Goal: Task Accomplishment & Management: Use online tool/utility

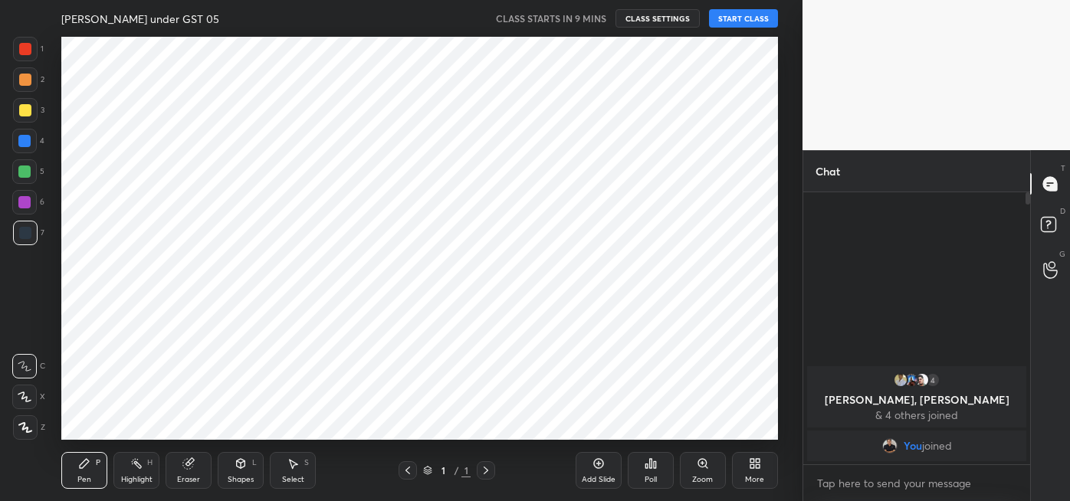
scroll to position [76240, 75902]
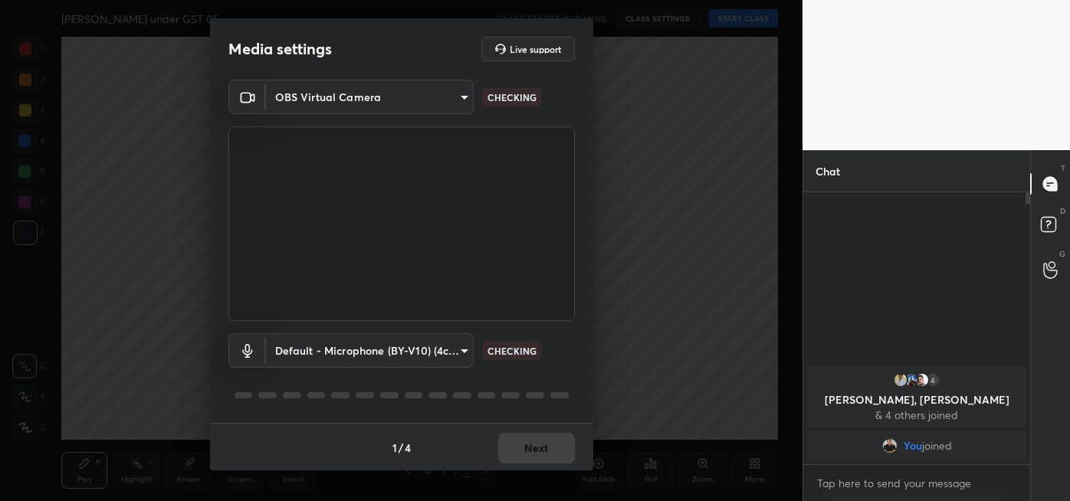
click at [530, 440] on div "1 / 4 Next" at bounding box center [401, 447] width 383 height 49
click at [543, 444] on button "Next" at bounding box center [536, 448] width 77 height 31
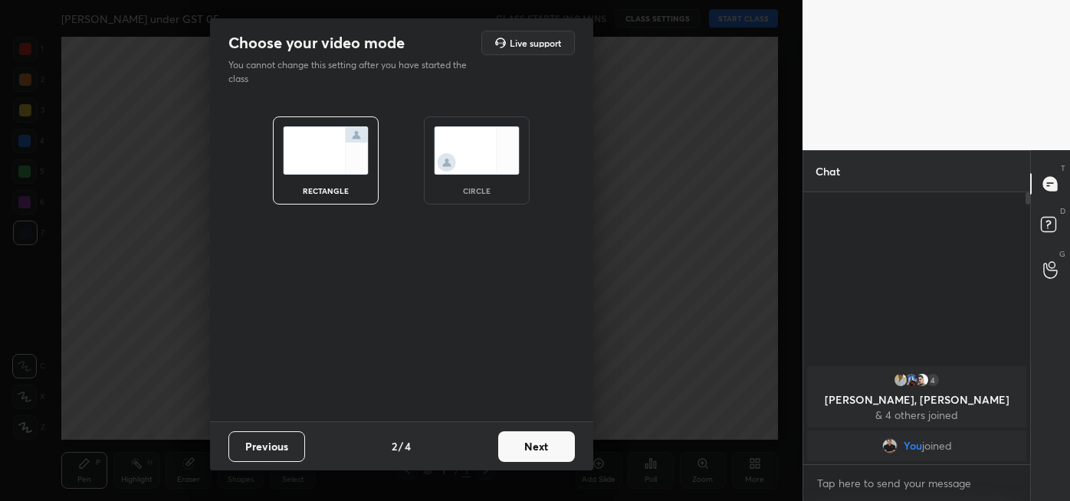
click at [547, 441] on button "Next" at bounding box center [536, 447] width 77 height 31
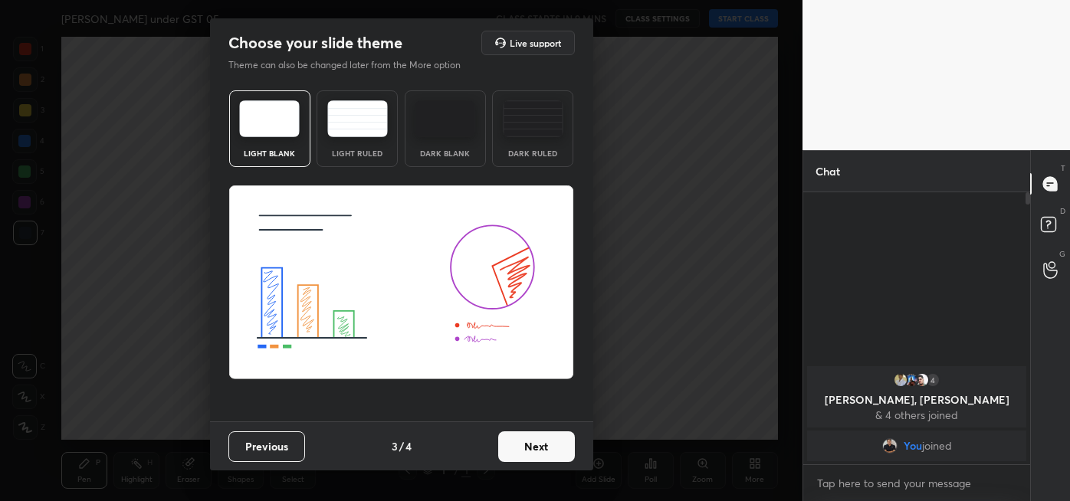
click at [568, 445] on button "Next" at bounding box center [536, 447] width 77 height 31
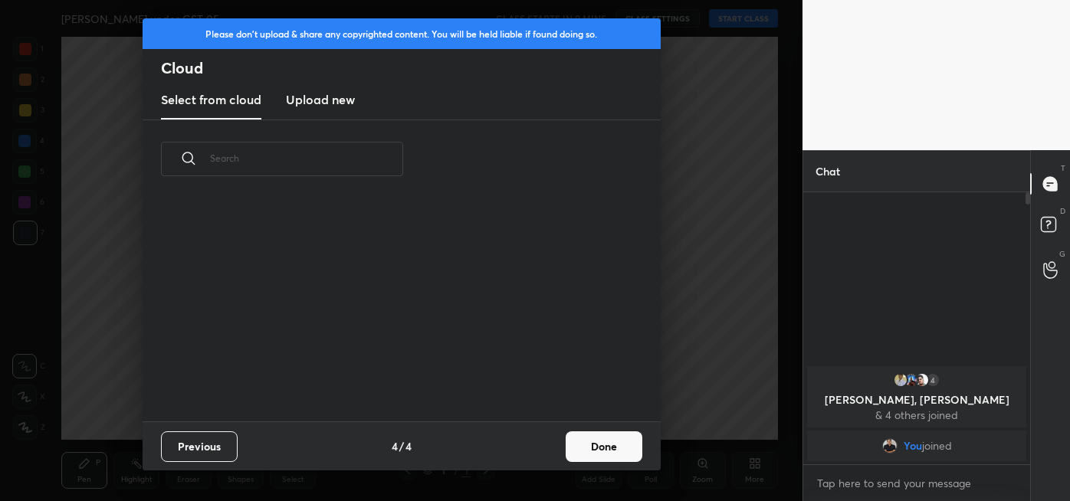
click at [593, 448] on button "Done" at bounding box center [604, 447] width 77 height 31
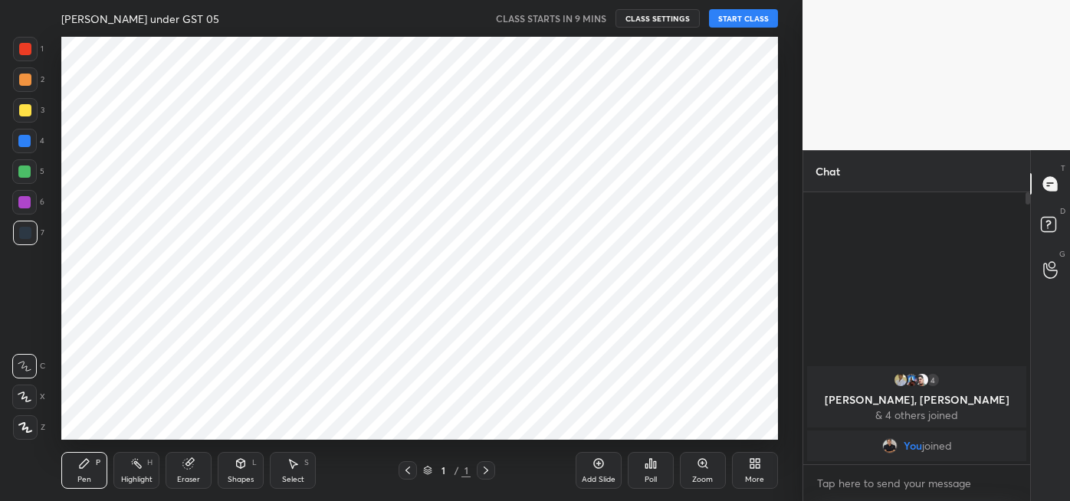
click at [745, 21] on button "START CLASS" at bounding box center [743, 18] width 69 height 18
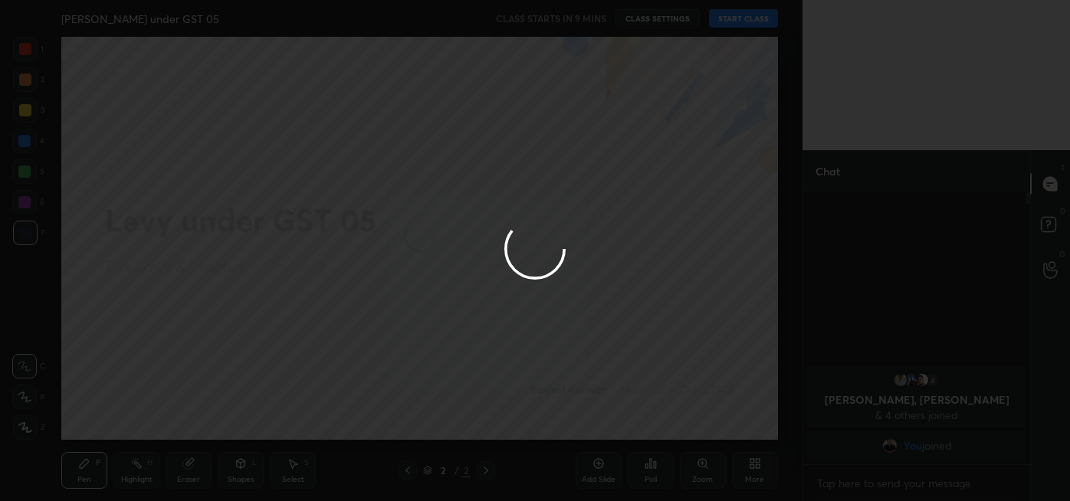
type textarea "x"
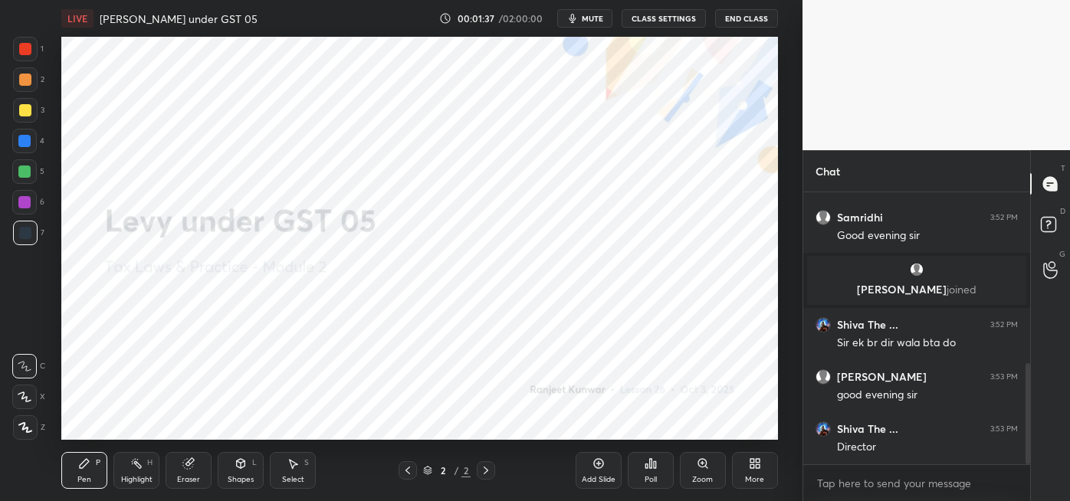
scroll to position [509, 0]
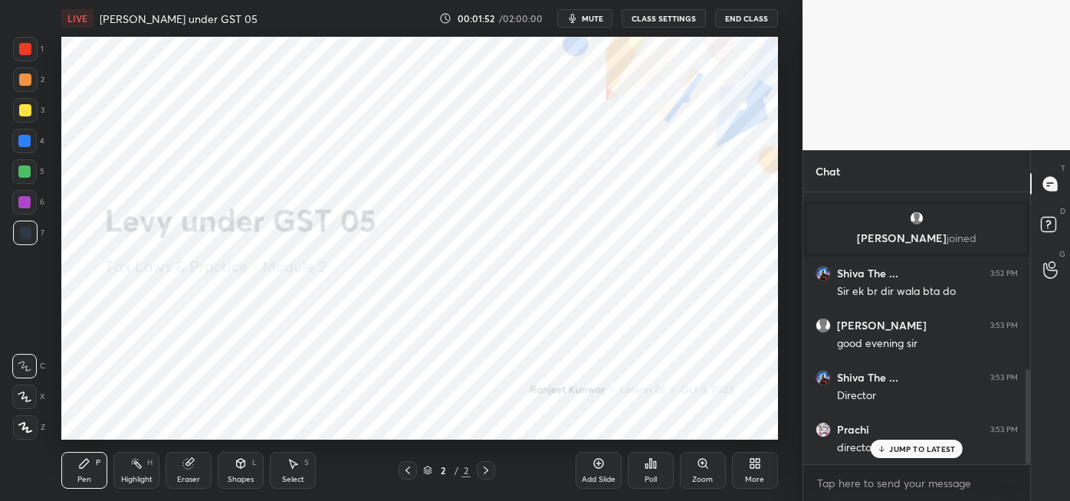
click at [750, 467] on icon at bounding box center [752, 466] width 4 height 4
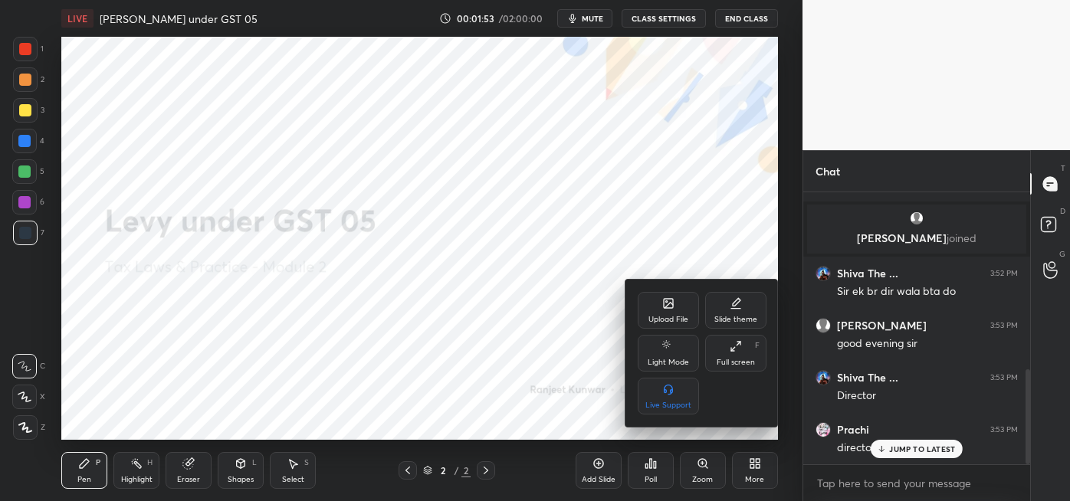
click at [674, 310] on div "Upload File" at bounding box center [668, 310] width 61 height 37
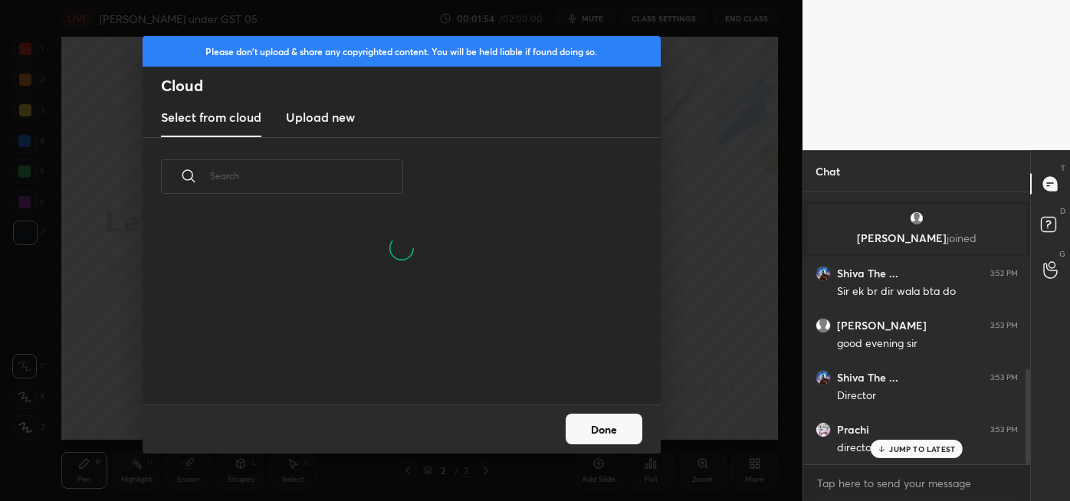
click at [331, 130] on new "Upload new" at bounding box center [320, 118] width 69 height 38
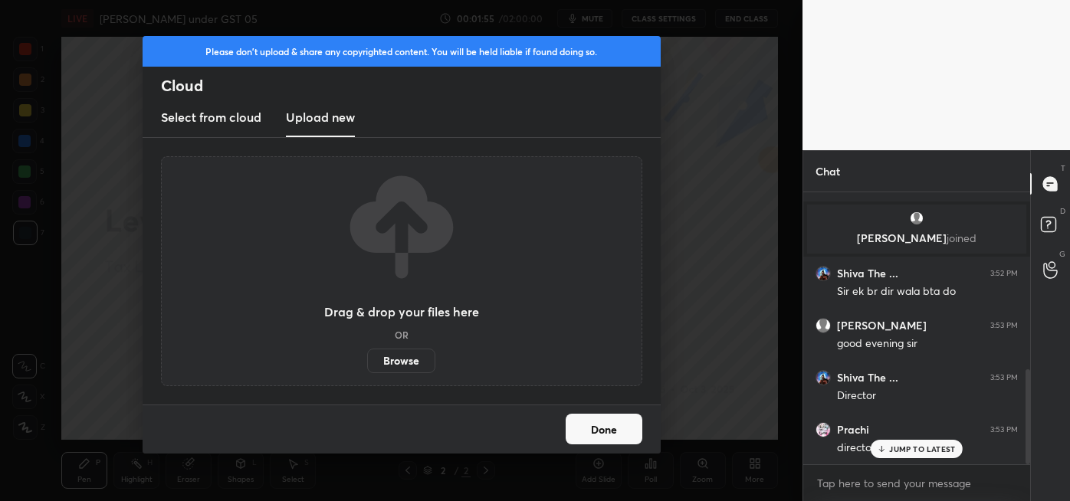
click at [406, 359] on label "Browse" at bounding box center [401, 361] width 68 height 25
click at [367, 359] on input "Browse" at bounding box center [367, 361] width 0 height 25
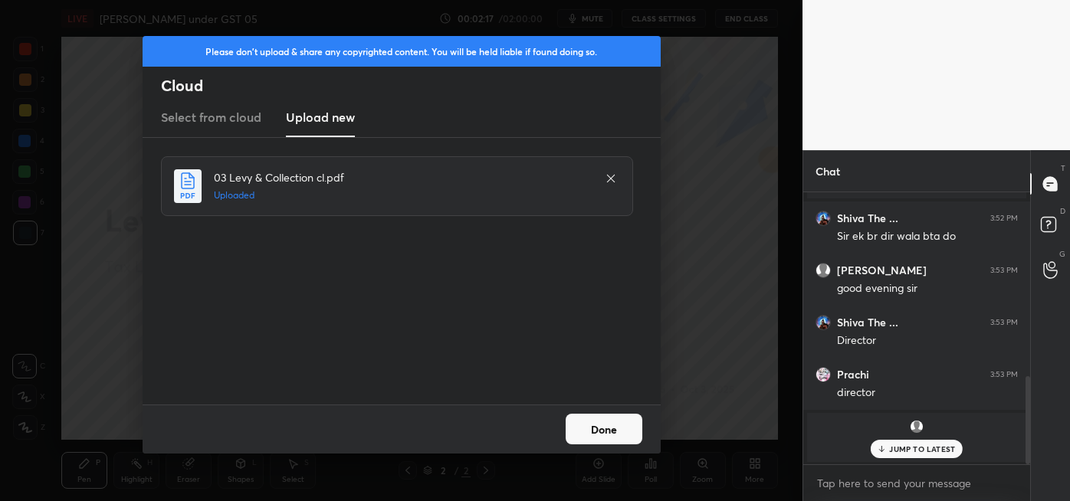
click at [599, 418] on button "Done" at bounding box center [604, 429] width 77 height 31
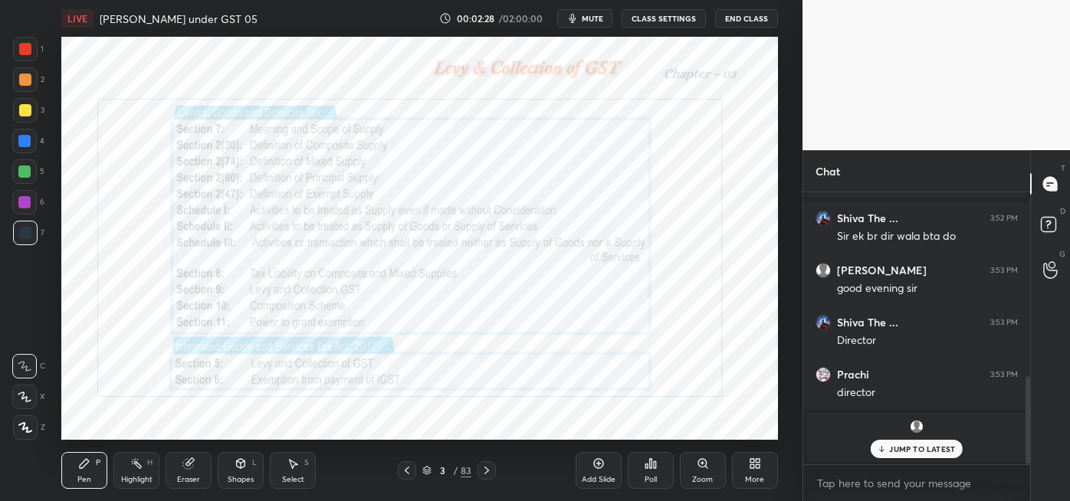
click at [425, 469] on icon at bounding box center [427, 469] width 8 height 4
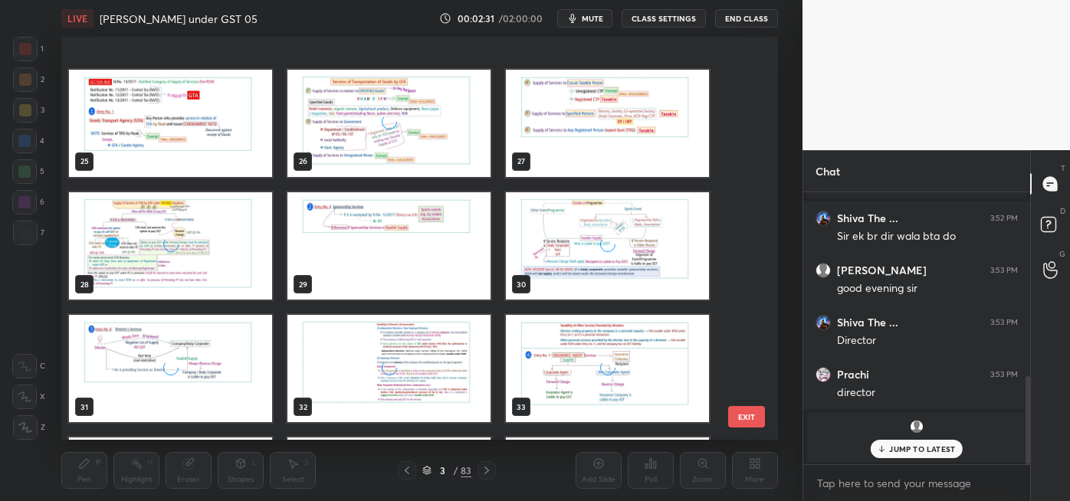
scroll to position [1032, 0]
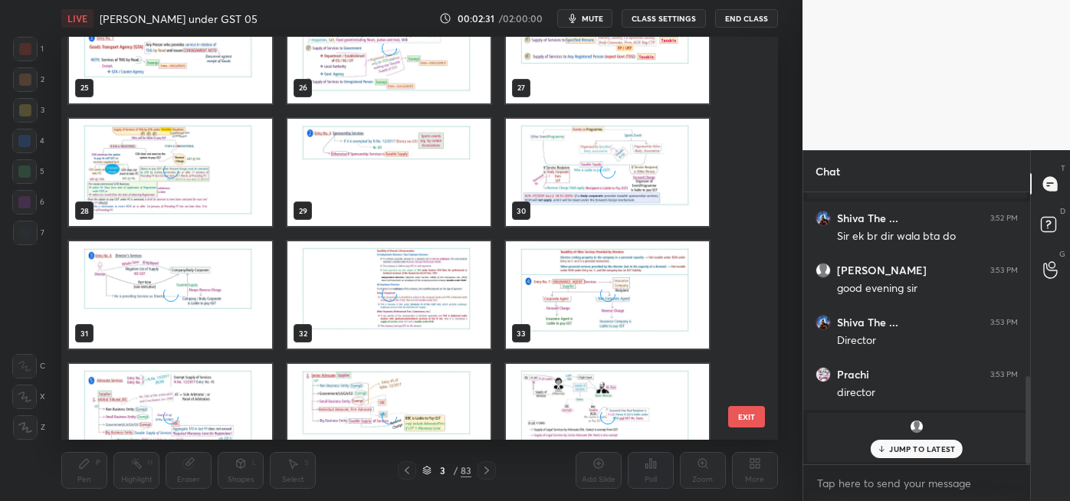
click at [442, 320] on div "25 26 27 28 29 30 31 32 33 34 35 36 37 38 39" at bounding box center [406, 238] width 690 height 403
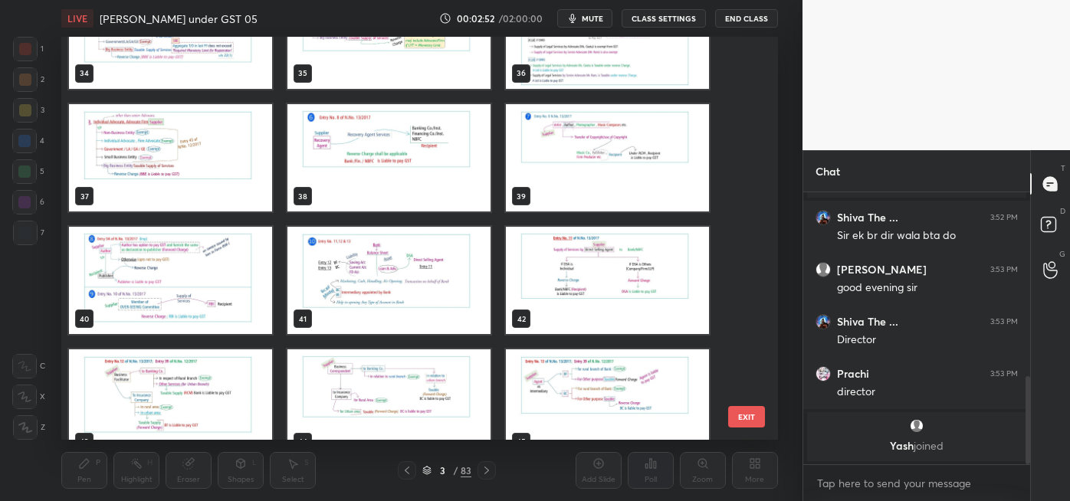
scroll to position [1416, 0]
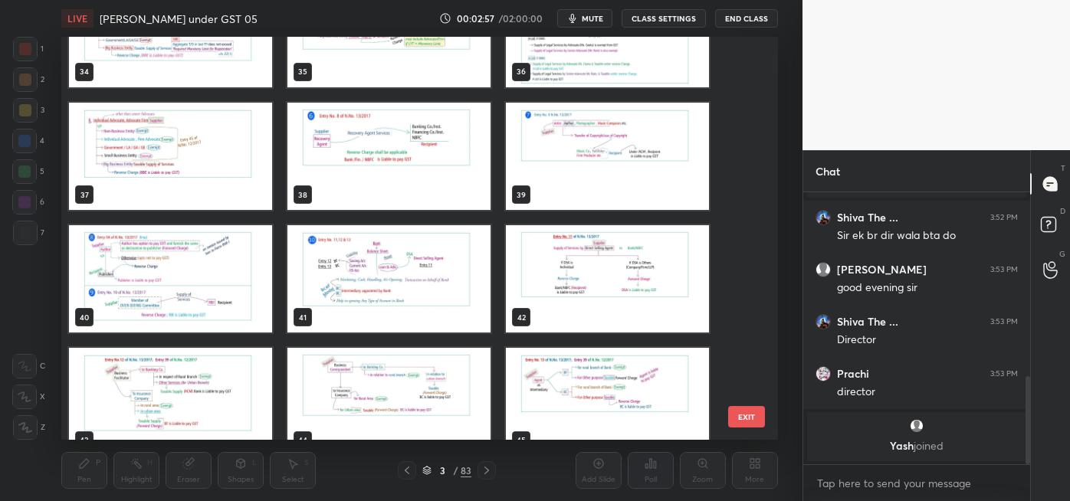
click at [619, 287] on img "grid" at bounding box center [607, 278] width 203 height 107
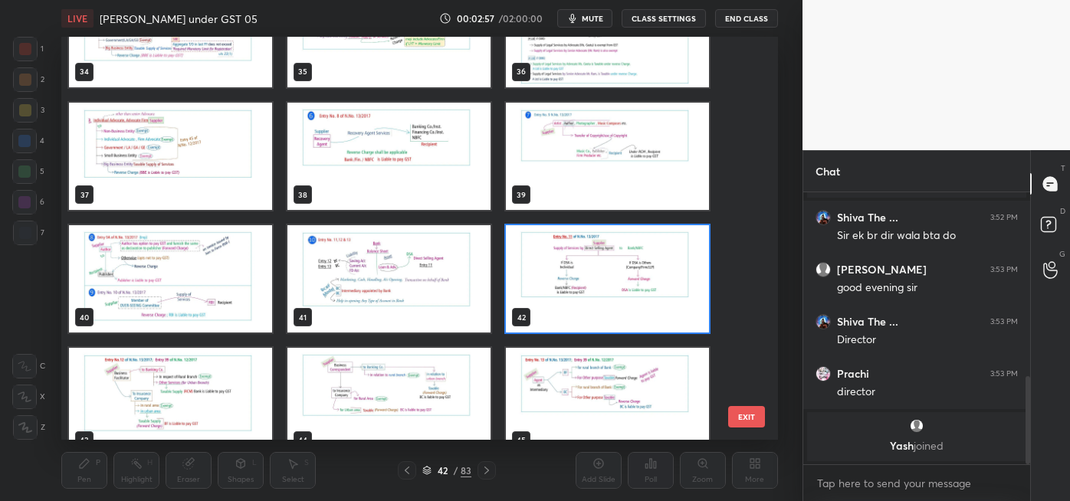
click at [616, 290] on img "grid" at bounding box center [607, 278] width 203 height 107
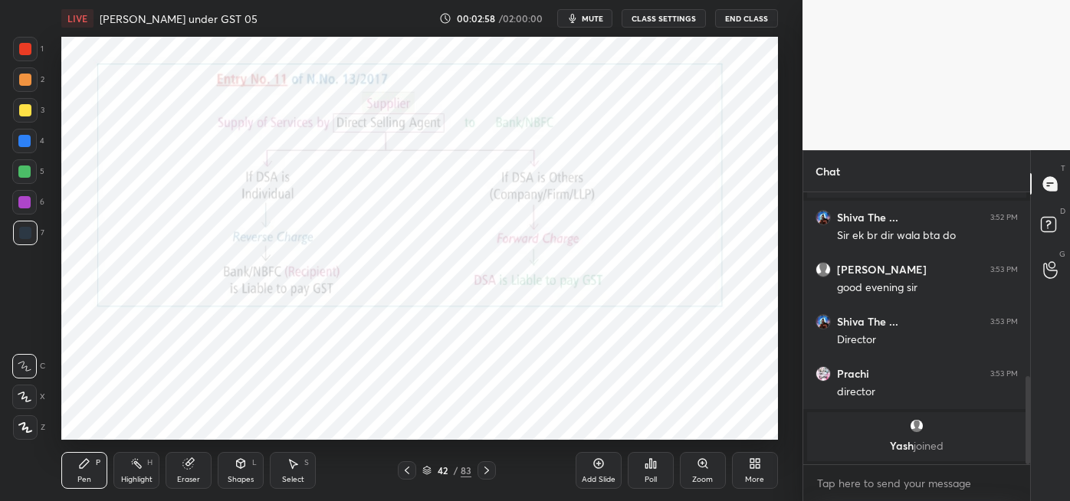
click at [415, 472] on div at bounding box center [407, 470] width 18 height 18
click at [425, 464] on div "41 / 83" at bounding box center [446, 471] width 49 height 14
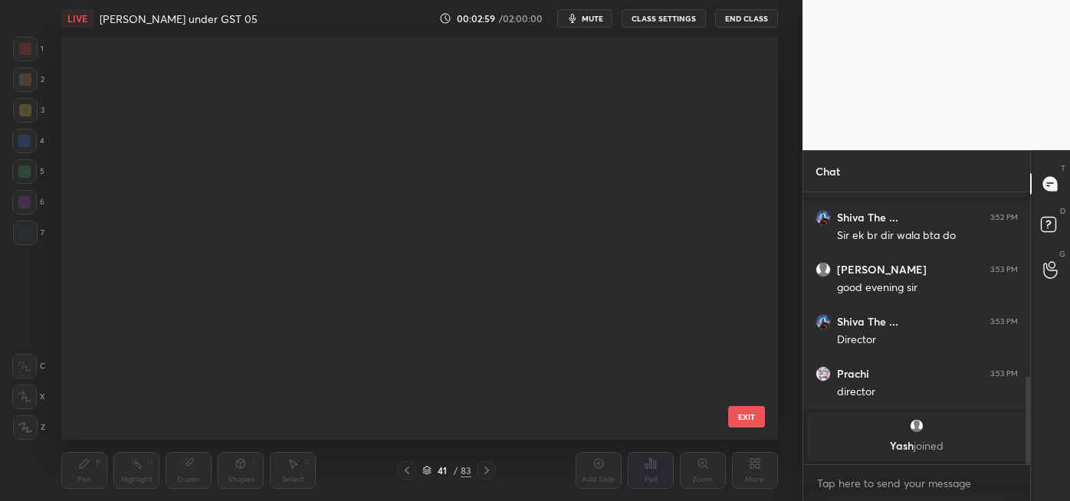
scroll to position [399, 709]
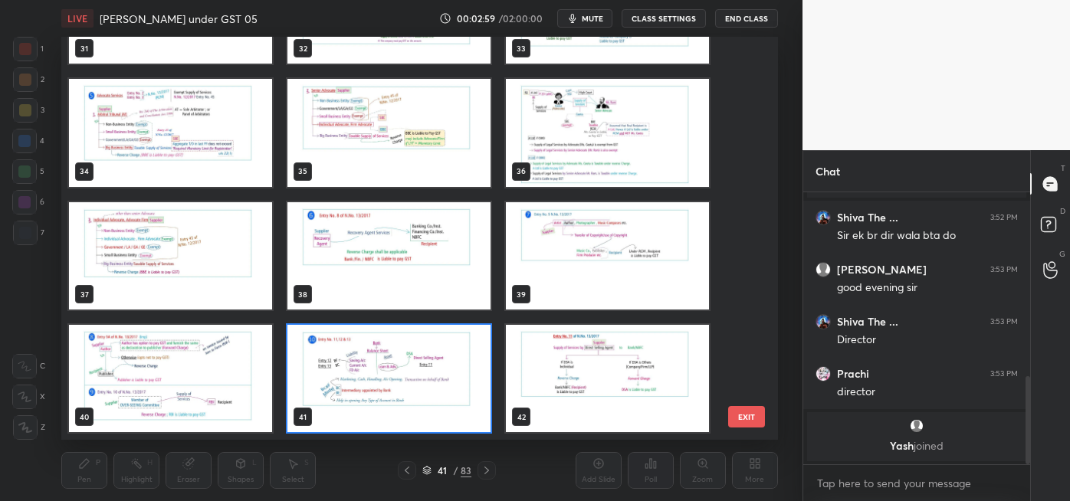
click at [412, 464] on div at bounding box center [407, 470] width 18 height 18
click at [414, 461] on div at bounding box center [407, 470] width 18 height 18
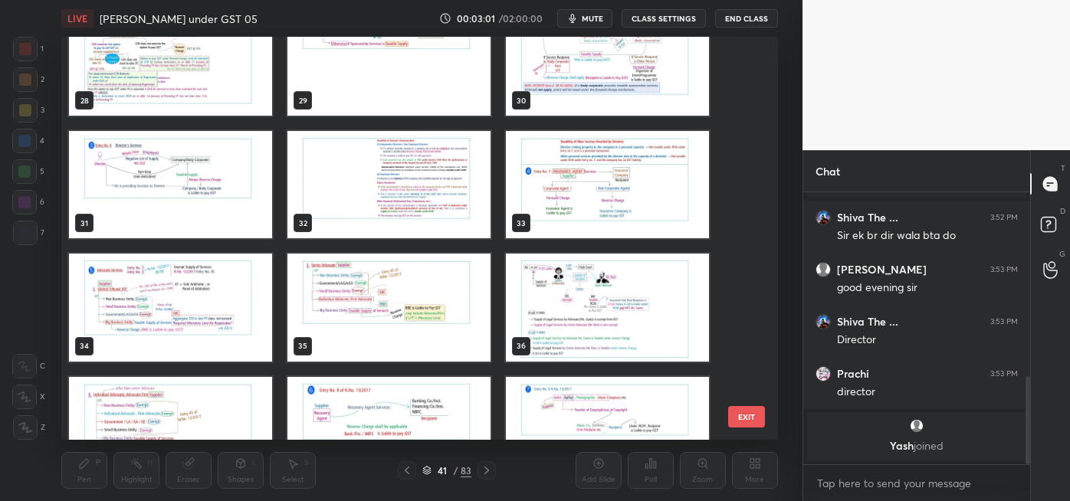
scroll to position [1142, 0]
click at [621, 192] on img "grid" at bounding box center [607, 184] width 203 height 107
click at [627, 193] on img "grid" at bounding box center [607, 184] width 203 height 107
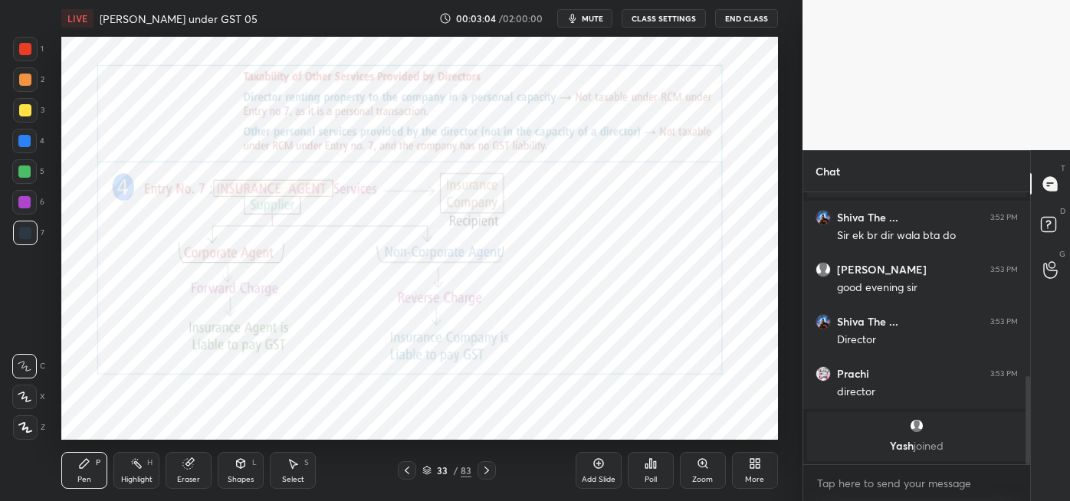
click at [406, 465] on icon at bounding box center [407, 470] width 12 height 12
click at [406, 468] on icon at bounding box center [407, 470] width 12 height 12
click at [486, 470] on icon at bounding box center [487, 470] width 12 height 12
click at [601, 462] on icon at bounding box center [598, 464] width 12 height 12
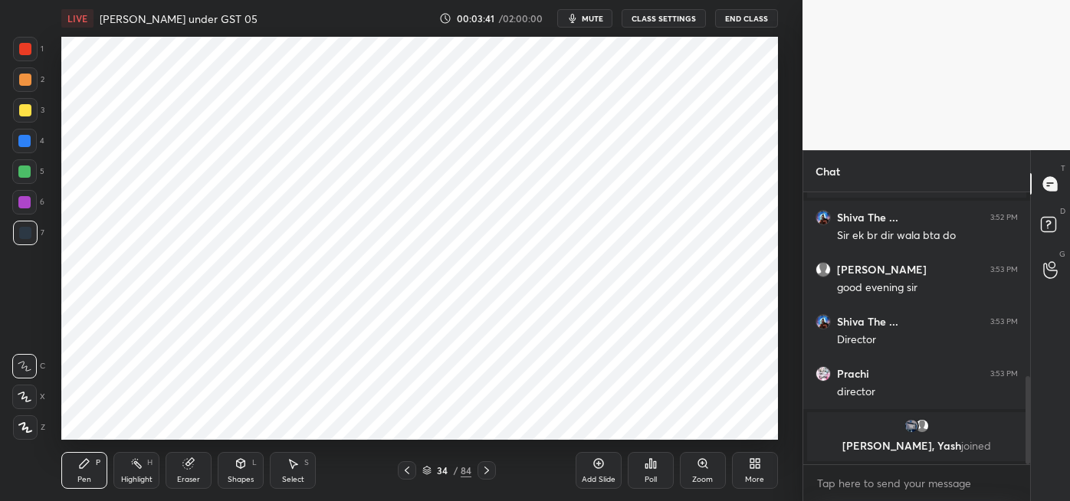
click at [28, 202] on div at bounding box center [24, 202] width 12 height 12
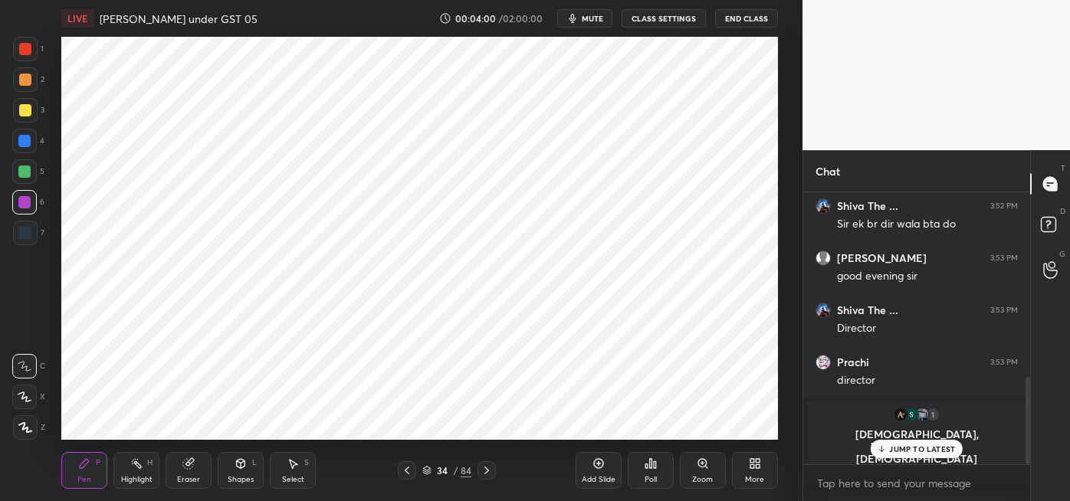
click at [28, 232] on div at bounding box center [25, 233] width 12 height 12
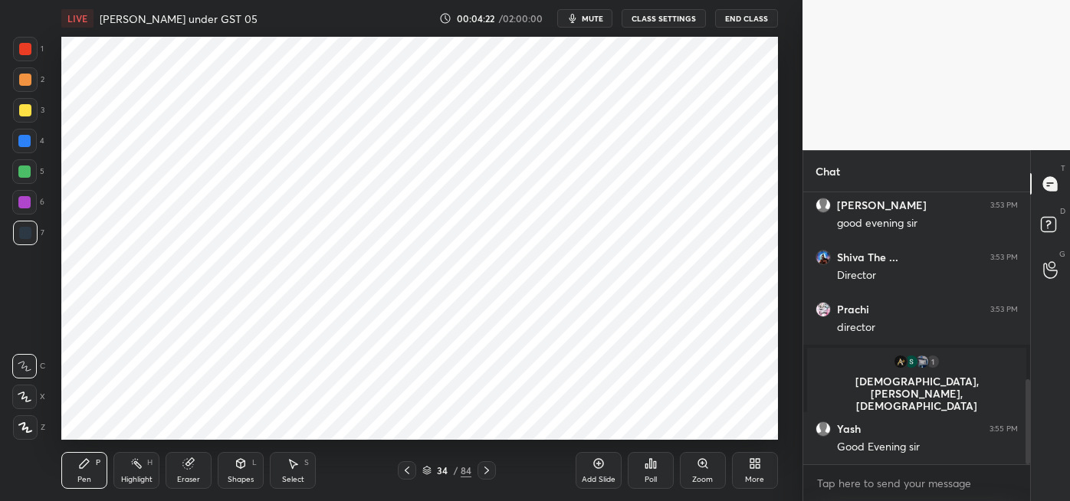
scroll to position [651, 0]
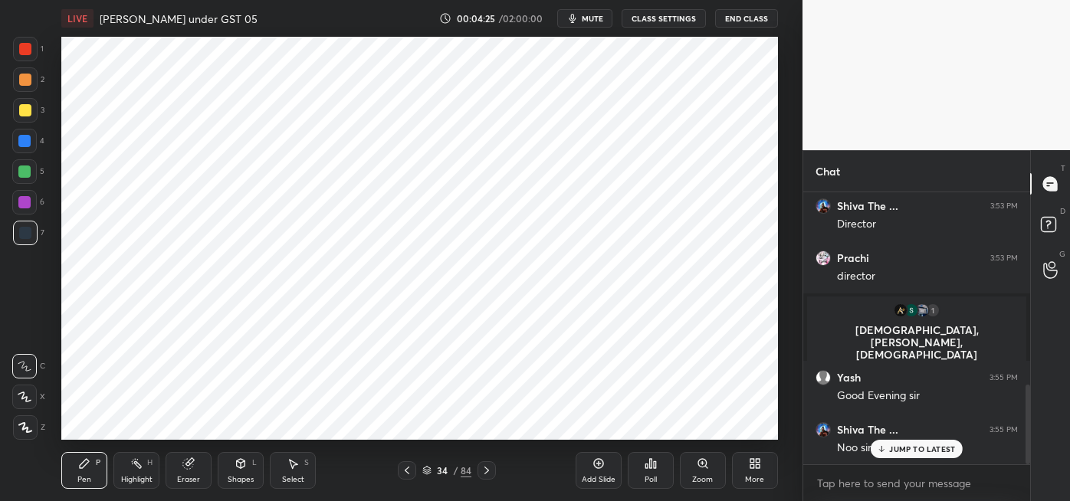
click at [29, 143] on div at bounding box center [24, 141] width 12 height 12
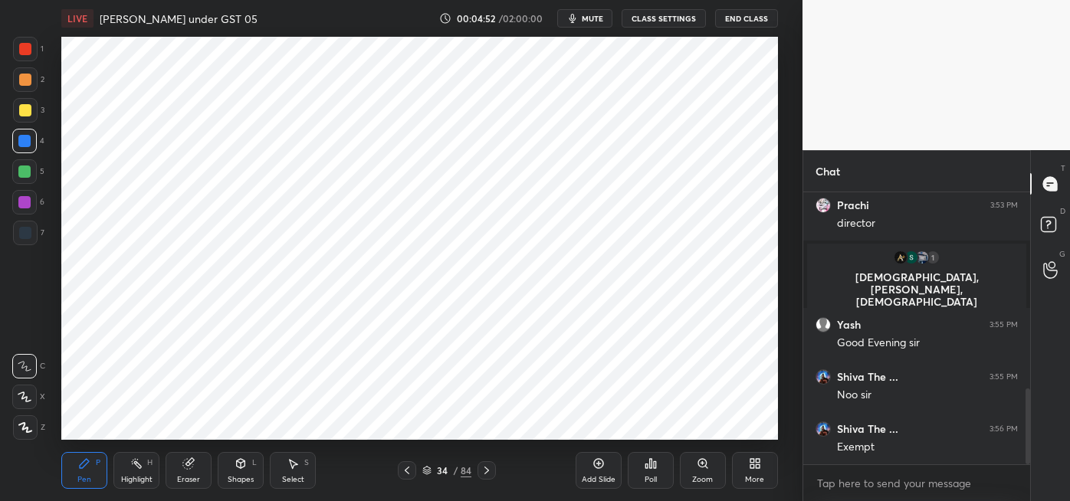
scroll to position [760, 0]
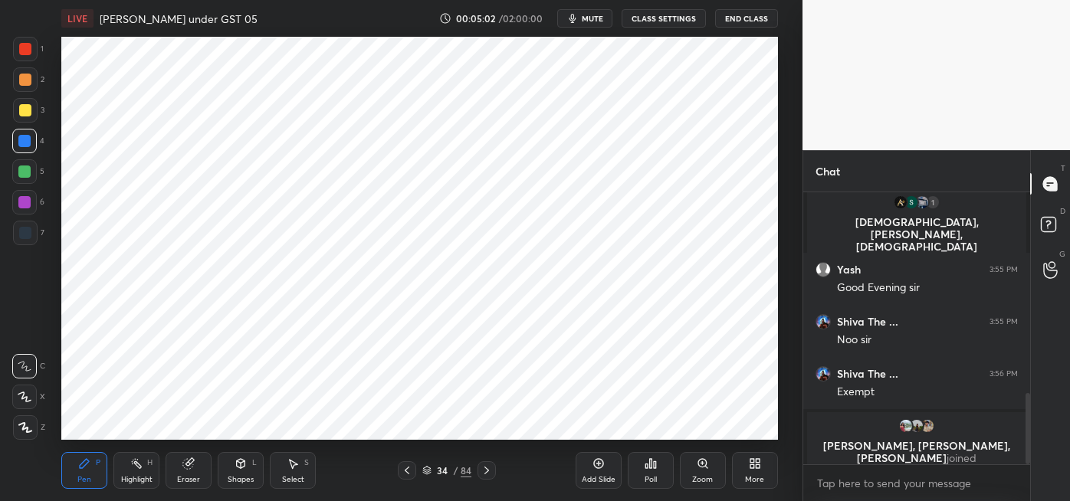
click at [28, 177] on div at bounding box center [24, 172] width 12 height 12
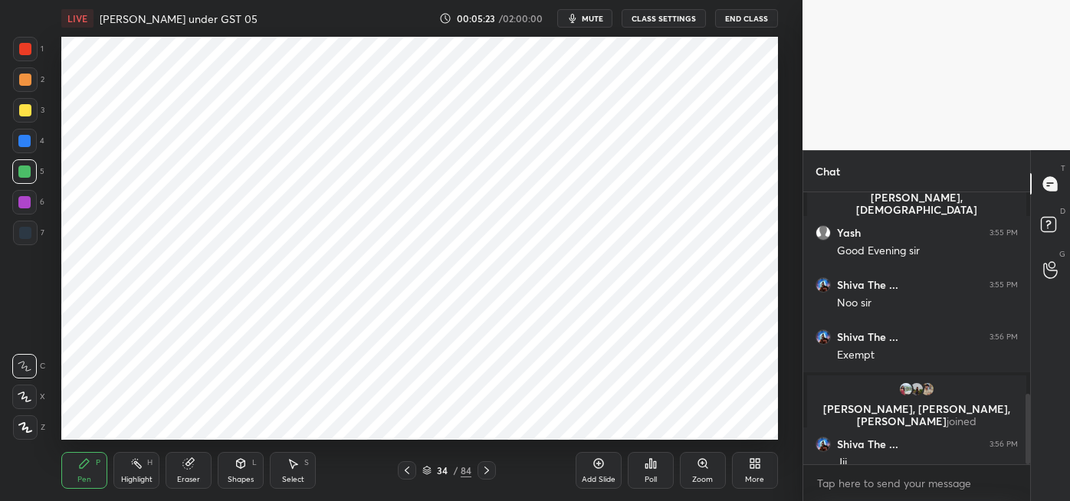
scroll to position [774, 0]
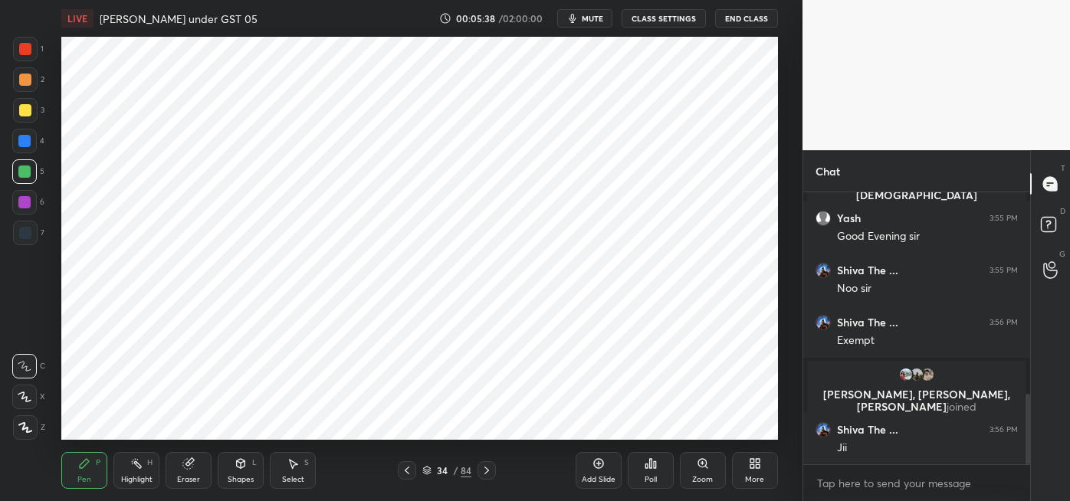
click at [31, 146] on div at bounding box center [24, 141] width 25 height 25
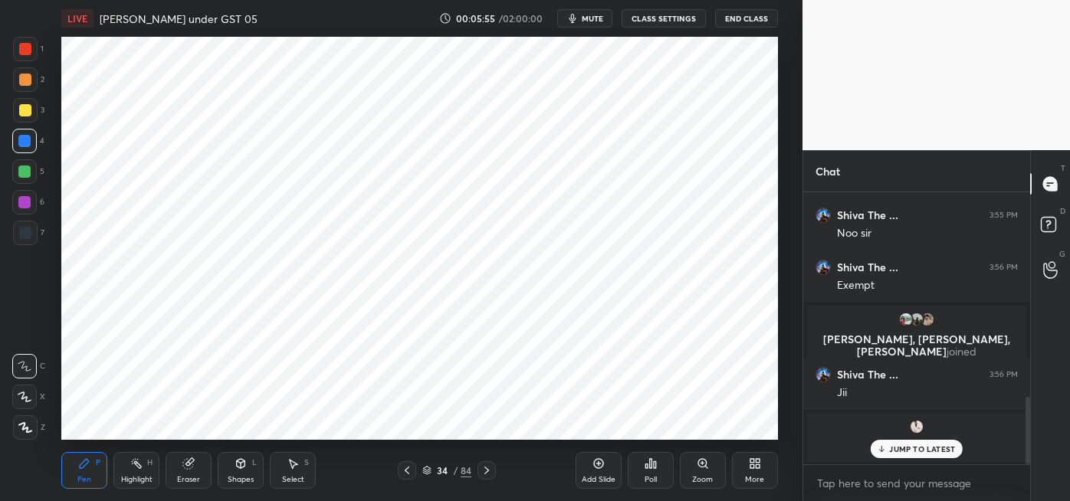
click at [36, 208] on div at bounding box center [24, 202] width 25 height 25
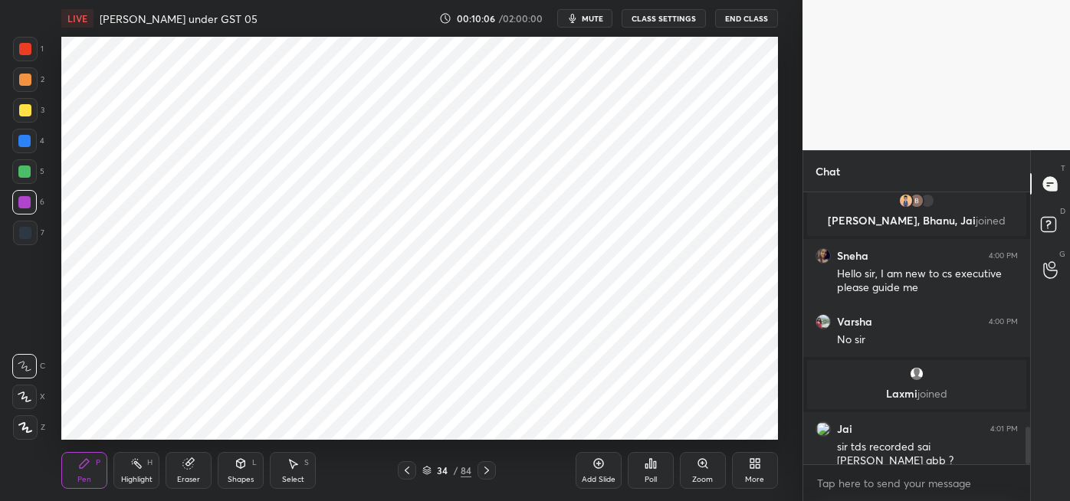
scroll to position [1749, 0]
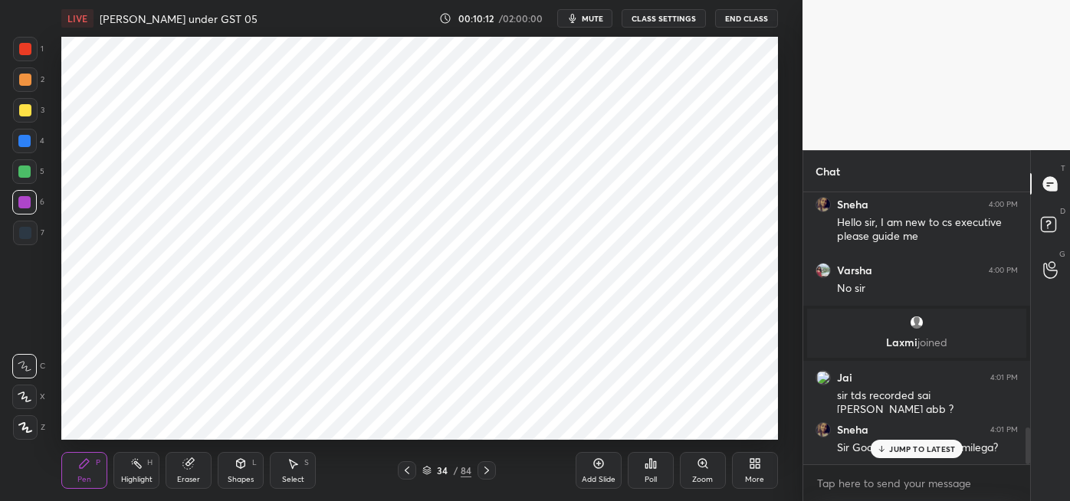
click at [915, 451] on p "JUMP TO LATEST" at bounding box center [922, 449] width 66 height 9
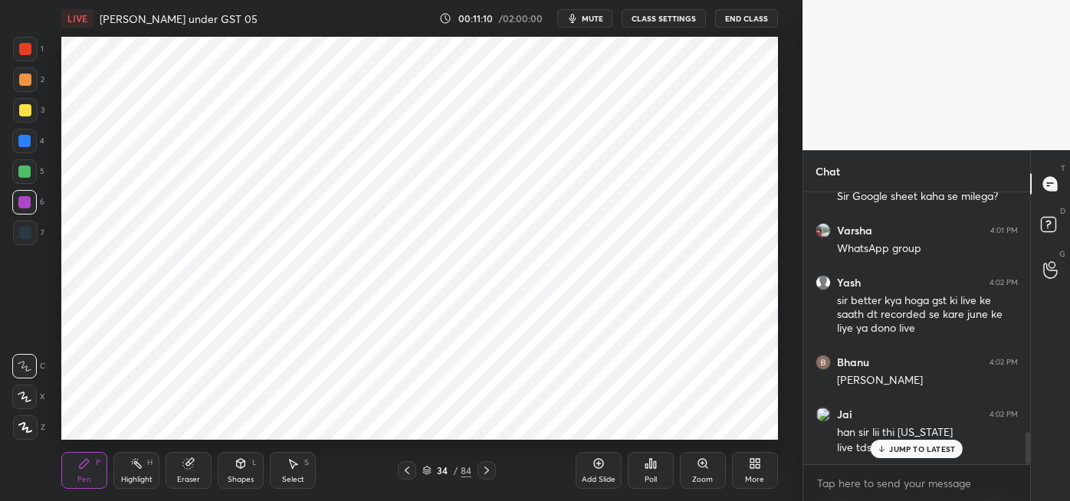
scroll to position [2053, 0]
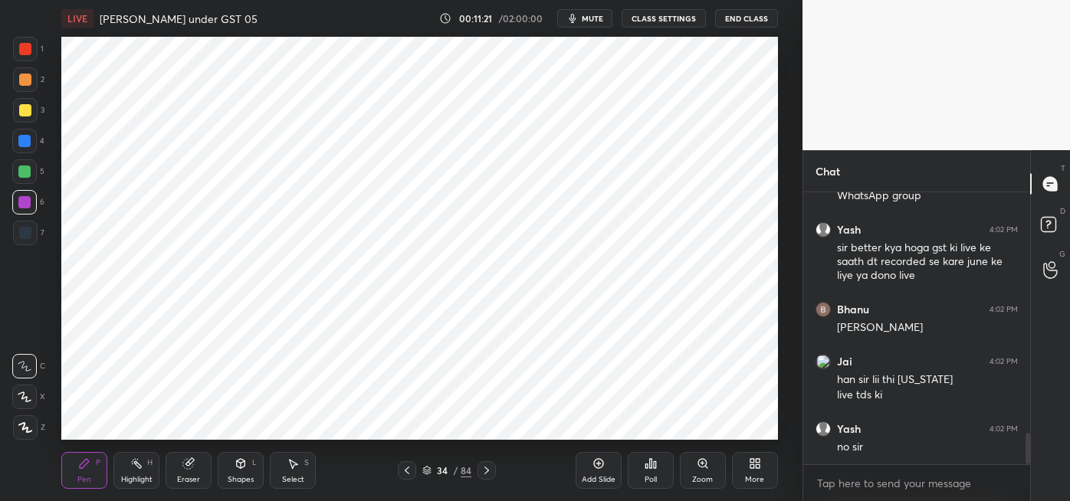
click at [599, 463] on icon at bounding box center [598, 463] width 5 height 5
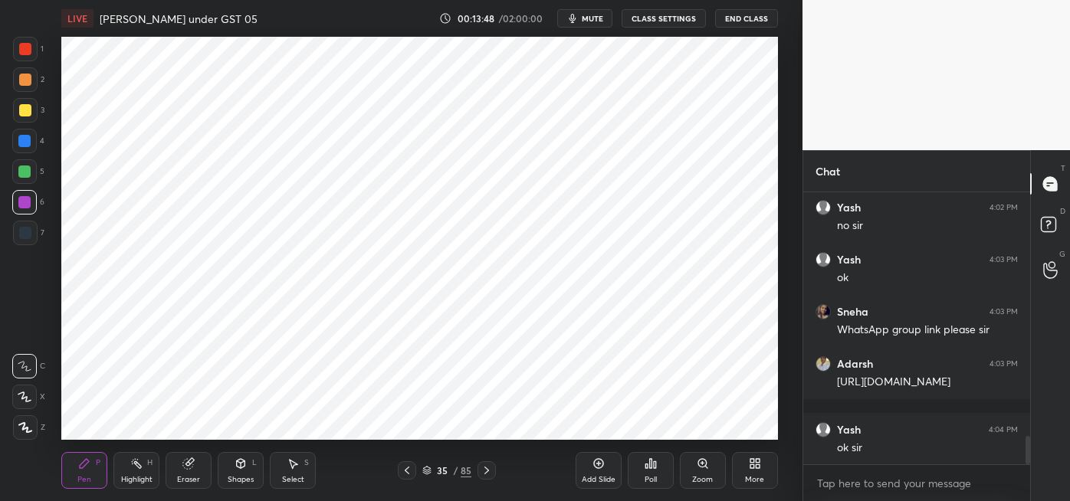
scroll to position [2328, 0]
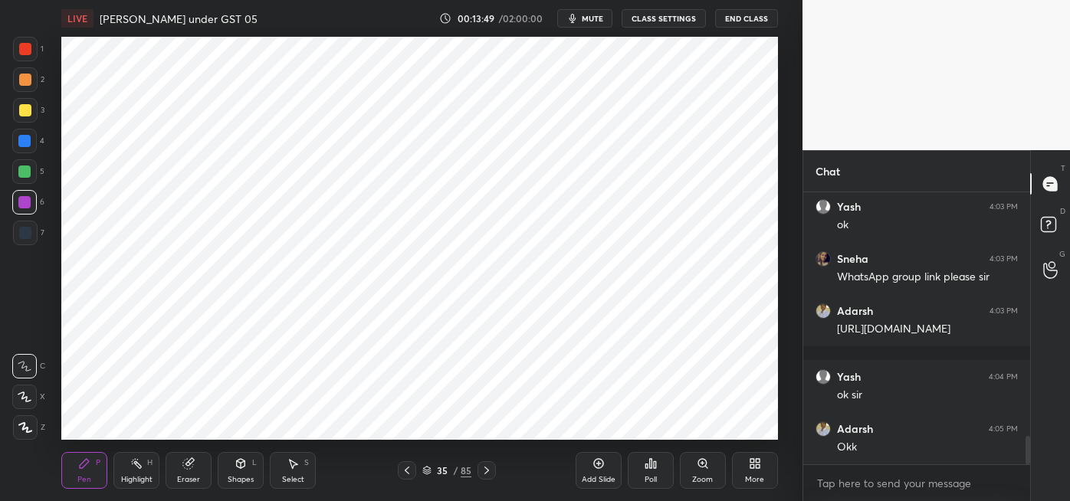
click at [494, 472] on div at bounding box center [486, 470] width 18 height 18
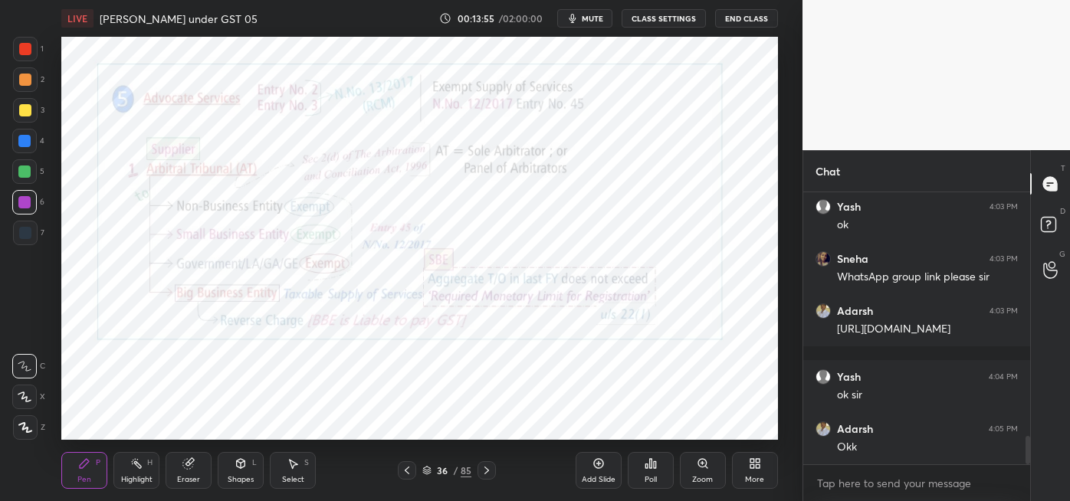
click at [492, 466] on icon at bounding box center [487, 470] width 12 height 12
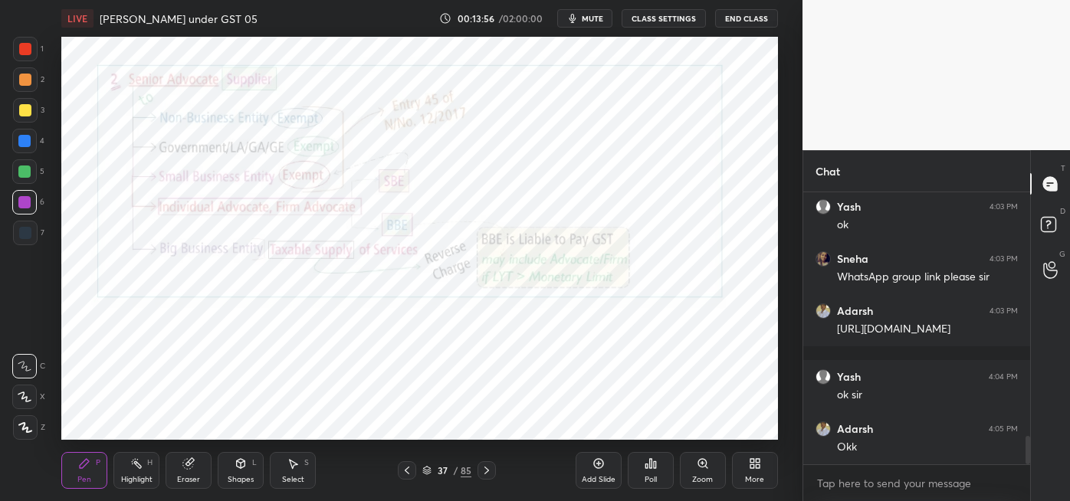
click at [486, 470] on icon at bounding box center [487, 470] width 12 height 12
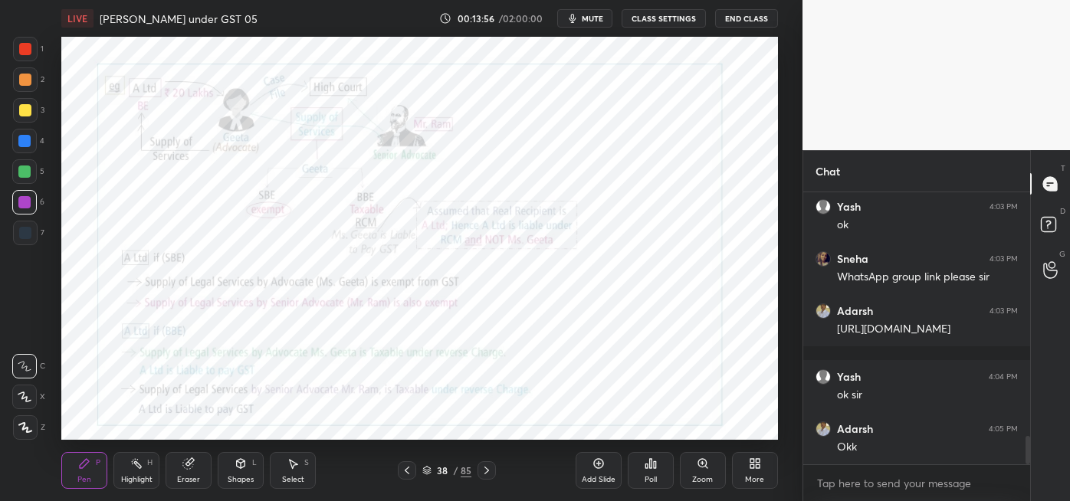
click at [484, 471] on icon at bounding box center [487, 470] width 12 height 12
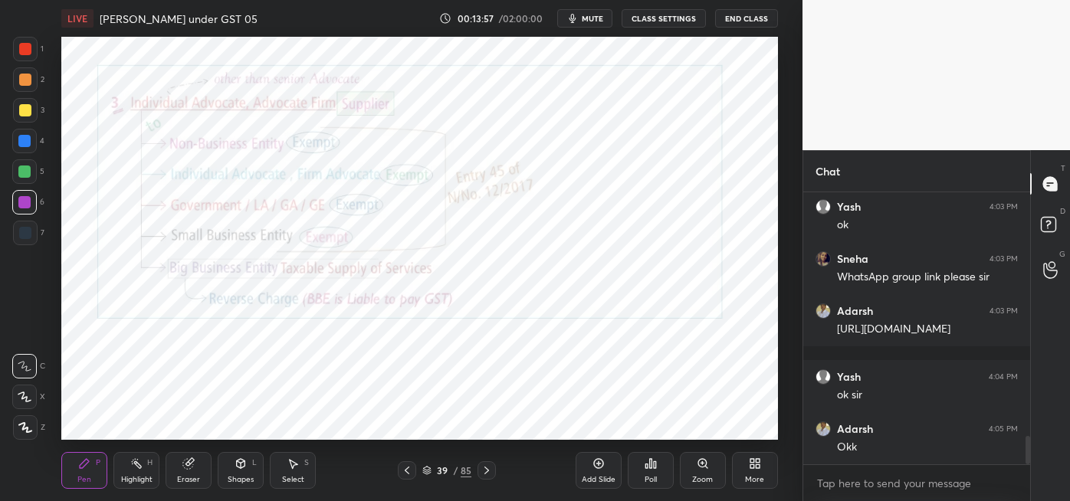
click at [487, 468] on icon at bounding box center [487, 470] width 12 height 12
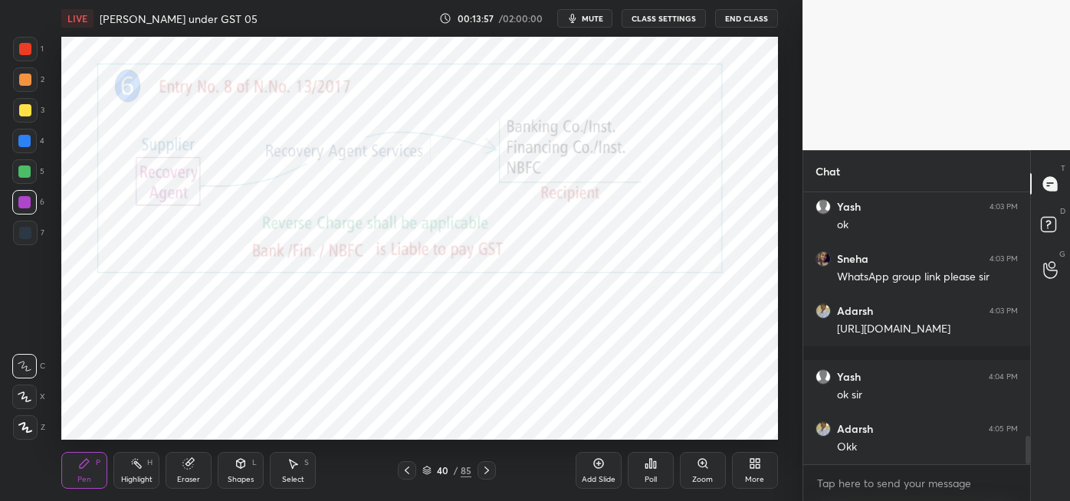
click at [487, 464] on icon at bounding box center [487, 470] width 12 height 12
click at [405, 463] on div at bounding box center [407, 470] width 18 height 18
click at [486, 470] on icon at bounding box center [487, 470] width 12 height 12
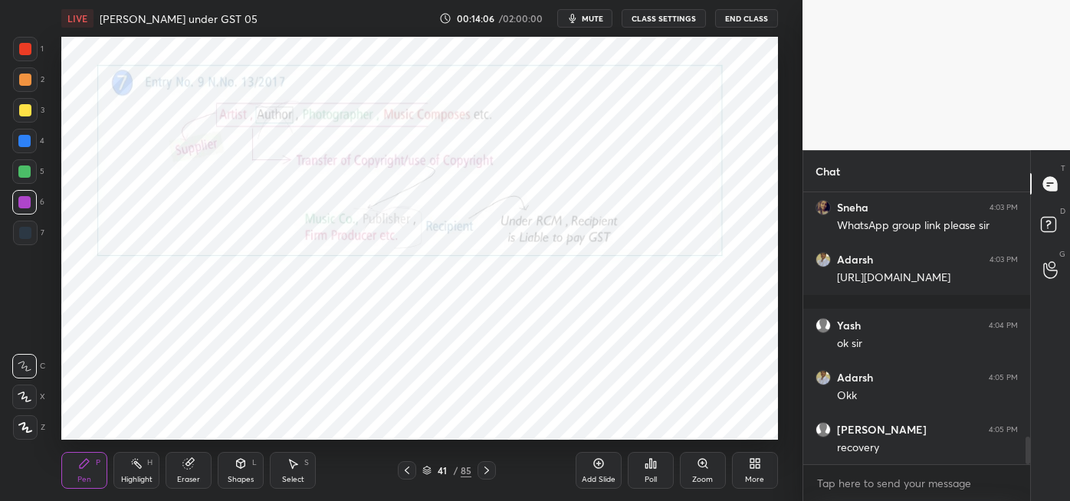
scroll to position [2432, 0]
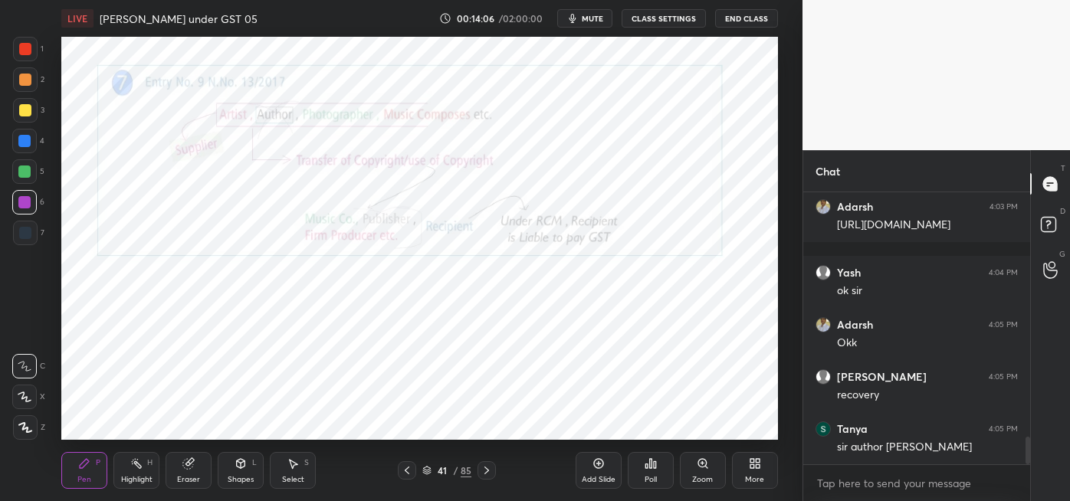
click at [488, 468] on icon at bounding box center [487, 470] width 12 height 12
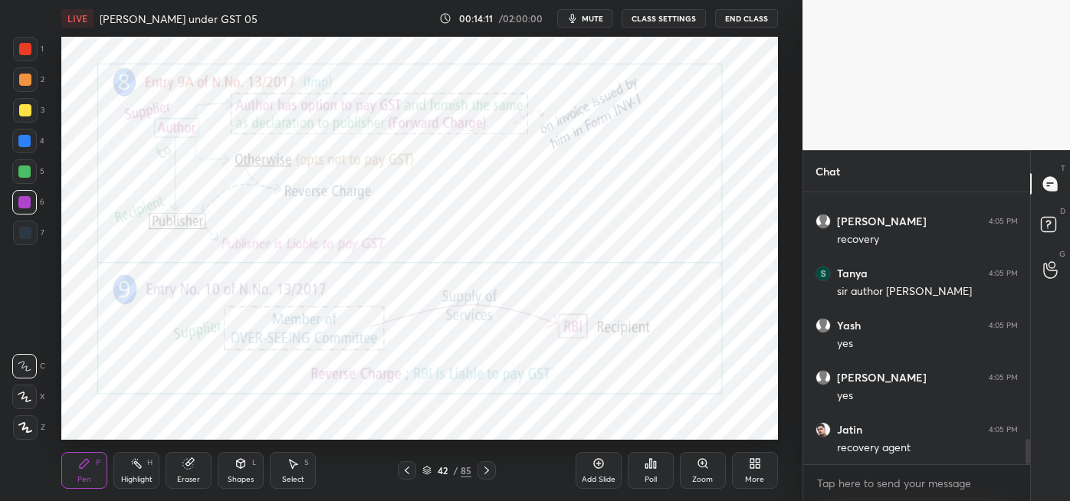
scroll to position [2640, 0]
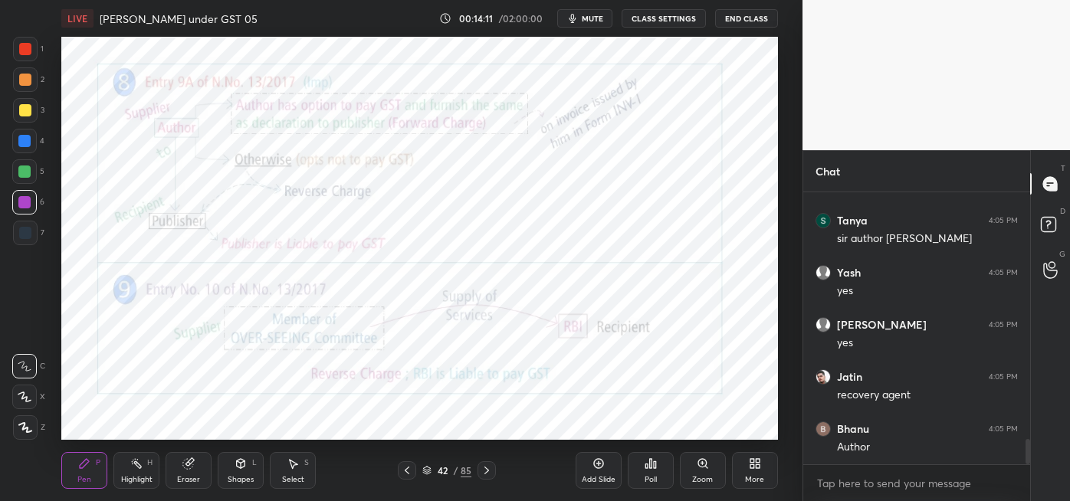
click at [484, 476] on icon at bounding box center [487, 470] width 12 height 12
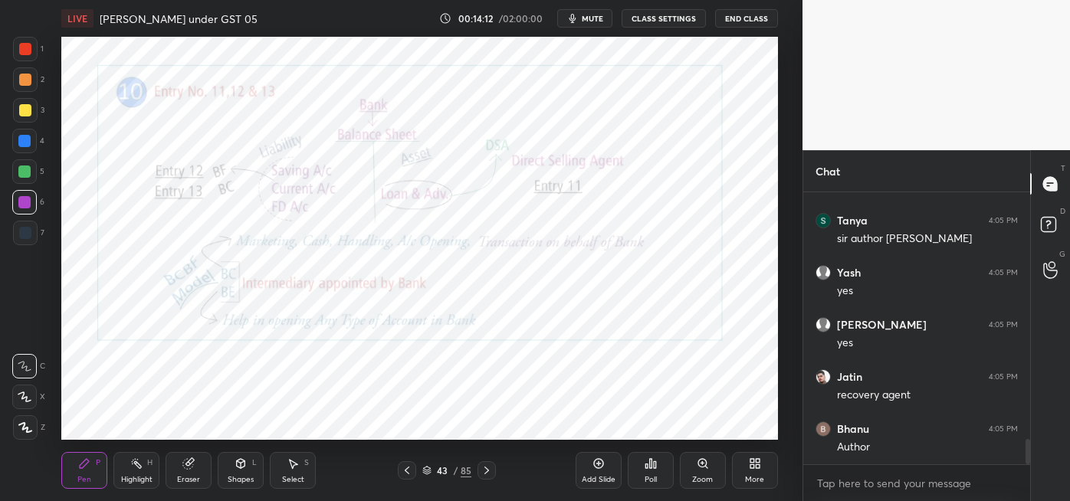
click at [487, 471] on icon at bounding box center [486, 471] width 5 height 8
click at [493, 467] on div at bounding box center [486, 470] width 18 height 18
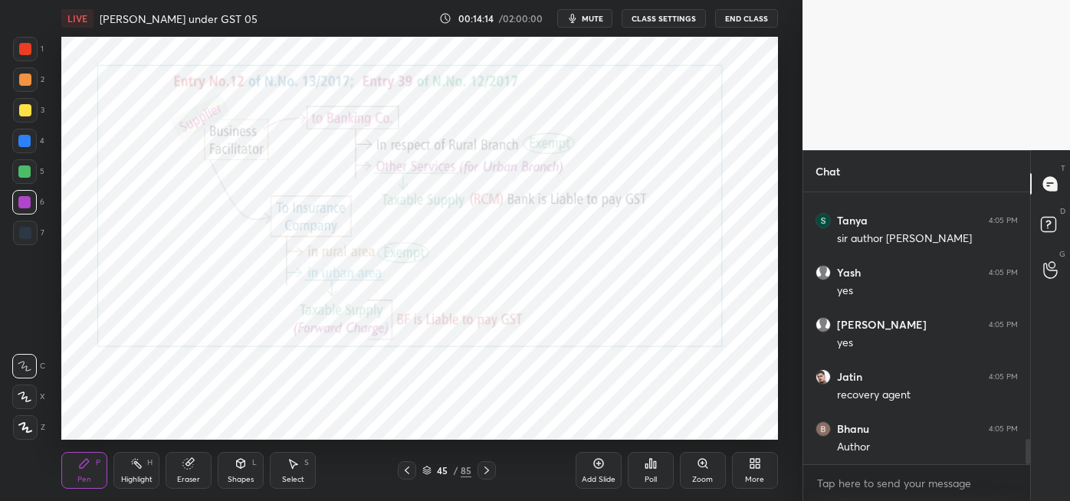
click at [486, 470] on icon at bounding box center [487, 470] width 12 height 12
click at [488, 471] on icon at bounding box center [487, 470] width 12 height 12
click at [494, 470] on div at bounding box center [486, 470] width 18 height 18
click at [492, 472] on icon at bounding box center [487, 470] width 12 height 12
click at [405, 472] on icon at bounding box center [407, 470] width 12 height 12
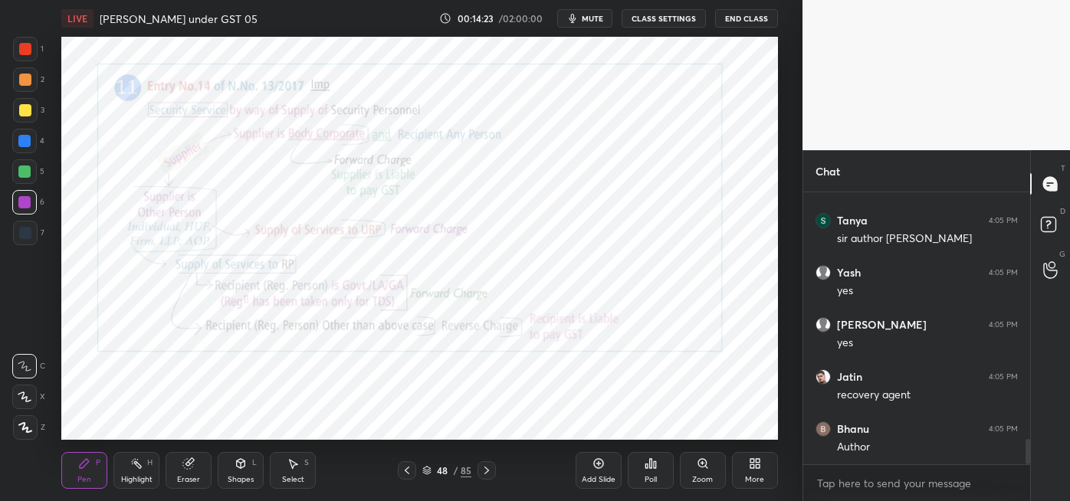
click at [406, 472] on icon at bounding box center [407, 470] width 12 height 12
click at [405, 472] on icon at bounding box center [407, 470] width 12 height 12
click at [406, 470] on icon at bounding box center [407, 470] width 12 height 12
click at [409, 466] on icon at bounding box center [407, 470] width 12 height 12
click at [406, 470] on icon at bounding box center [407, 470] width 12 height 12
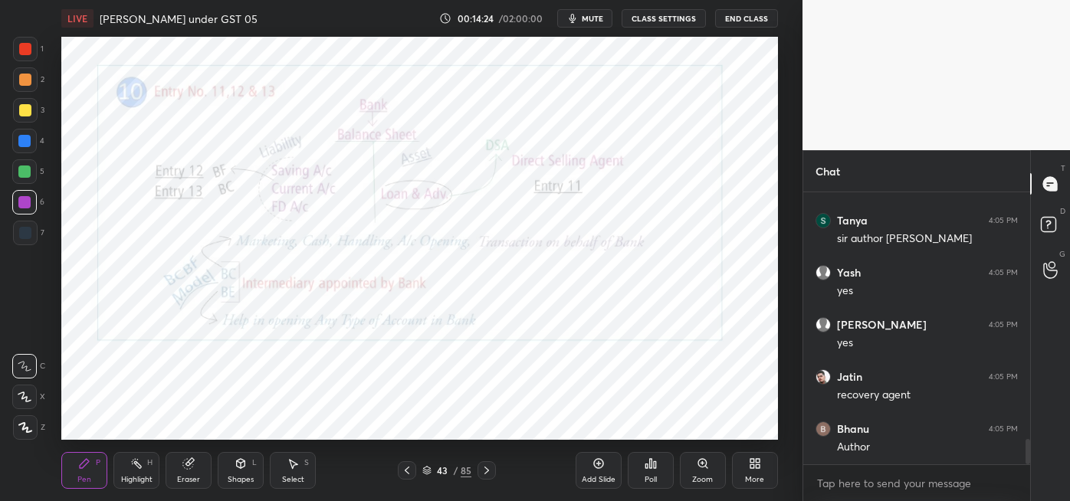
click at [413, 468] on div at bounding box center [407, 470] width 18 height 18
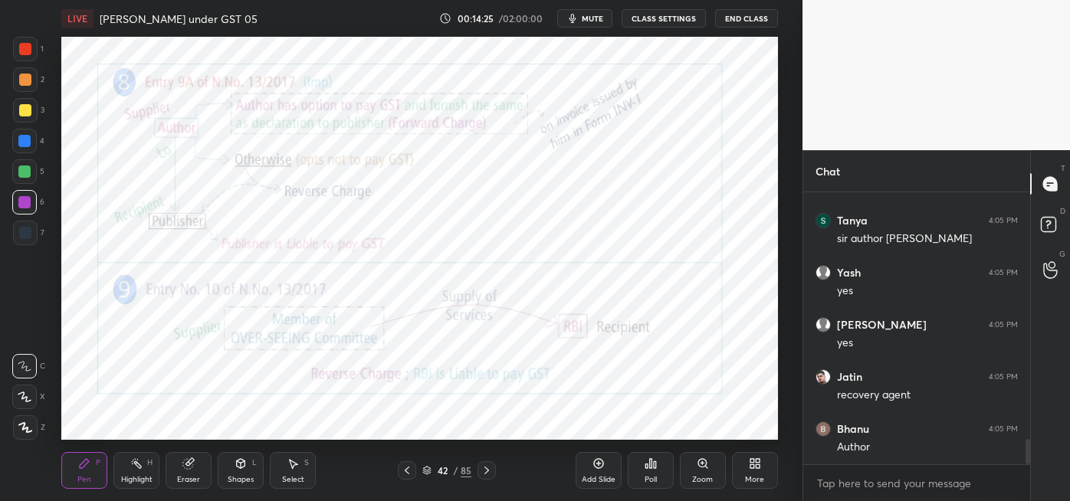
click at [409, 473] on icon at bounding box center [407, 471] width 5 height 8
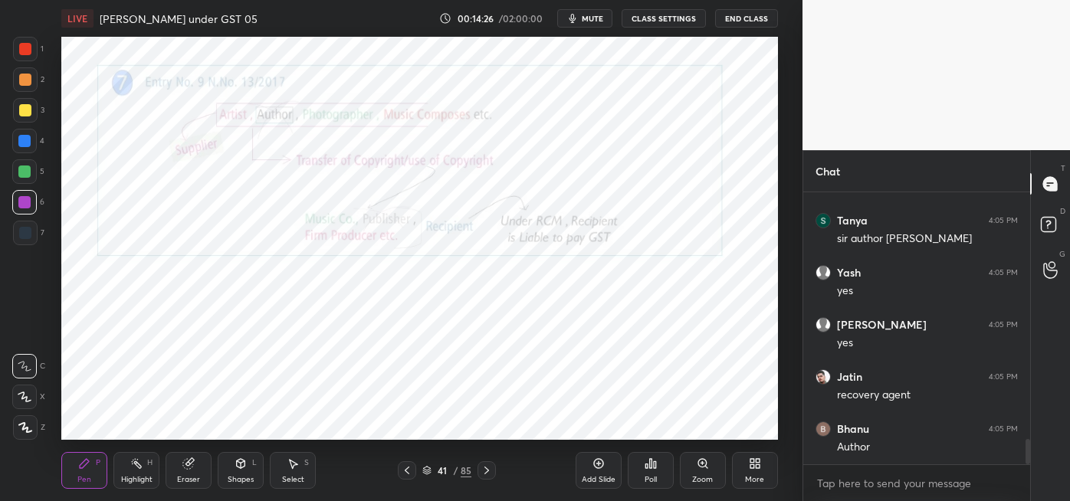
click at [406, 470] on icon at bounding box center [407, 470] width 12 height 12
click at [407, 470] on icon at bounding box center [407, 470] width 12 height 12
click at [406, 470] on icon at bounding box center [407, 470] width 12 height 12
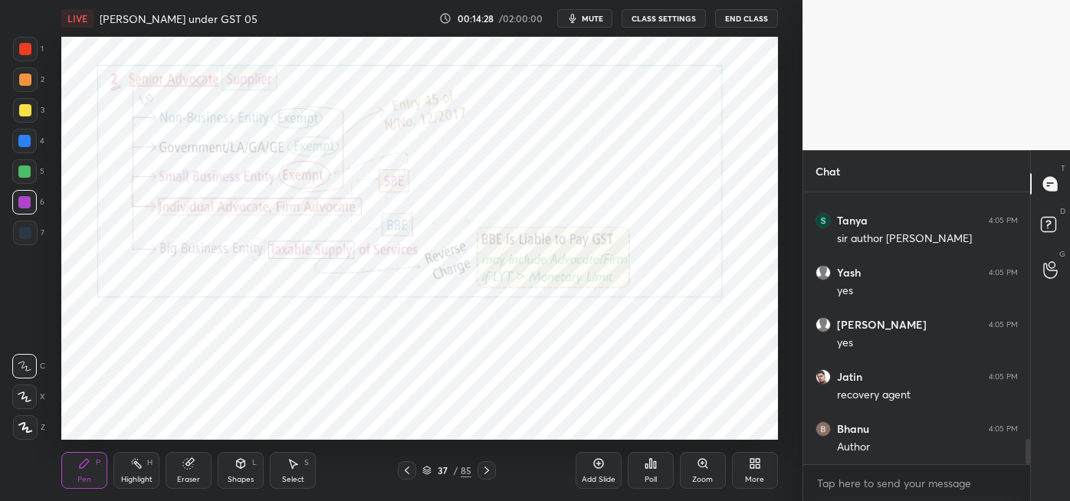
click at [415, 468] on div at bounding box center [407, 470] width 18 height 18
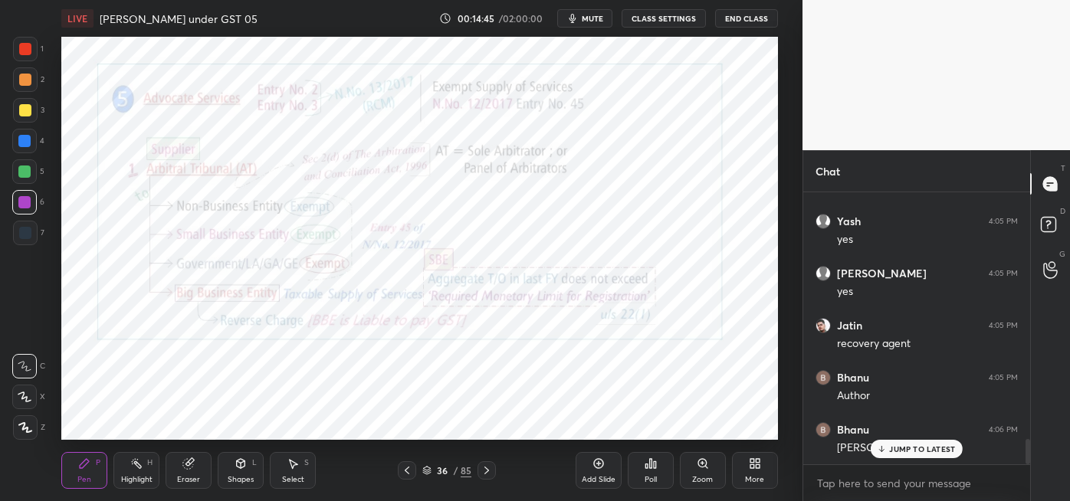
scroll to position [2747, 0]
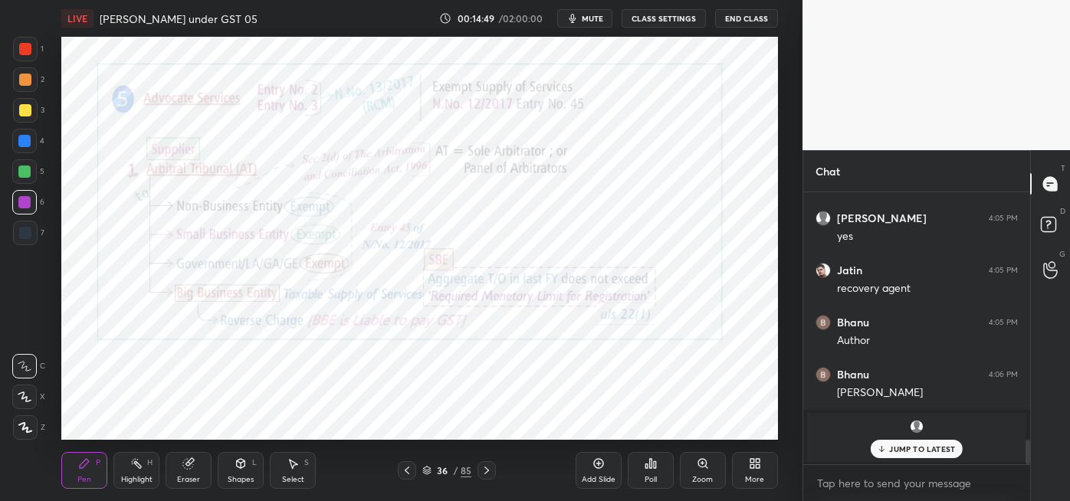
click at [598, 463] on icon at bounding box center [598, 463] width 5 height 5
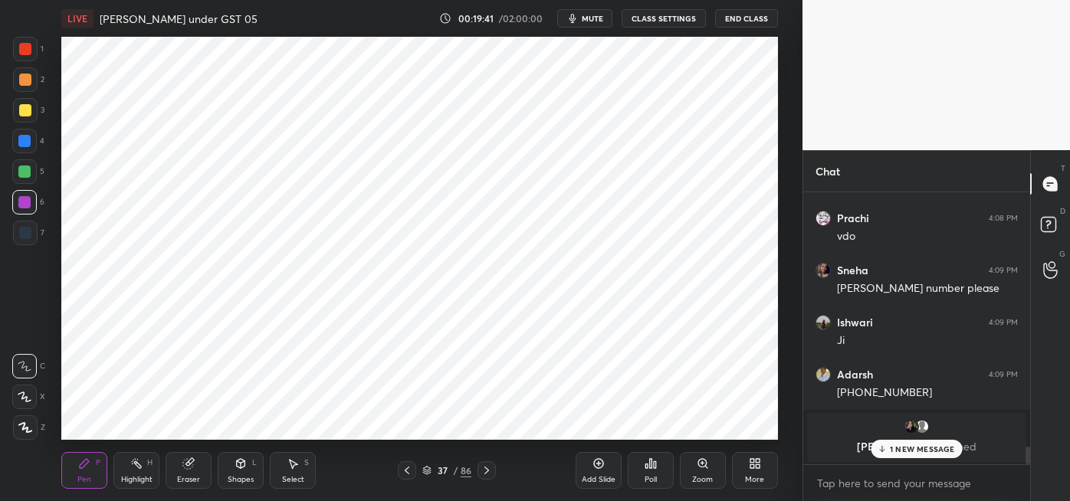
scroll to position [3911, 0]
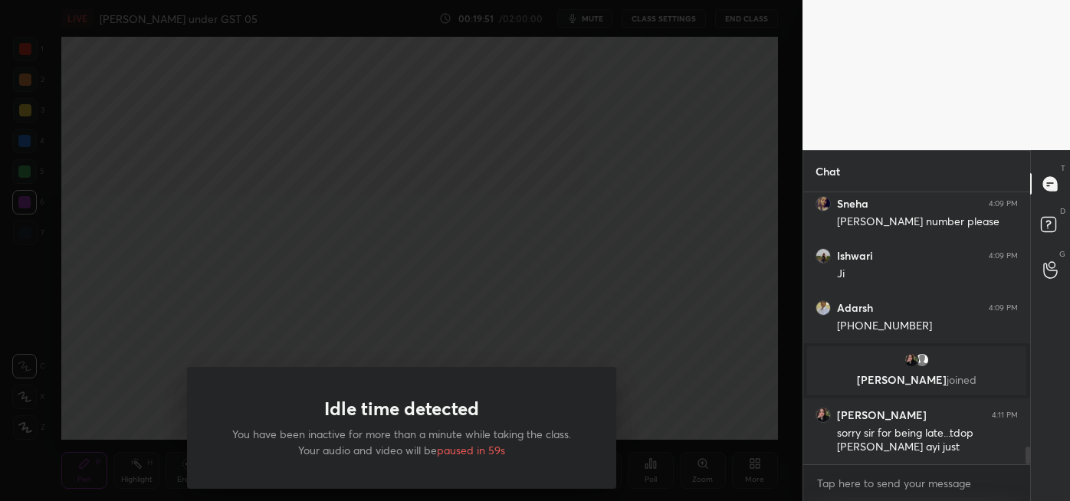
click at [235, 243] on div "Idle time detected You have been inactive for more than a minute while taking t…" at bounding box center [401, 250] width 802 height 501
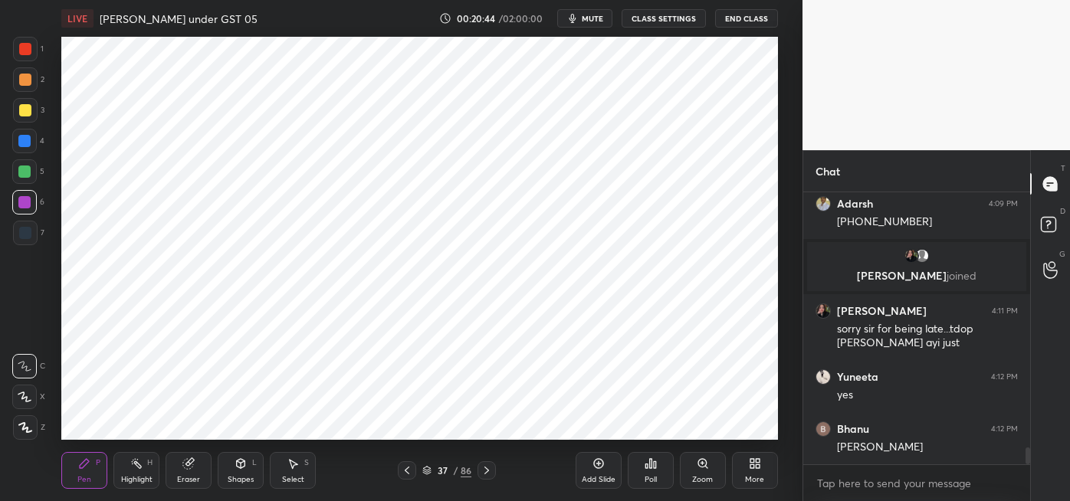
scroll to position [4067, 0]
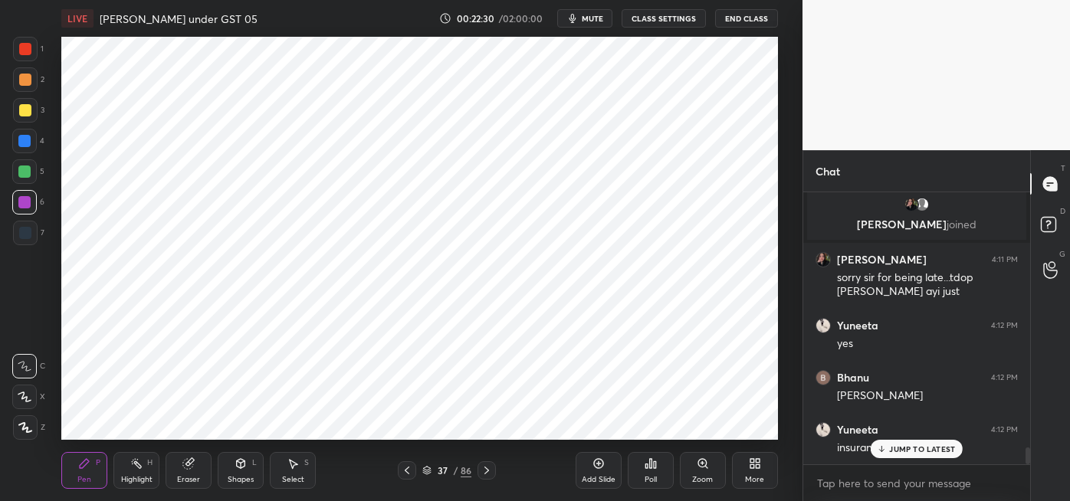
click at [24, 143] on div at bounding box center [24, 141] width 12 height 12
click at [28, 241] on div at bounding box center [25, 233] width 25 height 25
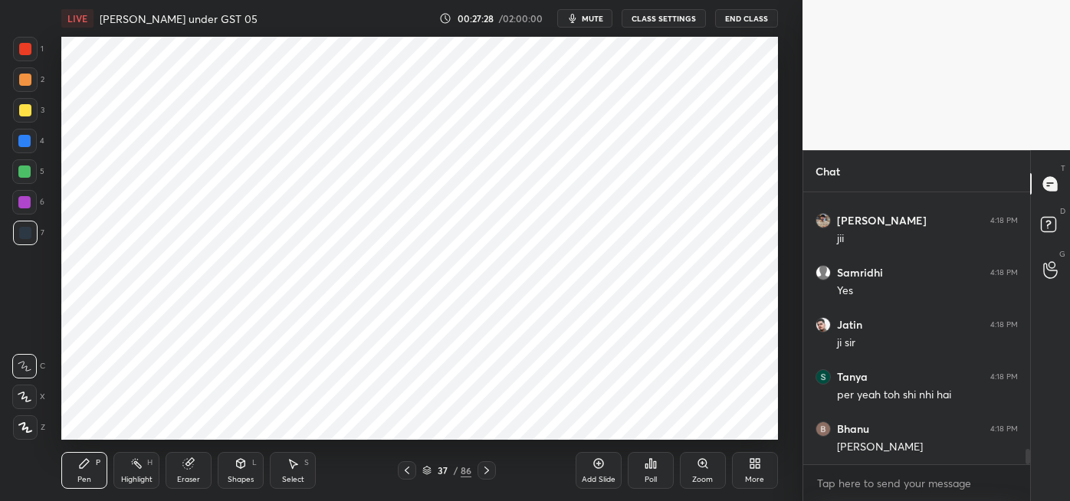
scroll to position [4484, 0]
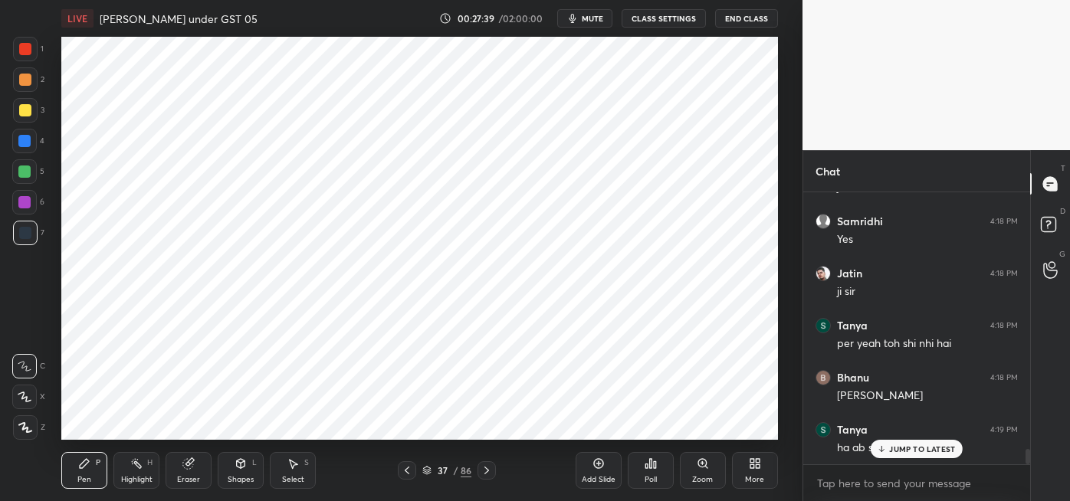
click at [599, 466] on icon at bounding box center [598, 464] width 12 height 12
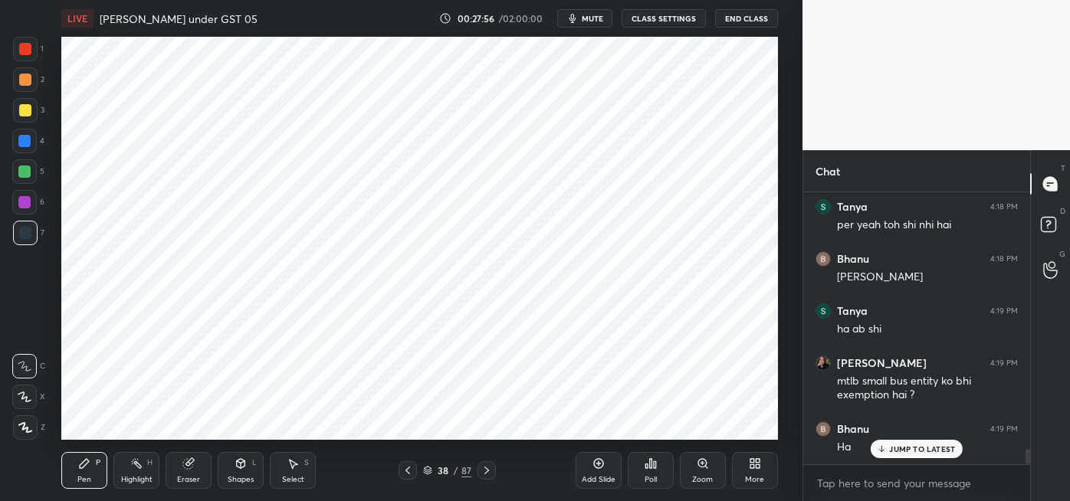
scroll to position [4654, 0]
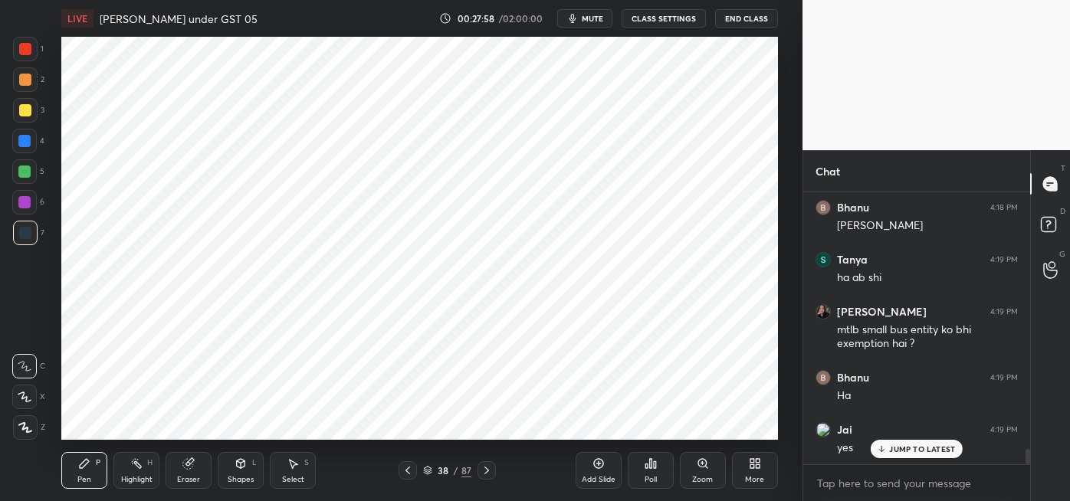
click at [27, 208] on div at bounding box center [24, 202] width 12 height 12
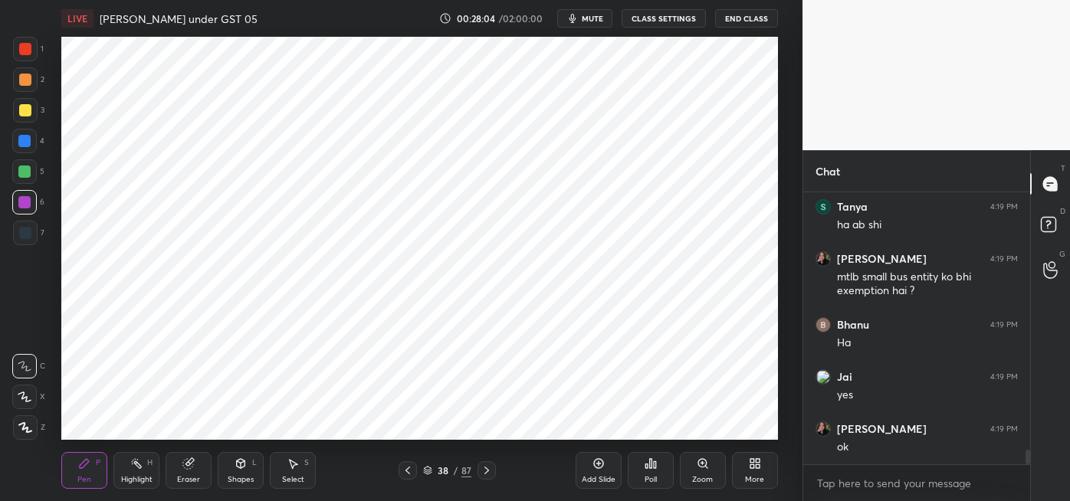
click at [28, 230] on div at bounding box center [25, 233] width 12 height 12
click at [28, 145] on div at bounding box center [24, 141] width 12 height 12
click at [26, 78] on div at bounding box center [25, 80] width 12 height 12
click at [24, 175] on div at bounding box center [24, 172] width 12 height 12
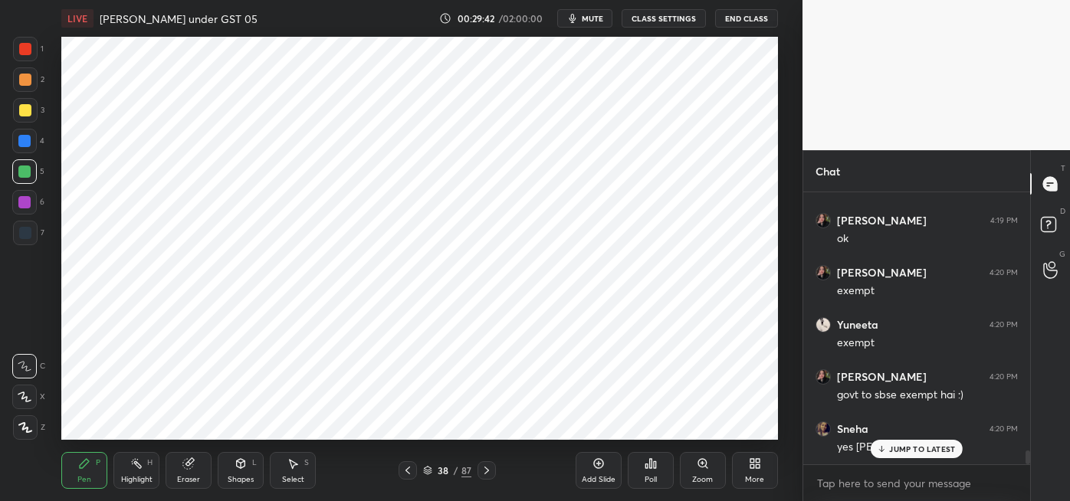
scroll to position [4967, 0]
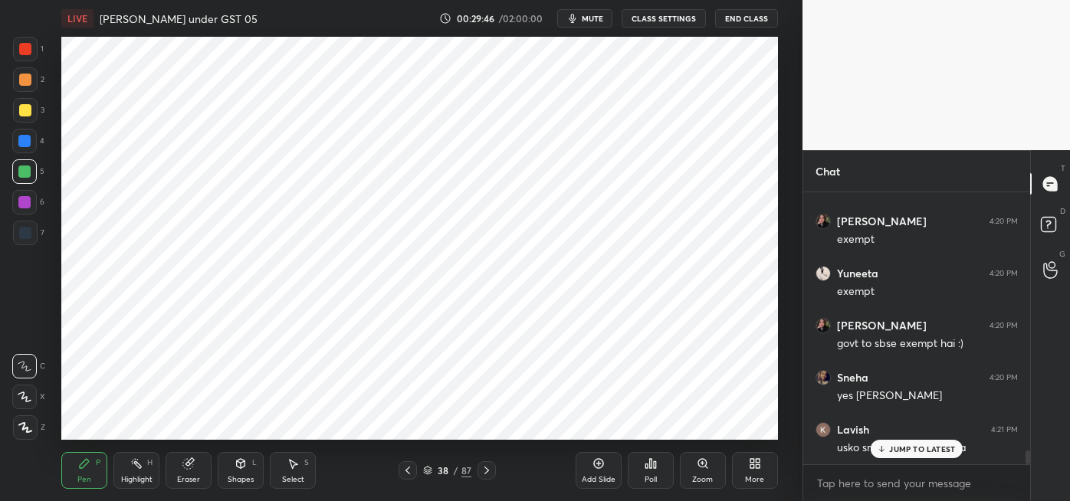
click at [907, 454] on div "JUMP TO LATEST" at bounding box center [917, 449] width 92 height 18
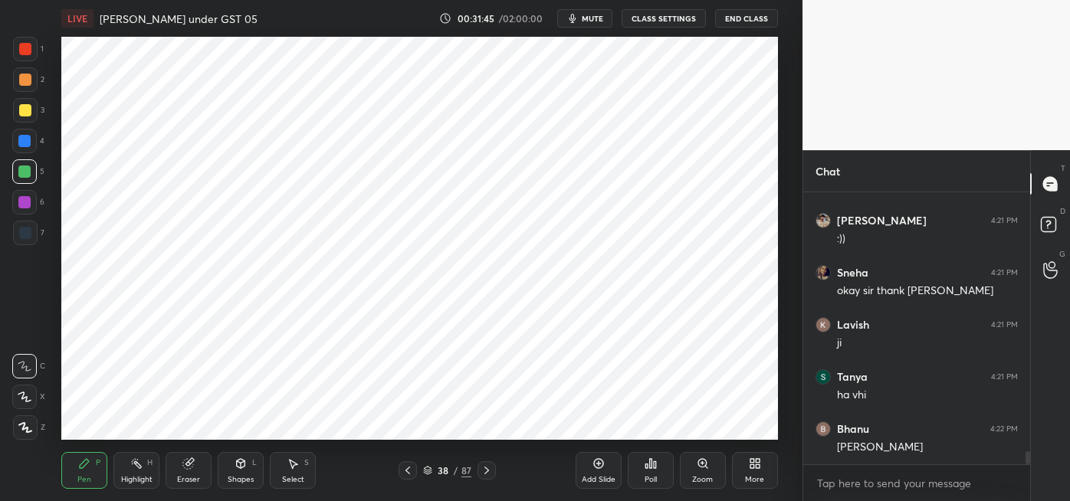
scroll to position [5383, 0]
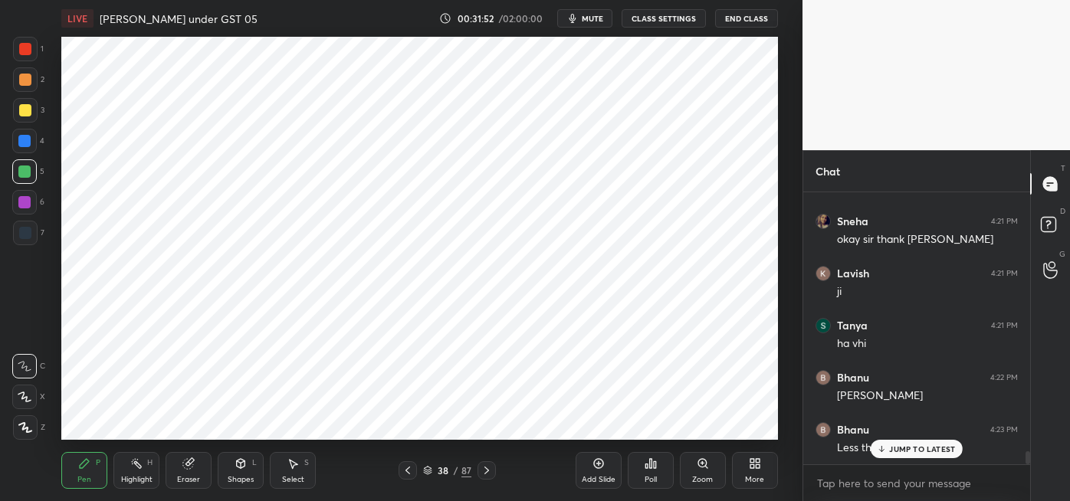
click at [187, 472] on div "Eraser" at bounding box center [189, 470] width 46 height 37
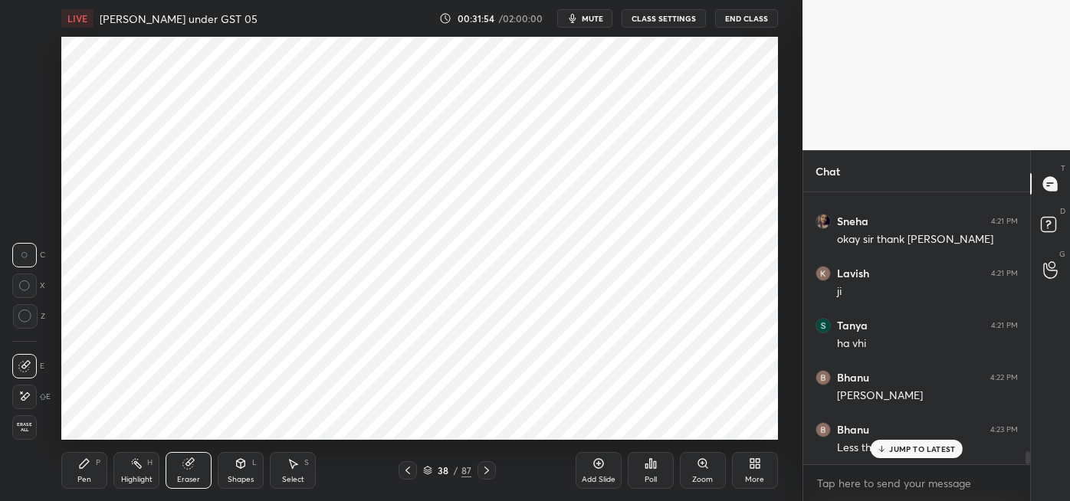
click at [87, 471] on div "Pen P" at bounding box center [84, 470] width 46 height 37
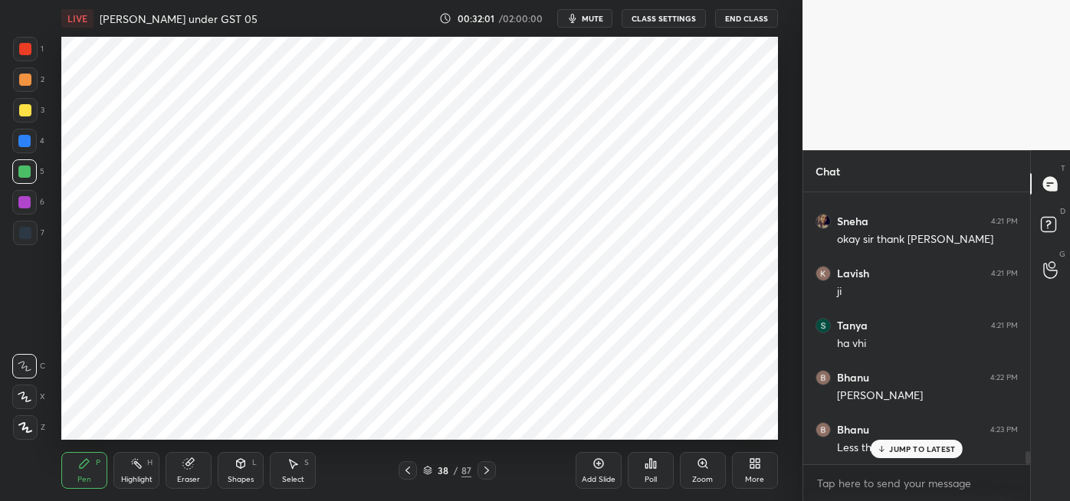
click at [25, 204] on div at bounding box center [24, 202] width 12 height 12
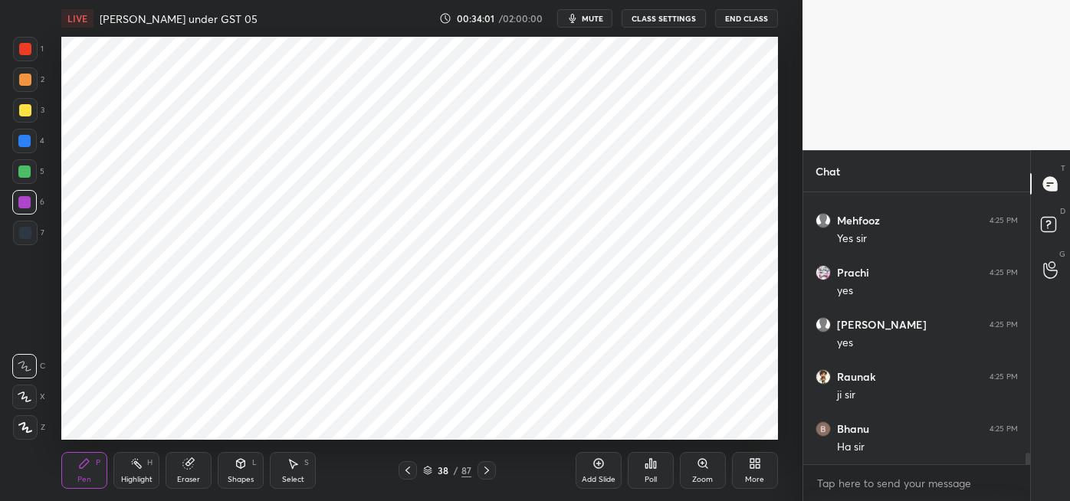
scroll to position [6009, 0]
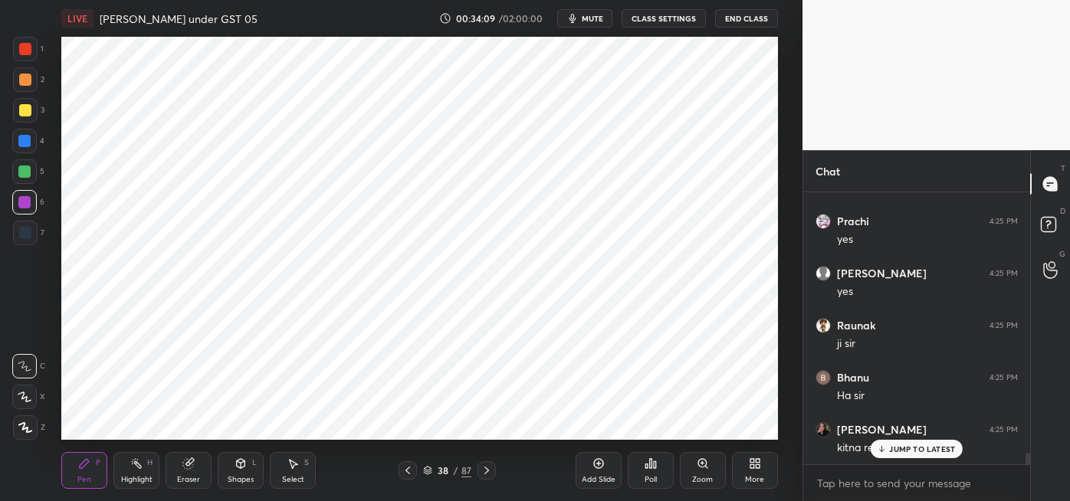
click at [901, 448] on p "JUMP TO LATEST" at bounding box center [922, 449] width 66 height 9
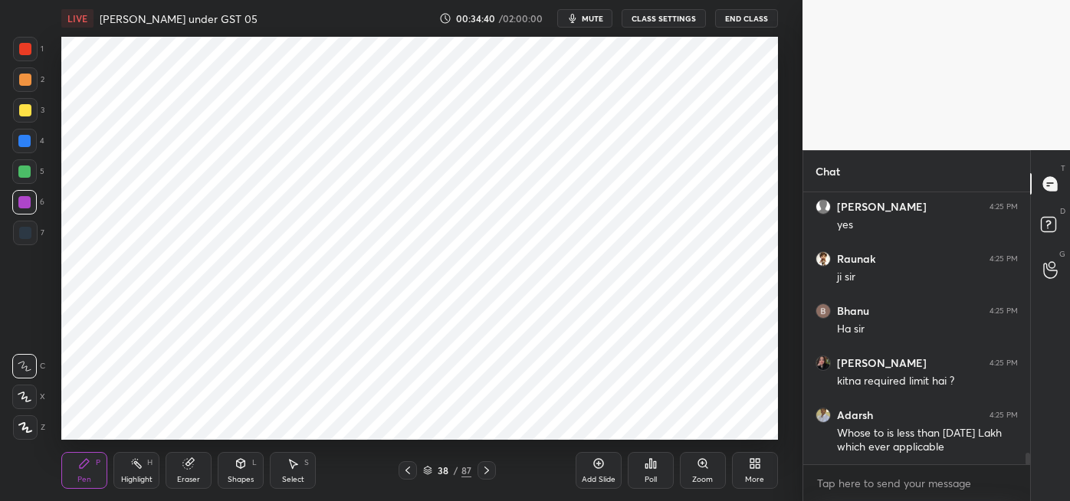
scroll to position [6127, 0]
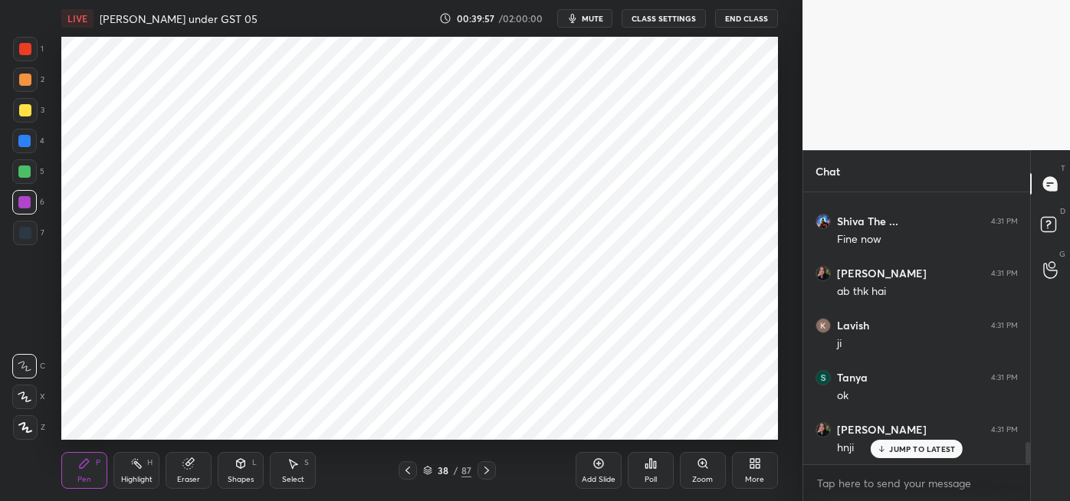
click at [190, 471] on div "Eraser" at bounding box center [189, 470] width 46 height 37
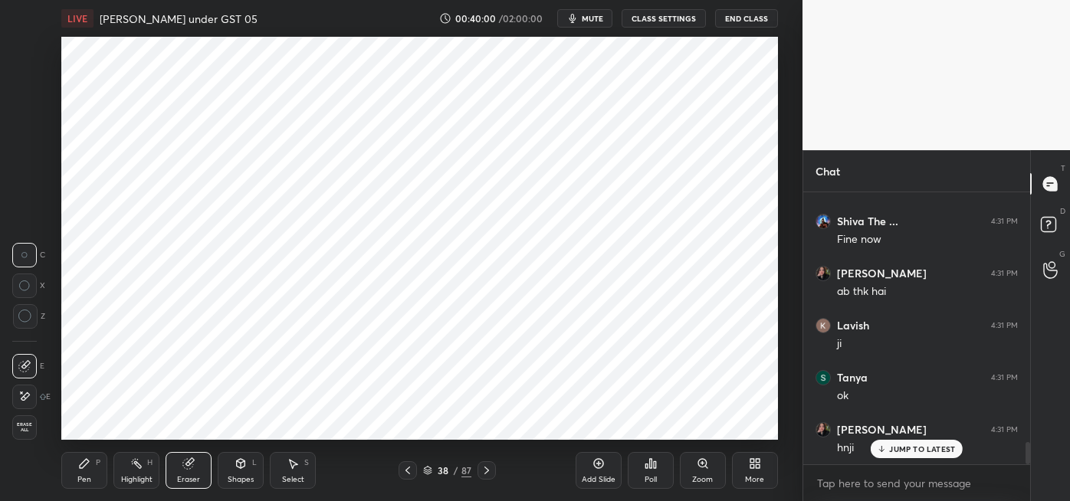
click at [28, 392] on icon at bounding box center [24, 396] width 12 height 13
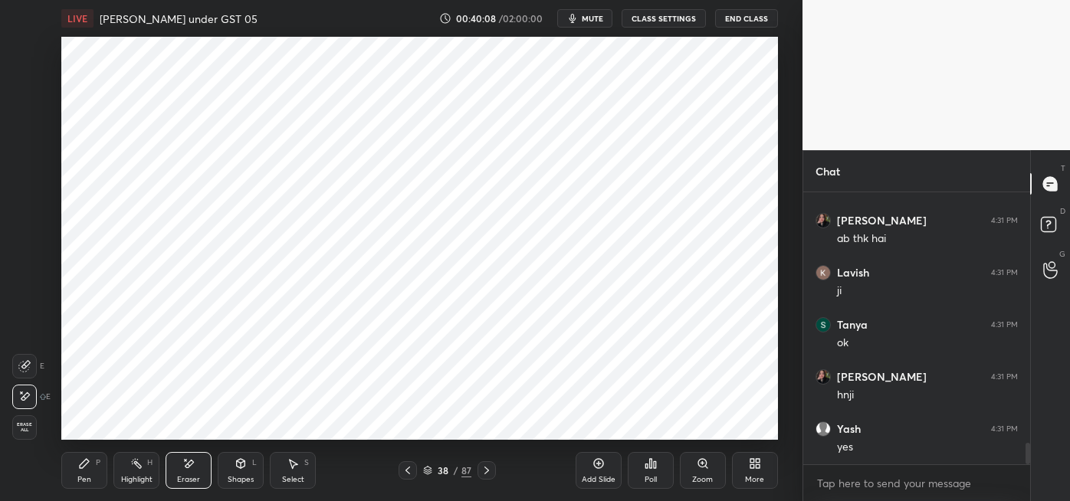
click at [88, 476] on div "Pen" at bounding box center [84, 480] width 14 height 8
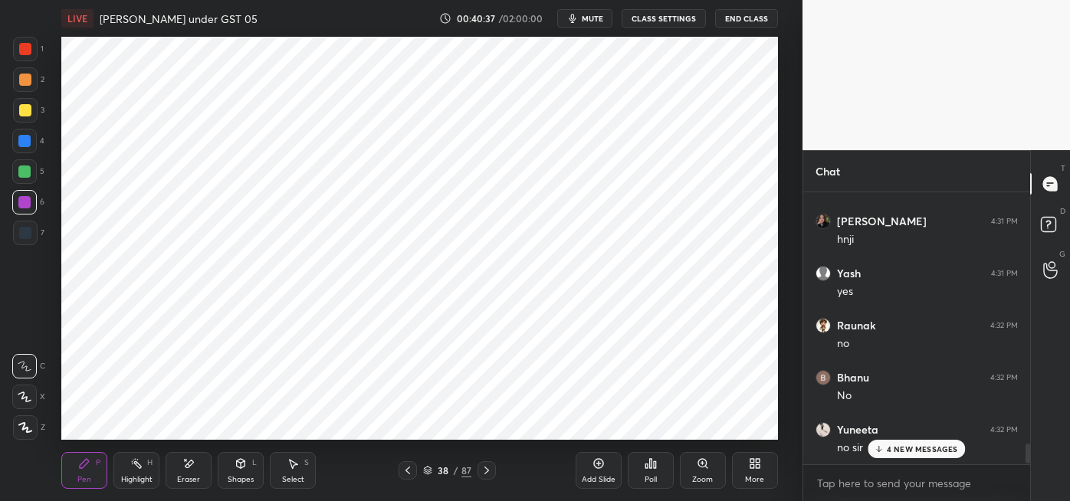
scroll to position [3509, 0]
click at [33, 241] on div at bounding box center [25, 233] width 25 height 25
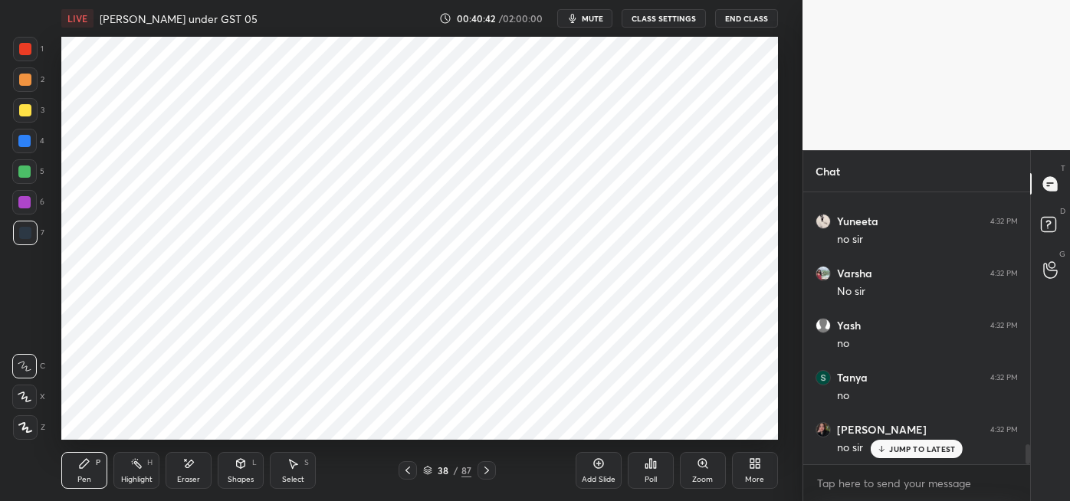
scroll to position [3562, 0]
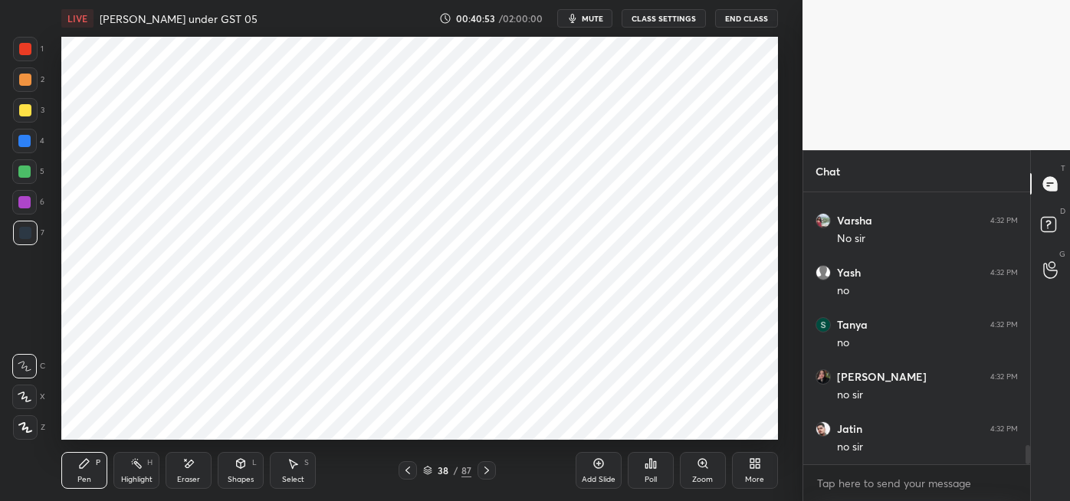
click at [188, 476] on div "Eraser" at bounding box center [188, 480] width 23 height 8
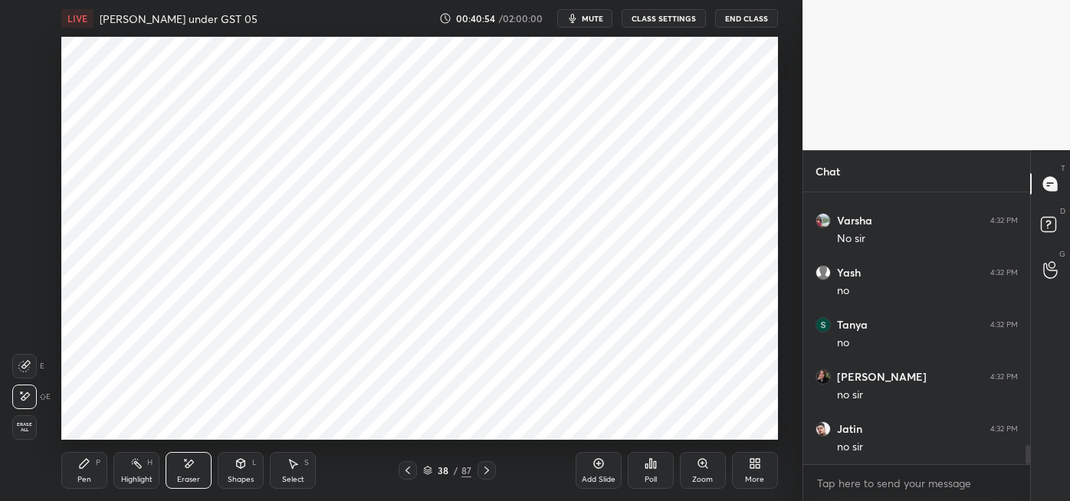
click at [87, 467] on icon at bounding box center [84, 464] width 12 height 12
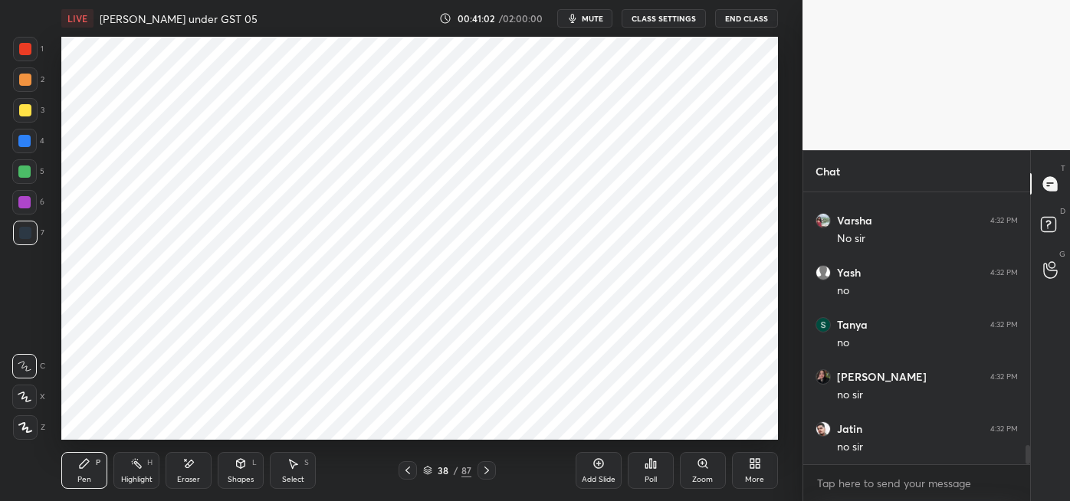
click at [27, 205] on div at bounding box center [24, 202] width 12 height 12
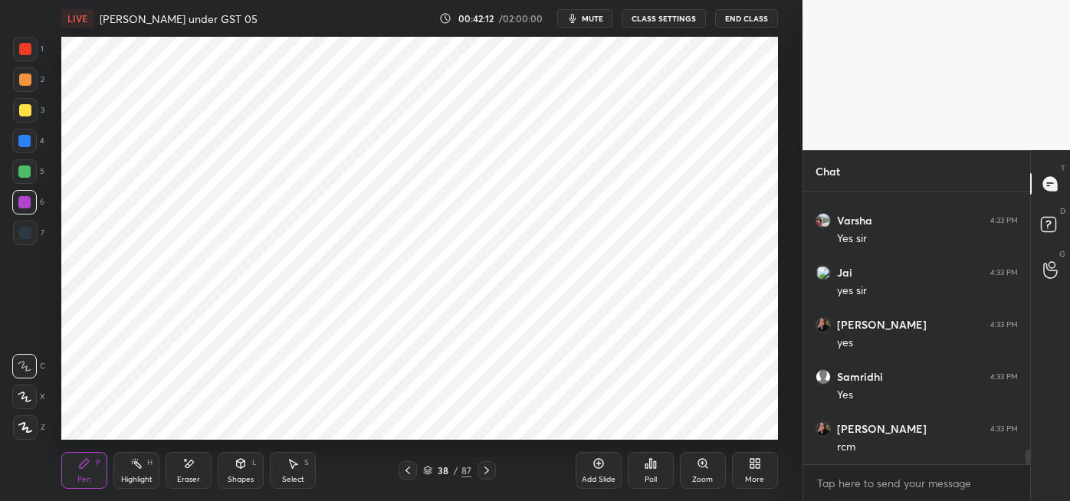
scroll to position [4735, 0]
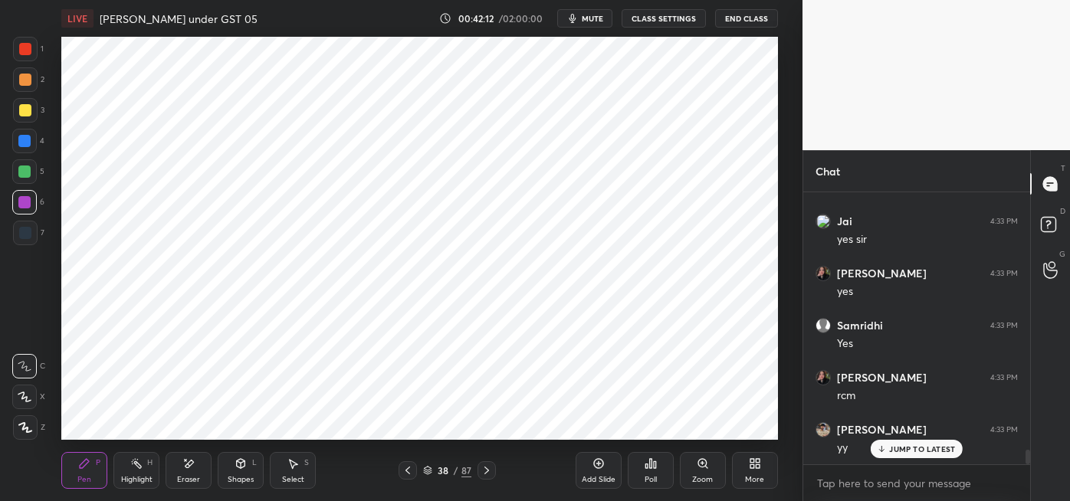
click at [194, 468] on icon at bounding box center [188, 464] width 12 height 13
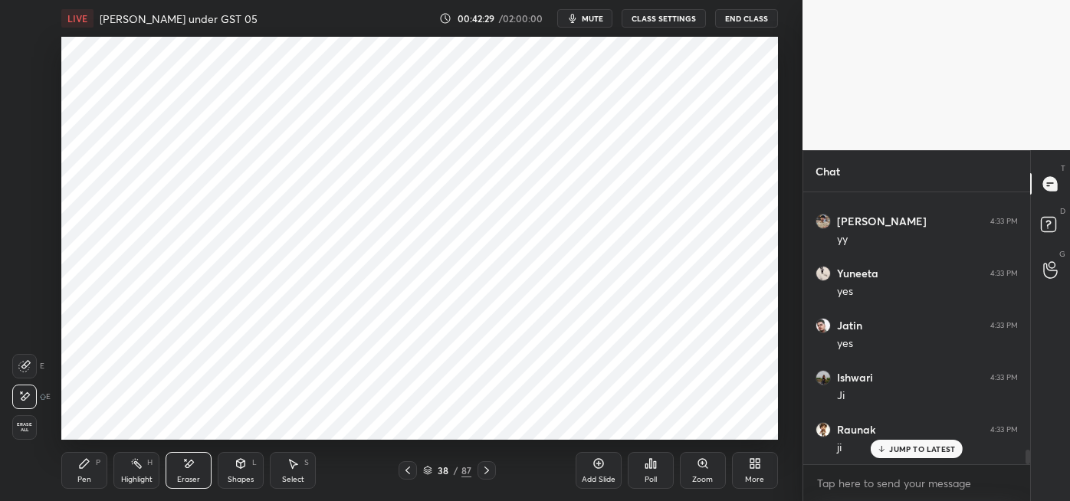
scroll to position [4996, 0]
click at [79, 468] on icon at bounding box center [84, 464] width 12 height 12
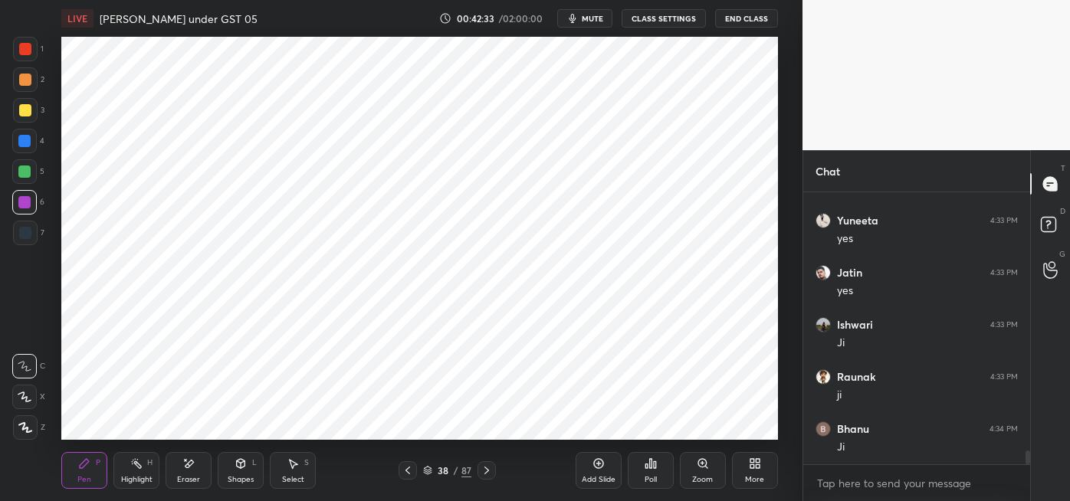
click at [191, 473] on div "Eraser" at bounding box center [189, 470] width 46 height 37
click at [97, 474] on div "Pen P" at bounding box center [84, 470] width 46 height 37
click at [494, 478] on div at bounding box center [486, 470] width 18 height 18
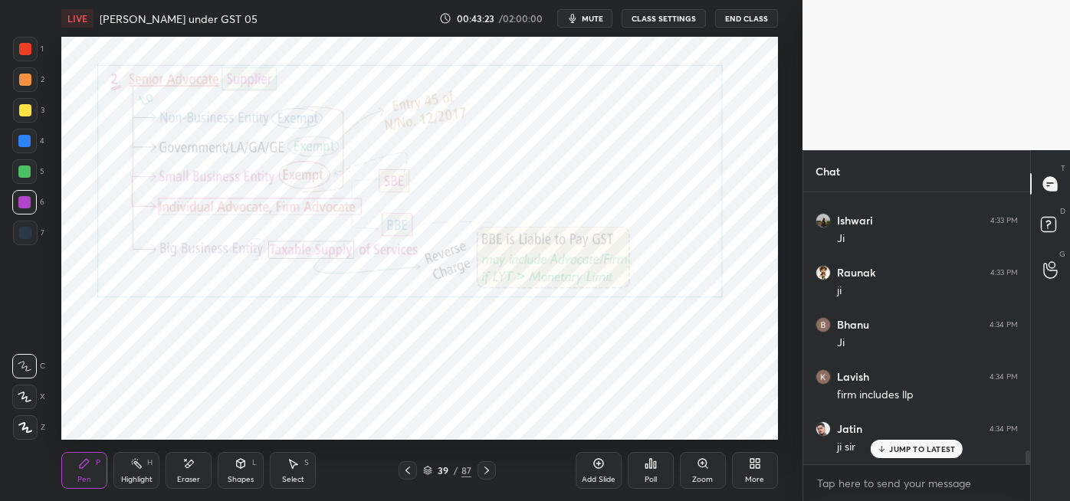
scroll to position [5152, 0]
click at [493, 475] on div at bounding box center [486, 470] width 18 height 18
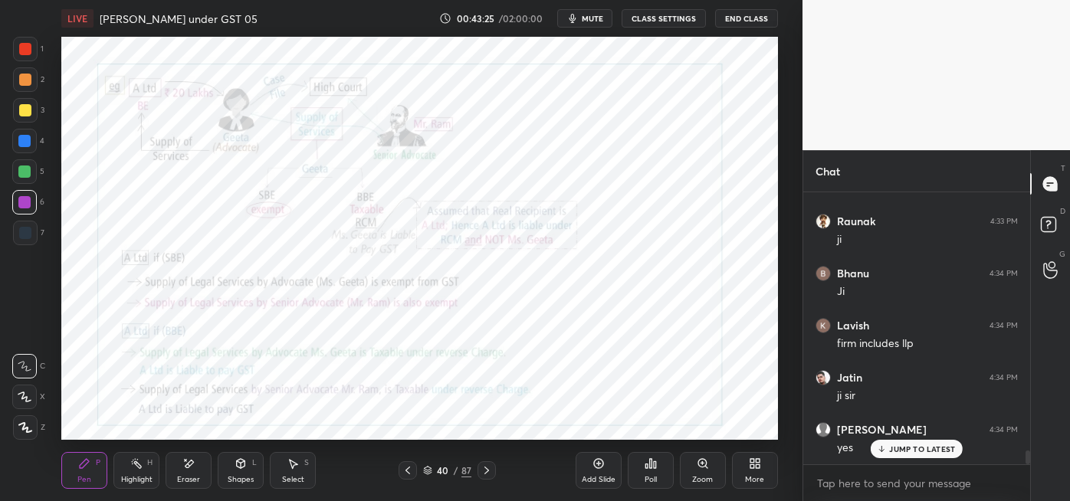
click at [493, 465] on div at bounding box center [486, 470] width 18 height 18
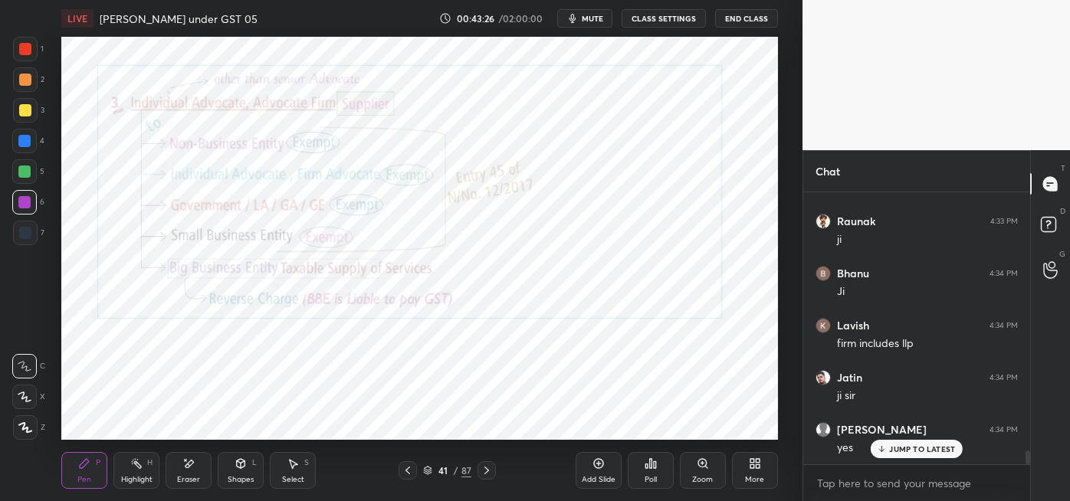
scroll to position [5205, 0]
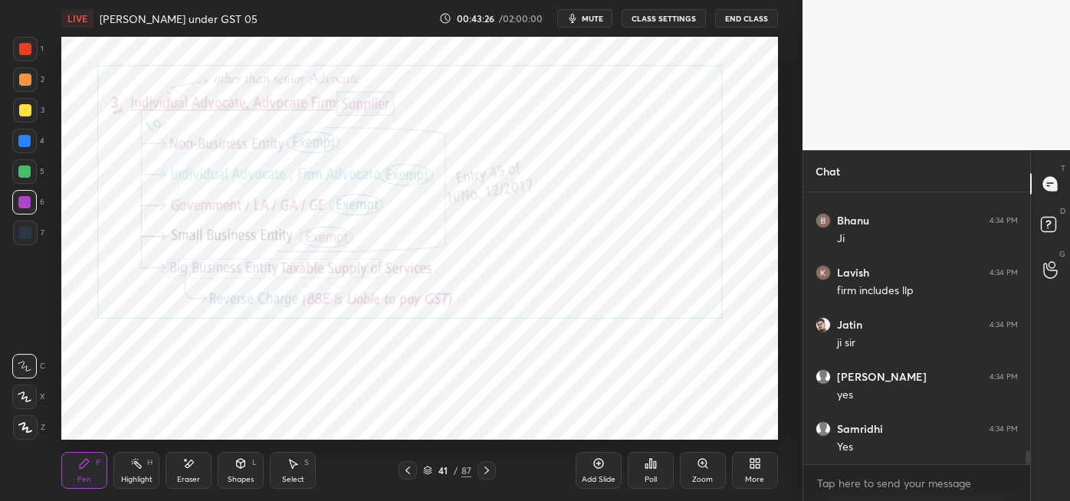
click at [133, 474] on div "Highlight H" at bounding box center [136, 470] width 46 height 37
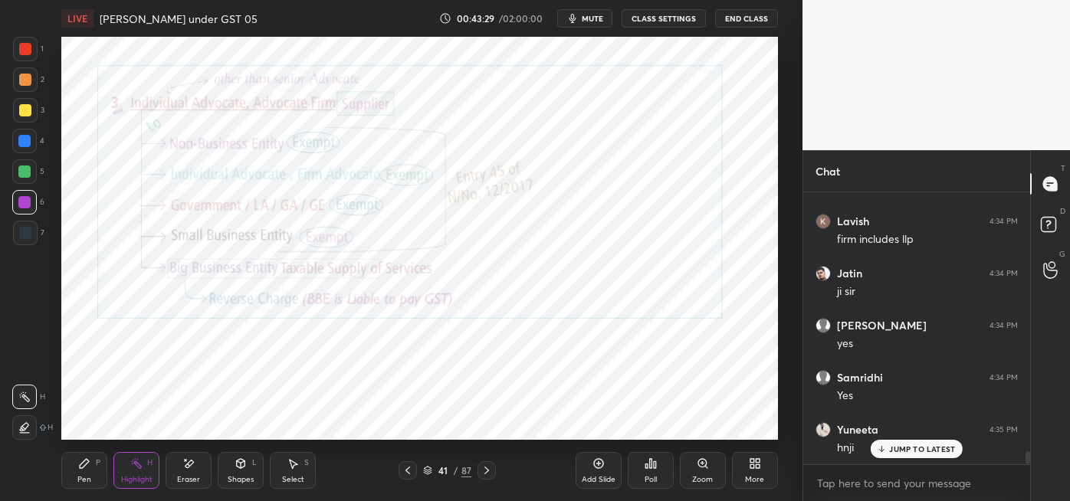
click at [90, 477] on div "Pen" at bounding box center [84, 480] width 14 height 8
click at [31, 236] on div at bounding box center [25, 233] width 25 height 25
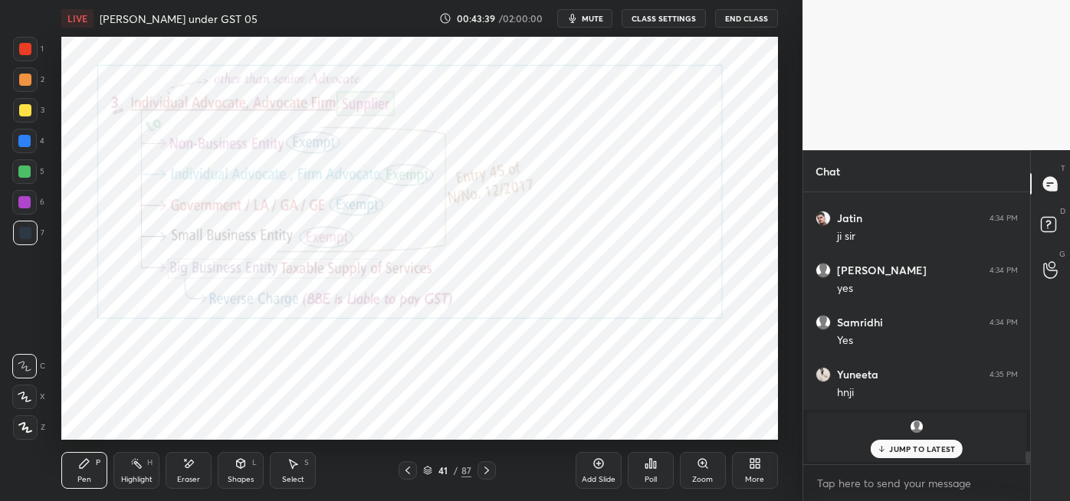
click at [136, 472] on div "Highlight H" at bounding box center [136, 470] width 46 height 37
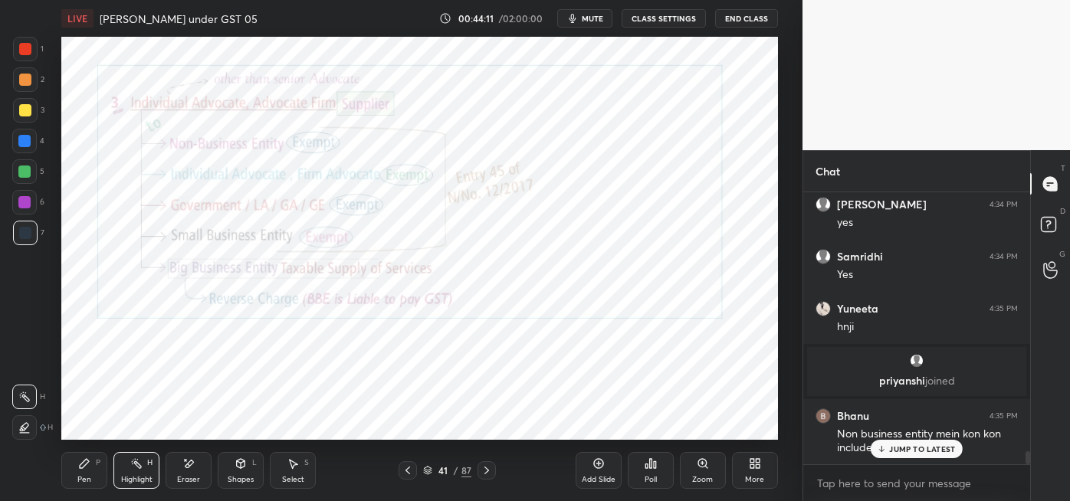
click at [22, 171] on div at bounding box center [24, 172] width 12 height 12
click at [897, 454] on div "JUMP TO LATEST" at bounding box center [917, 449] width 92 height 18
click at [85, 471] on div "Pen P" at bounding box center [84, 470] width 46 height 37
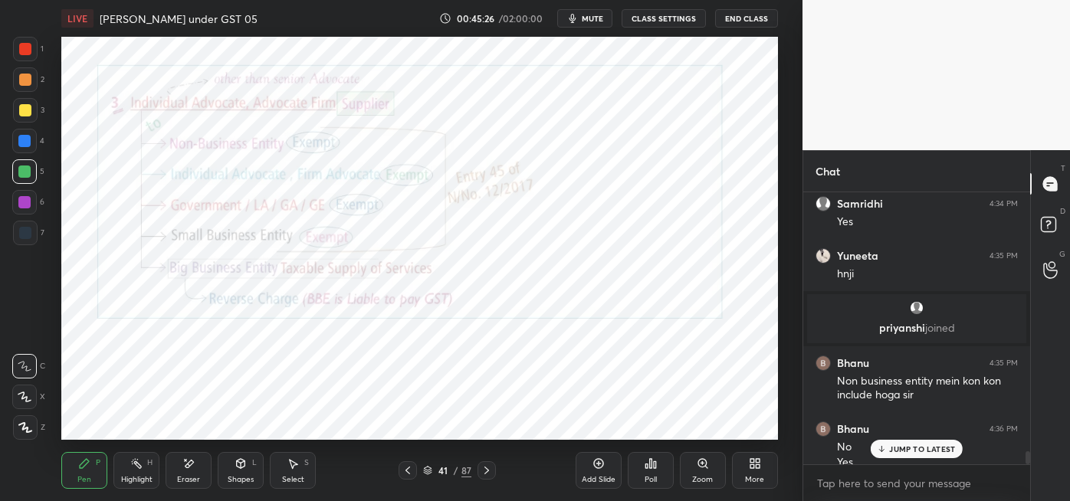
scroll to position [5445, 0]
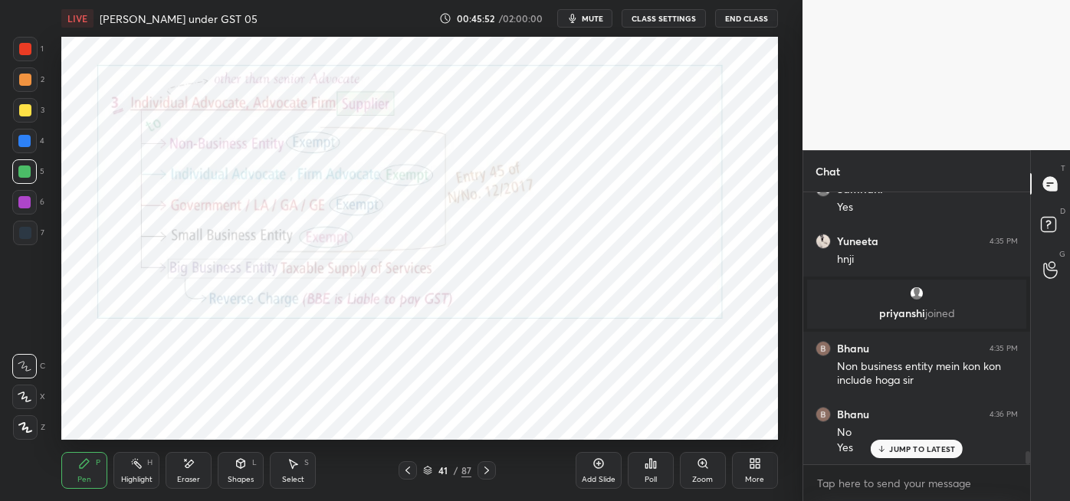
click at [139, 470] on div "Highlight H" at bounding box center [136, 470] width 46 height 37
click at [187, 471] on div "Eraser" at bounding box center [189, 470] width 46 height 37
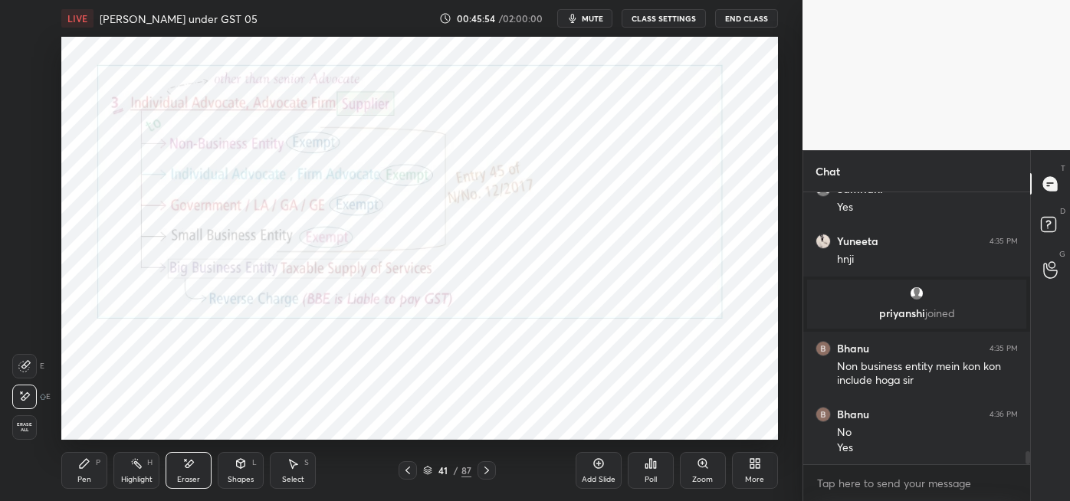
scroll to position [5498, 0]
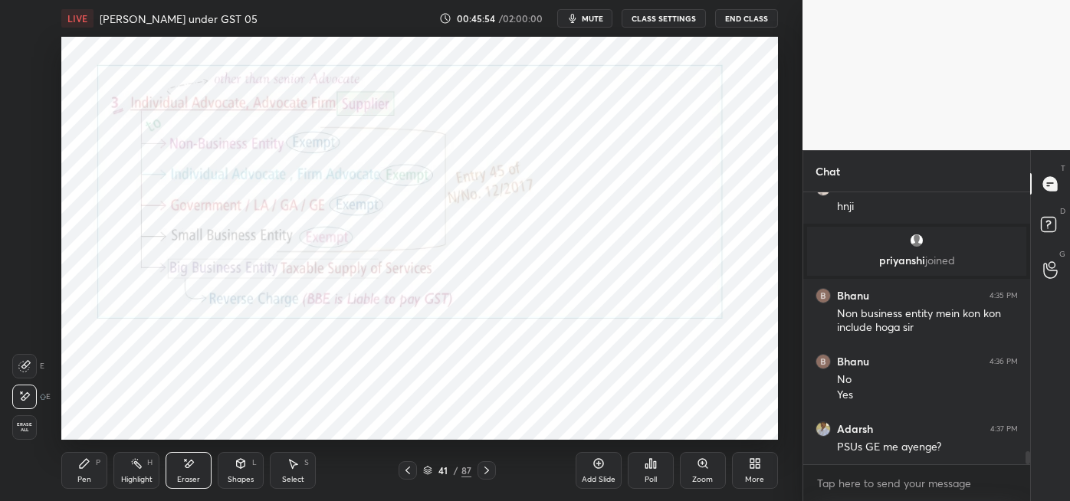
click at [88, 476] on div "Pen" at bounding box center [84, 480] width 14 height 8
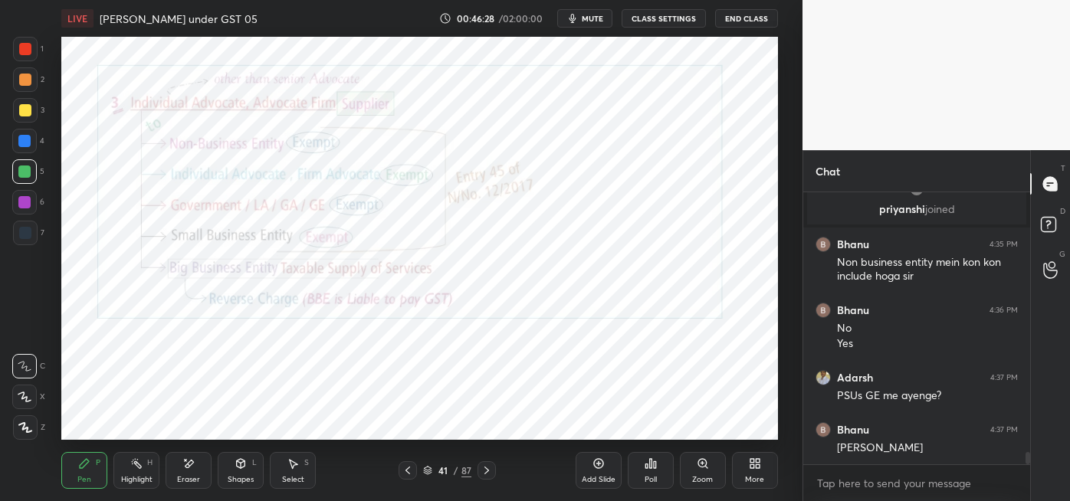
scroll to position [5602, 0]
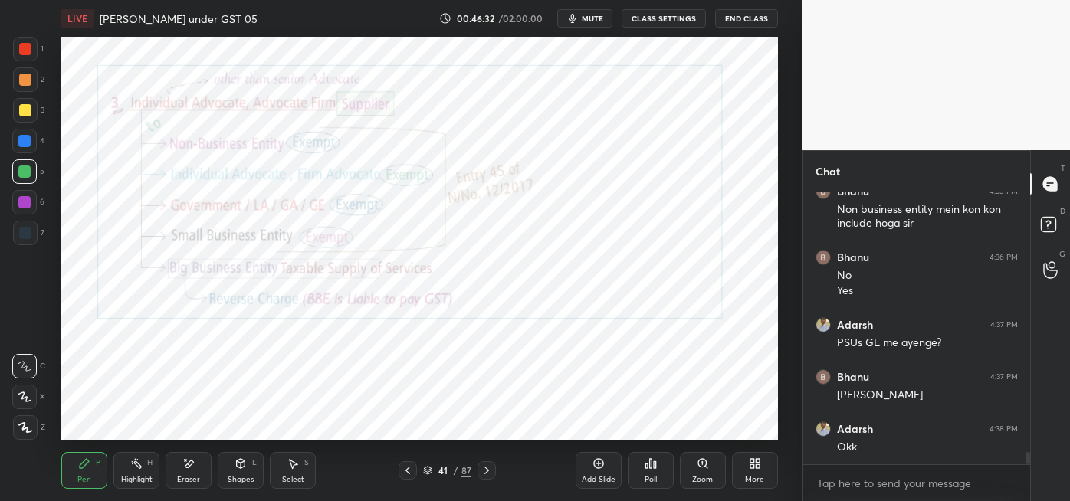
click at [191, 472] on div "Eraser" at bounding box center [189, 470] width 46 height 37
click at [86, 468] on icon at bounding box center [84, 464] width 12 height 12
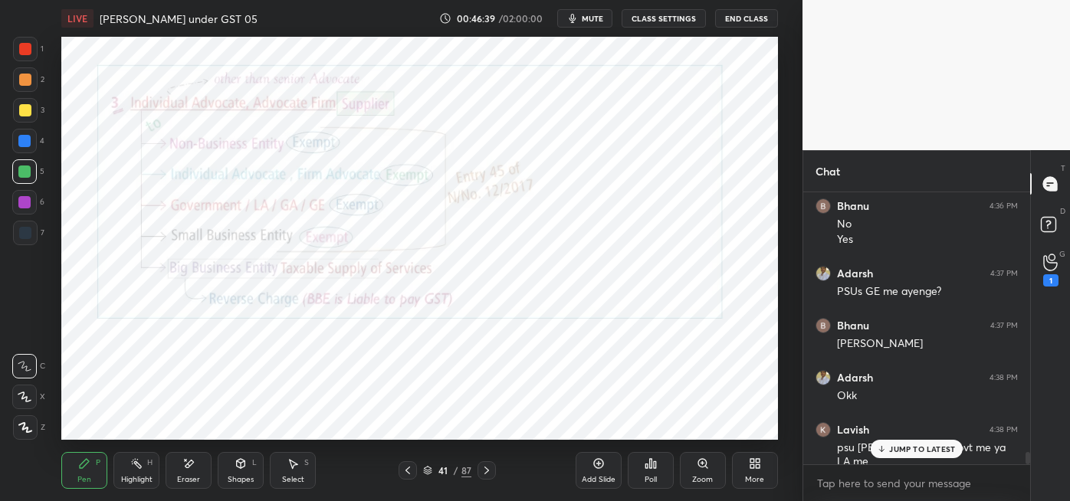
click at [1058, 267] on div "1" at bounding box center [1050, 270] width 31 height 28
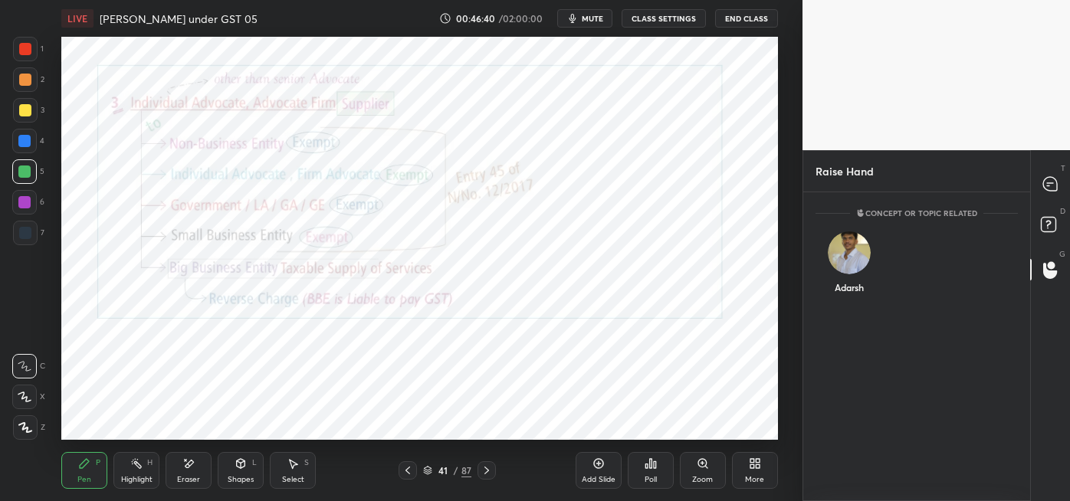
click at [852, 284] on div "Adarsh" at bounding box center [848, 266] width 67 height 89
click at [841, 289] on button "INVITE" at bounding box center [848, 298] width 53 height 20
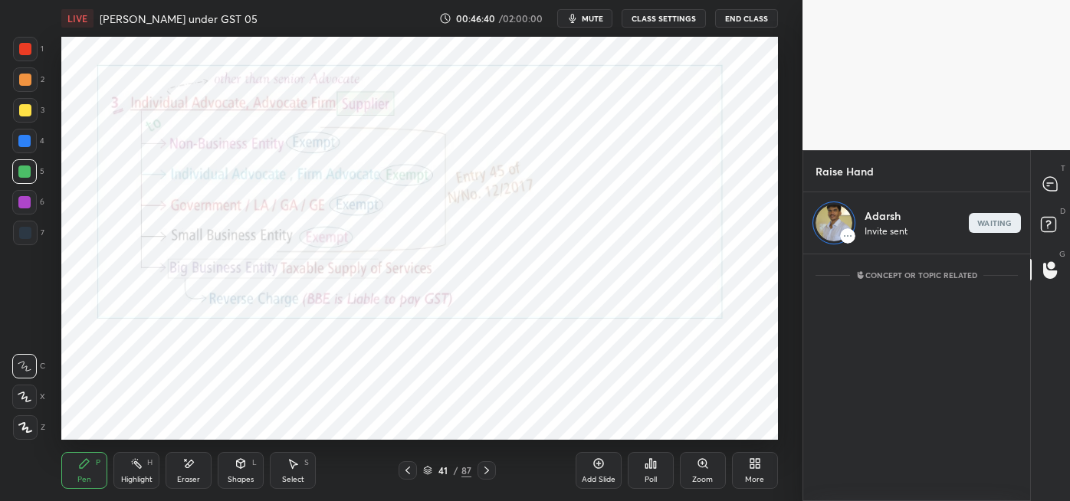
scroll to position [242, 222]
click at [1042, 173] on div at bounding box center [1050, 184] width 31 height 28
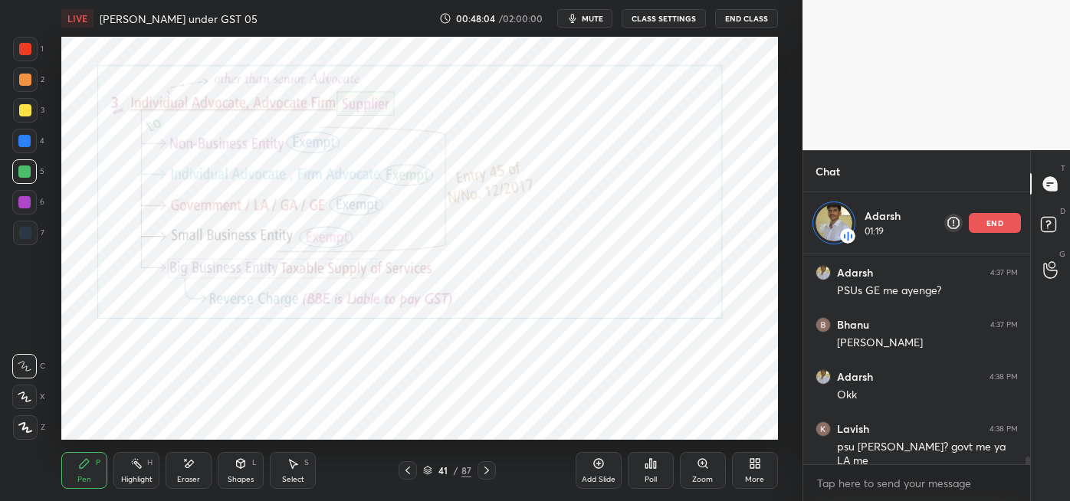
click at [28, 231] on div at bounding box center [25, 233] width 12 height 12
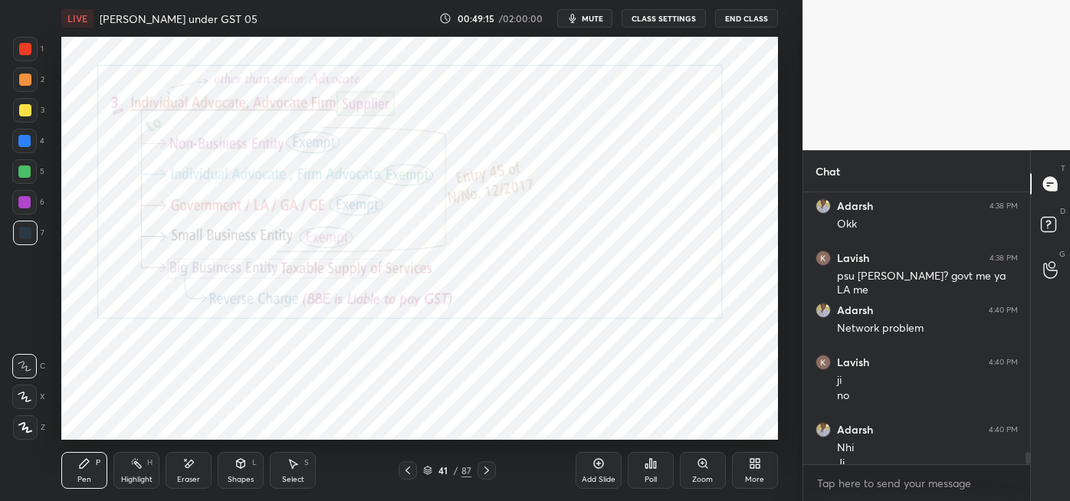
scroll to position [5841, 0]
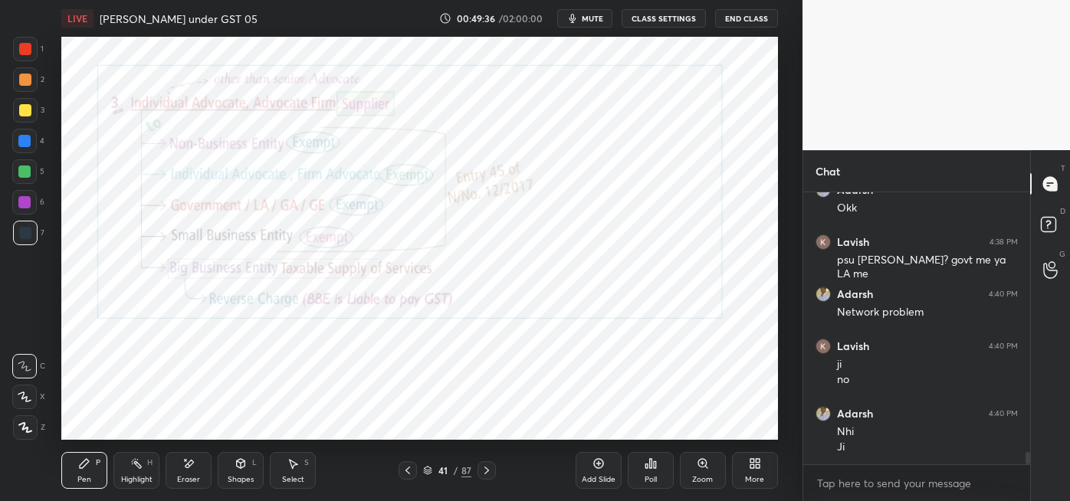
click at [193, 479] on div "Eraser" at bounding box center [188, 480] width 23 height 8
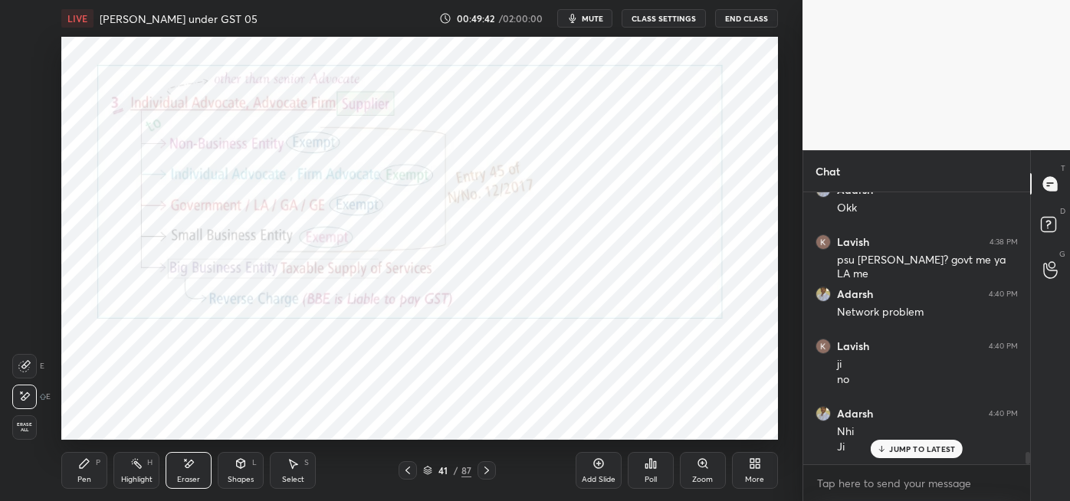
scroll to position [5906, 0]
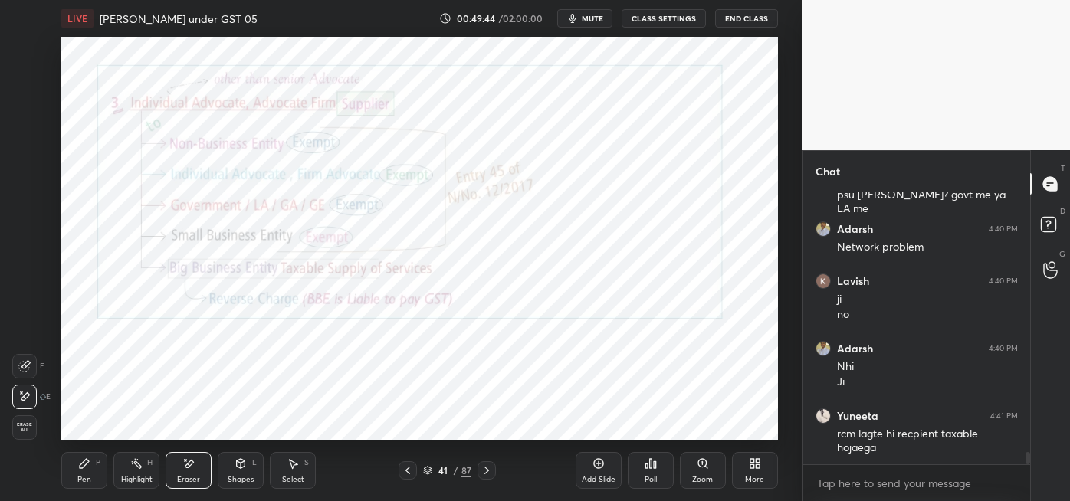
click at [84, 469] on icon at bounding box center [84, 464] width 12 height 12
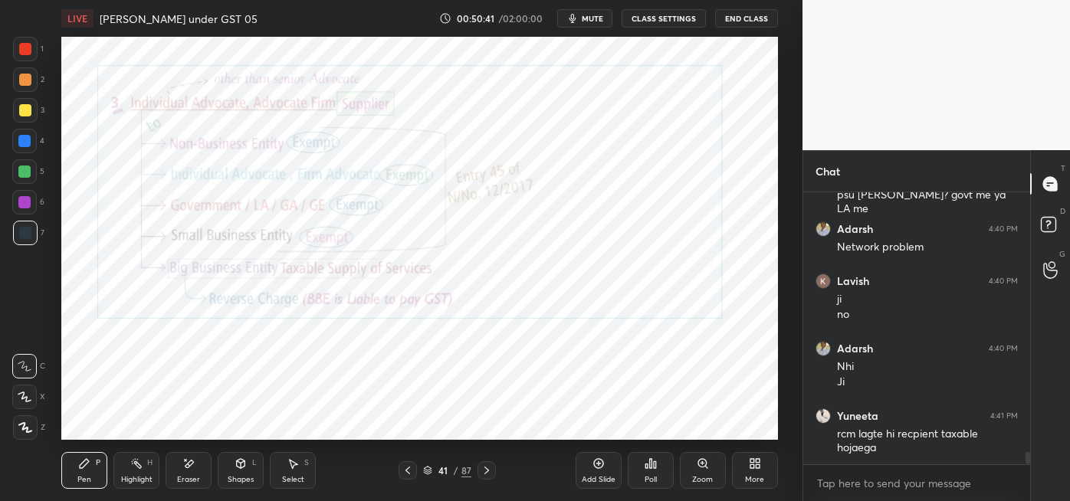
scroll to position [5959, 0]
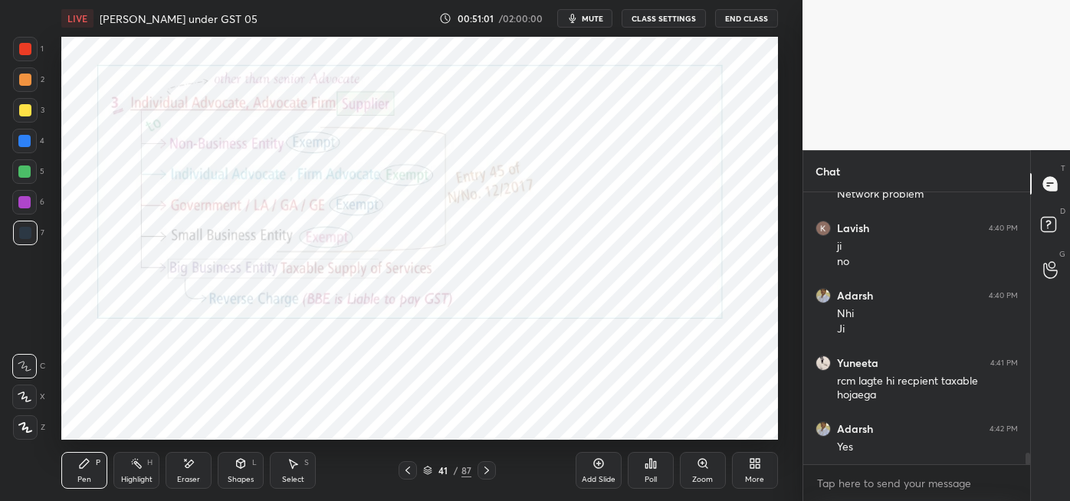
click at [400, 472] on div at bounding box center [408, 470] width 18 height 18
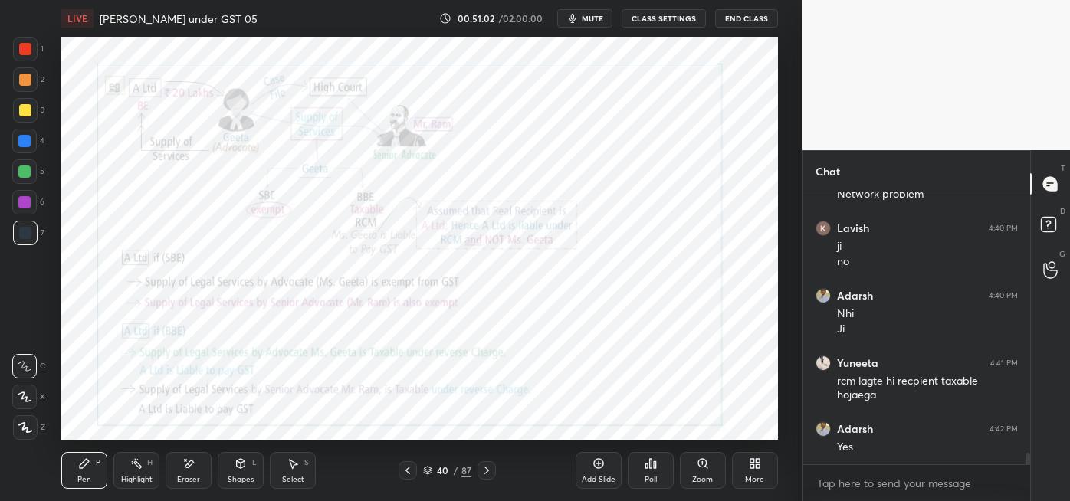
click at [406, 472] on icon at bounding box center [408, 470] width 12 height 12
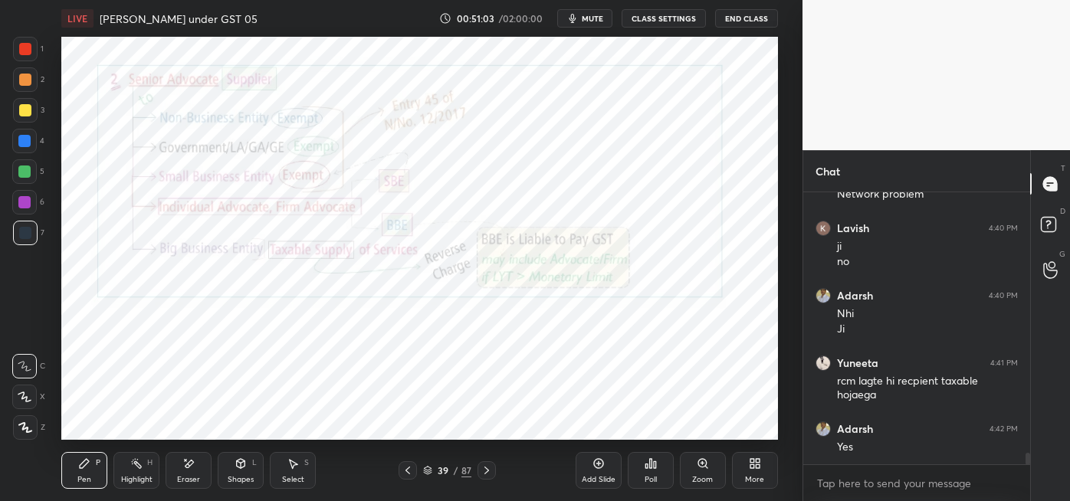
click at [409, 470] on icon at bounding box center [408, 470] width 12 height 12
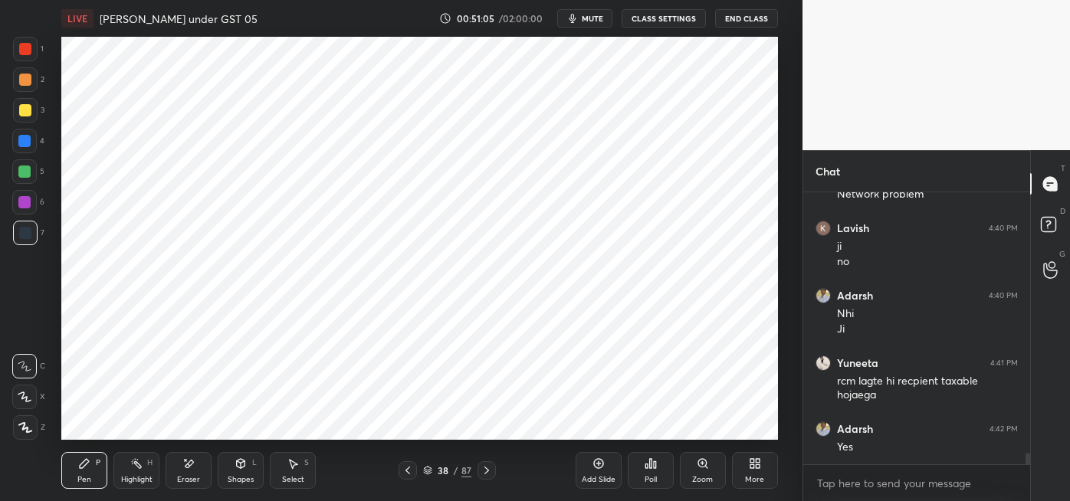
click at [185, 478] on div "Eraser" at bounding box center [188, 480] width 23 height 8
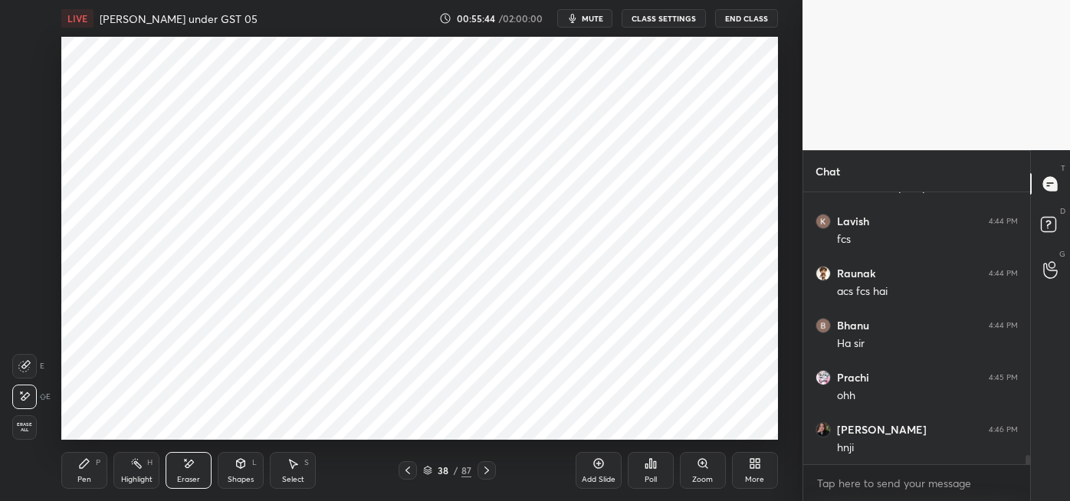
scroll to position [7523, 0]
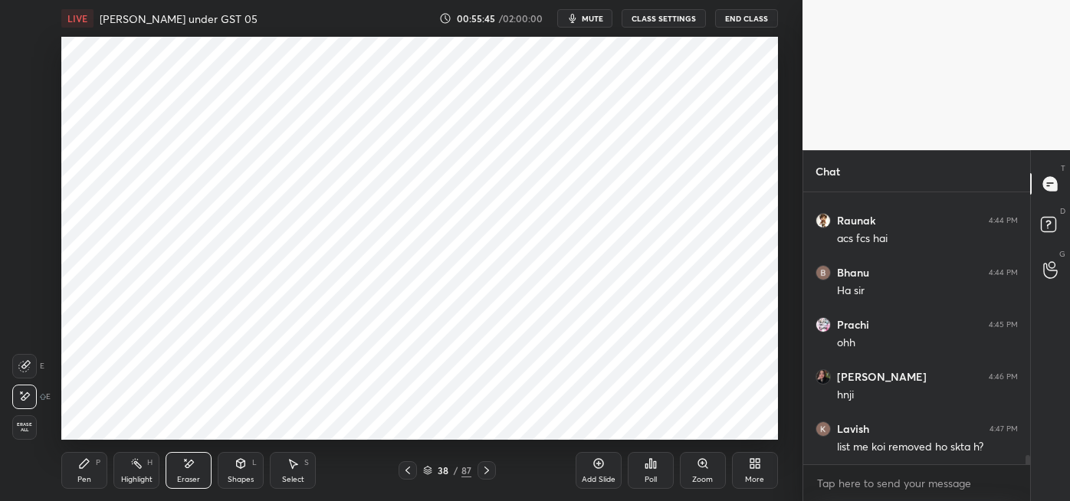
click at [298, 472] on div "Select S" at bounding box center [293, 470] width 46 height 37
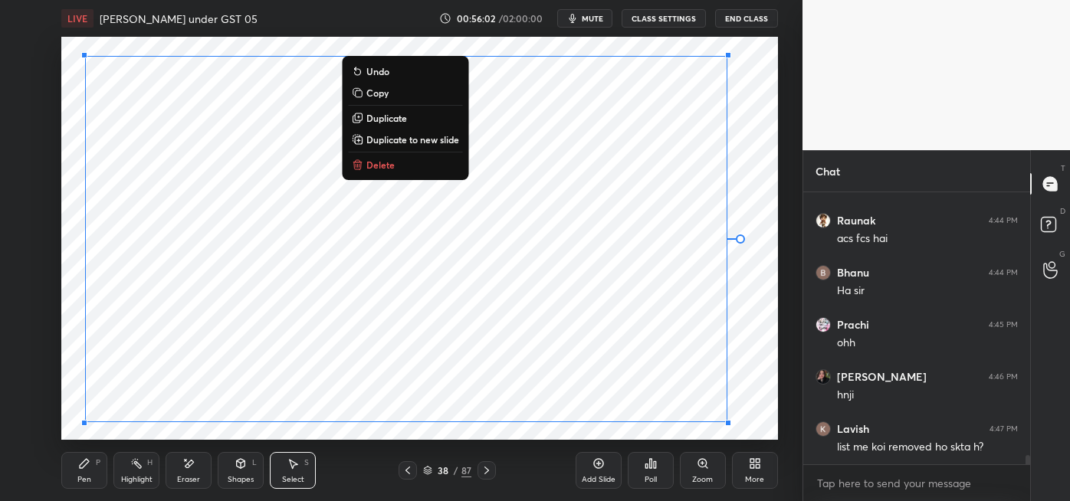
click at [435, 142] on p "Duplicate to new slide" at bounding box center [412, 139] width 93 height 12
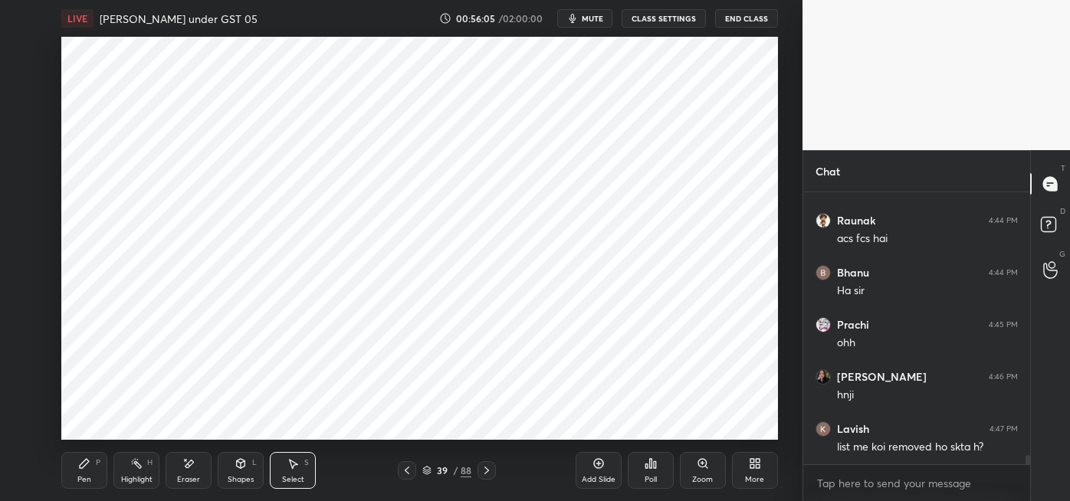
click at [84, 473] on div "Pen P" at bounding box center [84, 470] width 46 height 37
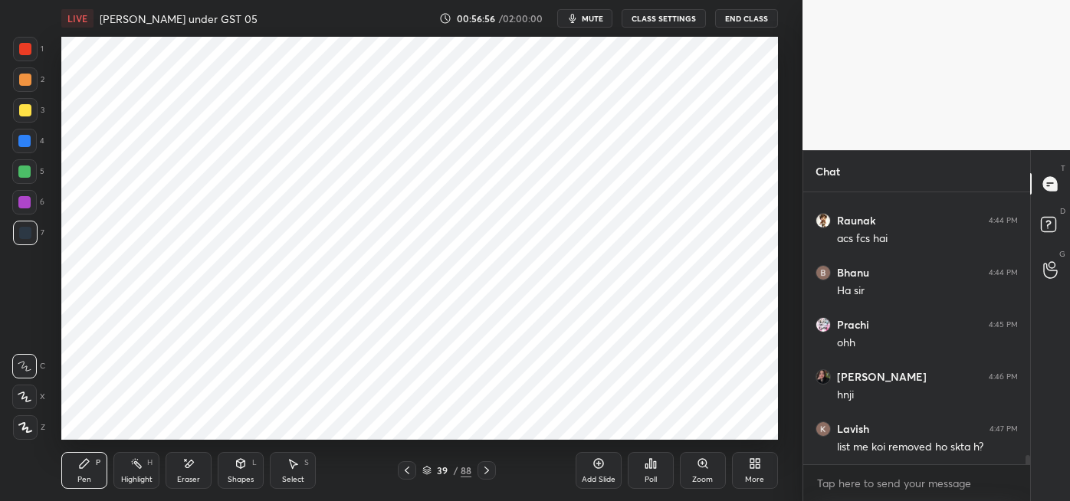
click at [146, 472] on div "Highlight H" at bounding box center [136, 470] width 46 height 37
click at [189, 470] on icon at bounding box center [188, 464] width 12 height 13
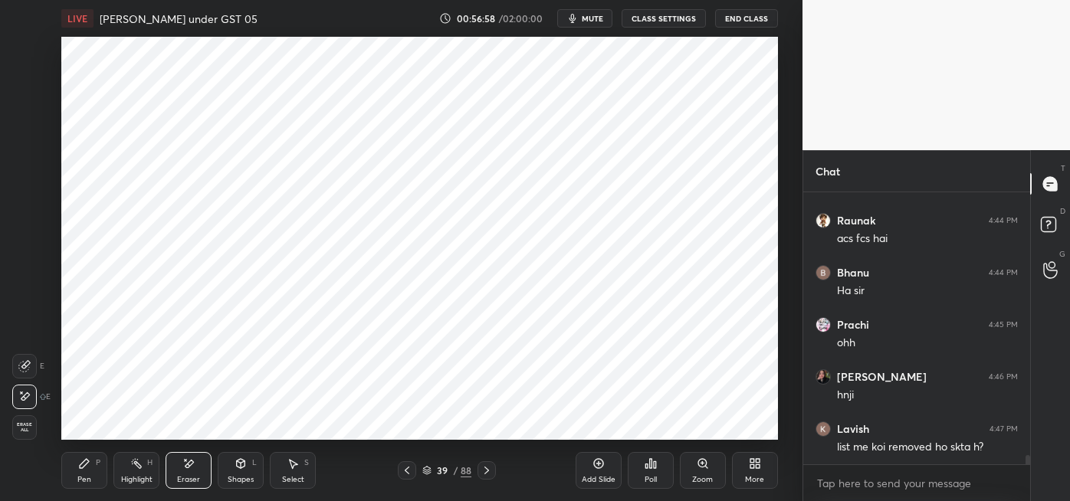
click at [90, 464] on icon at bounding box center [84, 464] width 12 height 12
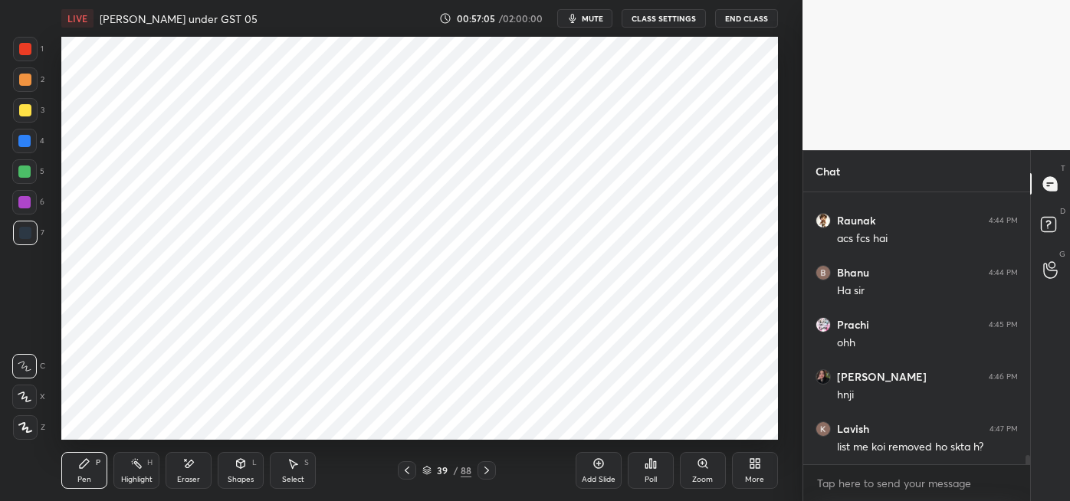
click at [193, 477] on div "Eraser" at bounding box center [188, 480] width 23 height 8
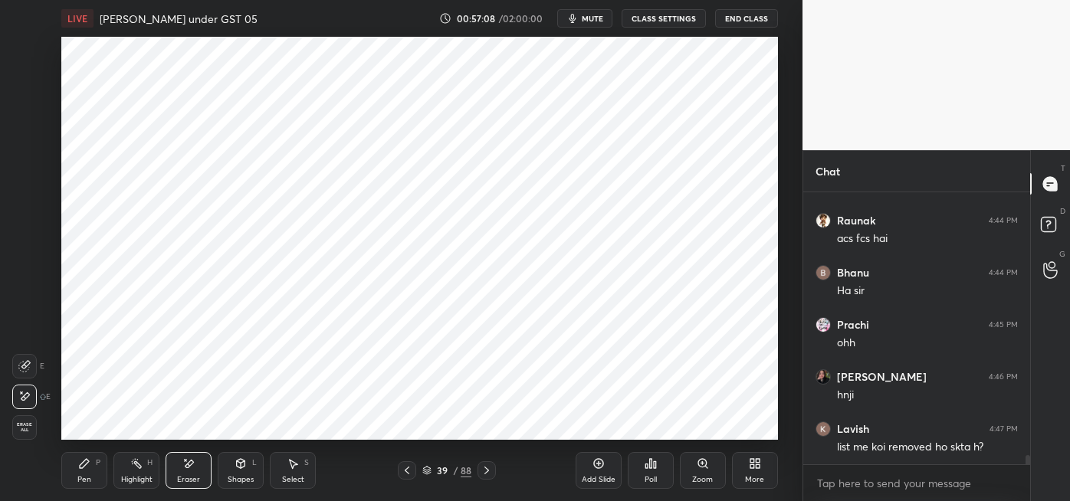
click at [84, 470] on div "Pen P" at bounding box center [84, 470] width 46 height 37
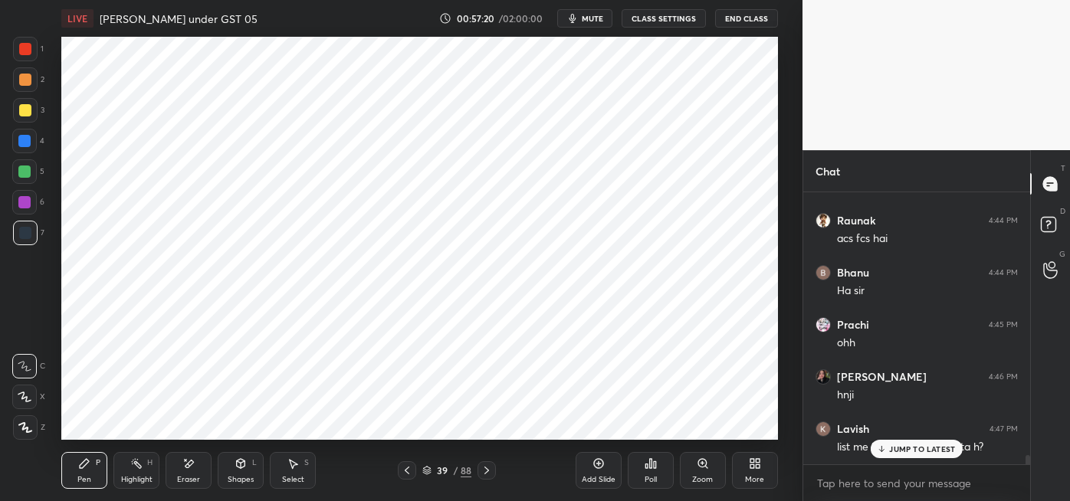
scroll to position [7574, 0]
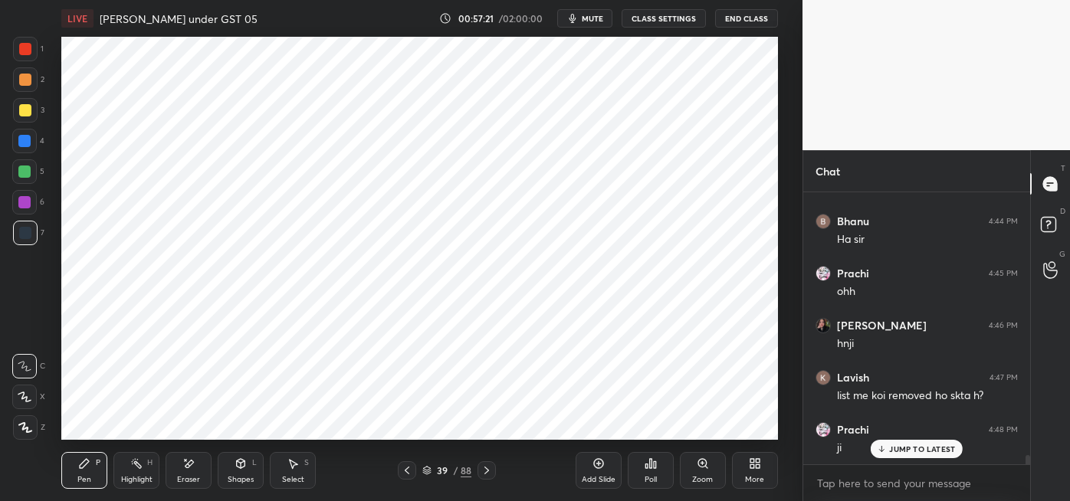
click at [405, 477] on div at bounding box center [407, 470] width 18 height 18
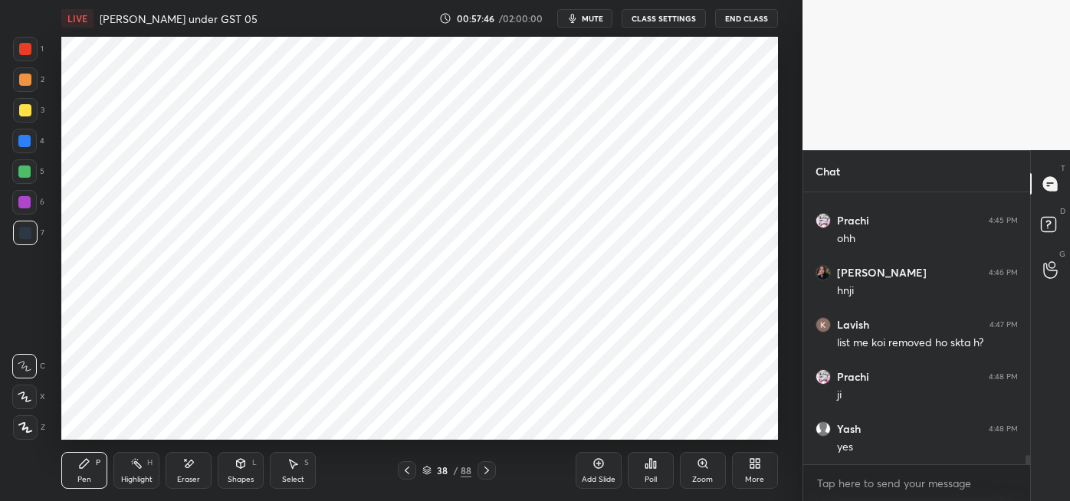
click at [495, 472] on div at bounding box center [486, 470] width 18 height 18
click at [194, 473] on div "Eraser" at bounding box center [189, 470] width 46 height 37
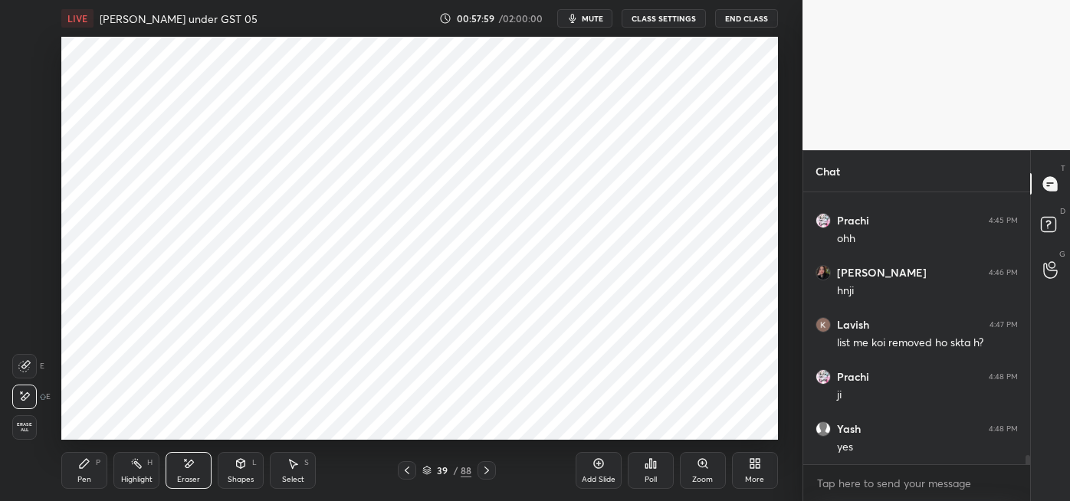
click at [82, 476] on div "Pen" at bounding box center [84, 480] width 14 height 8
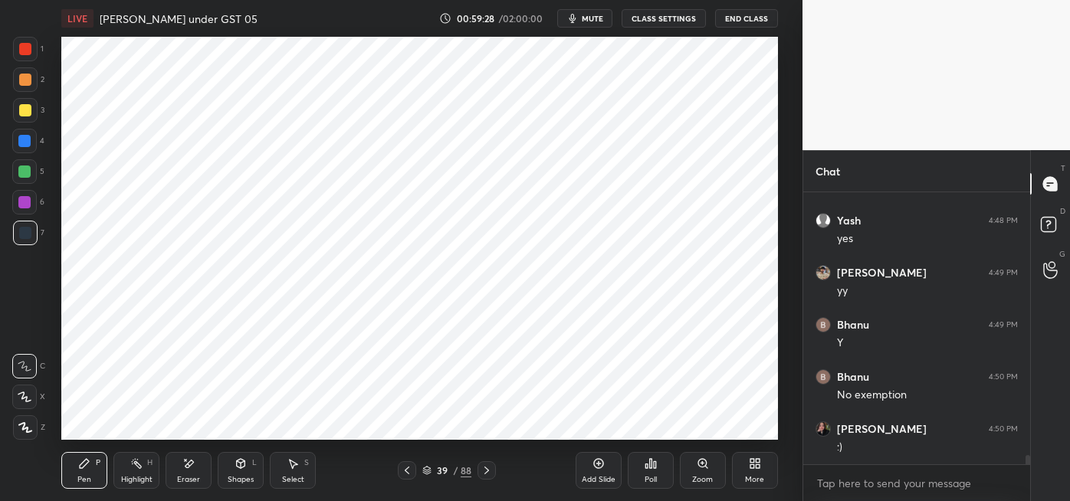
scroll to position [7887, 0]
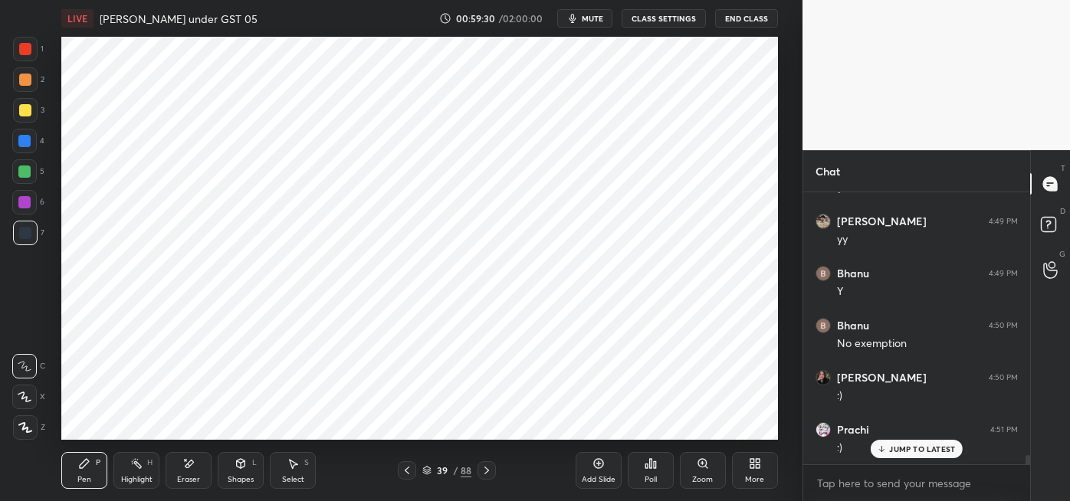
click at [147, 471] on div "Highlight H" at bounding box center [136, 470] width 46 height 37
click at [405, 468] on icon at bounding box center [407, 470] width 12 height 12
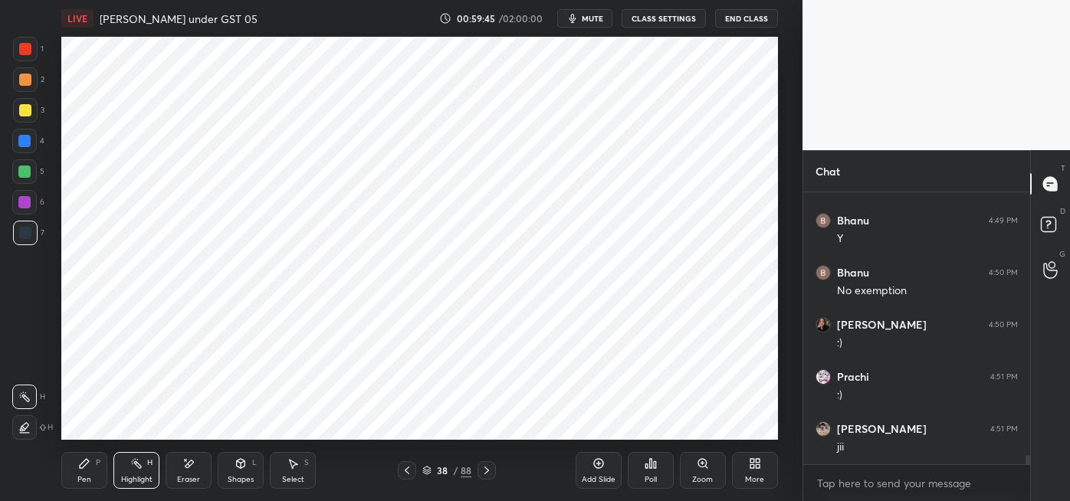
click at [482, 469] on icon at bounding box center [487, 470] width 12 height 12
click at [599, 463] on icon at bounding box center [598, 463] width 5 height 5
click at [84, 470] on div "Pen P" at bounding box center [84, 470] width 46 height 37
click at [25, 202] on div at bounding box center [24, 202] width 12 height 12
click at [30, 235] on div at bounding box center [25, 233] width 12 height 12
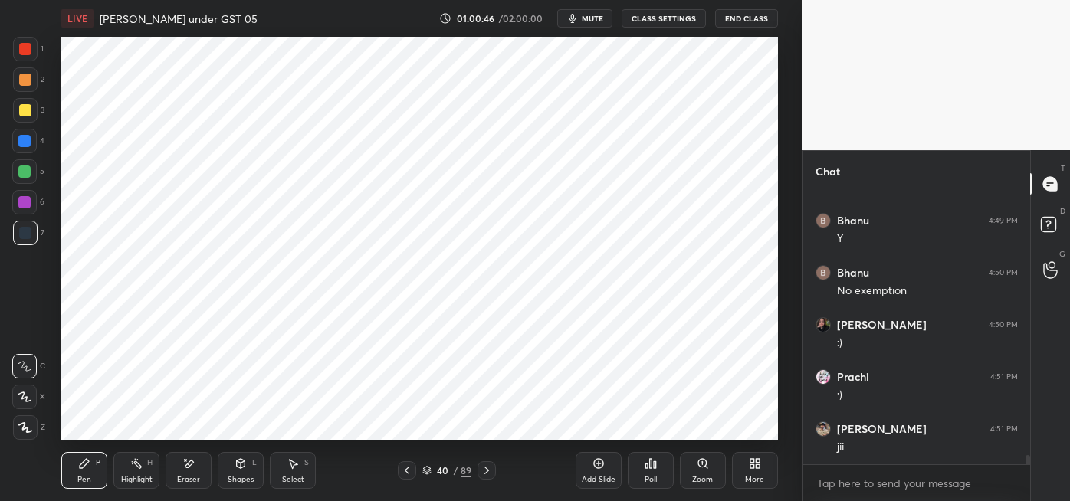
click at [29, 144] on div at bounding box center [24, 141] width 12 height 12
click at [185, 477] on div "Eraser" at bounding box center [188, 480] width 23 height 8
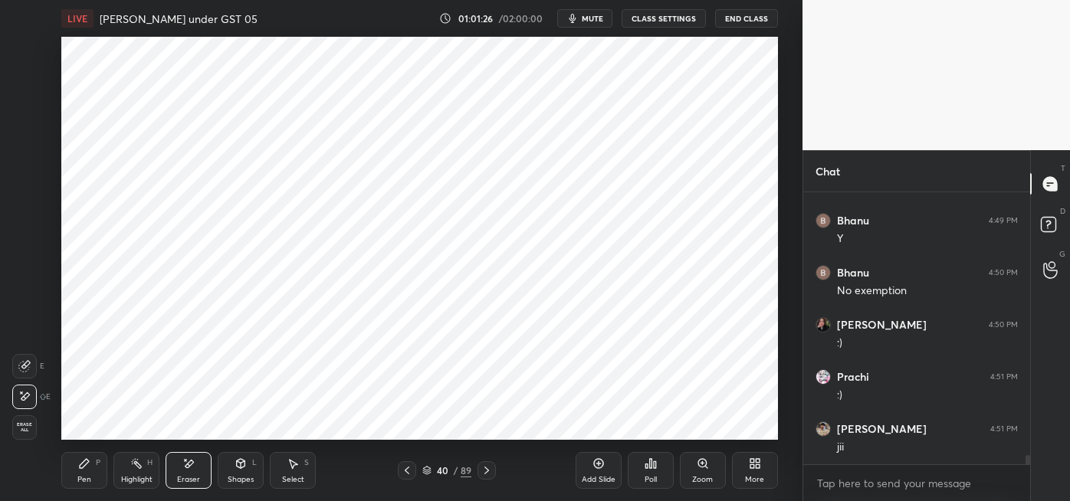
click at [91, 468] on div "Pen P" at bounding box center [84, 470] width 46 height 37
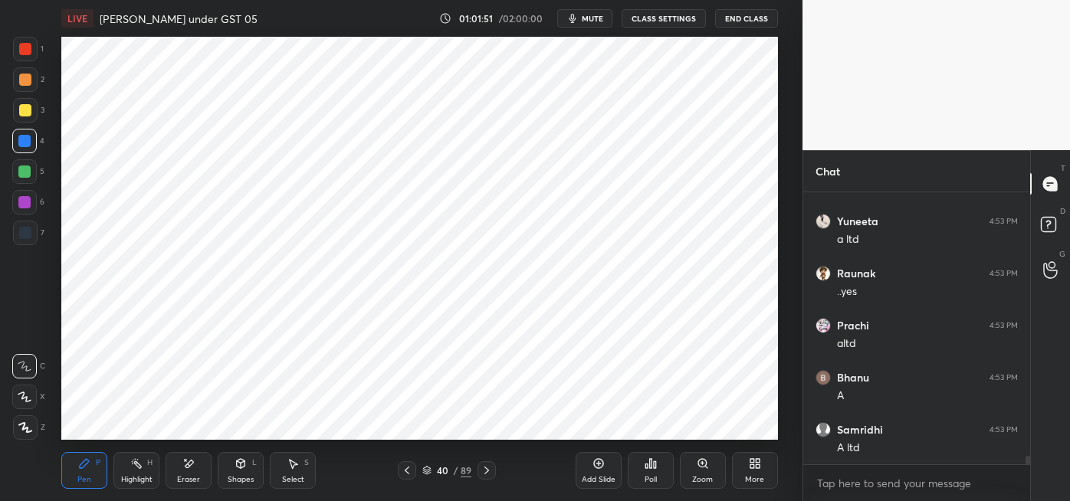
scroll to position [8461, 0]
click at [29, 171] on div at bounding box center [24, 172] width 12 height 12
click at [31, 231] on div at bounding box center [25, 233] width 25 height 25
click at [30, 205] on div at bounding box center [24, 202] width 12 height 12
click at [32, 142] on div at bounding box center [24, 141] width 25 height 25
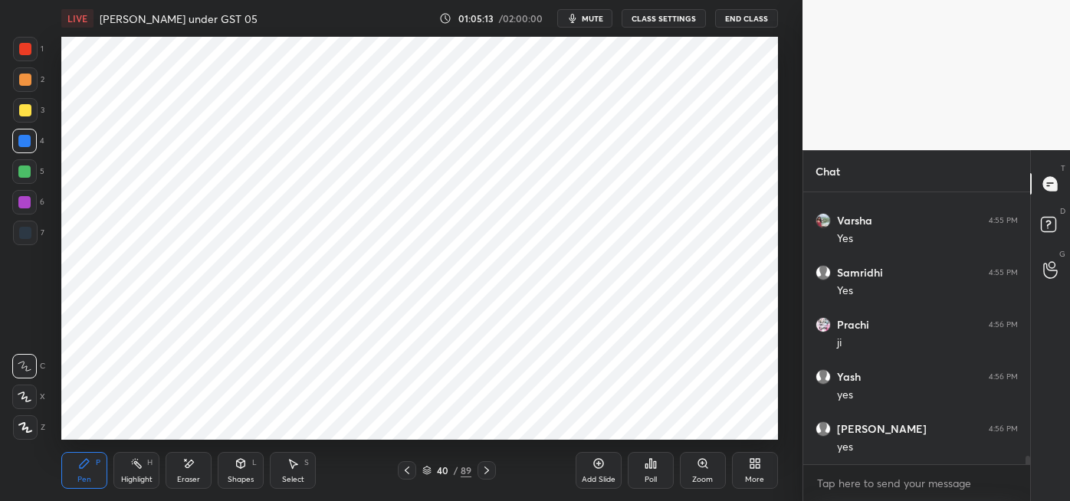
scroll to position [8929, 0]
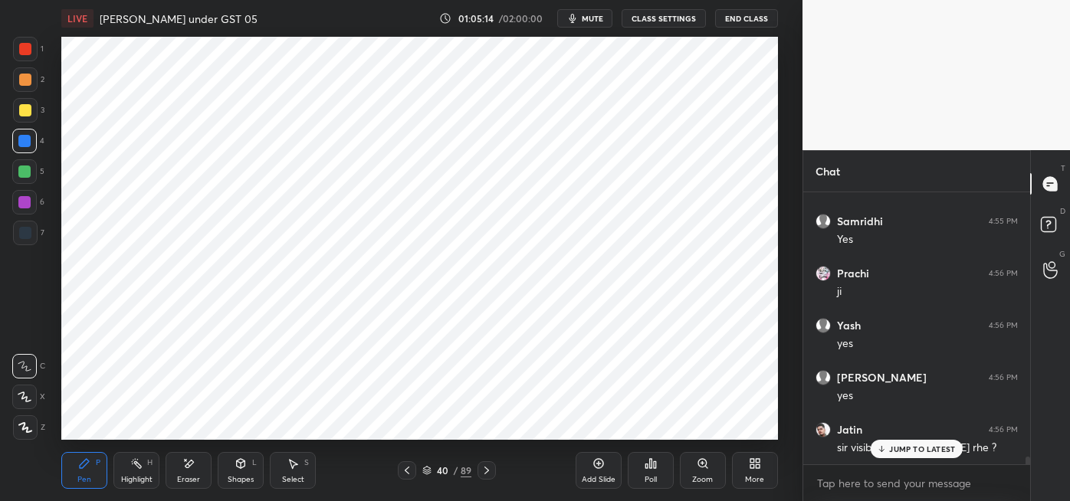
click at [32, 202] on div at bounding box center [24, 202] width 25 height 25
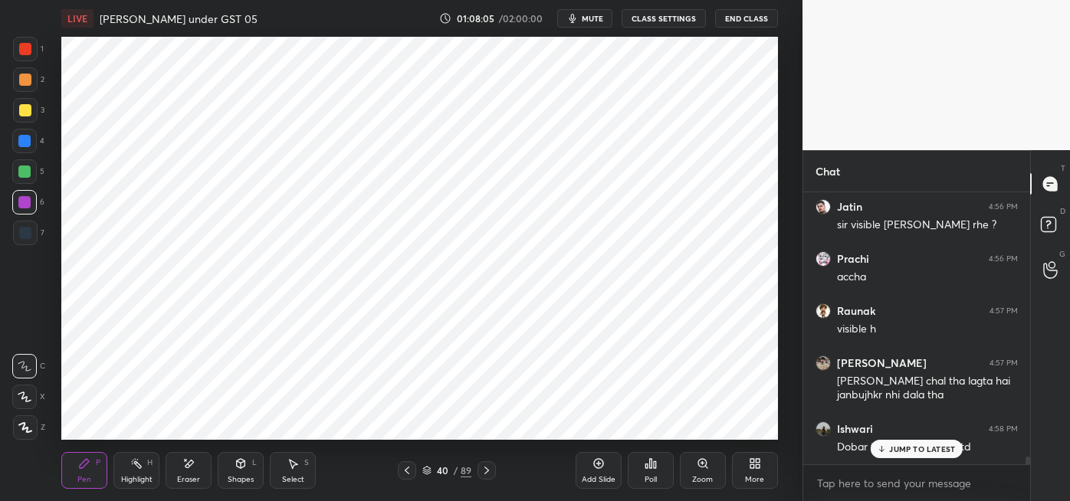
scroll to position [9203, 0]
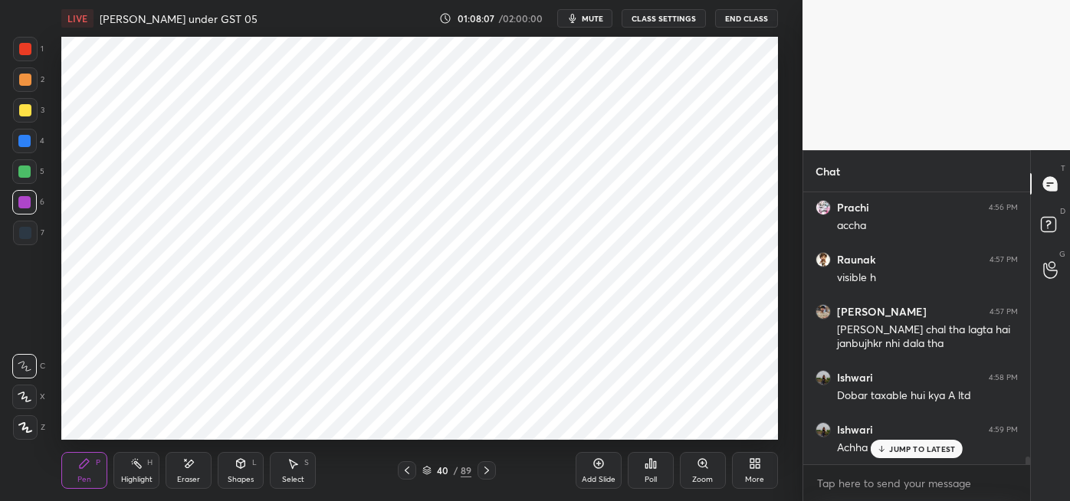
click at [406, 471] on icon at bounding box center [407, 470] width 12 height 12
click at [486, 470] on icon at bounding box center [487, 470] width 12 height 12
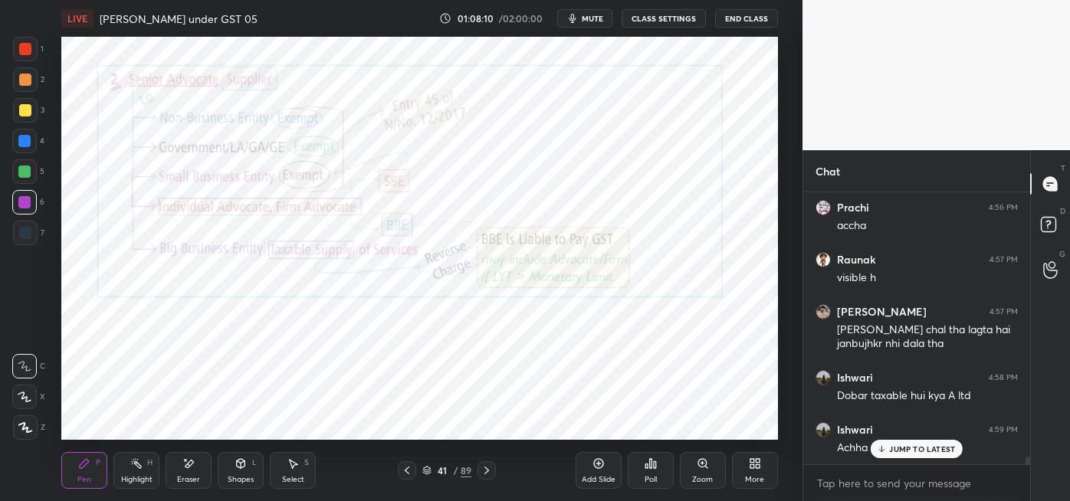
scroll to position [9283, 0]
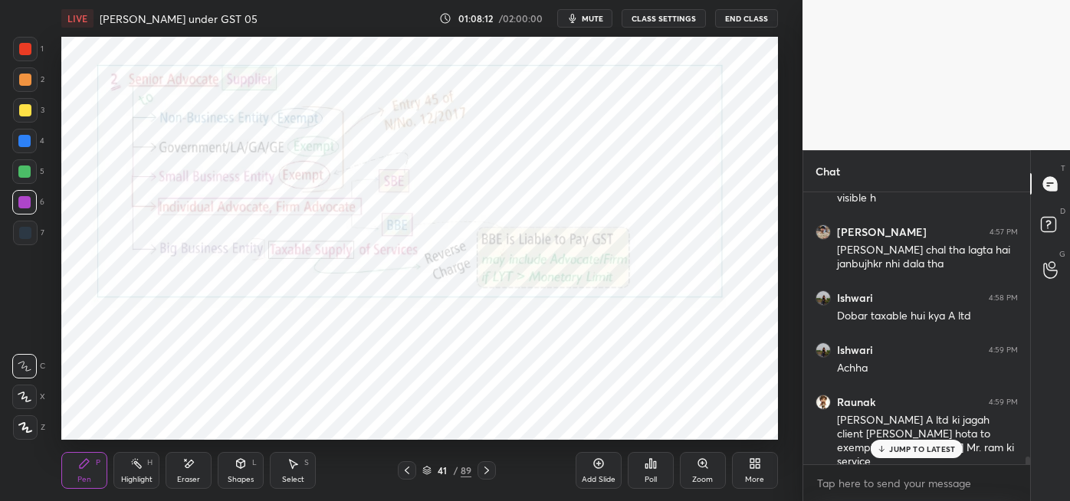
click at [139, 473] on div "Highlight H" at bounding box center [136, 470] width 46 height 37
click at [488, 467] on icon at bounding box center [487, 470] width 12 height 12
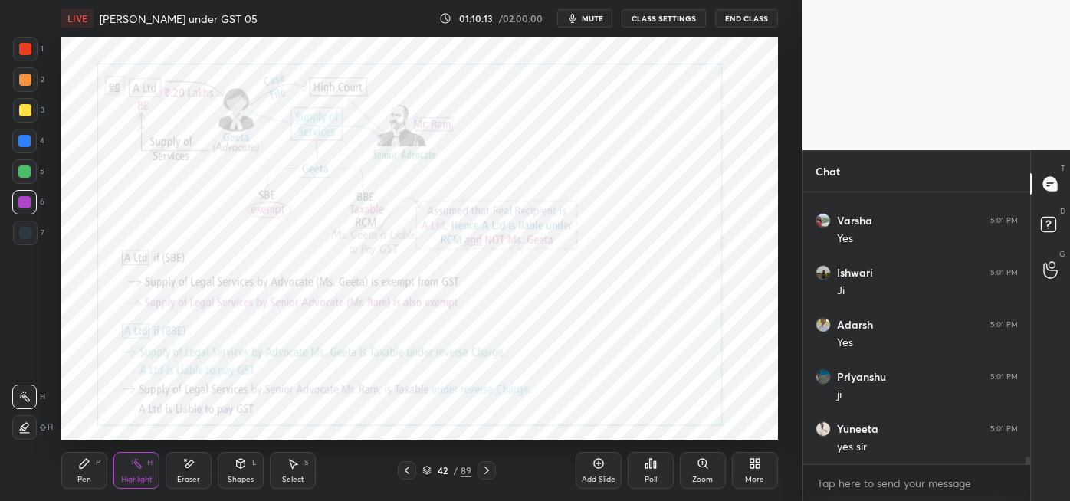
scroll to position [9857, 0]
click at [597, 20] on span "mute" at bounding box center [592, 18] width 21 height 11
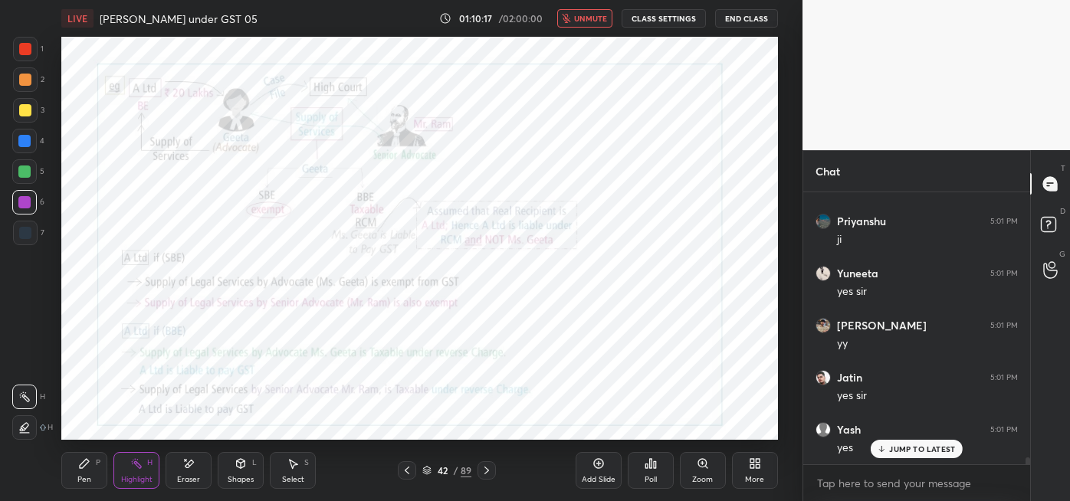
click at [591, 20] on span "unmute" at bounding box center [590, 18] width 33 height 11
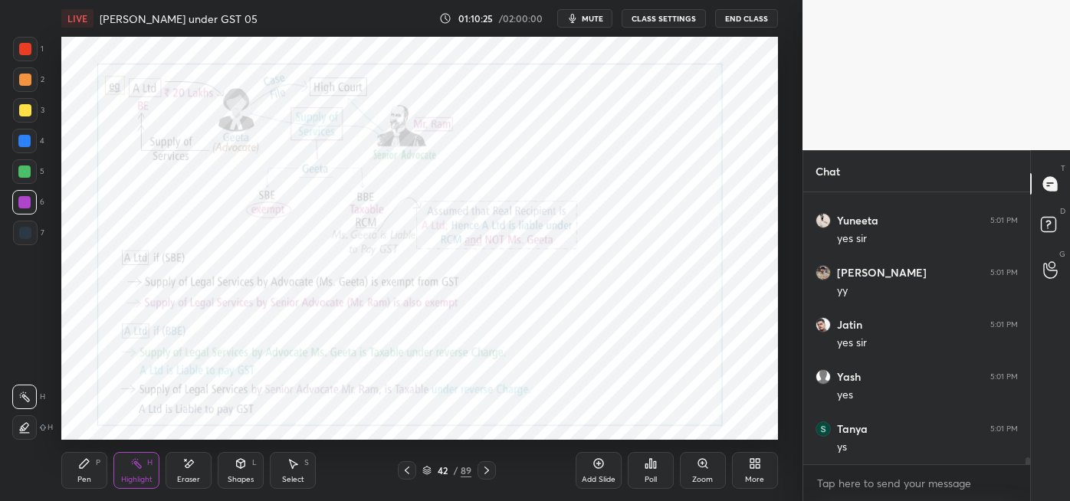
click at [484, 470] on icon at bounding box center [487, 470] width 12 height 12
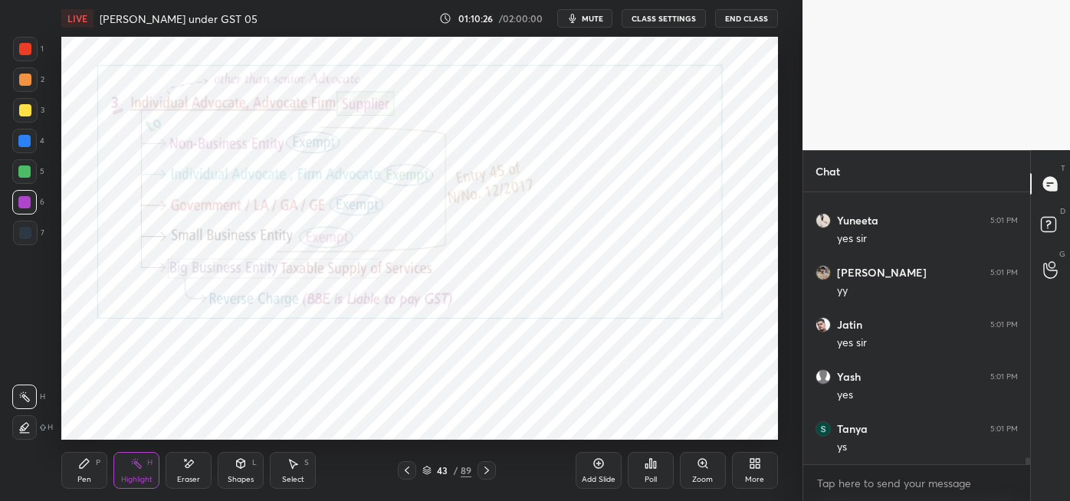
click at [597, 469] on icon at bounding box center [598, 464] width 12 height 12
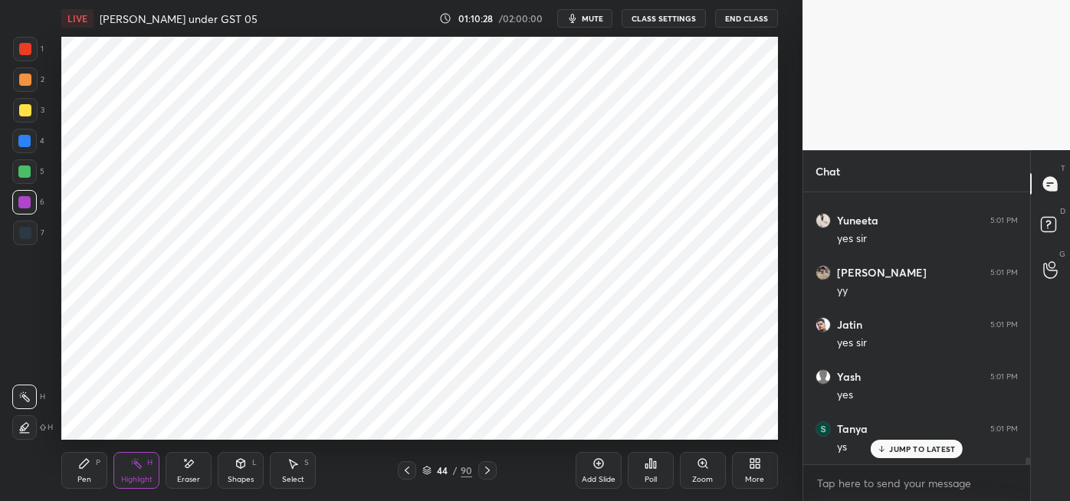
scroll to position [10013, 0]
click at [26, 228] on div at bounding box center [25, 233] width 12 height 12
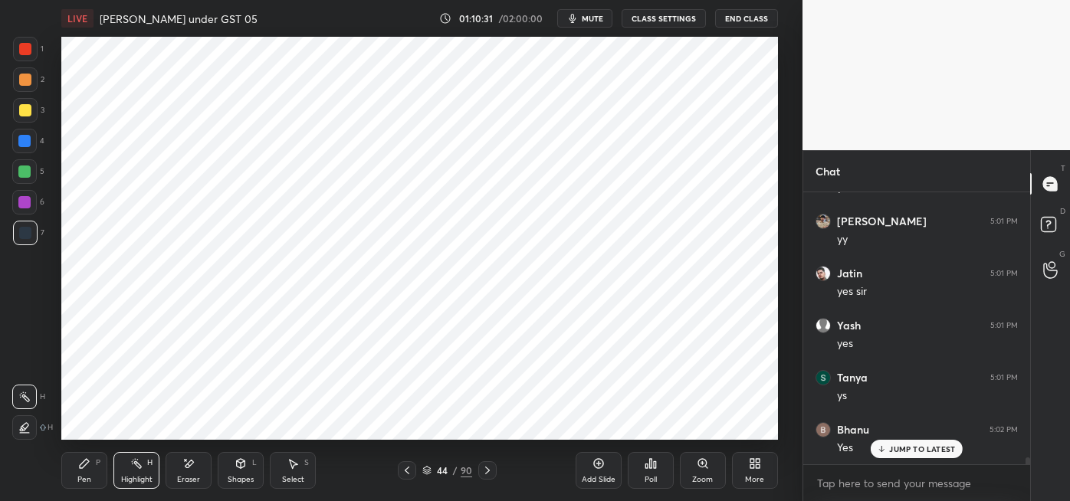
click at [83, 463] on icon at bounding box center [84, 463] width 9 height 9
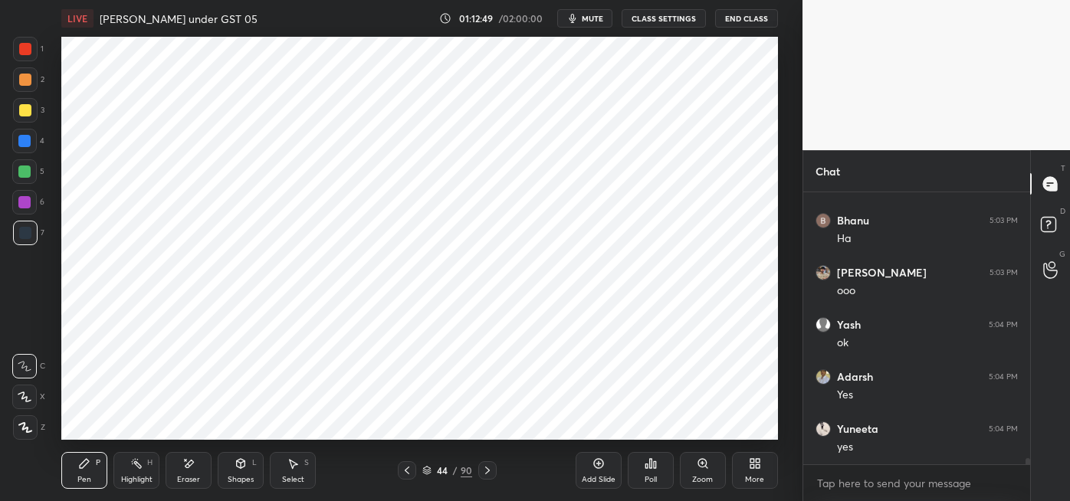
scroll to position [12111, 0]
click at [484, 472] on icon at bounding box center [487, 470] width 12 height 12
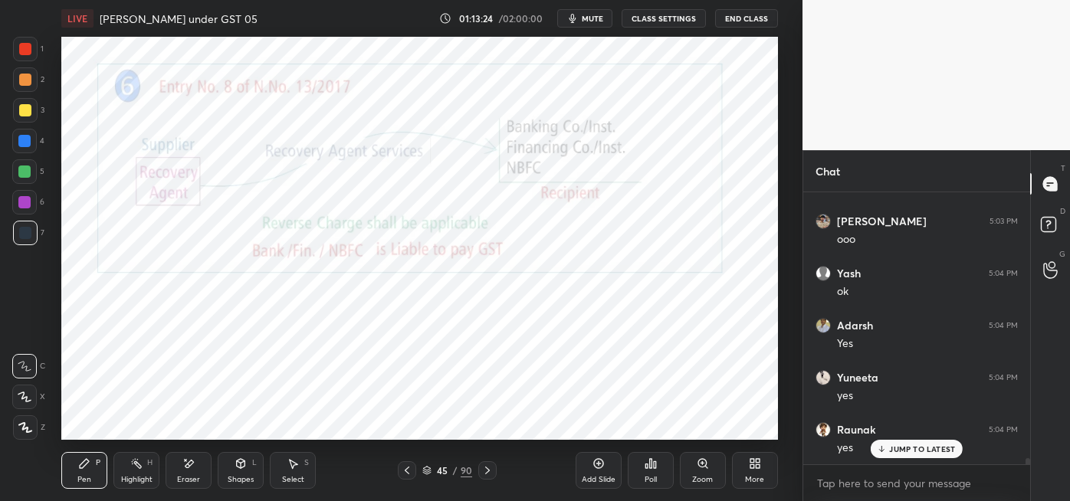
click at [401, 465] on icon at bounding box center [407, 470] width 12 height 12
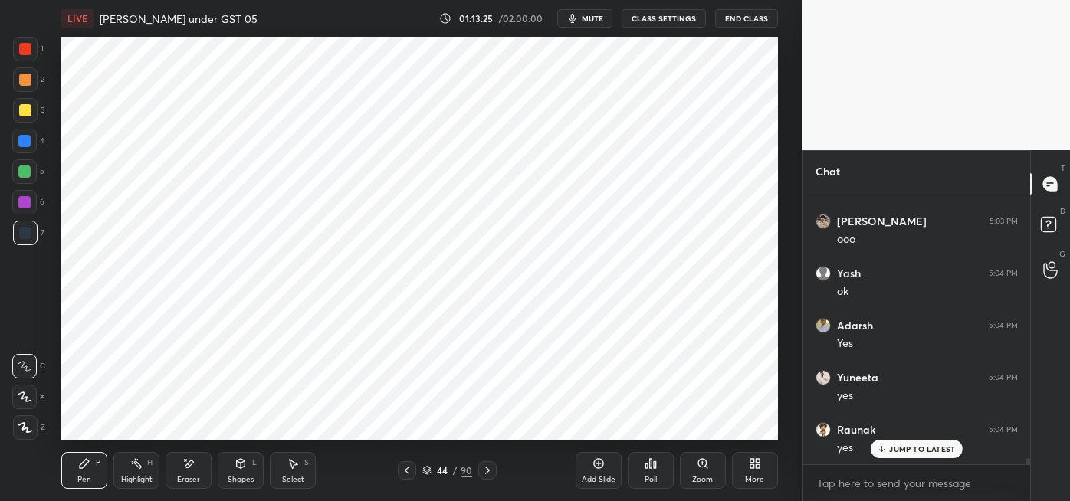
click at [406, 470] on icon at bounding box center [407, 470] width 12 height 12
click at [405, 470] on icon at bounding box center [407, 471] width 5 height 8
click at [406, 470] on icon at bounding box center [407, 470] width 12 height 12
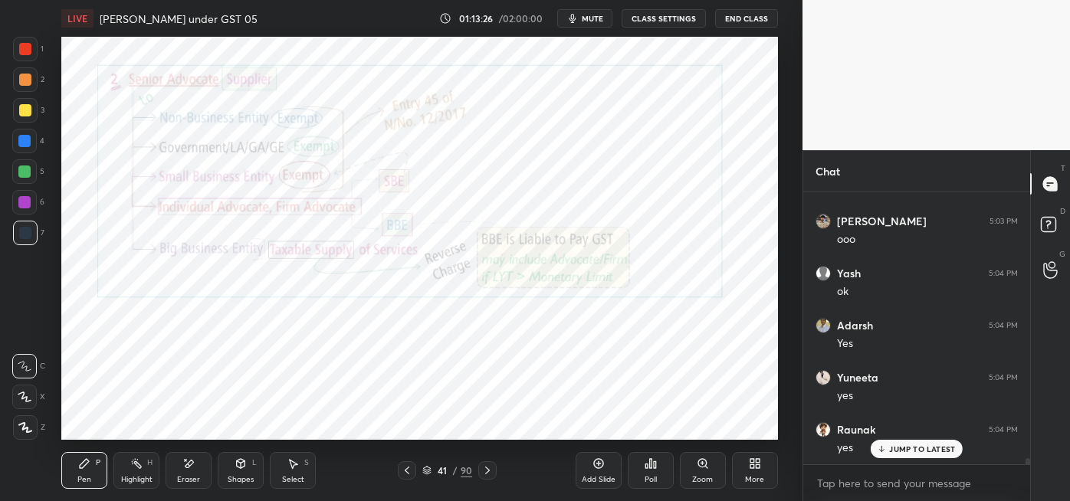
click at [413, 466] on div at bounding box center [407, 470] width 18 height 18
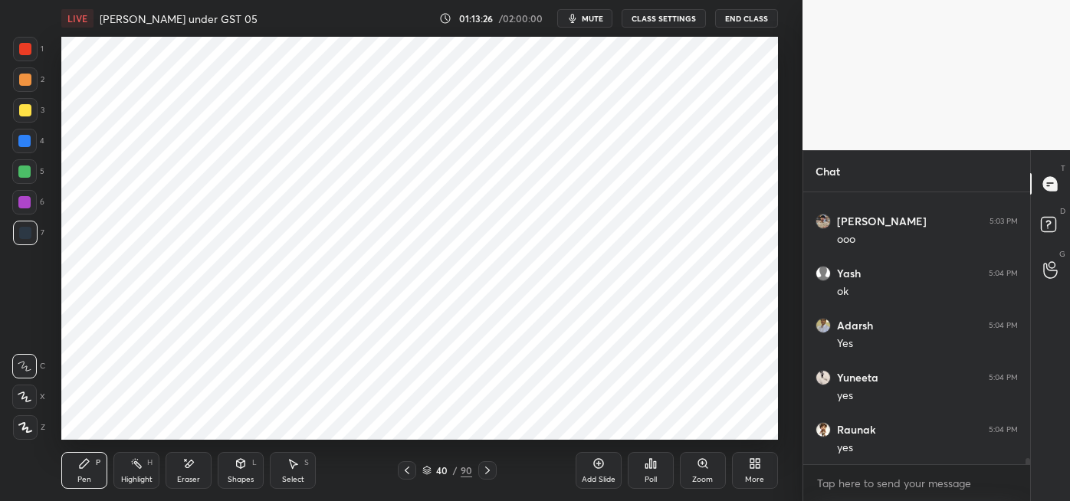
scroll to position [12164, 0]
click at [412, 464] on div at bounding box center [407, 470] width 18 height 18
click at [408, 461] on div at bounding box center [407, 470] width 18 height 18
click at [406, 470] on icon at bounding box center [407, 470] width 12 height 12
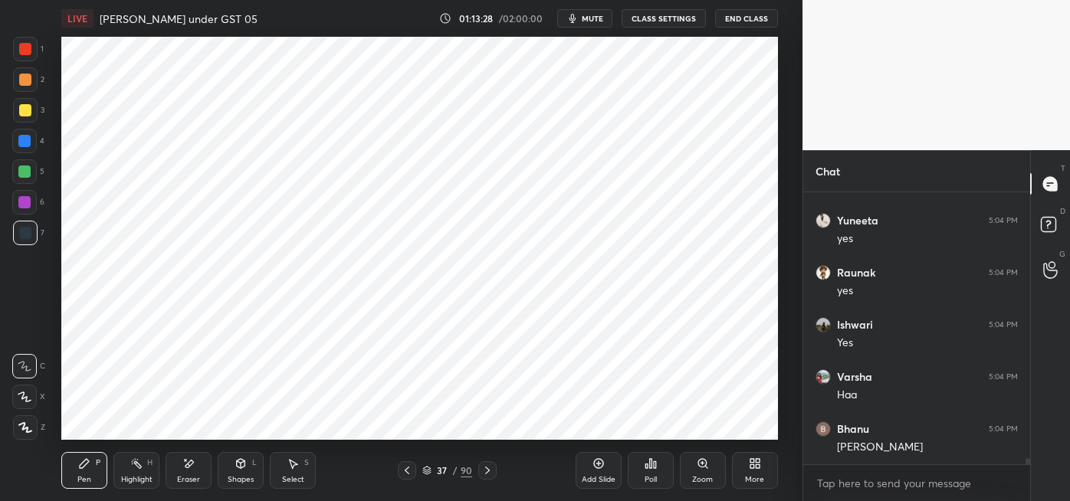
click at [409, 473] on icon at bounding box center [407, 470] width 12 height 12
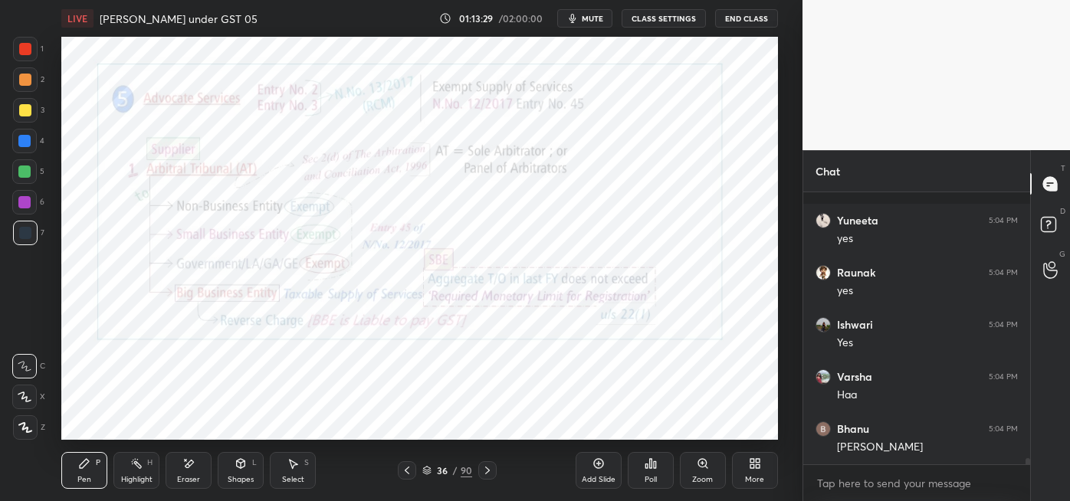
scroll to position [12373, 0]
click at [139, 467] on rect at bounding box center [138, 465] width 8 height 8
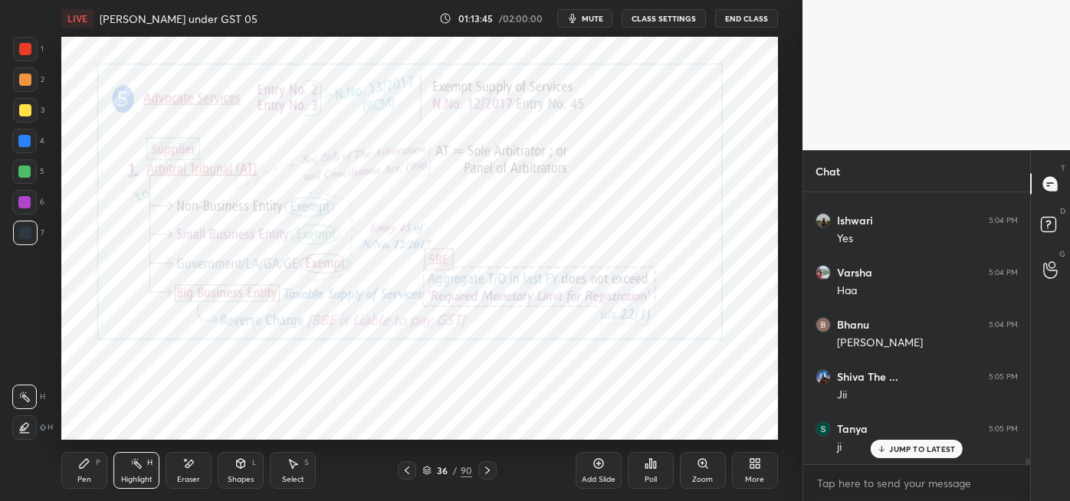
scroll to position [12424, 0]
click at [484, 477] on div at bounding box center [487, 470] width 18 height 18
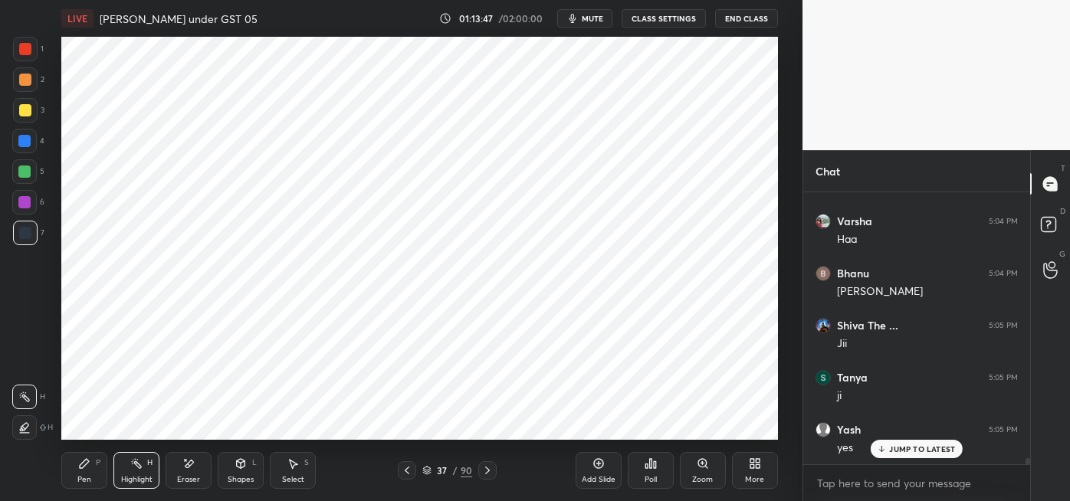
click at [494, 474] on div at bounding box center [487, 470] width 18 height 18
click at [487, 471] on icon at bounding box center [487, 470] width 12 height 12
click at [493, 473] on div at bounding box center [487, 470] width 18 height 18
click at [484, 471] on icon at bounding box center [487, 470] width 12 height 12
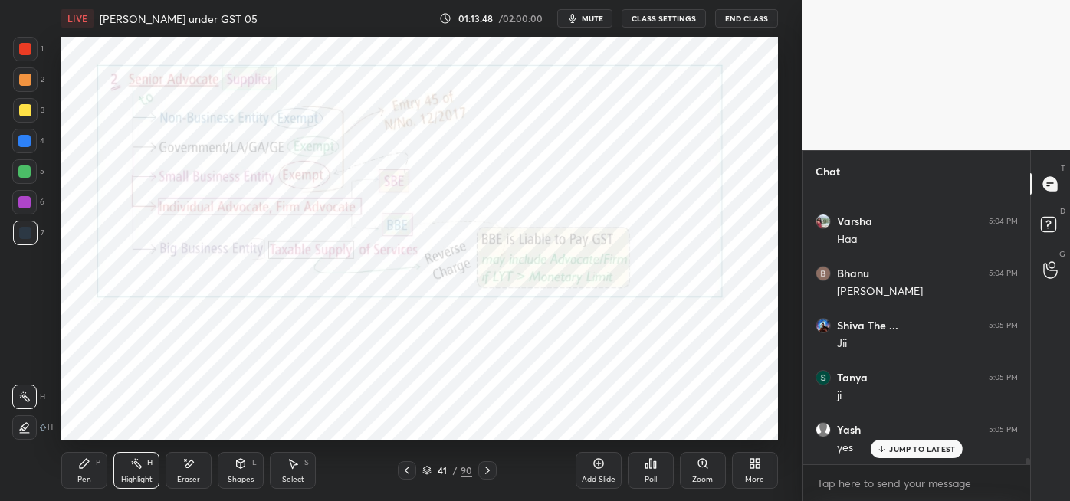
click at [481, 471] on icon at bounding box center [487, 470] width 12 height 12
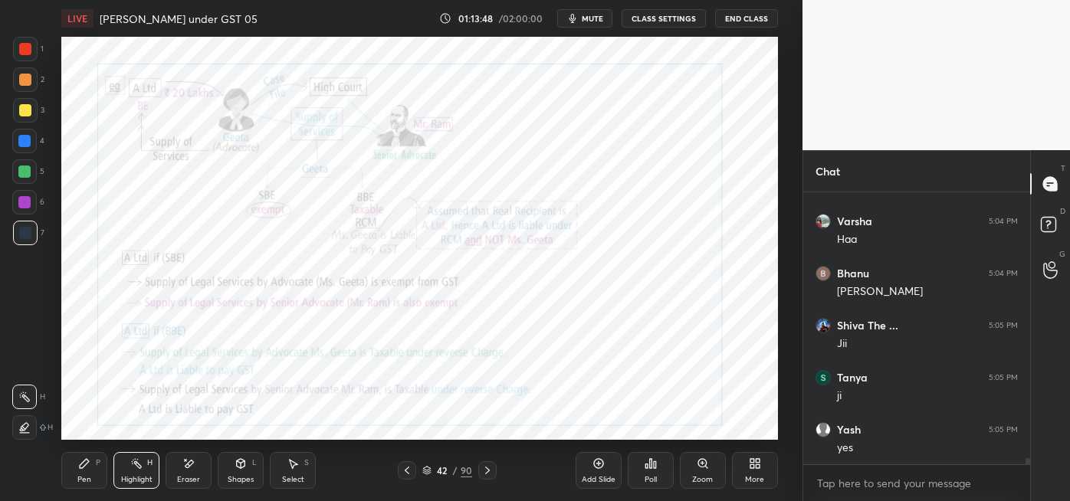
scroll to position [12477, 0]
click at [485, 471] on icon at bounding box center [487, 470] width 12 height 12
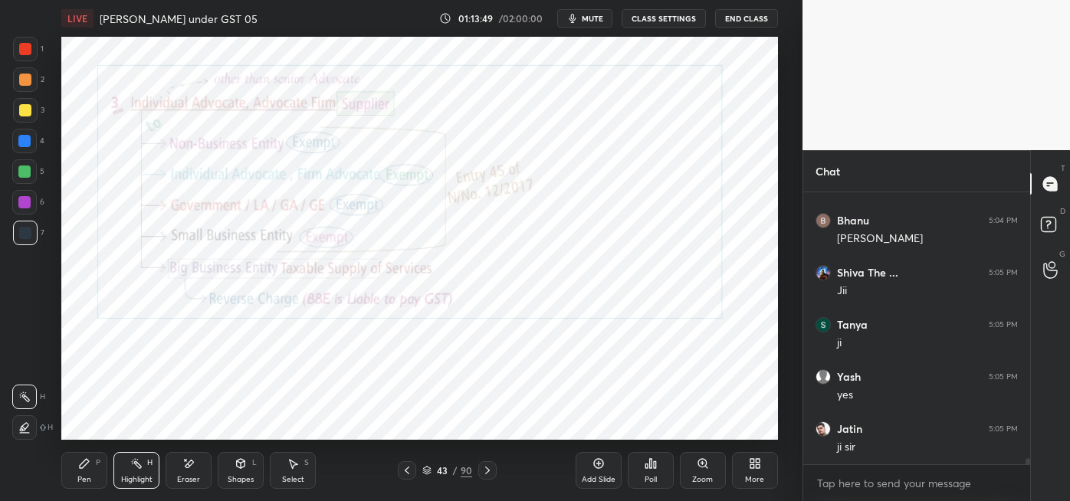
click at [484, 464] on icon at bounding box center [487, 470] width 12 height 12
click at [487, 470] on icon at bounding box center [487, 470] width 12 height 12
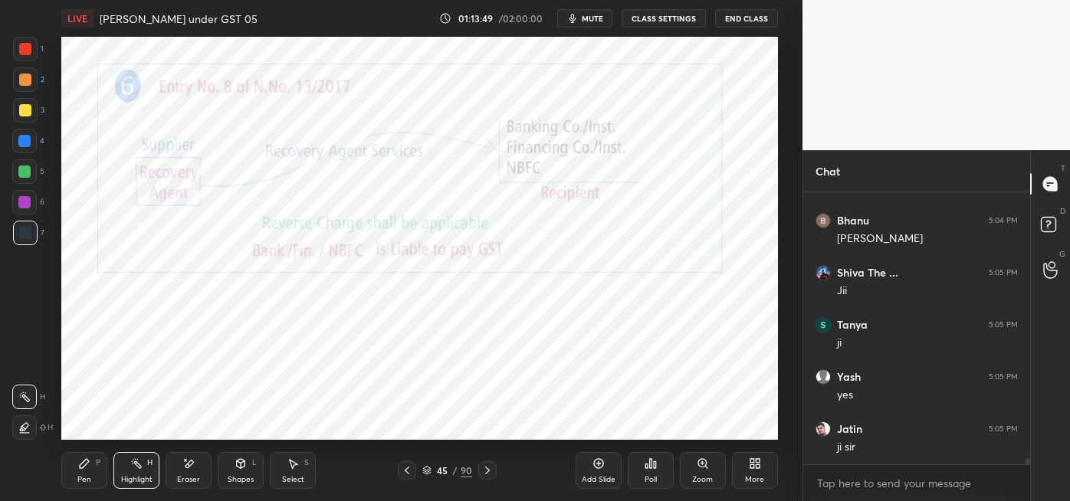
scroll to position [12528, 0]
click at [486, 468] on icon at bounding box center [487, 471] width 5 height 8
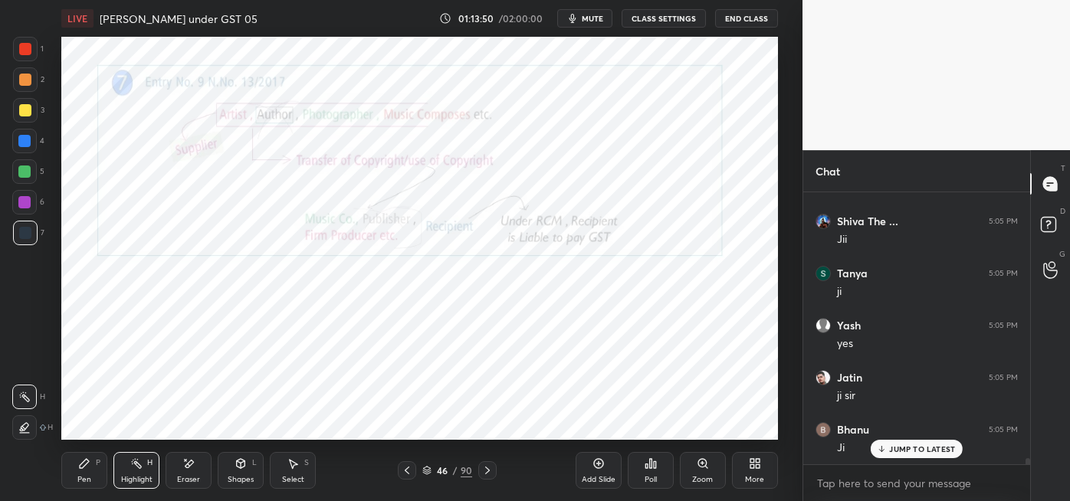
click at [494, 468] on div at bounding box center [487, 470] width 18 height 18
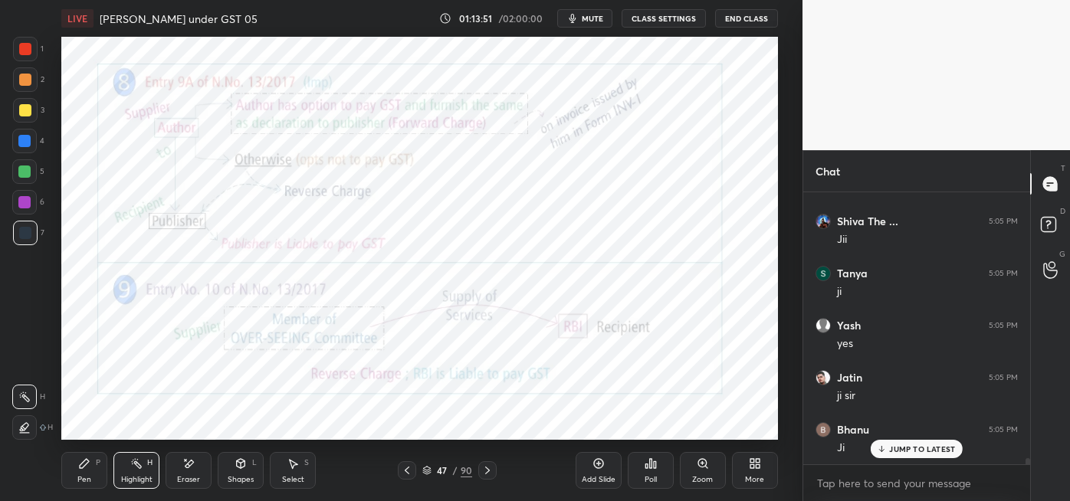
click at [489, 466] on icon at bounding box center [487, 470] width 12 height 12
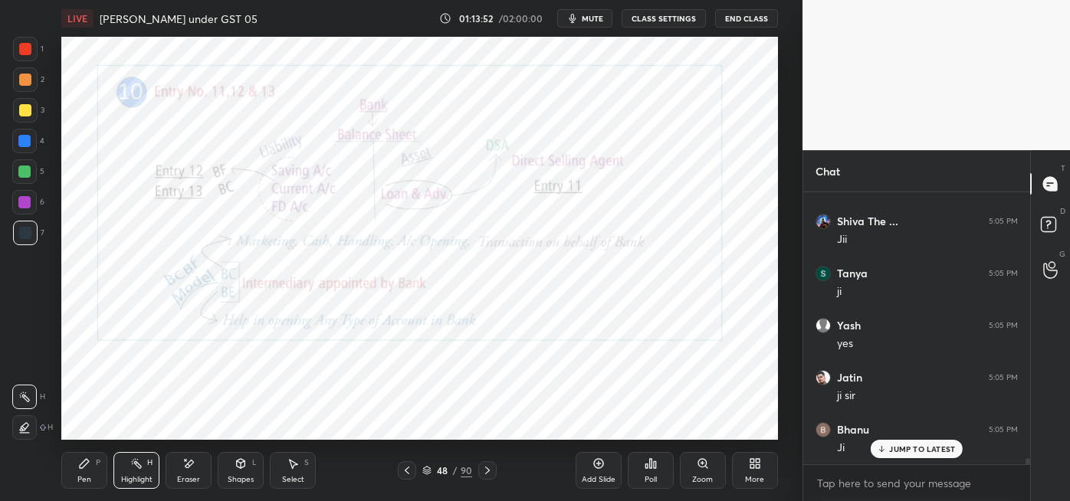
click at [405, 469] on icon at bounding box center [407, 471] width 5 height 8
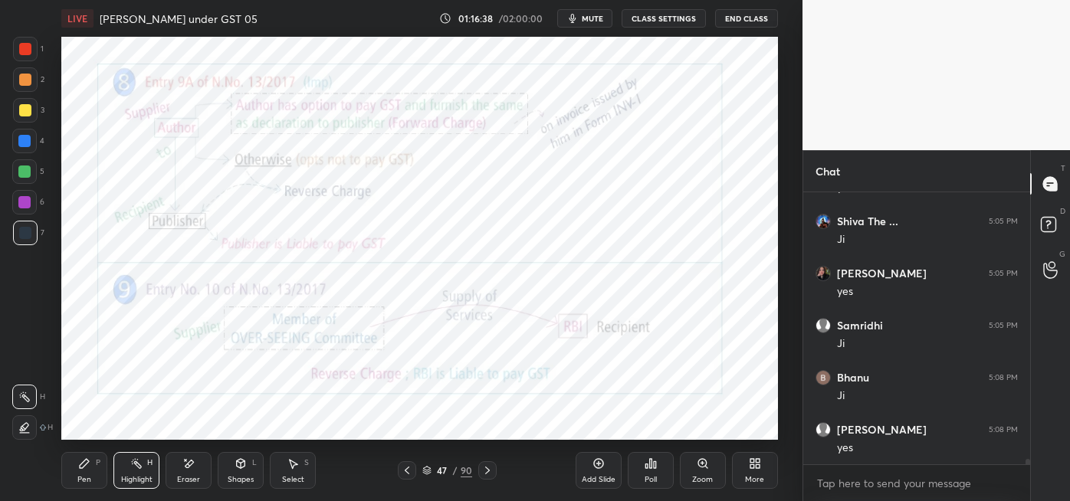
scroll to position [13519, 0]
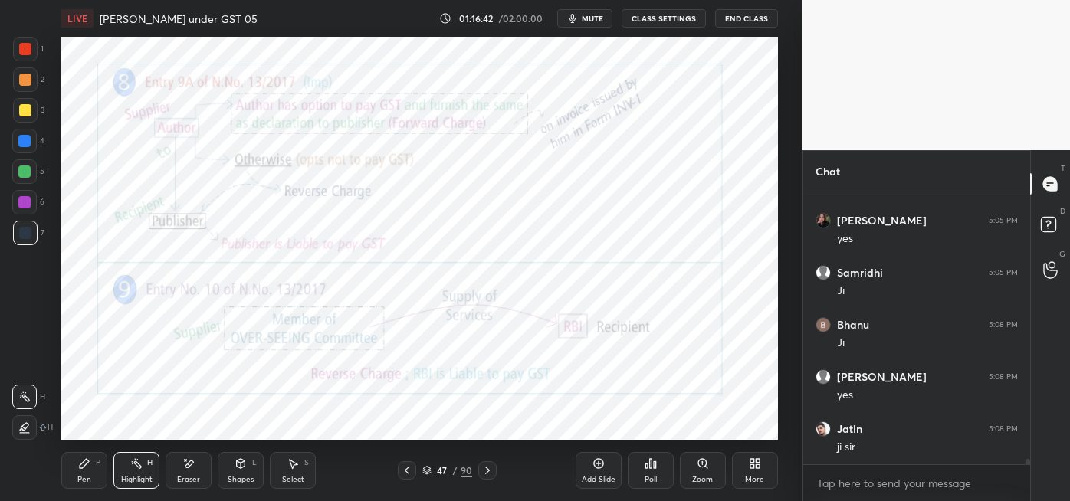
click at [592, 466] on icon at bounding box center [598, 464] width 12 height 12
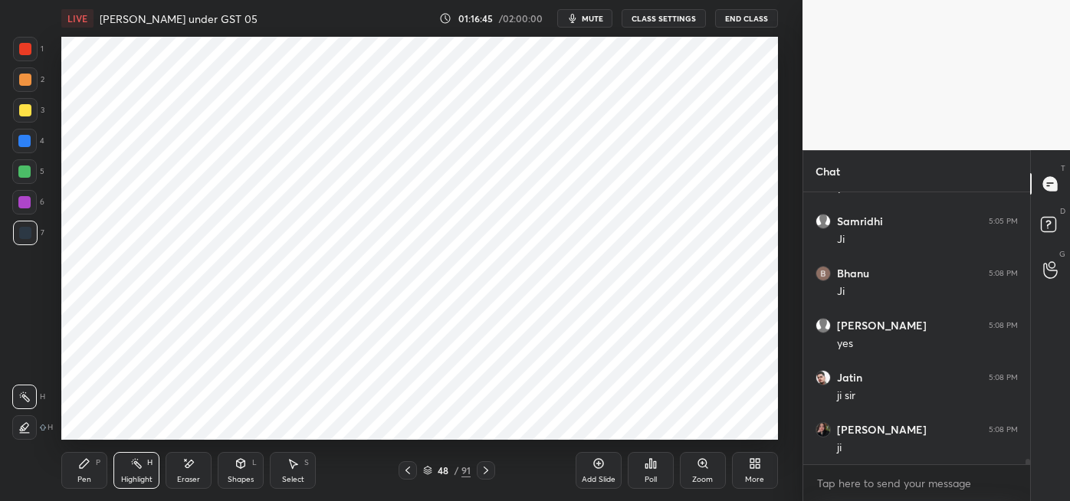
scroll to position [13623, 0]
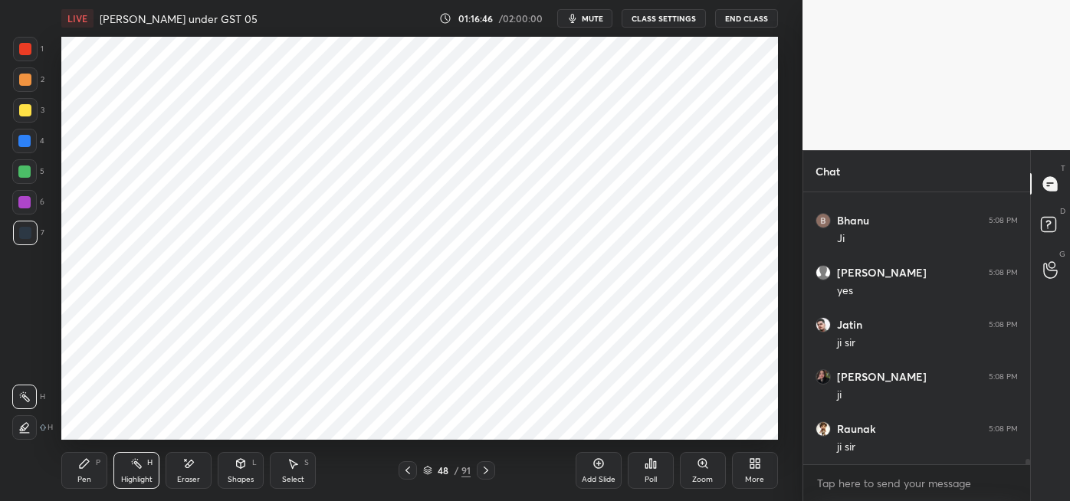
click at [83, 474] on div "Pen P" at bounding box center [84, 470] width 46 height 37
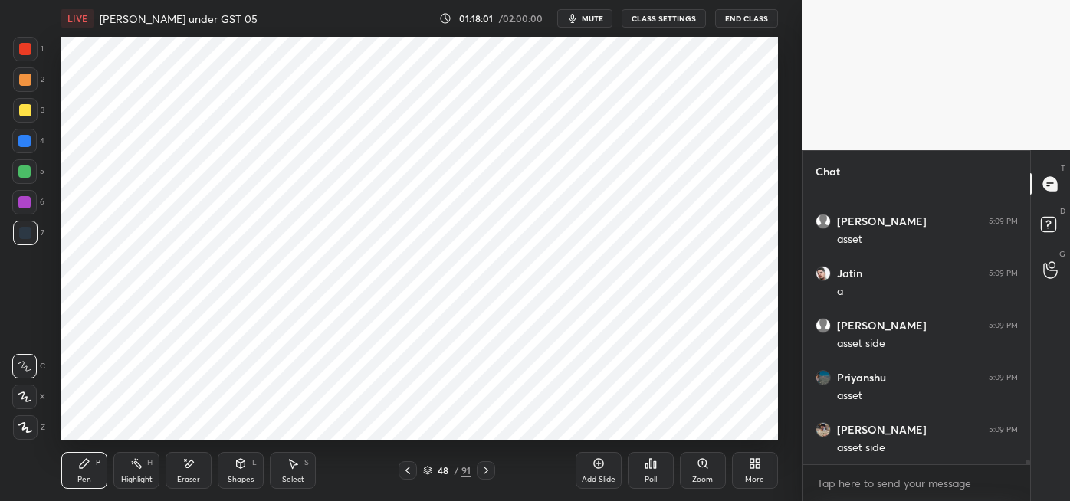
scroll to position [14733, 0]
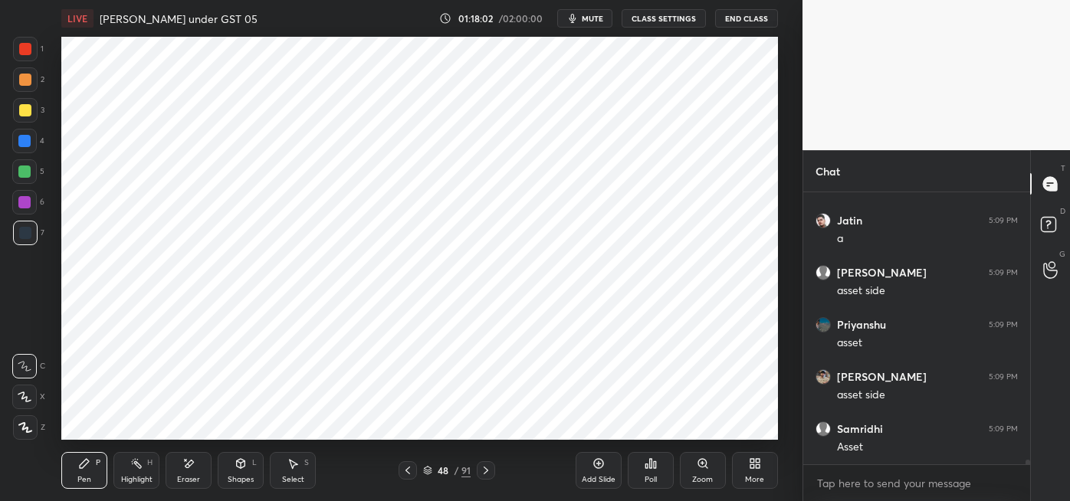
click at [32, 202] on div at bounding box center [24, 202] width 25 height 25
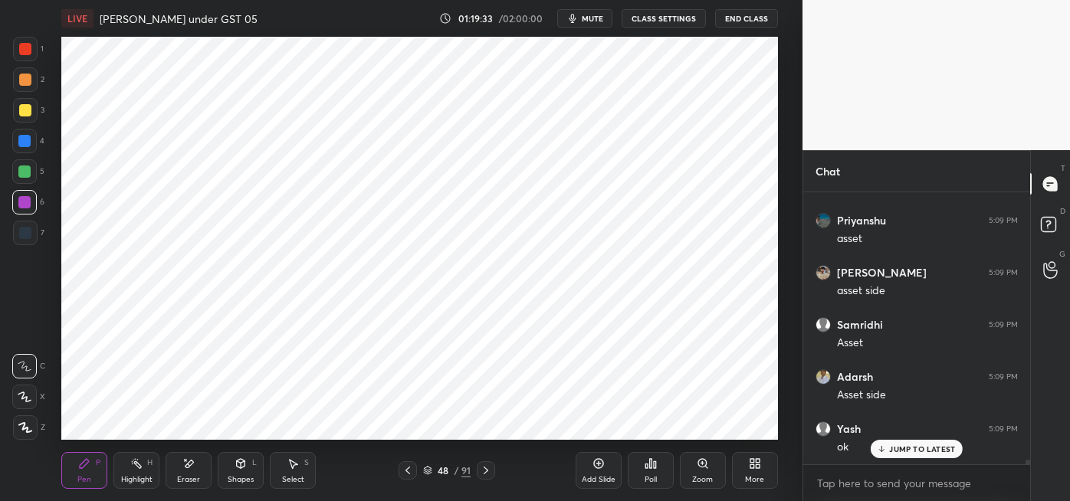
scroll to position [14889, 0]
click at [648, 469] on icon at bounding box center [651, 464] width 12 height 12
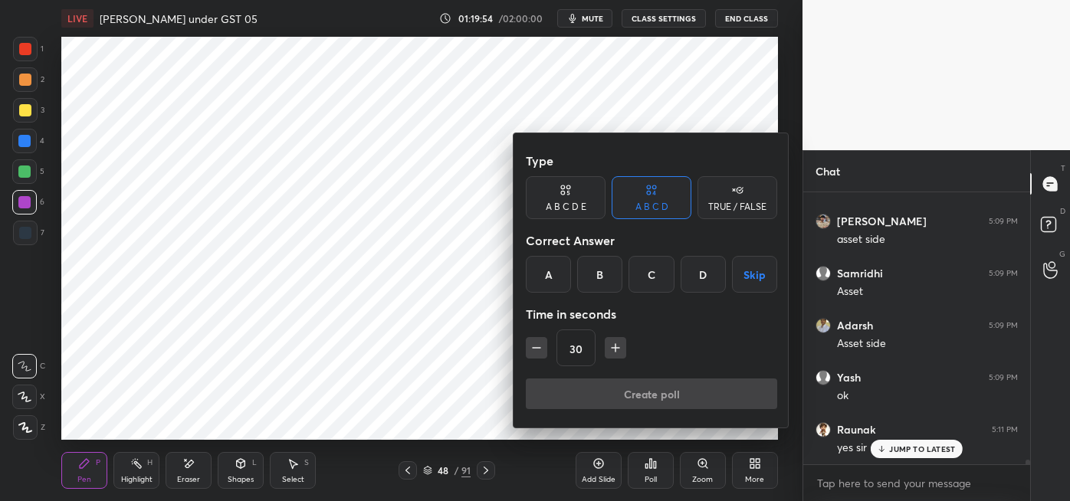
click at [465, 307] on div at bounding box center [535, 250] width 1070 height 501
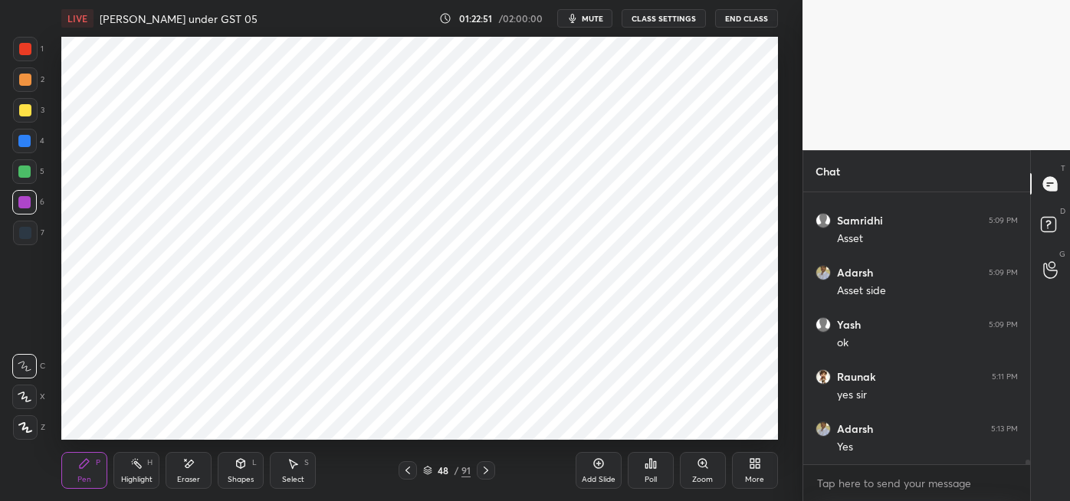
scroll to position [14997, 0]
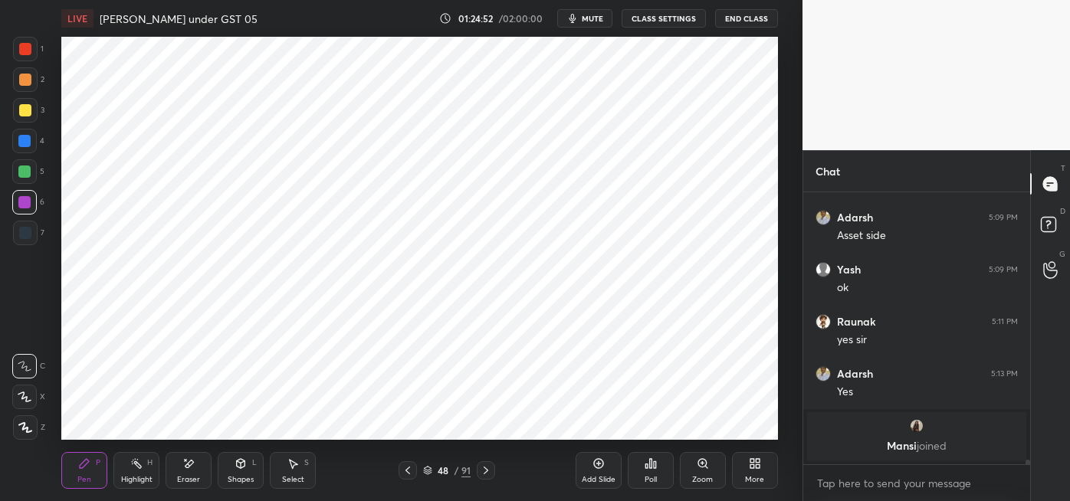
click at [486, 471] on icon at bounding box center [486, 470] width 12 height 12
click at [141, 476] on div "Highlight" at bounding box center [136, 480] width 31 height 8
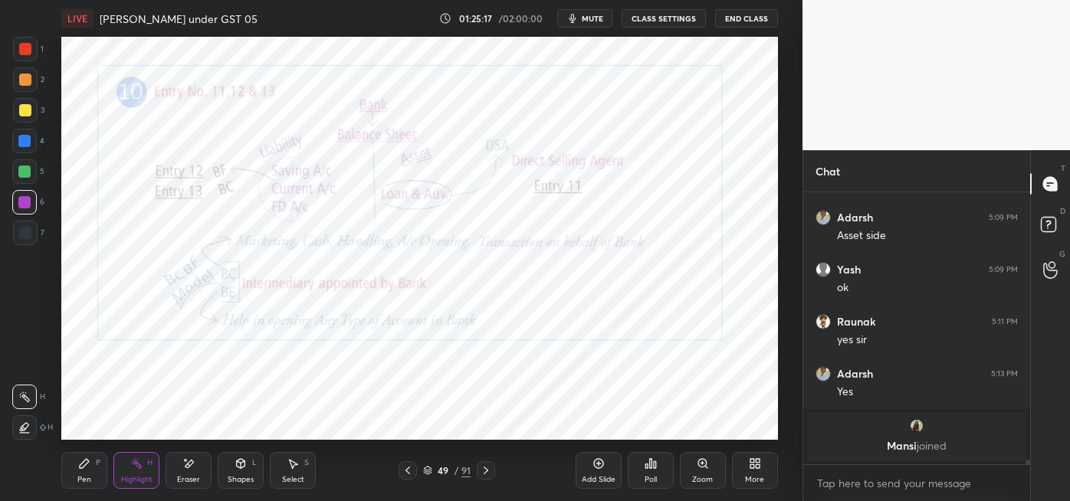
click at [71, 461] on div "Pen P" at bounding box center [84, 470] width 46 height 37
click at [138, 474] on div "Highlight H" at bounding box center [136, 470] width 46 height 37
click at [486, 472] on icon at bounding box center [486, 471] width 5 height 8
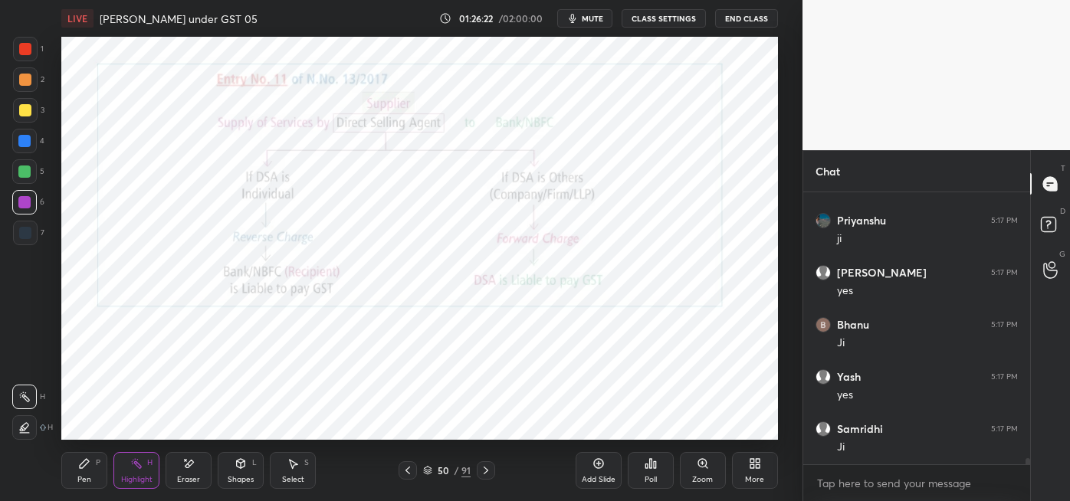
scroll to position [11558, 0]
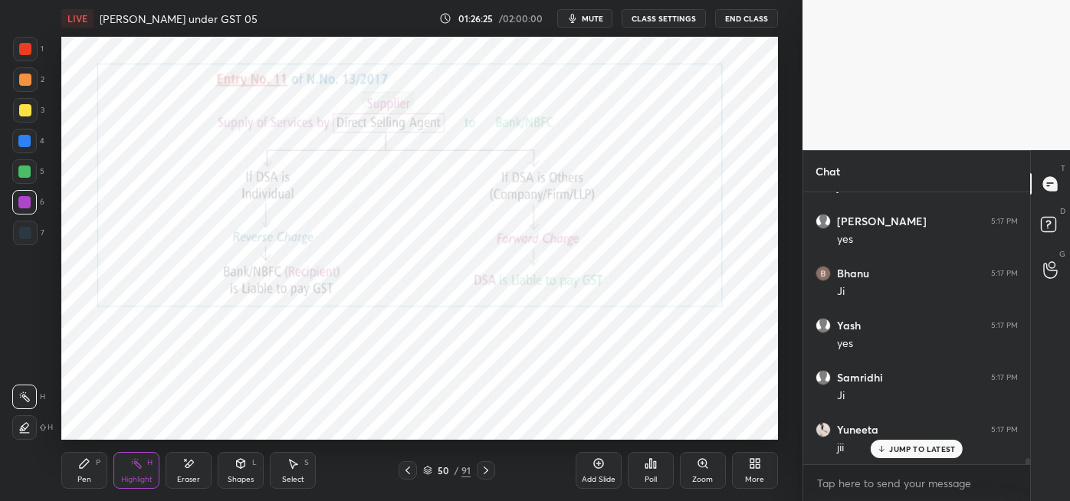
click at [81, 457] on div "Pen P" at bounding box center [84, 470] width 46 height 37
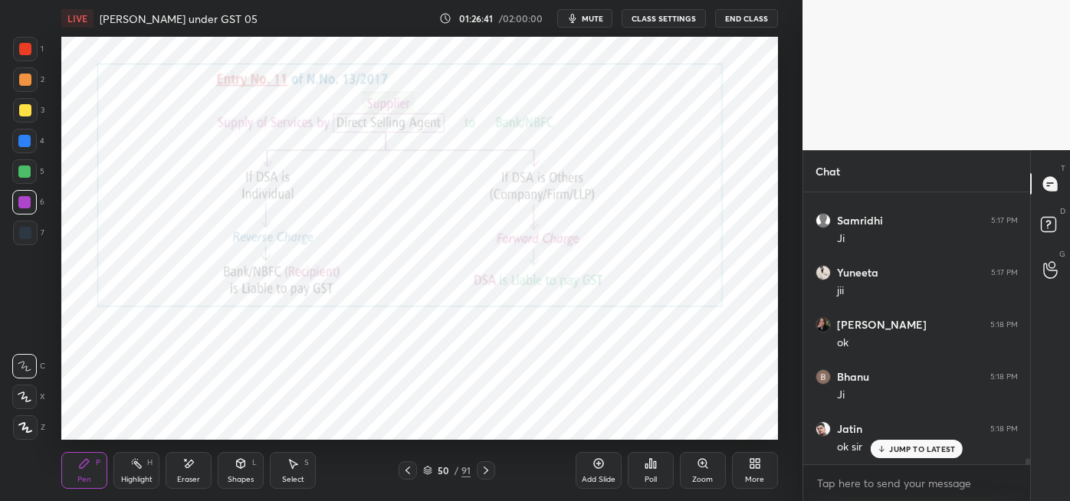
scroll to position [11766, 0]
click at [594, 19] on span "mute" at bounding box center [592, 18] width 21 height 11
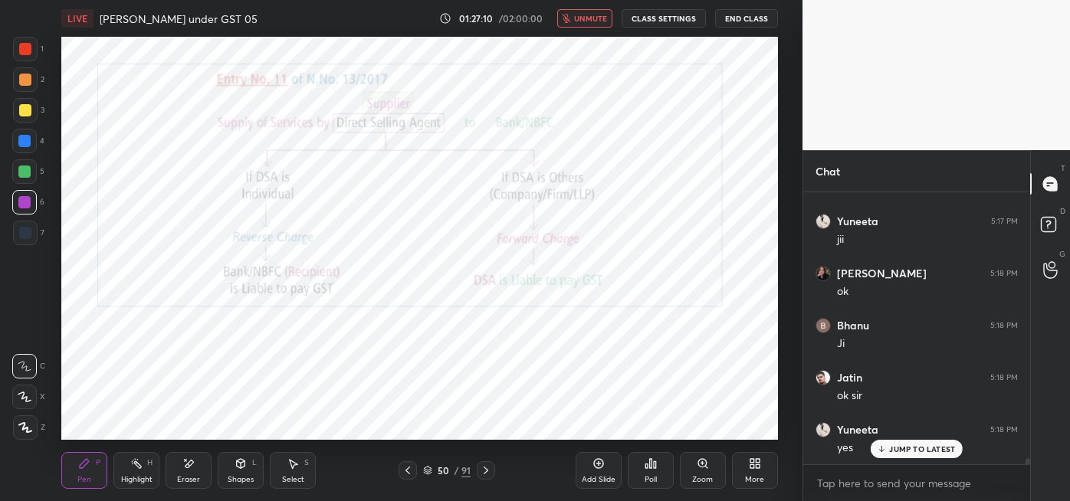
scroll to position [11833, 0]
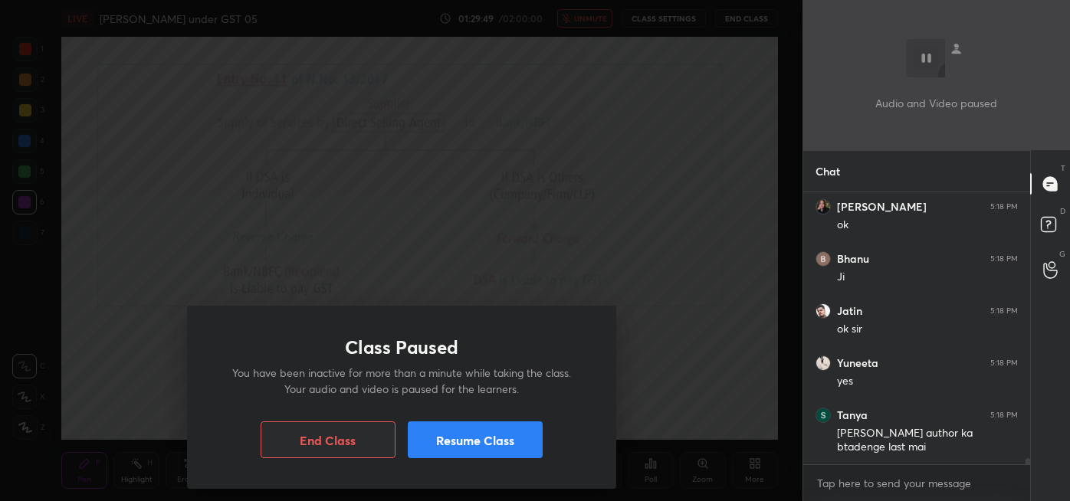
click at [477, 443] on button "Resume Class" at bounding box center [475, 440] width 135 height 37
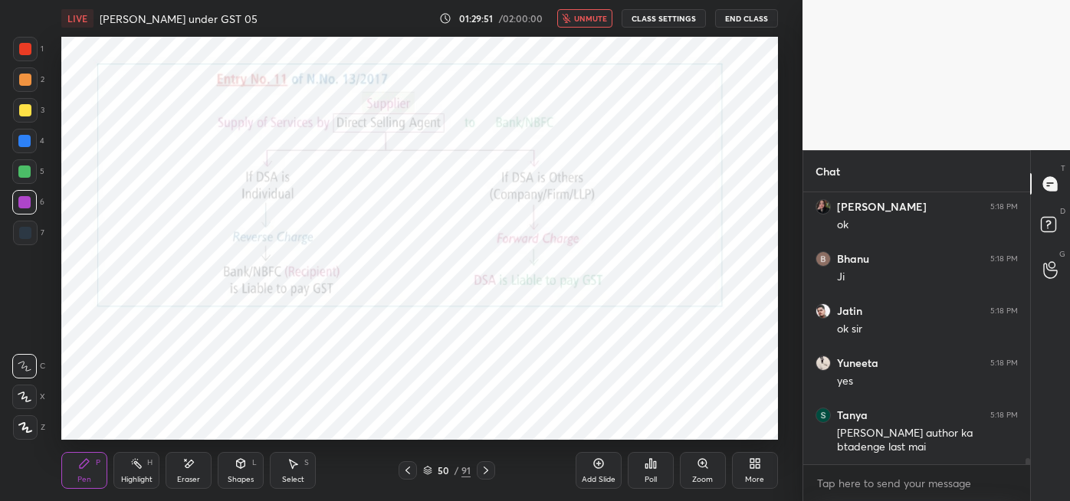
click at [606, 12] on button "unmute" at bounding box center [584, 18] width 55 height 18
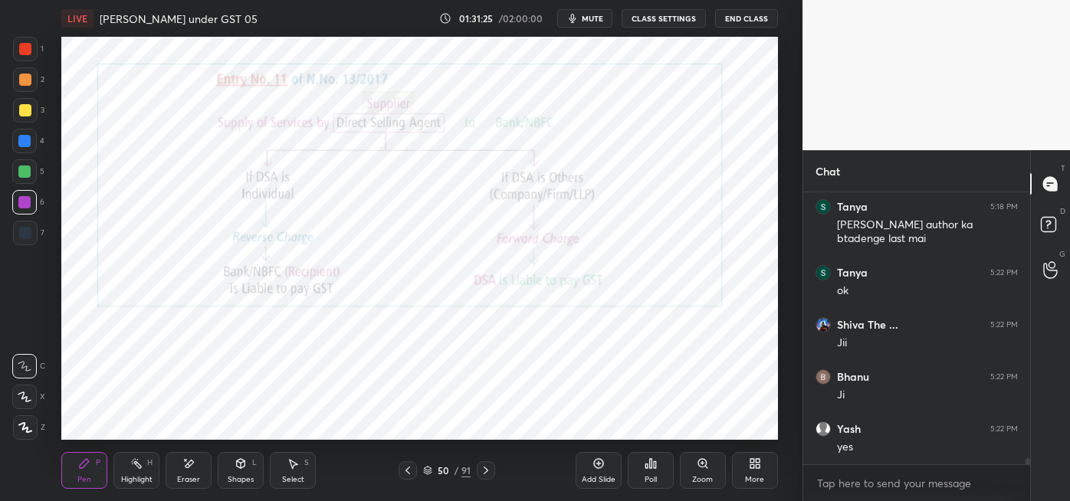
scroll to position [12146, 0]
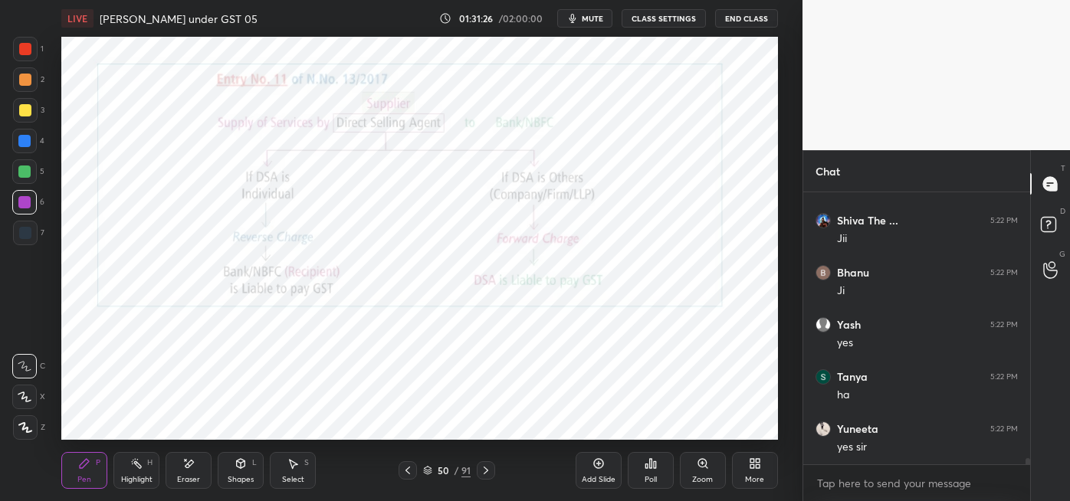
click at [596, 463] on icon at bounding box center [598, 464] width 12 height 12
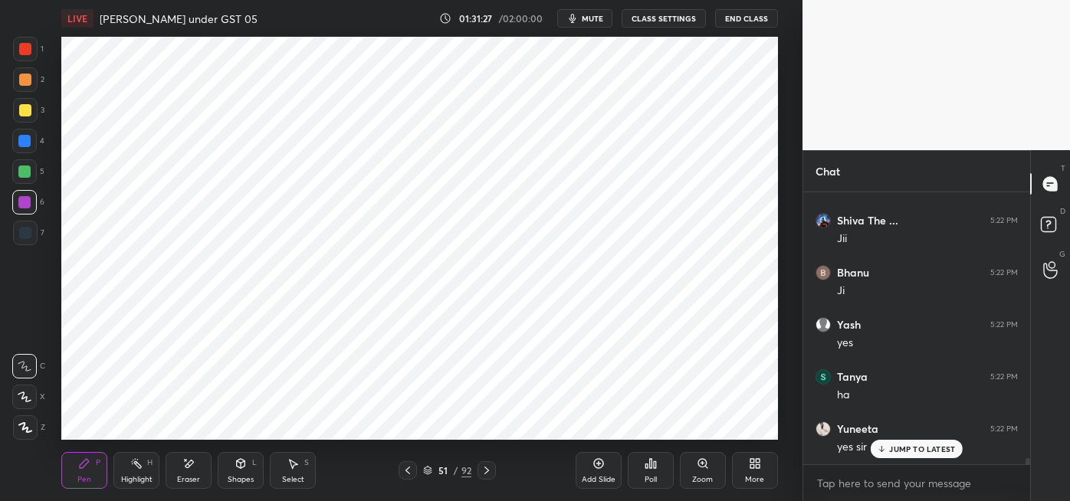
scroll to position [12197, 0]
click at [29, 176] on div at bounding box center [24, 172] width 12 height 12
click at [30, 238] on div at bounding box center [25, 233] width 25 height 25
click at [27, 175] on div at bounding box center [24, 172] width 12 height 12
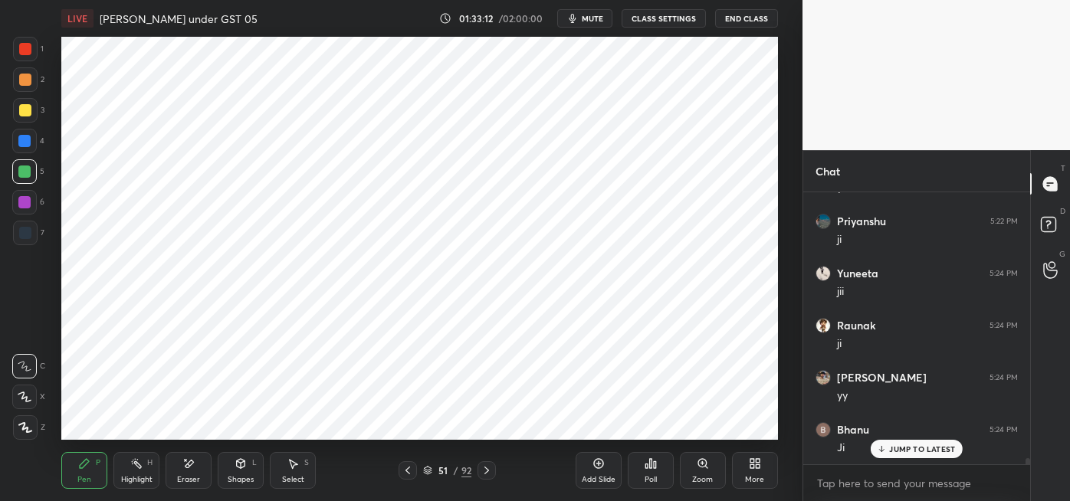
click at [28, 147] on div at bounding box center [24, 141] width 25 height 25
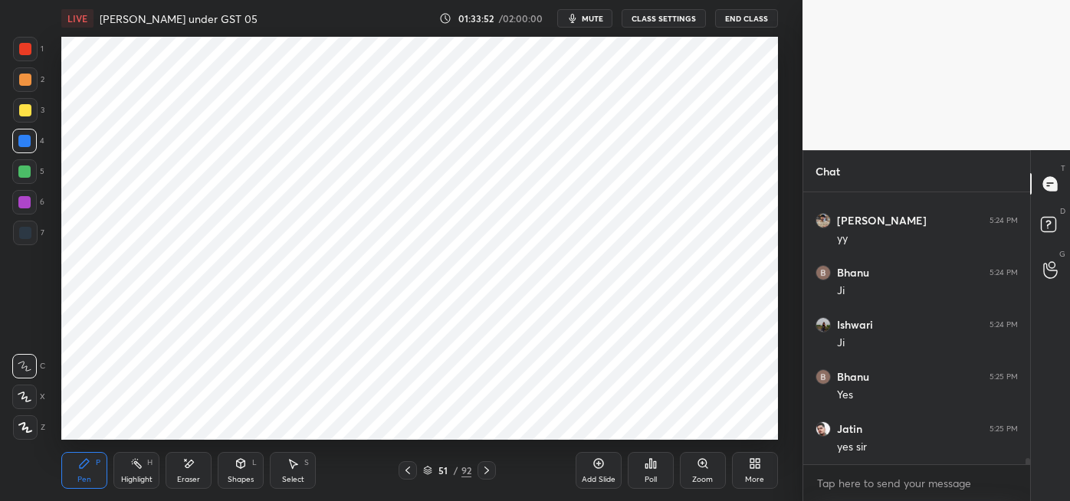
click at [32, 207] on div at bounding box center [24, 202] width 25 height 25
click at [31, 139] on div at bounding box center [24, 141] width 12 height 12
click at [133, 463] on circle at bounding box center [133, 464] width 2 height 2
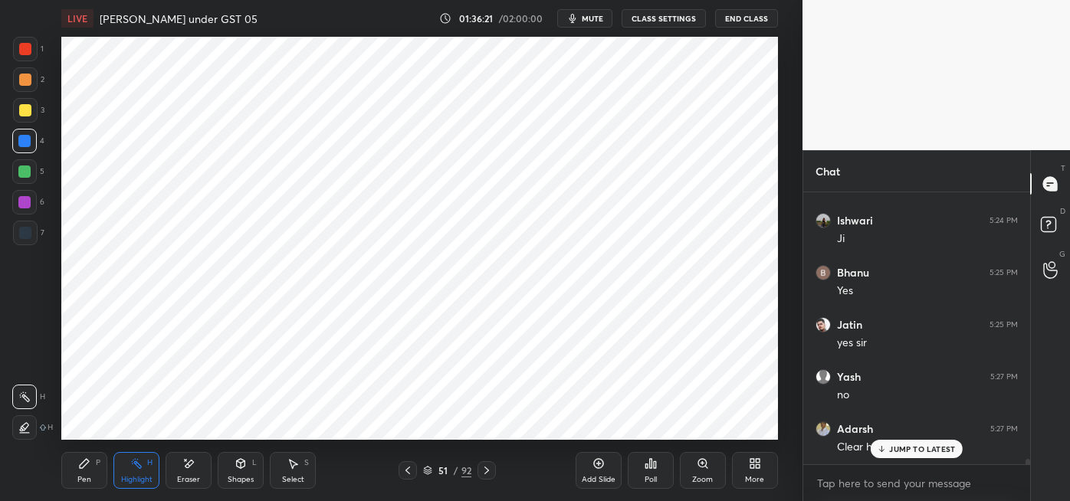
scroll to position [12718, 0]
click at [602, 465] on icon at bounding box center [598, 464] width 12 height 12
click at [82, 468] on icon at bounding box center [84, 463] width 9 height 9
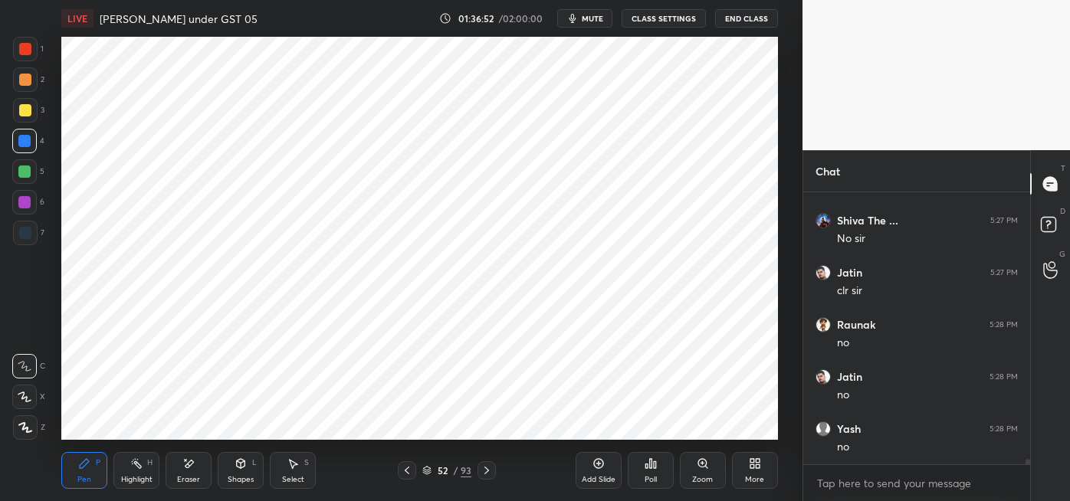
scroll to position [13084, 0]
click at [27, 173] on div at bounding box center [24, 172] width 12 height 12
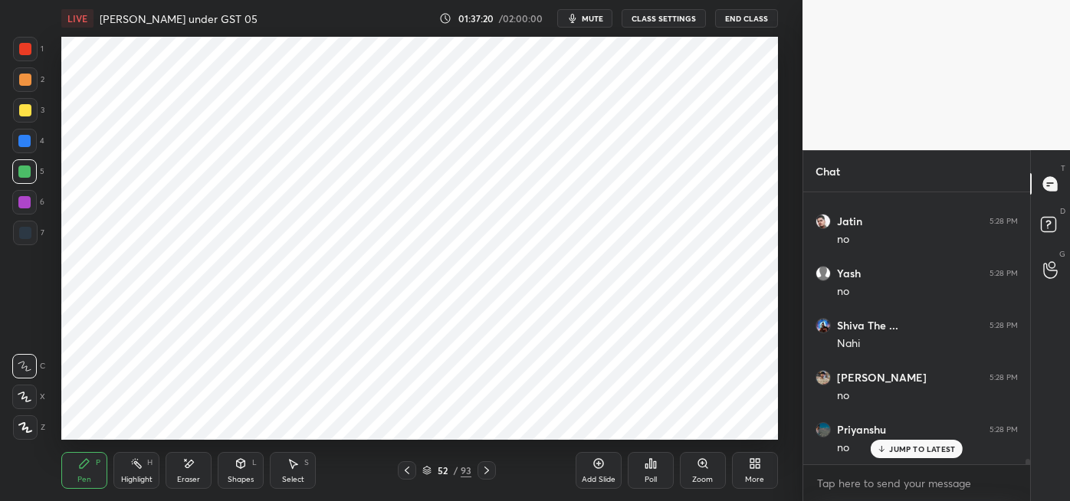
click at [26, 202] on div at bounding box center [24, 202] width 12 height 12
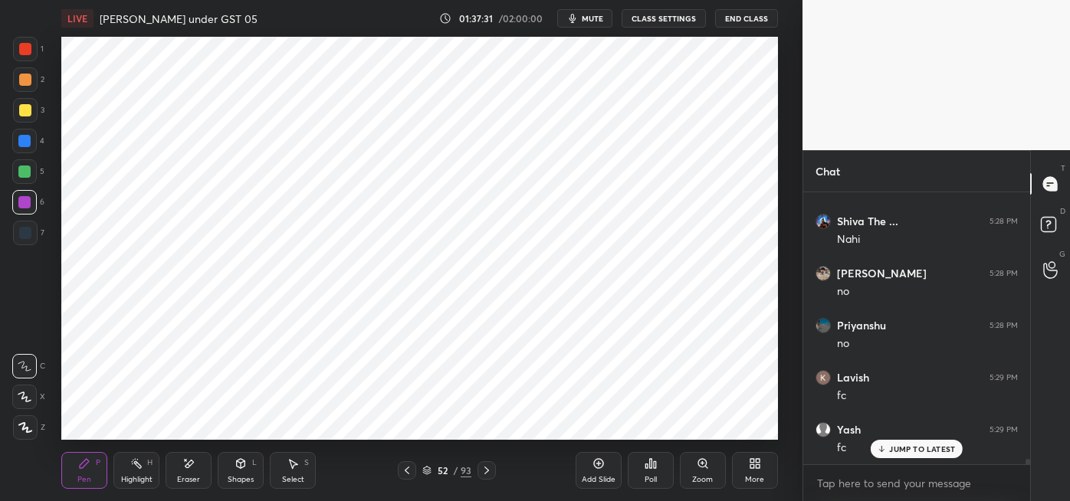
scroll to position [13292, 0]
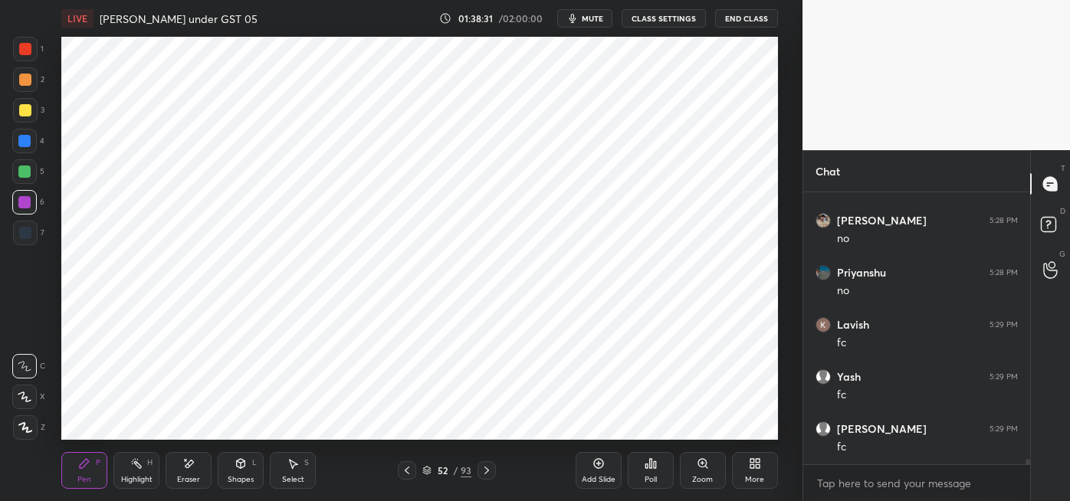
click at [599, 466] on icon at bounding box center [598, 463] width 5 height 5
click at [185, 469] on icon at bounding box center [188, 464] width 12 height 13
click at [84, 474] on div "Pen P" at bounding box center [84, 470] width 46 height 37
click at [29, 172] on div at bounding box center [24, 172] width 12 height 12
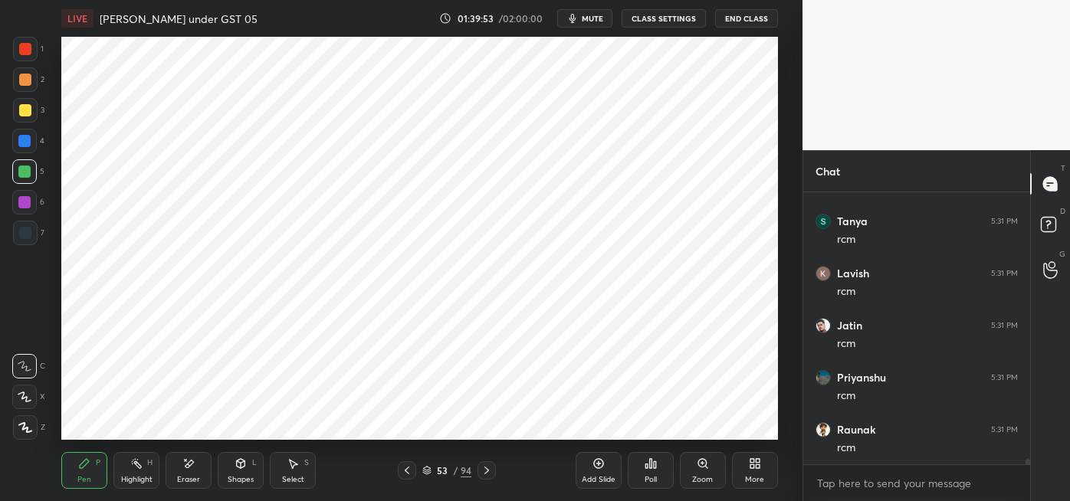
scroll to position [13605, 0]
click at [27, 230] on div at bounding box center [25, 233] width 12 height 12
click at [141, 473] on div "Highlight H" at bounding box center [136, 470] width 46 height 37
click at [90, 474] on div "Pen P" at bounding box center [84, 470] width 46 height 37
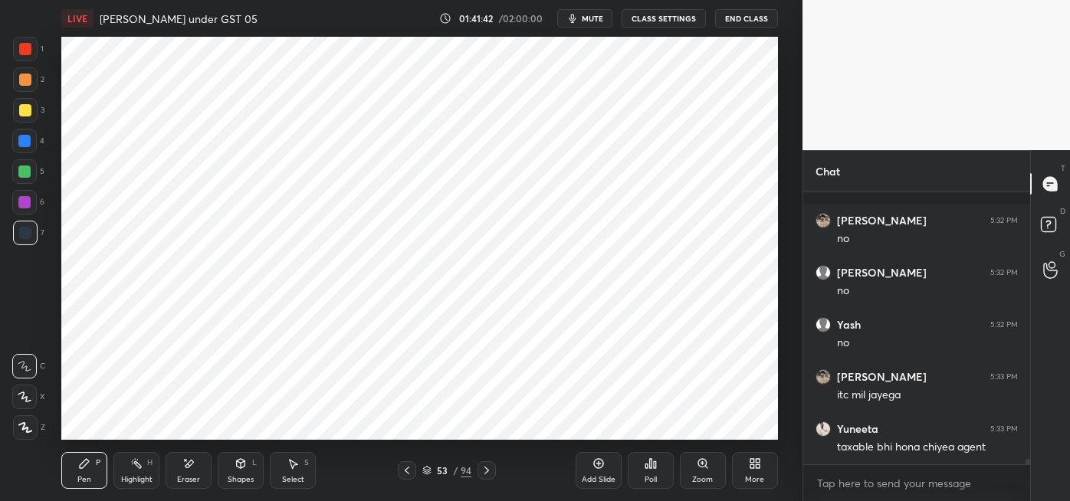
scroll to position [14296, 0]
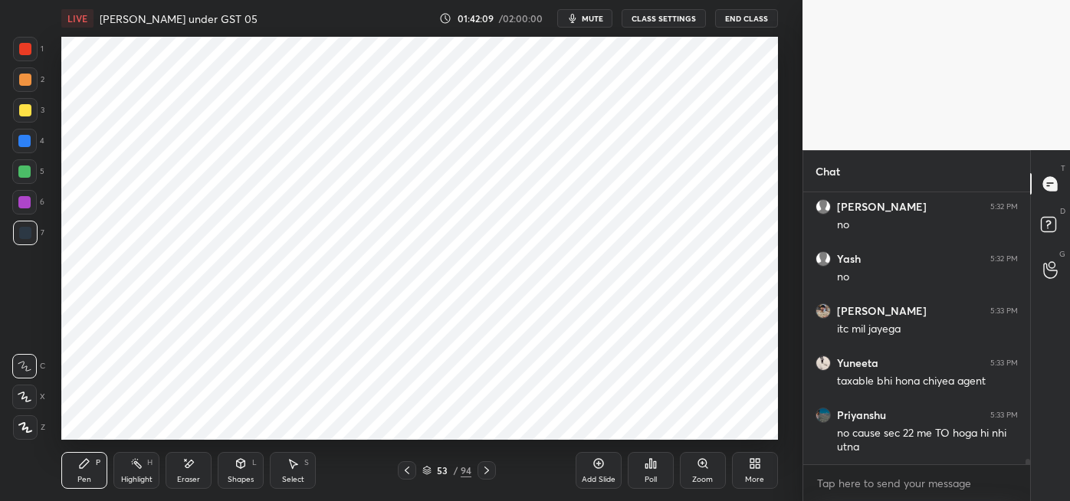
click at [593, 468] on icon at bounding box center [598, 464] width 12 height 12
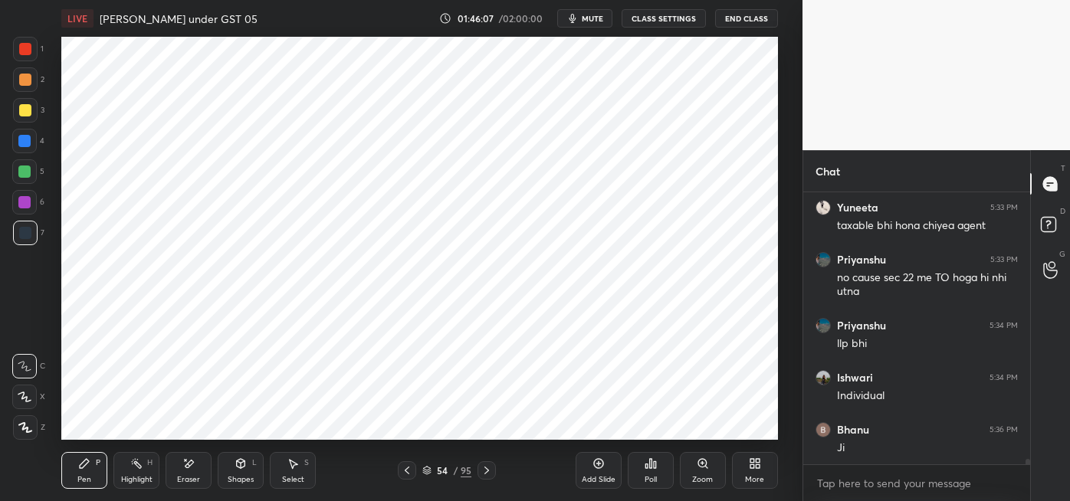
scroll to position [14505, 0]
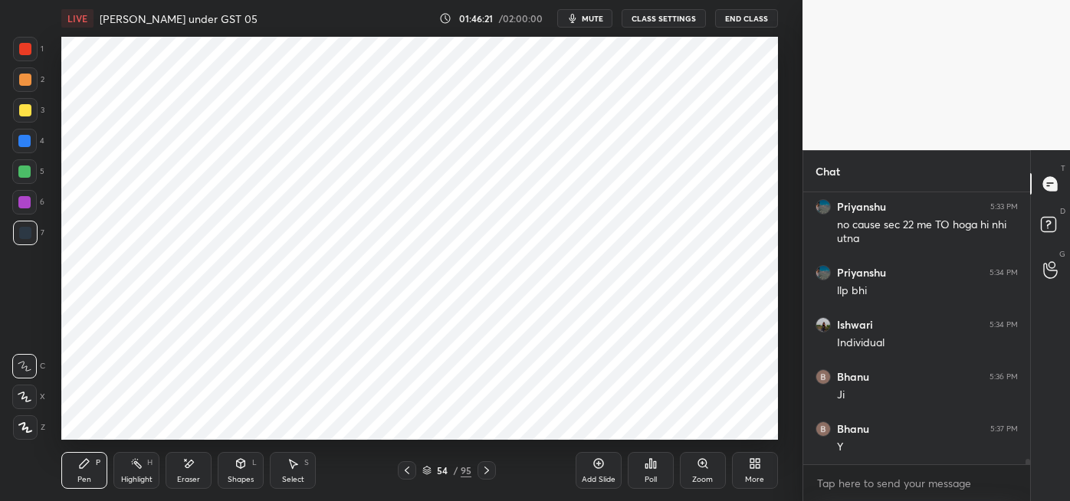
click at [25, 173] on div at bounding box center [24, 172] width 12 height 12
click at [25, 235] on div at bounding box center [25, 233] width 12 height 12
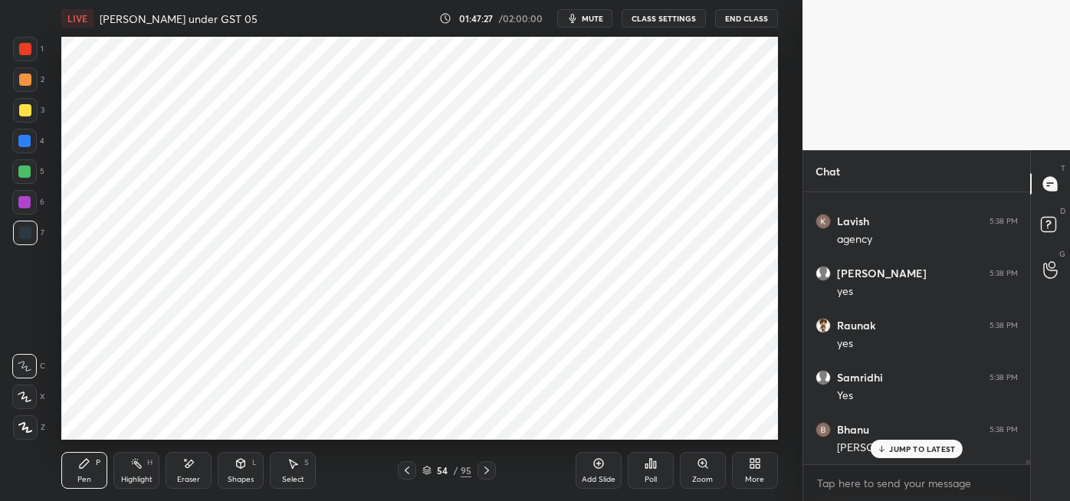
scroll to position [14818, 0]
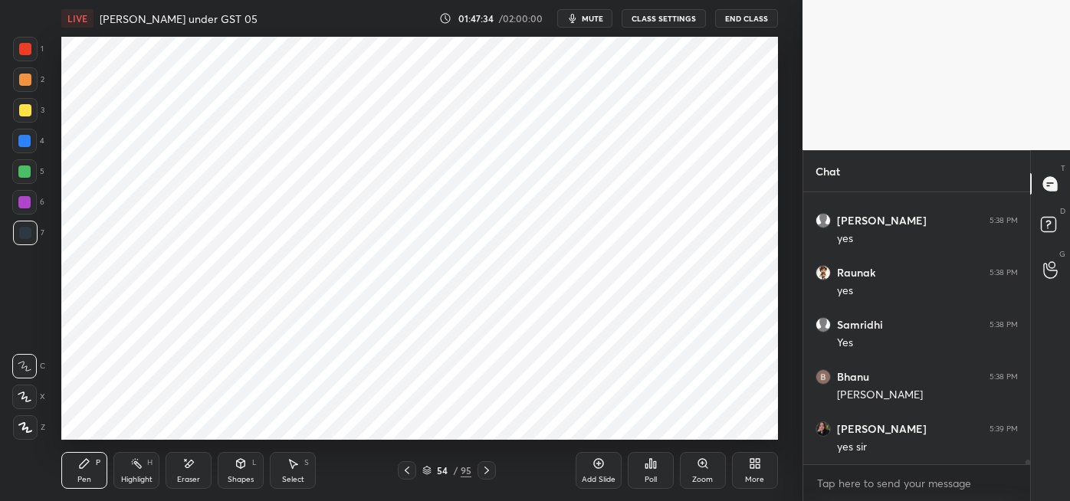
click at [30, 204] on div at bounding box center [24, 202] width 12 height 12
click at [25, 54] on div at bounding box center [25, 49] width 12 height 12
click at [24, 148] on div at bounding box center [24, 141] width 25 height 25
click at [195, 462] on div "Eraser" at bounding box center [189, 470] width 46 height 37
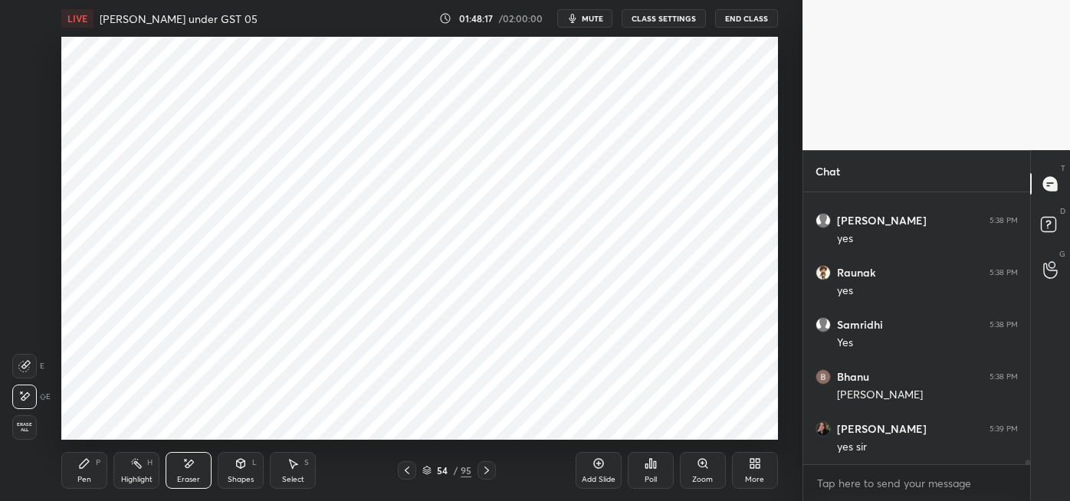
click at [87, 465] on icon at bounding box center [84, 464] width 12 height 12
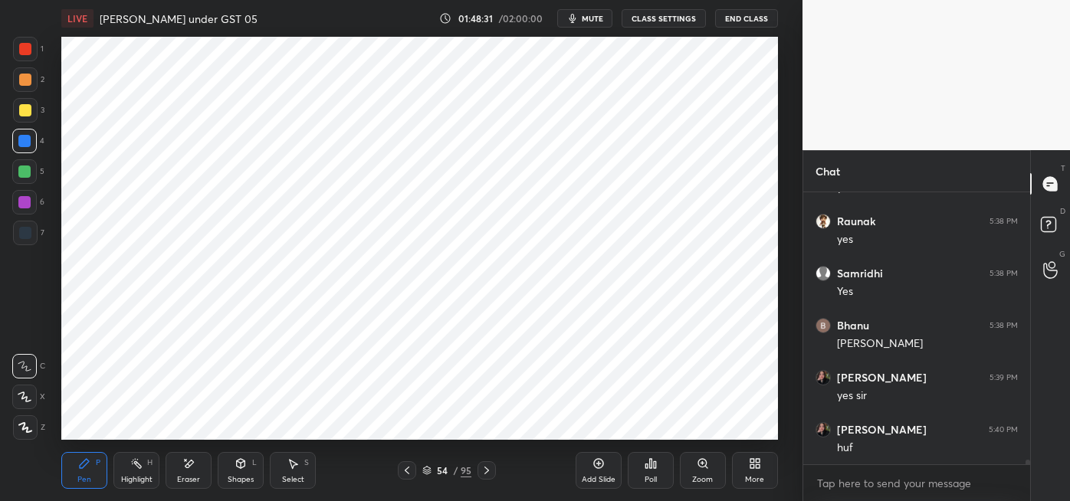
scroll to position [14922, 0]
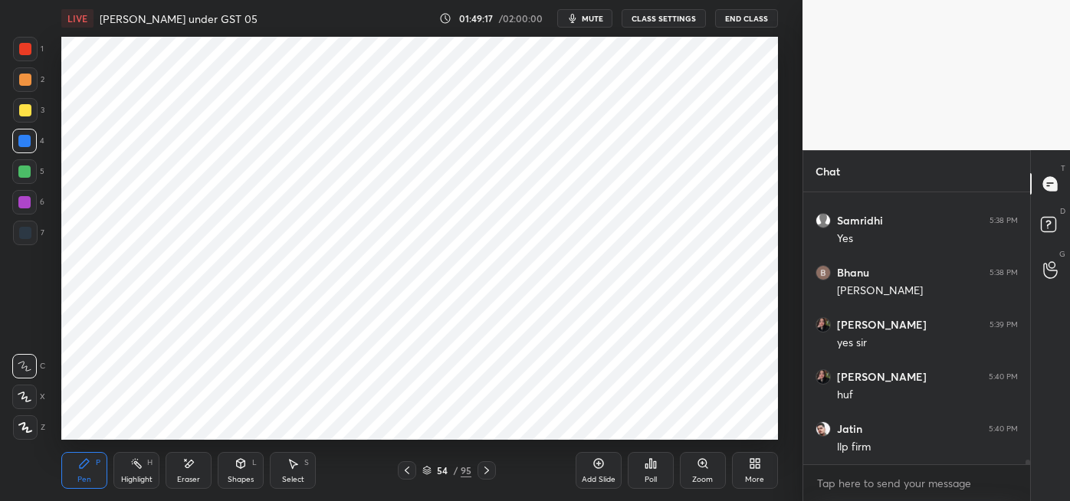
click at [290, 468] on icon at bounding box center [293, 464] width 12 height 12
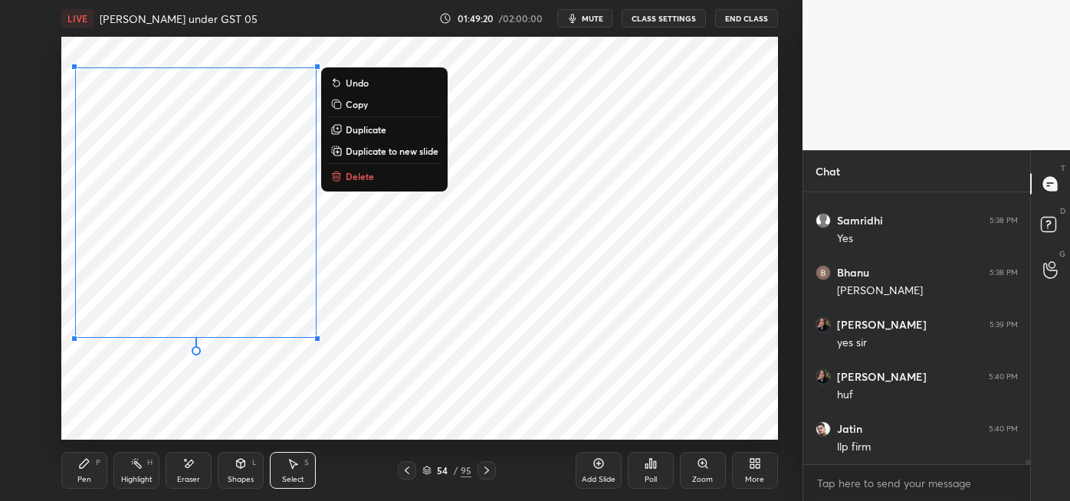
click at [412, 154] on p "Duplicate to new slide" at bounding box center [392, 151] width 93 height 12
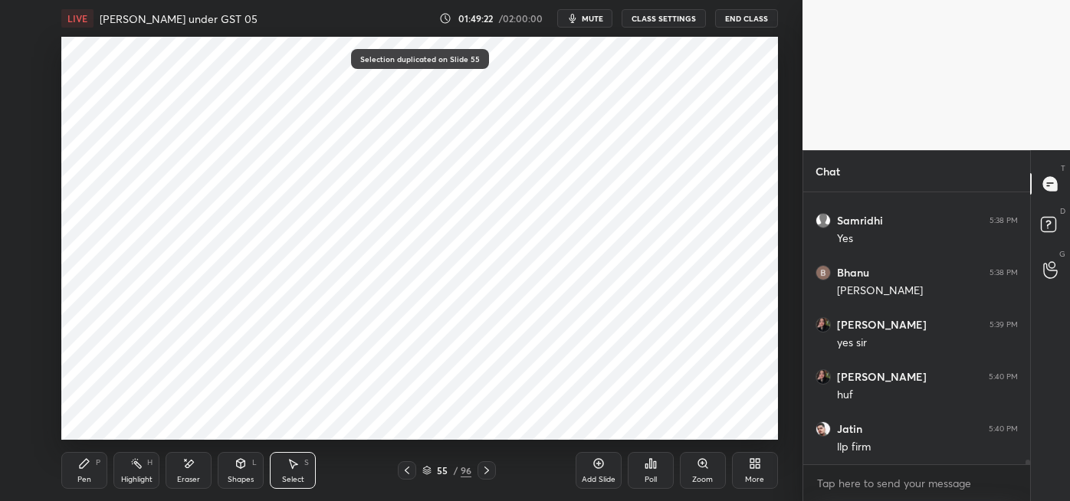
click at [189, 470] on icon at bounding box center [188, 464] width 12 height 13
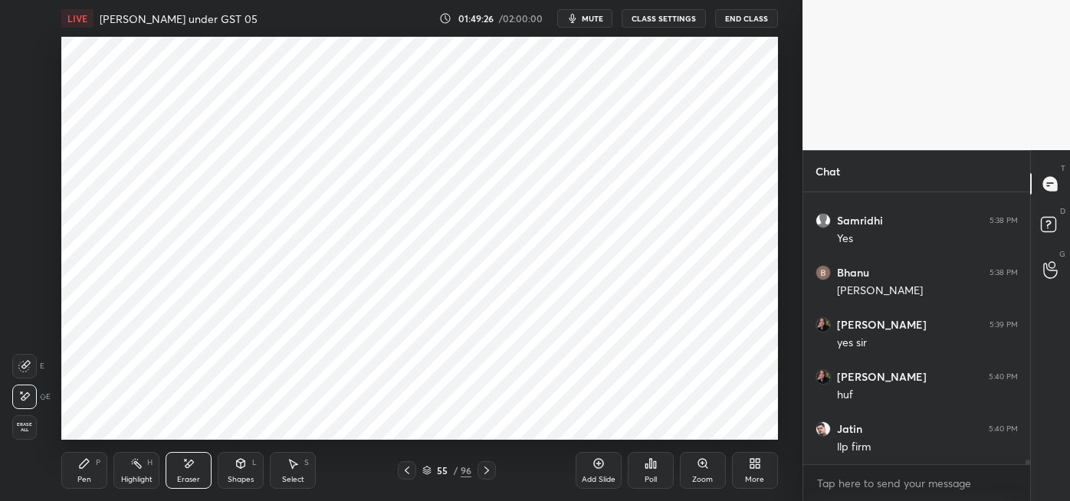
click at [291, 469] on icon at bounding box center [293, 464] width 12 height 12
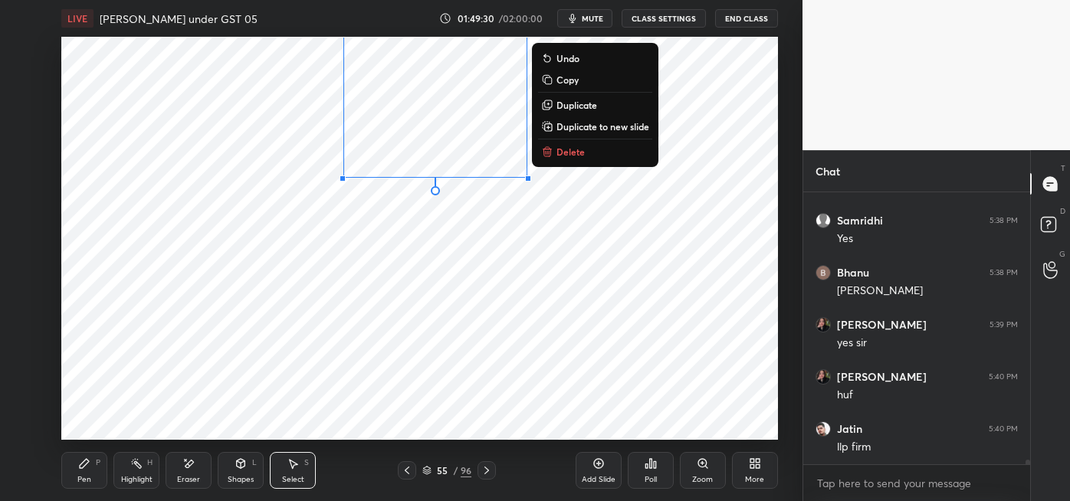
click at [92, 477] on div "Pen P" at bounding box center [84, 470] width 46 height 37
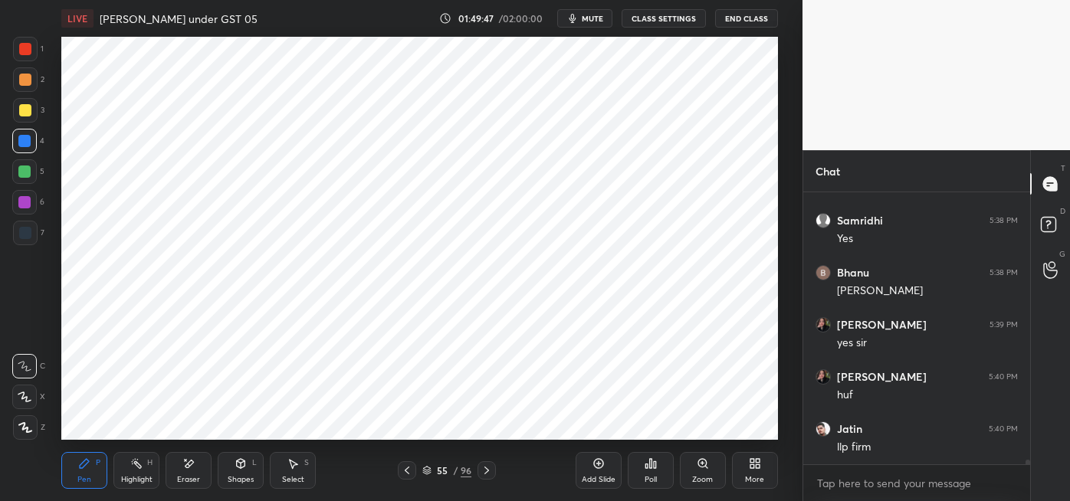
click at [26, 204] on div at bounding box center [24, 202] width 12 height 12
click at [24, 144] on div at bounding box center [24, 141] width 12 height 12
click at [25, 238] on div at bounding box center [25, 233] width 12 height 12
click at [22, 204] on div at bounding box center [24, 202] width 12 height 12
click at [31, 231] on div at bounding box center [25, 233] width 12 height 12
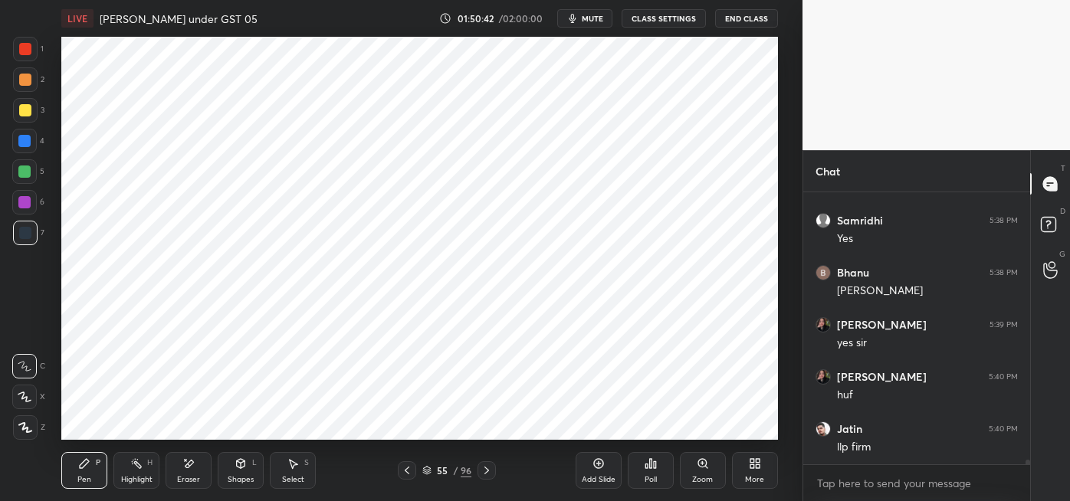
scroll to position [14973, 0]
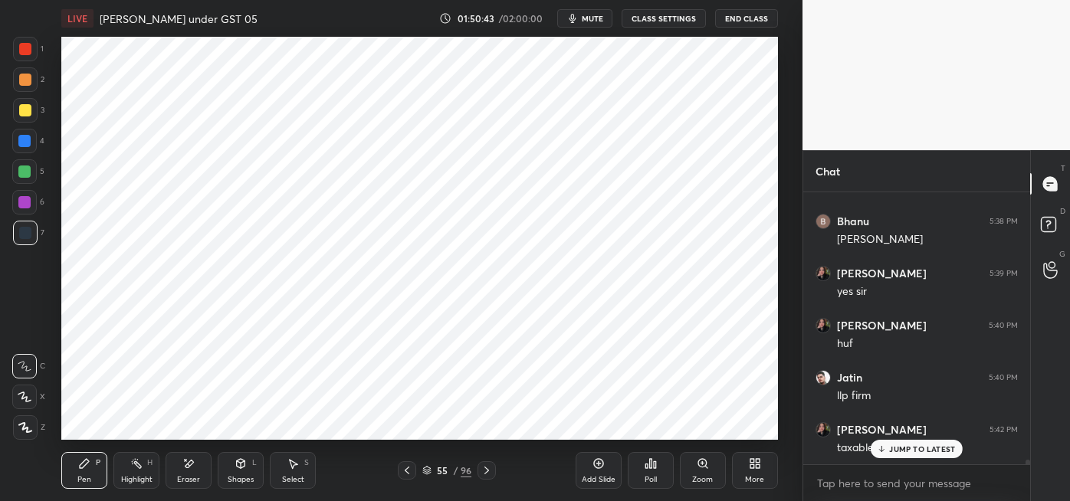
click at [26, 205] on div at bounding box center [24, 202] width 12 height 12
click at [31, 144] on div at bounding box center [24, 141] width 25 height 25
click at [135, 470] on div "Highlight H" at bounding box center [136, 470] width 46 height 37
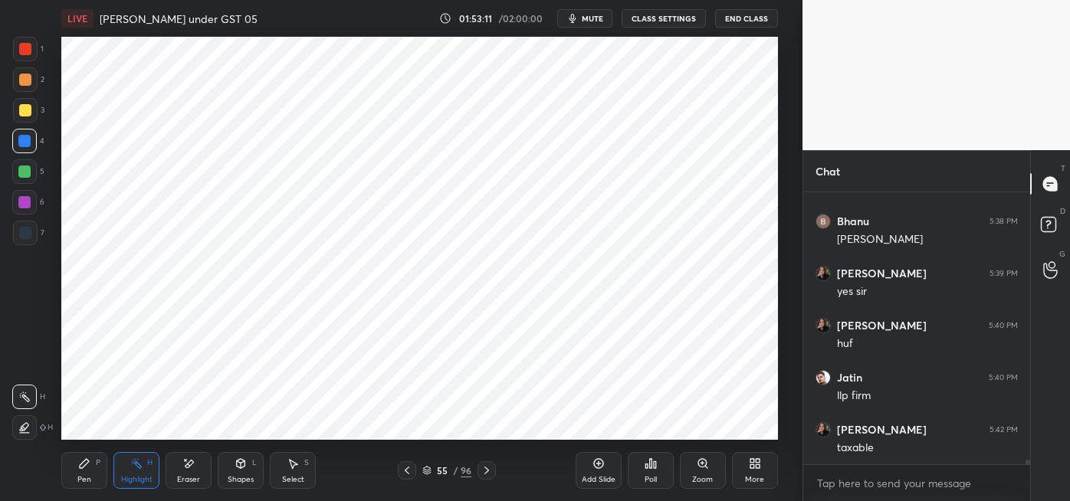
scroll to position [15026, 0]
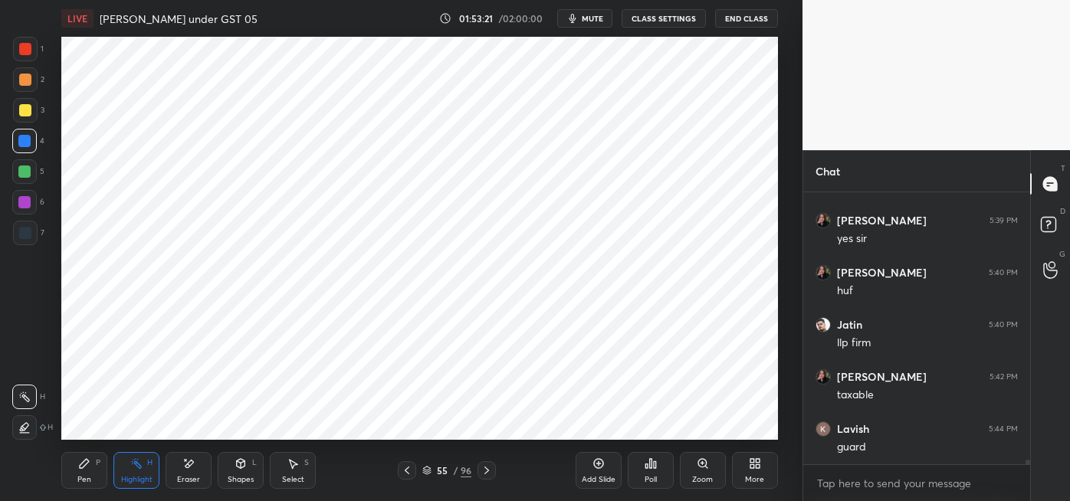
click at [179, 471] on div "Eraser" at bounding box center [189, 470] width 46 height 37
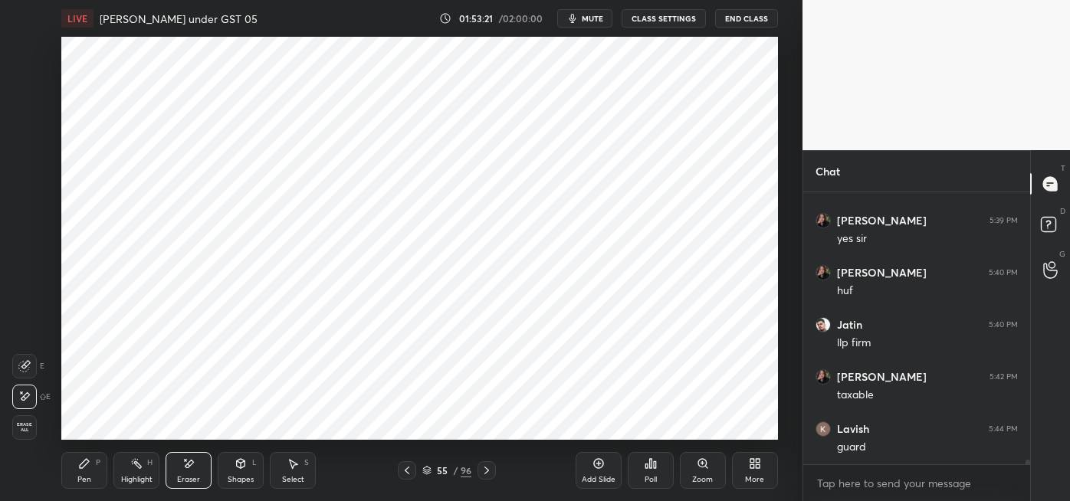
click at [189, 468] on icon at bounding box center [188, 464] width 12 height 13
click at [81, 461] on icon at bounding box center [84, 464] width 12 height 12
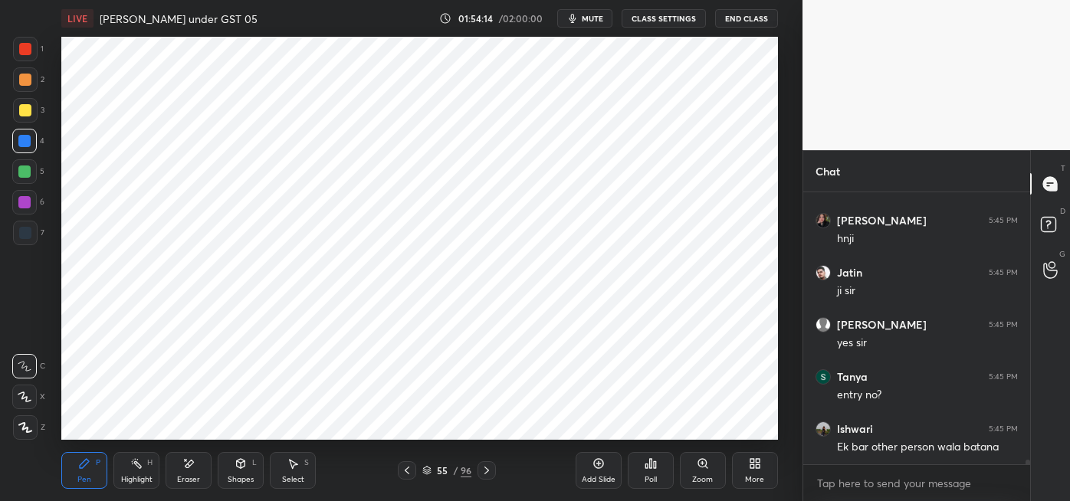
scroll to position [15353, 0]
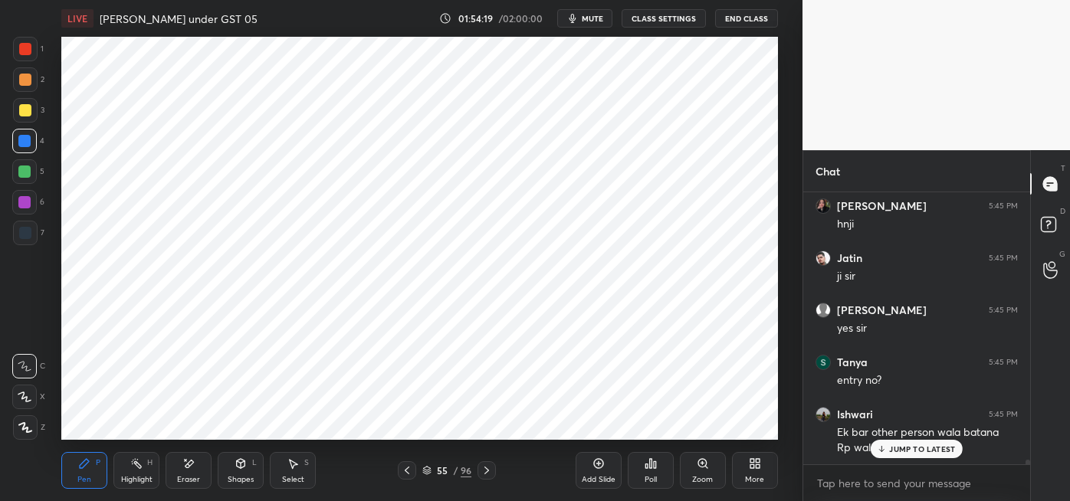
click at [486, 470] on icon at bounding box center [487, 470] width 12 height 12
click at [487, 470] on icon at bounding box center [487, 470] width 12 height 12
click at [486, 472] on icon at bounding box center [486, 471] width 5 height 8
click at [481, 474] on icon at bounding box center [487, 470] width 12 height 12
click at [893, 458] on div "JUMP TO LATEST" at bounding box center [917, 449] width 92 height 18
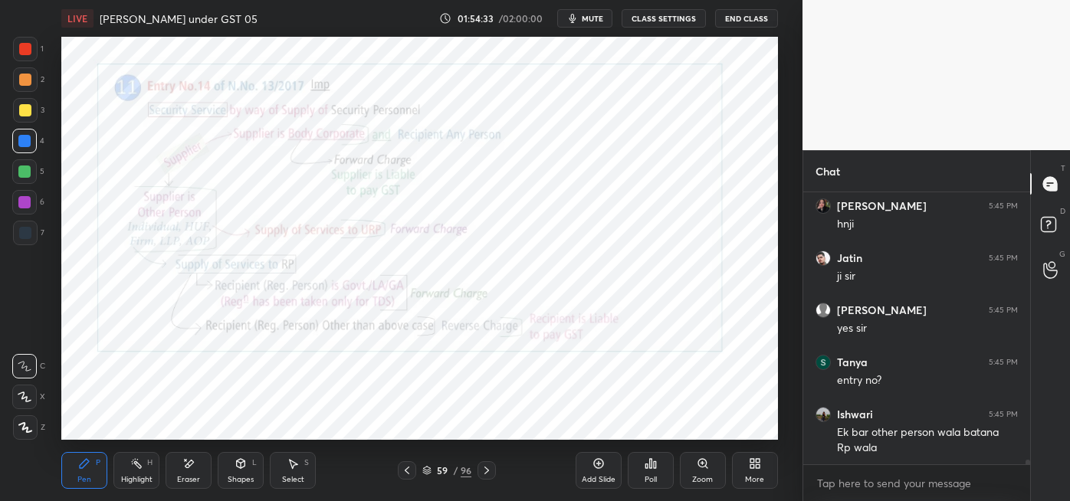
click at [486, 470] on icon at bounding box center [487, 470] width 12 height 12
click at [406, 468] on icon at bounding box center [407, 471] width 5 height 8
click at [600, 471] on div "Add Slide" at bounding box center [599, 470] width 46 height 37
click at [407, 470] on icon at bounding box center [408, 470] width 12 height 12
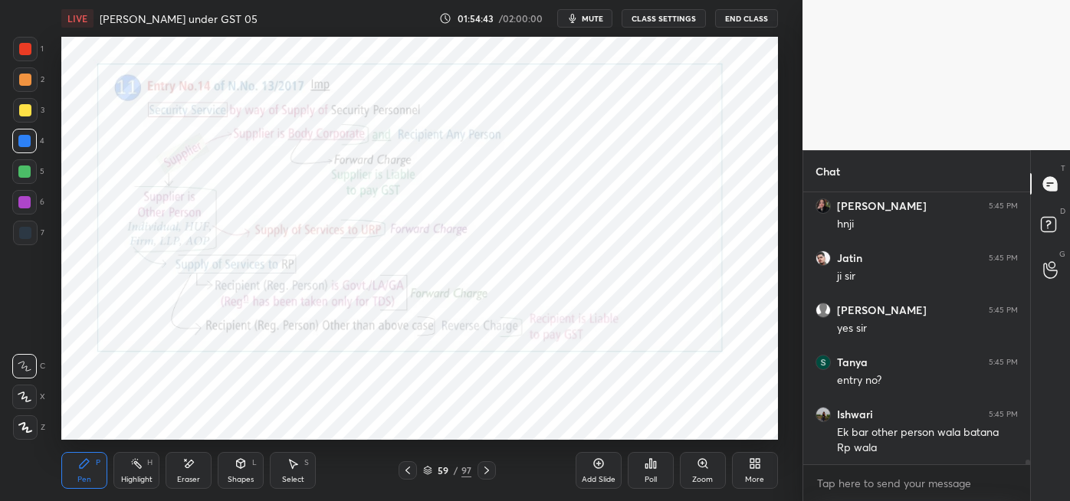
click at [407, 470] on icon at bounding box center [408, 470] width 12 height 12
click at [408, 470] on icon at bounding box center [408, 470] width 12 height 12
click at [415, 462] on div at bounding box center [408, 470] width 18 height 18
click at [290, 471] on div "Select S" at bounding box center [293, 470] width 46 height 37
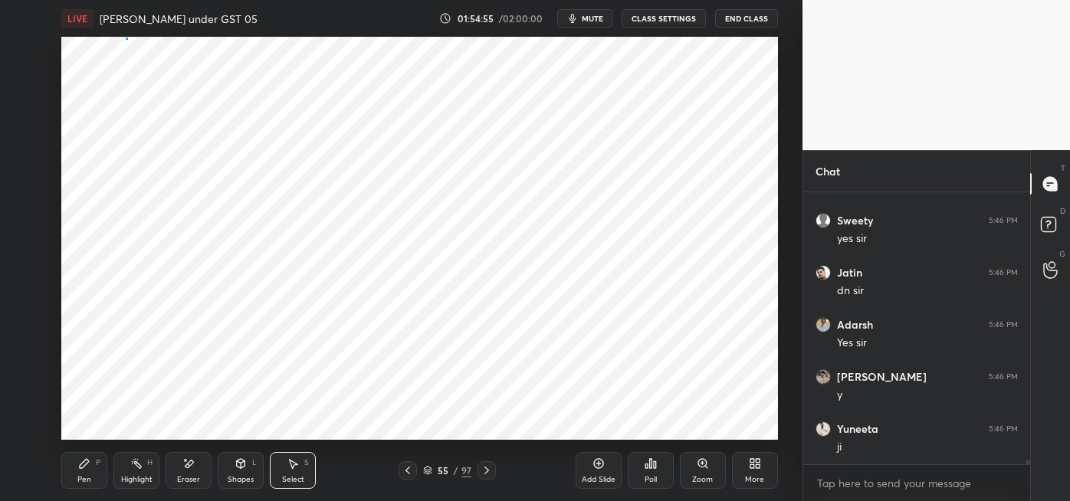
scroll to position [15874, 0]
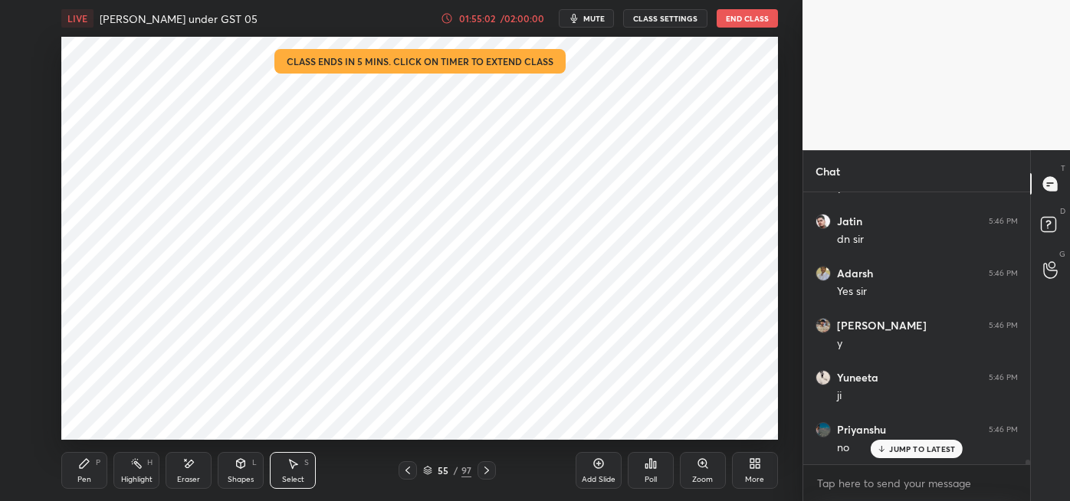
click at [322, 399] on div "0 ° Undo Copy Duplicate Duplicate to new slide Delete" at bounding box center [419, 238] width 717 height 403
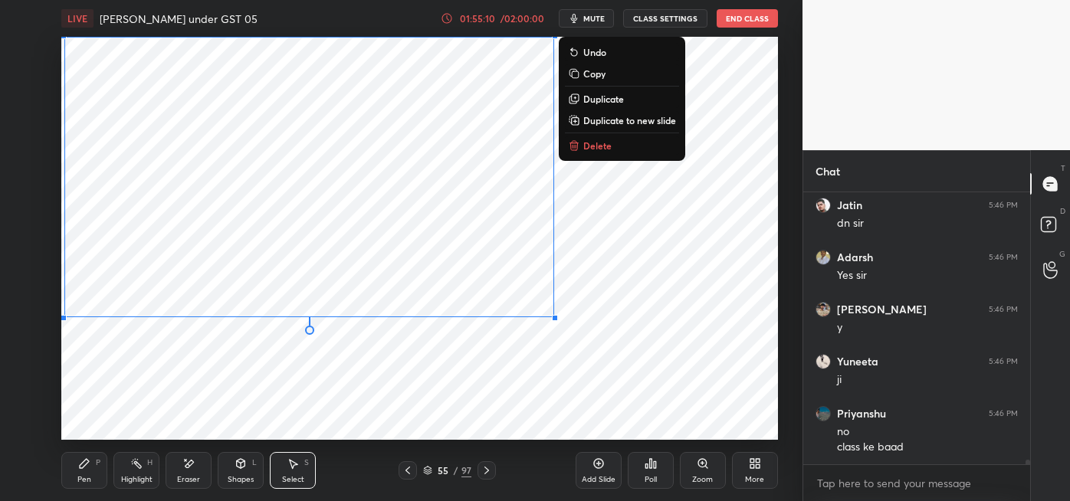
click at [93, 469] on div "Pen P" at bounding box center [84, 470] width 46 height 37
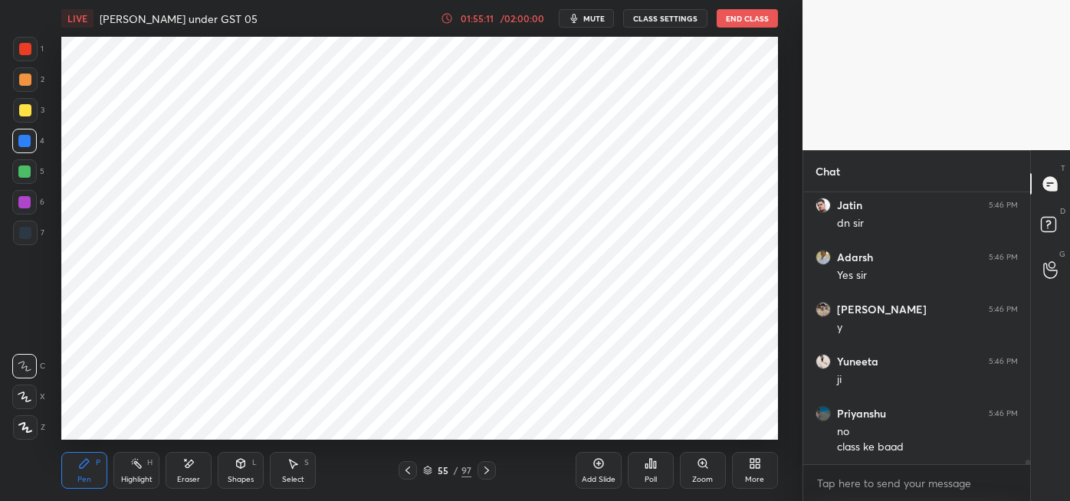
click at [509, 19] on div "/ 02:00:00" at bounding box center [523, 18] width 48 height 9
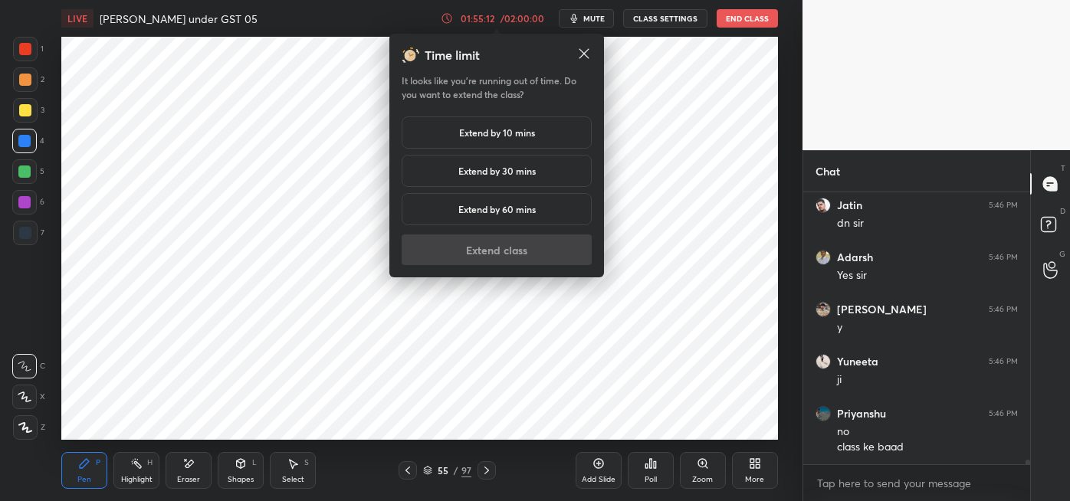
click at [537, 125] on div "Extend by 10 mins" at bounding box center [497, 132] width 190 height 32
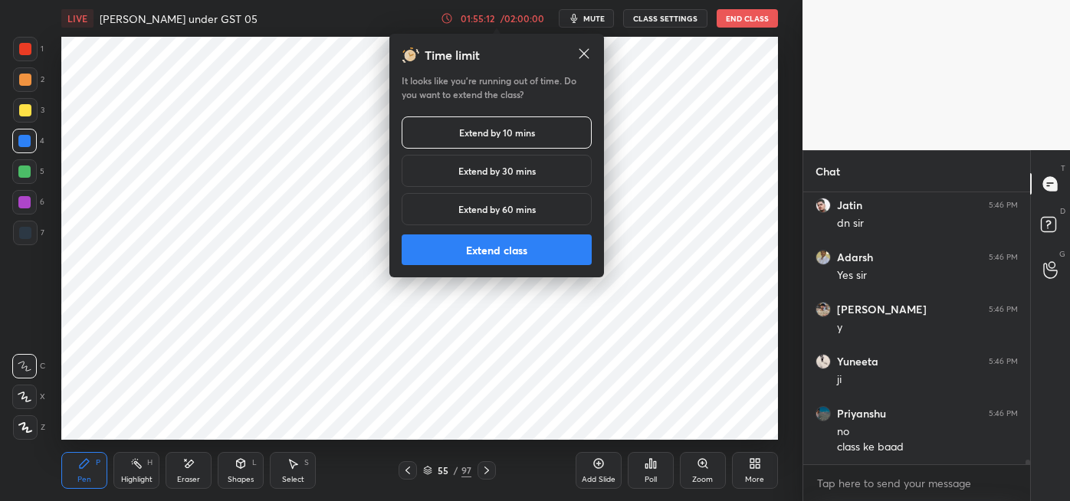
click at [540, 252] on button "Extend class" at bounding box center [497, 250] width 190 height 31
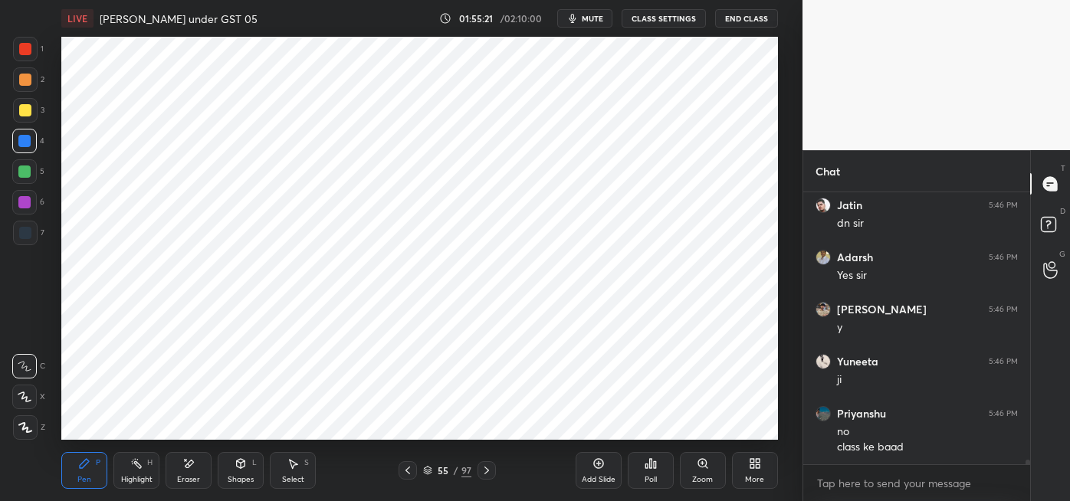
click at [196, 469] on div "Eraser" at bounding box center [189, 470] width 46 height 37
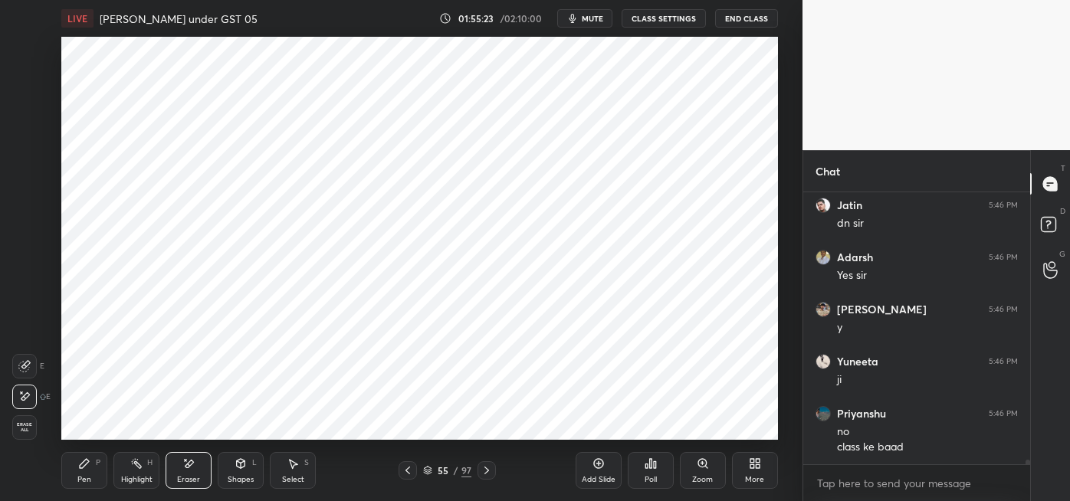
click at [79, 476] on div "Pen" at bounding box center [84, 480] width 14 height 8
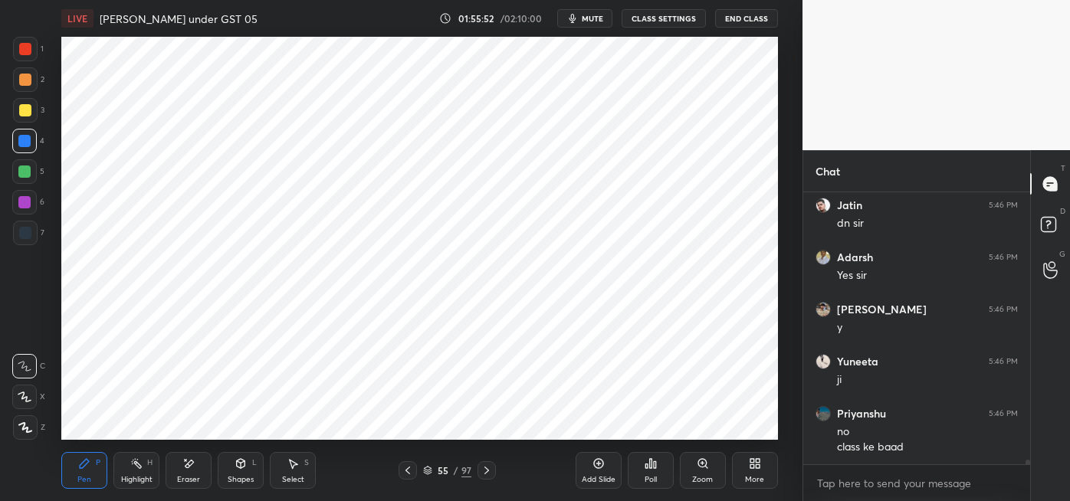
scroll to position [15946, 0]
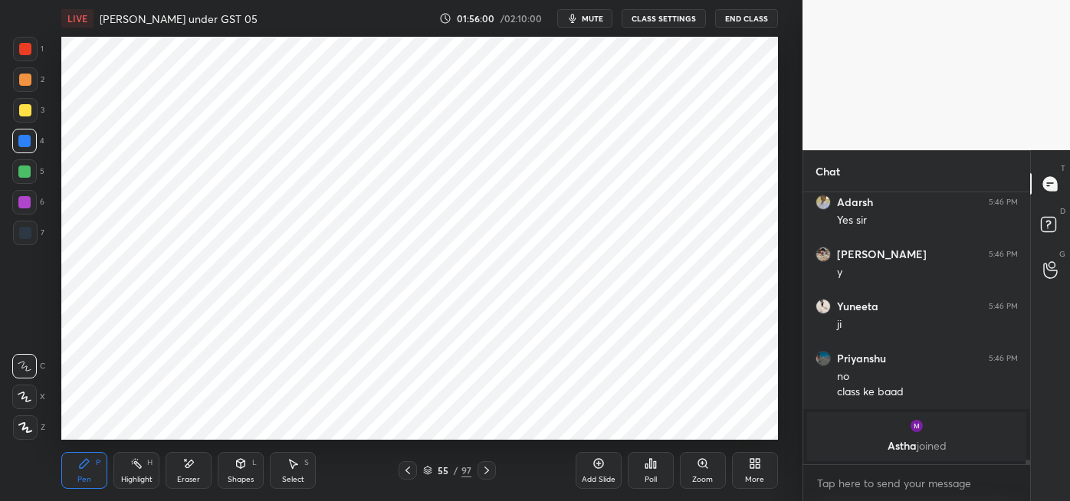
click at [180, 474] on div "Eraser" at bounding box center [189, 470] width 46 height 37
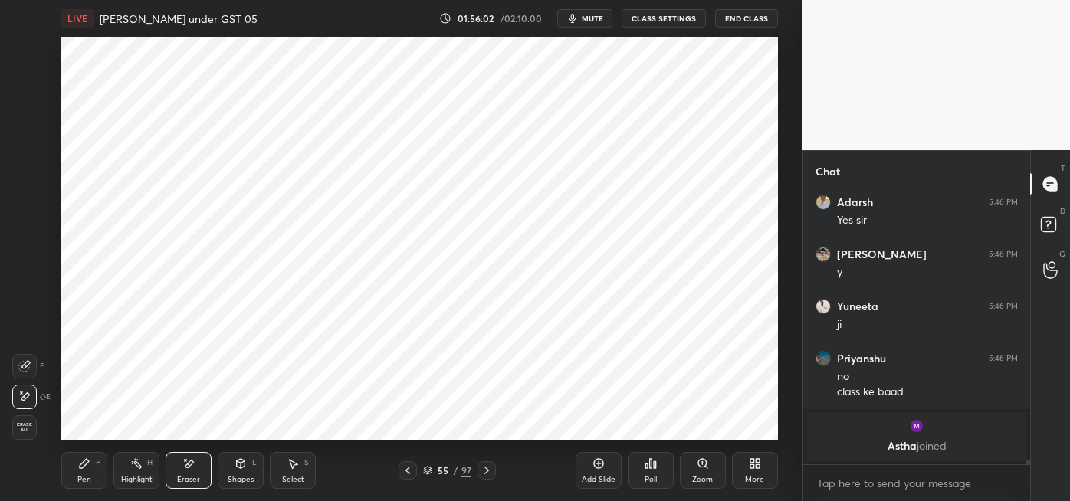
click at [94, 468] on div "Pen P" at bounding box center [84, 470] width 46 height 37
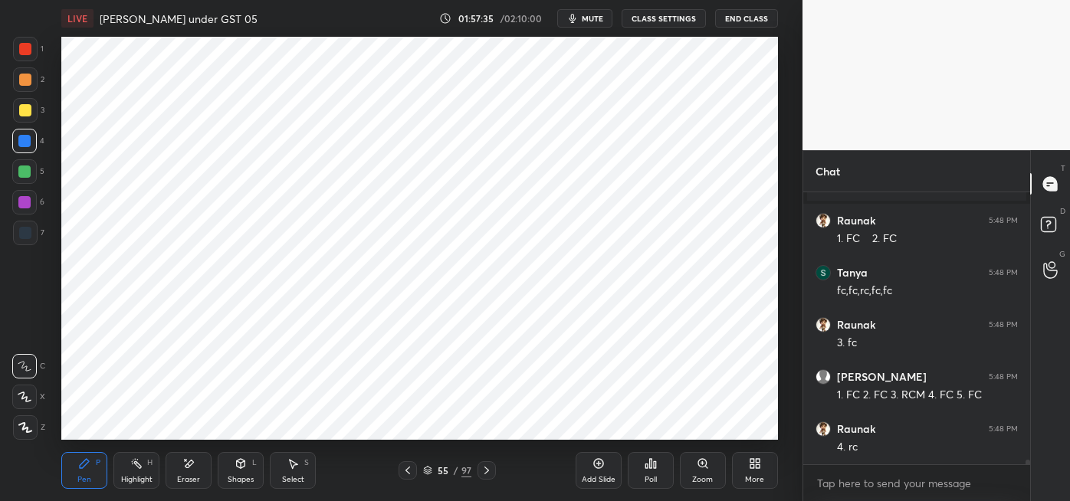
scroll to position [14985, 0]
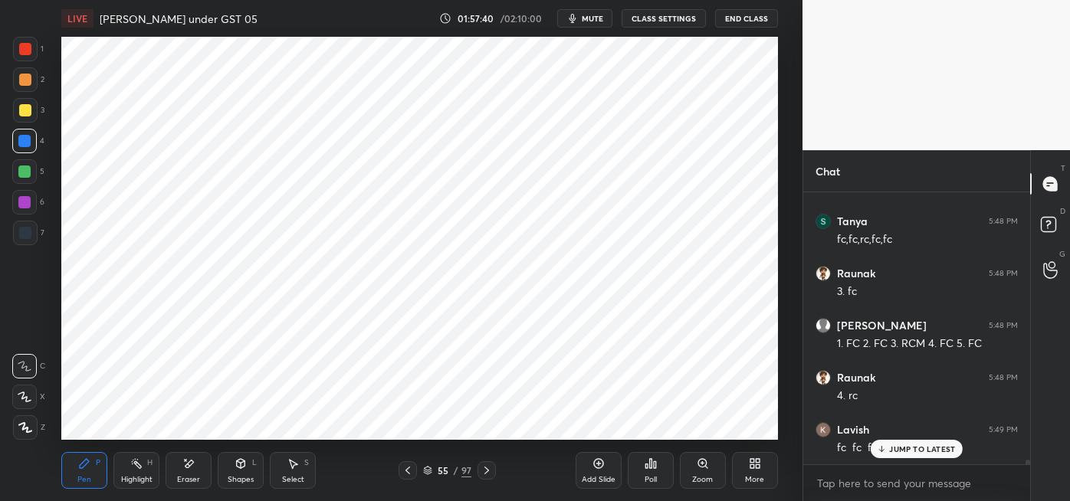
click at [589, 432] on div "Add Slide Poll Zoom More" at bounding box center [677, 471] width 202 height 86
click at [590, 435] on div "Add Slide Poll Zoom More" at bounding box center [677, 471] width 202 height 86
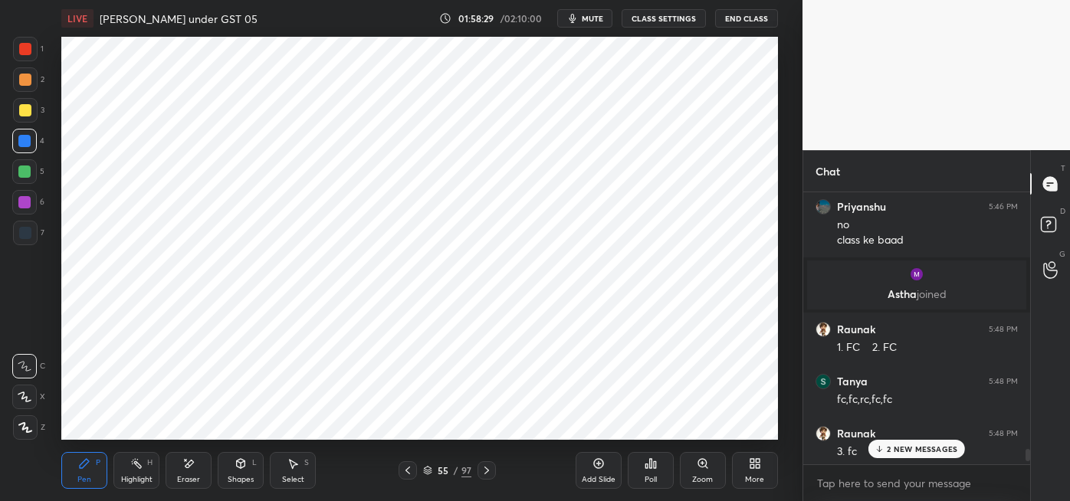
scroll to position [14824, 0]
click at [139, 473] on div "Highlight H" at bounding box center [136, 470] width 46 height 37
click at [24, 181] on div at bounding box center [24, 171] width 25 height 25
click at [916, 451] on p "11 NEW MESSAGES" at bounding box center [922, 449] width 73 height 9
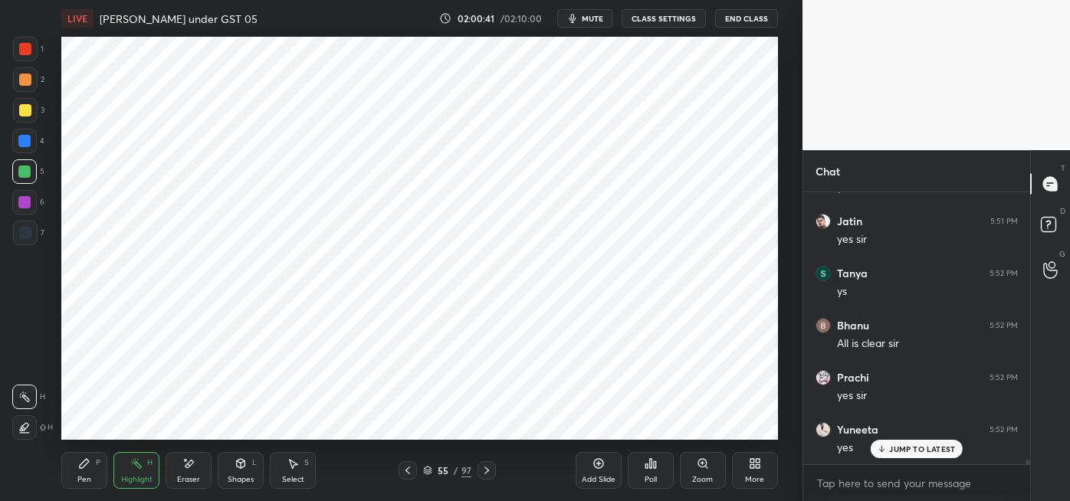
scroll to position [16787, 0]
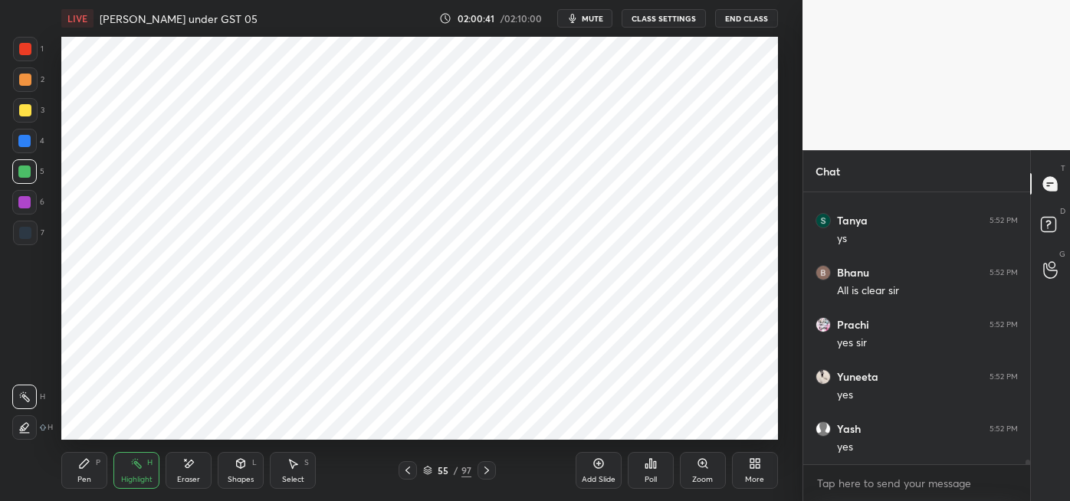
click at [486, 470] on icon at bounding box center [487, 470] width 12 height 12
click at [495, 468] on div at bounding box center [486, 470] width 18 height 18
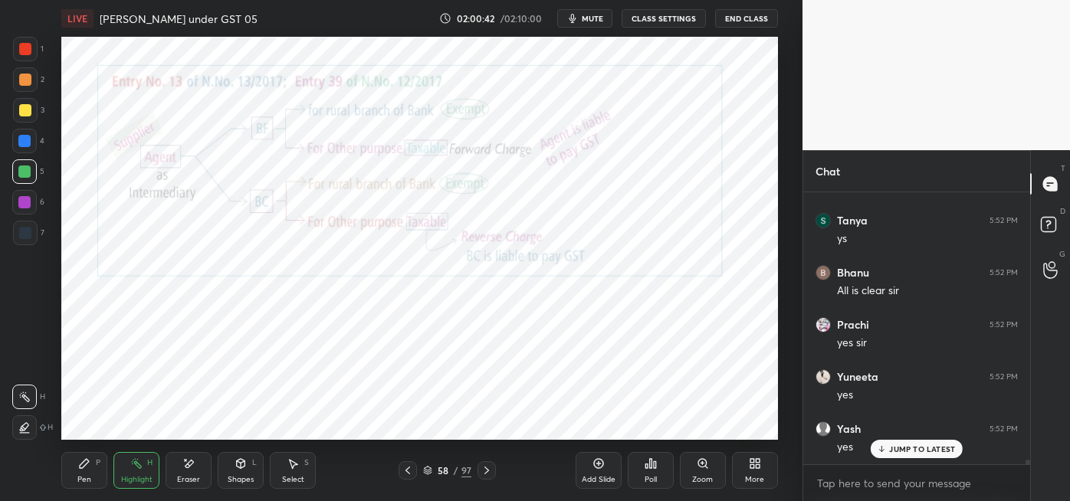
scroll to position [16839, 0]
click at [486, 470] on icon at bounding box center [487, 470] width 12 height 12
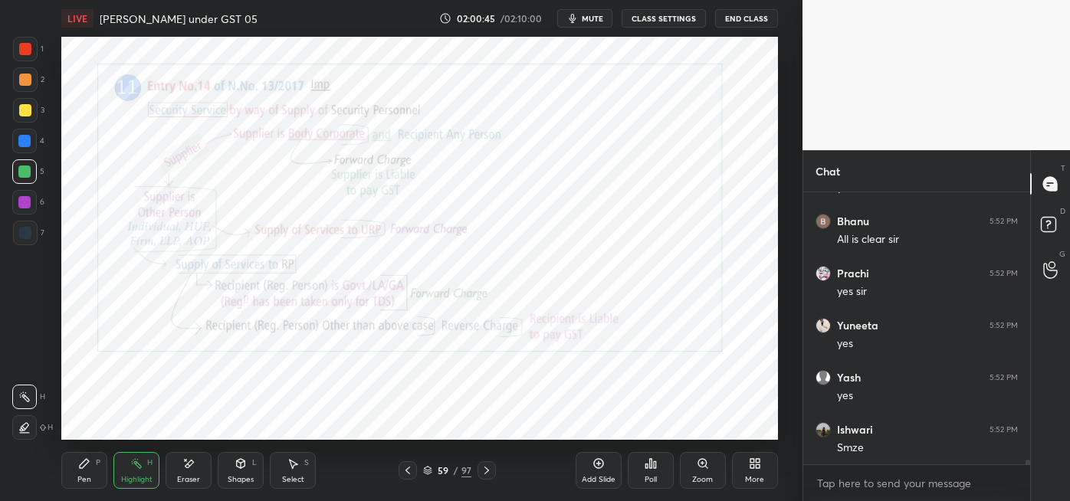
scroll to position [16891, 0]
click at [97, 477] on div "Pen P" at bounding box center [84, 470] width 46 height 37
click at [486, 470] on icon at bounding box center [487, 470] width 12 height 12
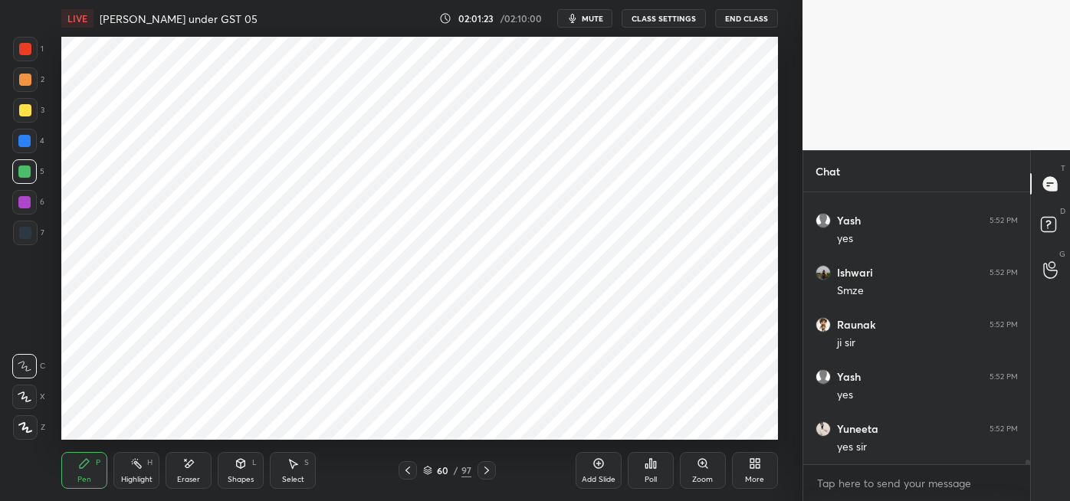
click at [484, 464] on icon at bounding box center [487, 470] width 12 height 12
click at [405, 474] on icon at bounding box center [408, 470] width 12 height 12
click at [413, 477] on div at bounding box center [408, 470] width 18 height 18
click at [409, 478] on div at bounding box center [408, 470] width 18 height 18
click at [411, 476] on div at bounding box center [408, 470] width 18 height 18
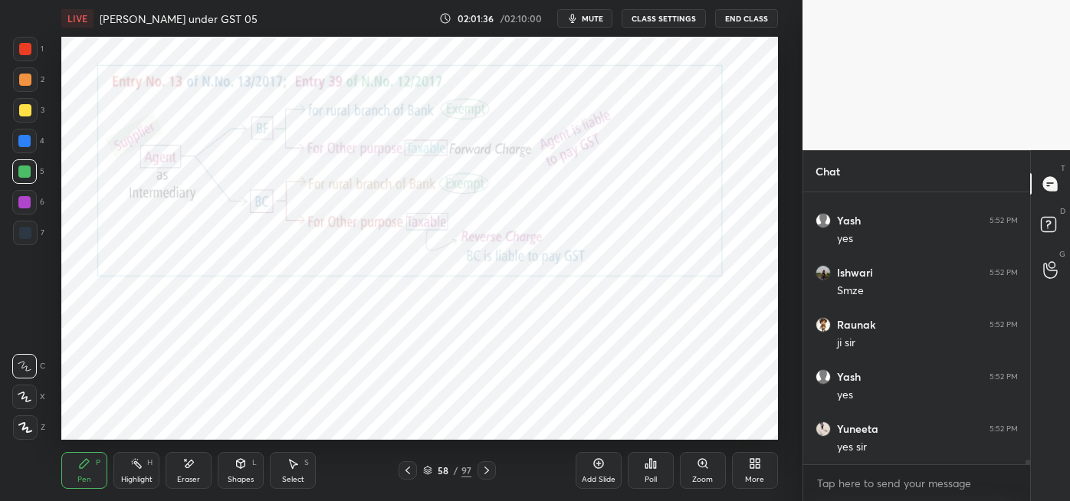
click at [407, 471] on icon at bounding box center [408, 470] width 12 height 12
click at [413, 475] on div at bounding box center [408, 470] width 18 height 18
click at [415, 476] on div at bounding box center [408, 470] width 18 height 18
click at [413, 474] on div at bounding box center [408, 470] width 18 height 18
click at [413, 475] on div at bounding box center [408, 470] width 18 height 18
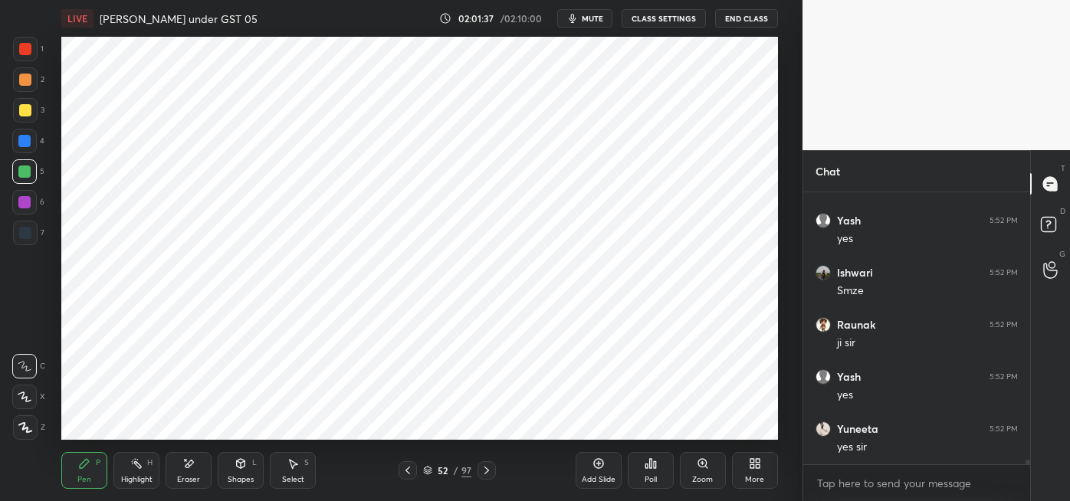
click at [413, 474] on div at bounding box center [408, 470] width 18 height 18
click at [425, 473] on icon at bounding box center [428, 473] width 8 height 2
click at [415, 479] on div at bounding box center [408, 470] width 18 height 18
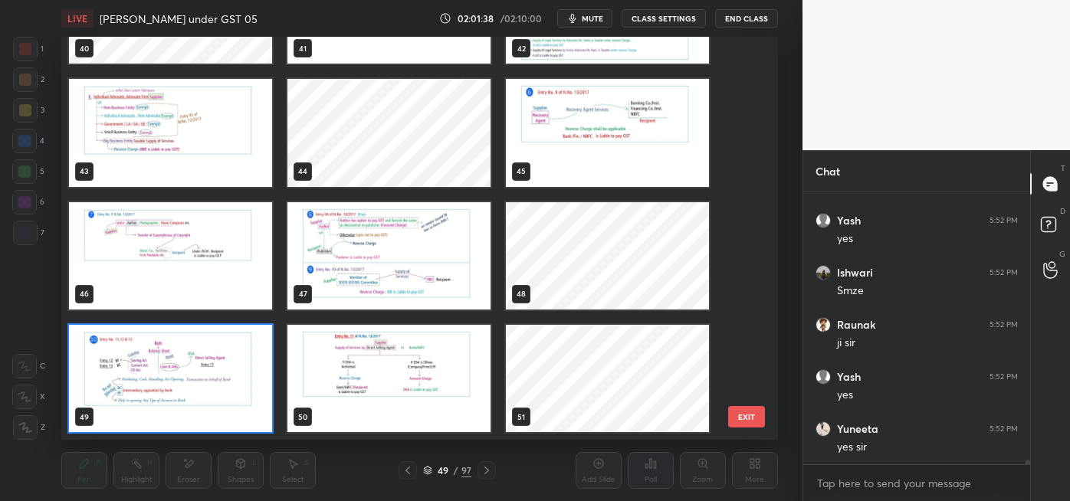
scroll to position [399, 709]
click at [415, 477] on div at bounding box center [408, 470] width 18 height 18
click at [412, 474] on div at bounding box center [408, 470] width 18 height 18
click at [415, 476] on div at bounding box center [408, 470] width 18 height 18
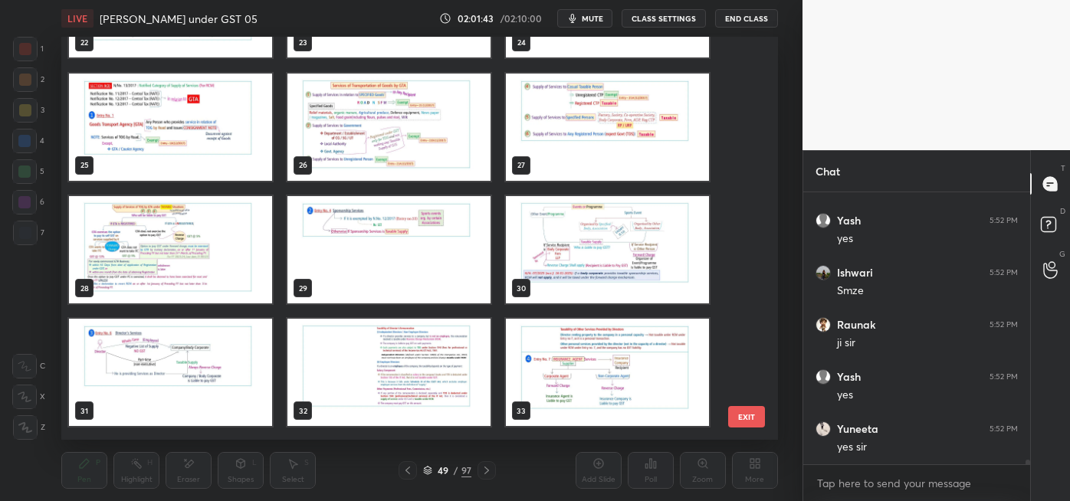
scroll to position [953, 0]
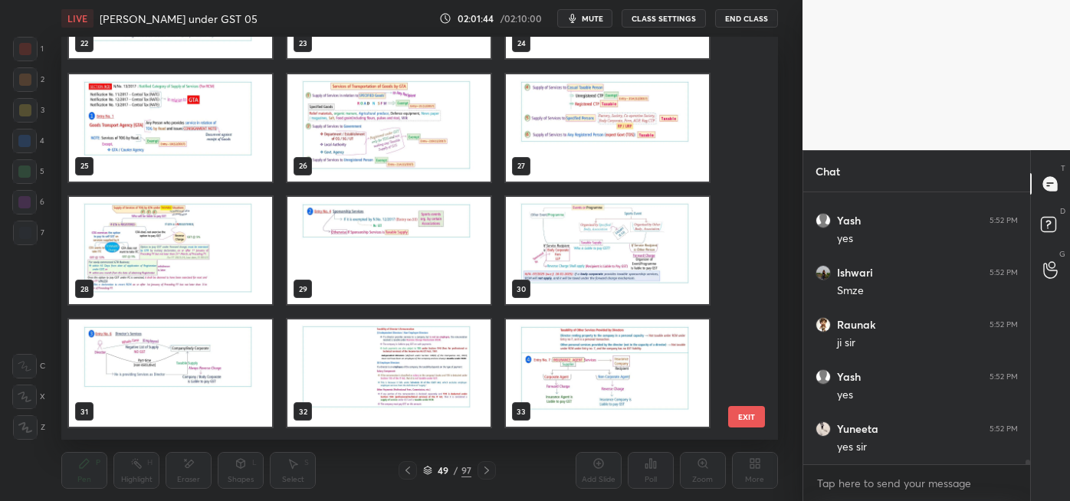
click at [208, 139] on img "grid" at bounding box center [170, 127] width 203 height 107
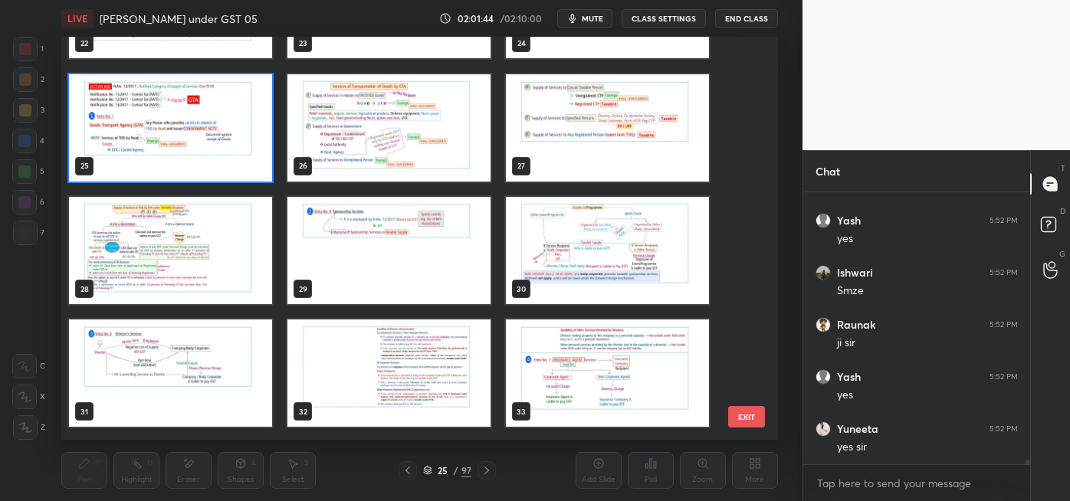
click at [205, 141] on img "grid" at bounding box center [170, 127] width 203 height 107
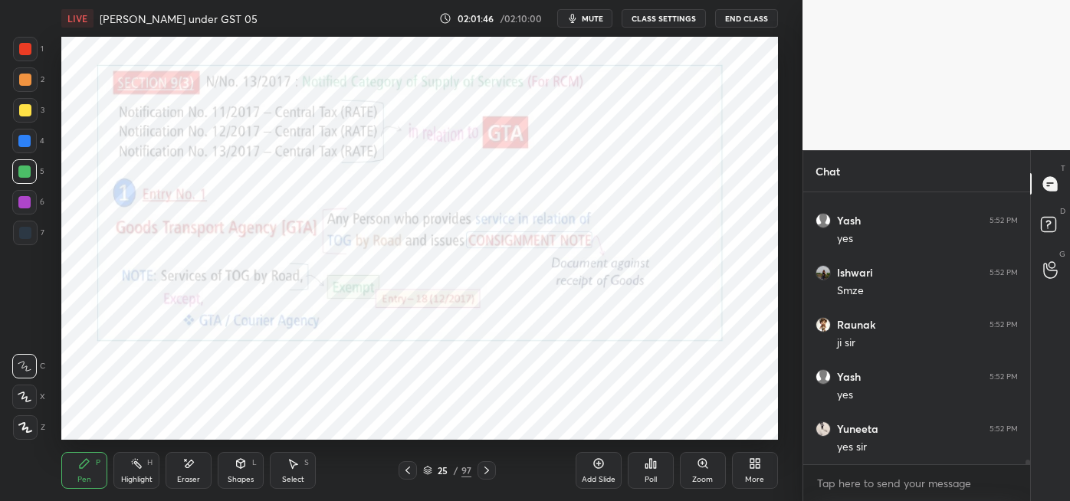
click at [130, 468] on icon at bounding box center [136, 464] width 12 height 12
click at [487, 469] on icon at bounding box center [486, 471] width 5 height 8
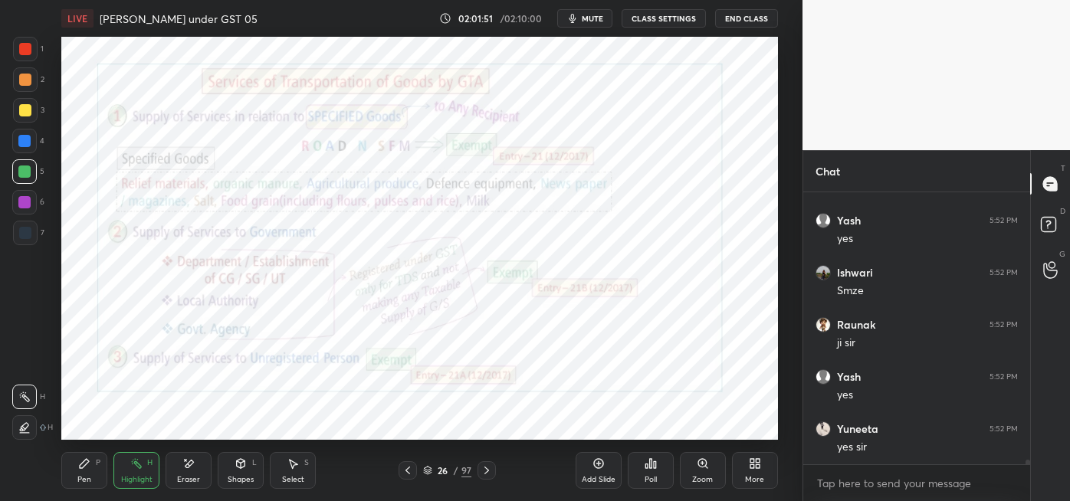
click at [486, 472] on icon at bounding box center [486, 471] width 5 height 8
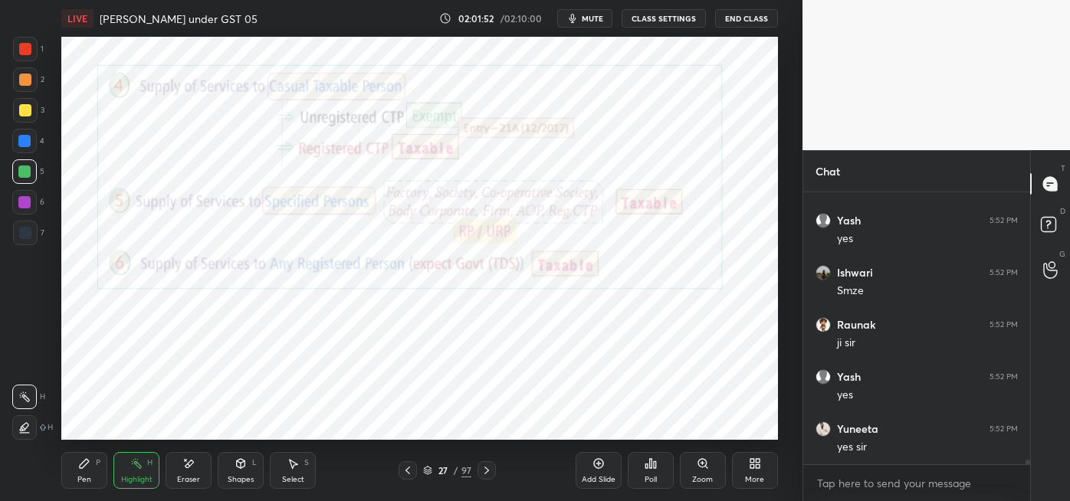
click at [486, 470] on icon at bounding box center [487, 470] width 12 height 12
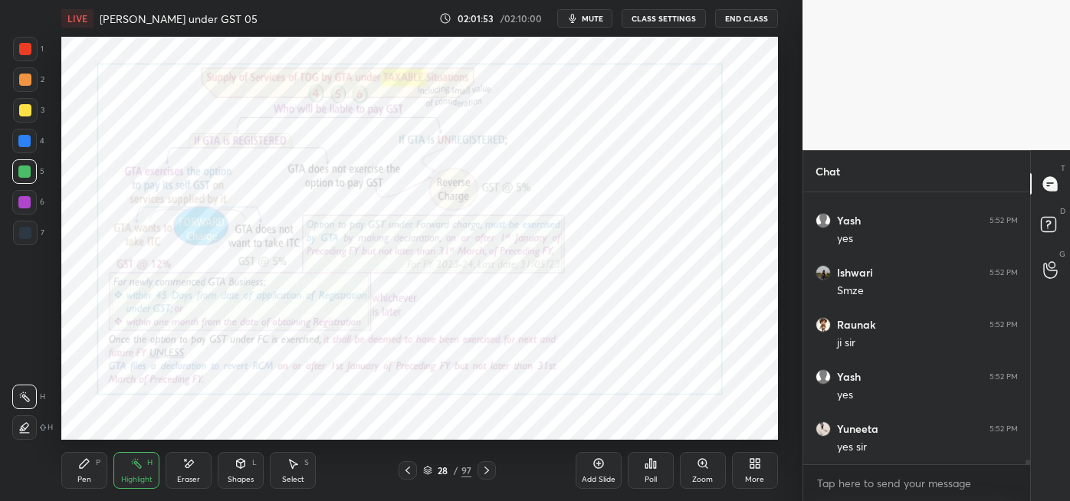
click at [488, 466] on icon at bounding box center [487, 470] width 12 height 12
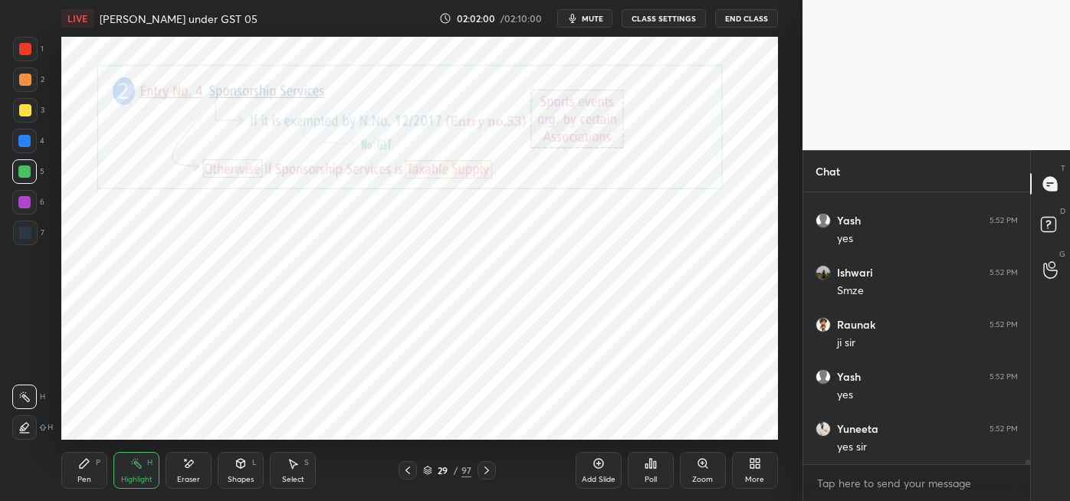
scroll to position [17047, 0]
click at [487, 472] on icon at bounding box center [487, 470] width 12 height 12
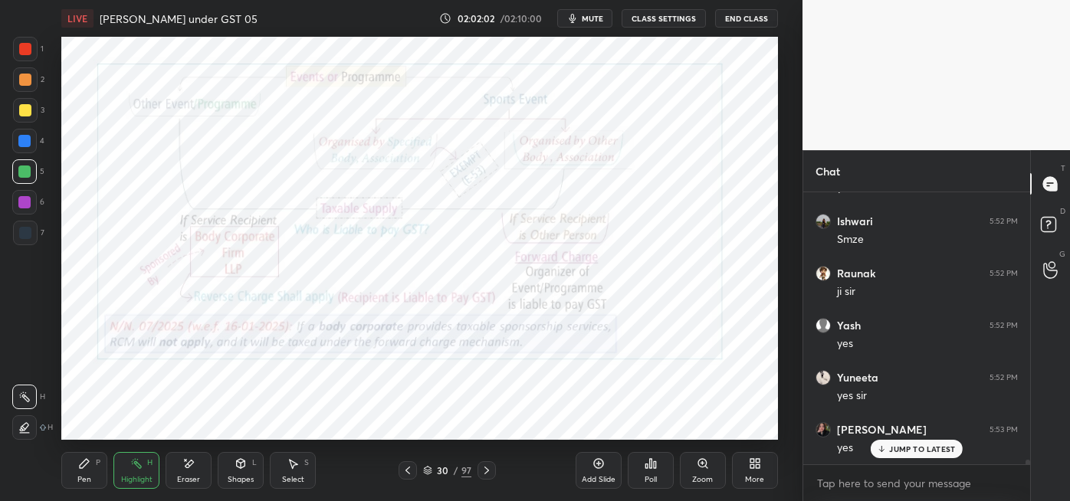
click at [487, 468] on icon at bounding box center [487, 470] width 12 height 12
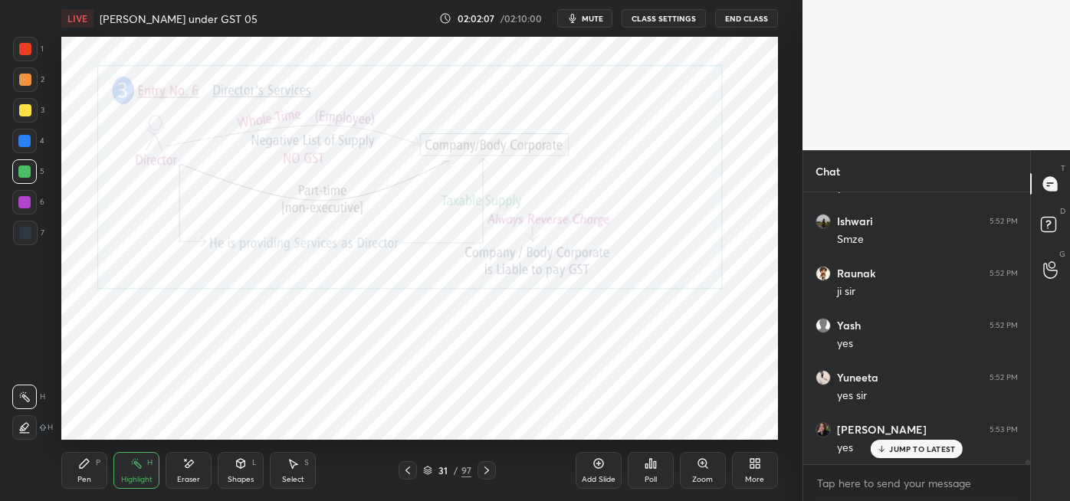
click at [494, 469] on div at bounding box center [486, 470] width 18 height 18
click at [493, 464] on div at bounding box center [486, 470] width 18 height 18
click at [495, 477] on div at bounding box center [486, 470] width 18 height 18
click at [399, 474] on div at bounding box center [408, 470] width 18 height 18
click at [491, 477] on div at bounding box center [486, 470] width 18 height 18
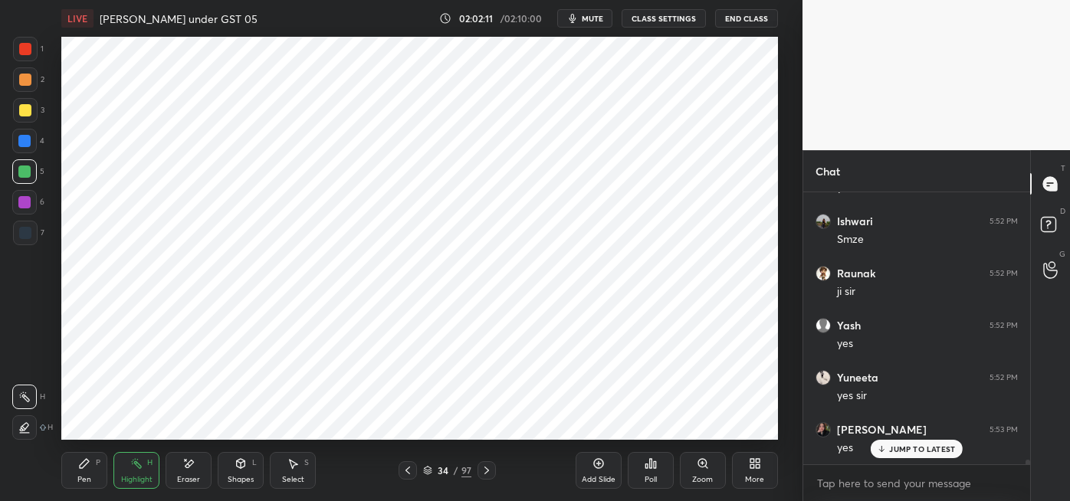
click at [492, 477] on div at bounding box center [486, 470] width 18 height 18
click at [492, 472] on div at bounding box center [486, 470] width 18 height 18
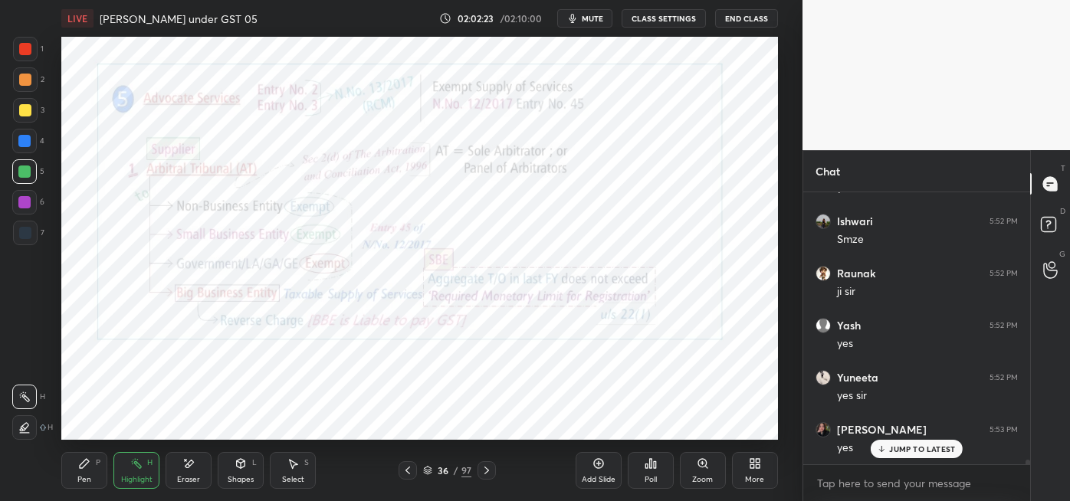
click at [493, 468] on div at bounding box center [486, 470] width 18 height 18
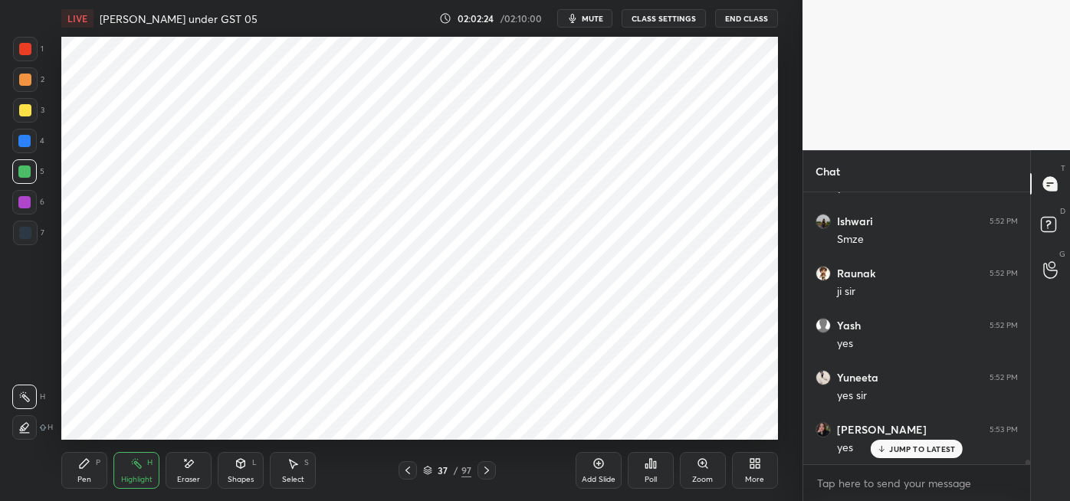
click at [485, 463] on div at bounding box center [486, 470] width 18 height 18
click at [486, 470] on icon at bounding box center [487, 470] width 12 height 12
click at [484, 464] on div at bounding box center [486, 470] width 18 height 18
click at [495, 463] on div at bounding box center [486, 470] width 18 height 18
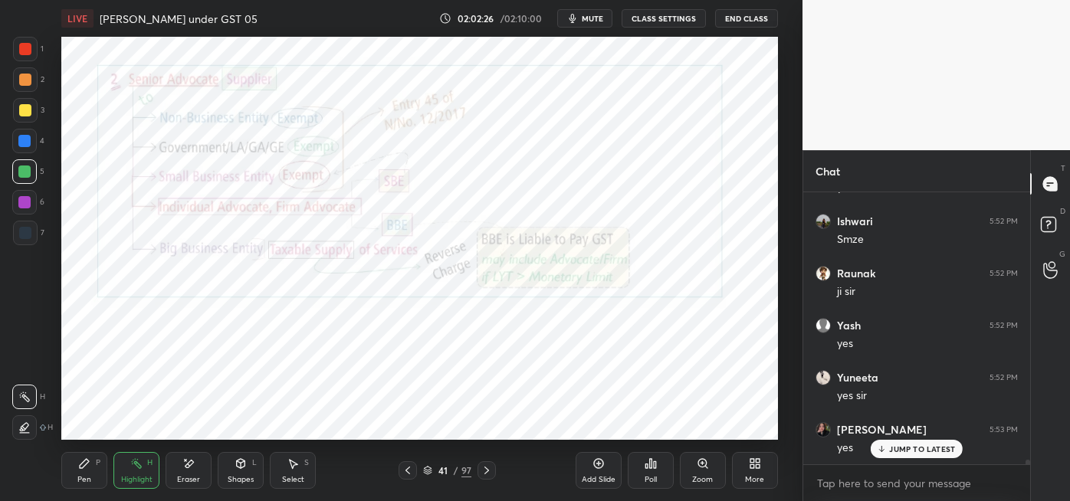
click at [487, 464] on icon at bounding box center [487, 470] width 12 height 12
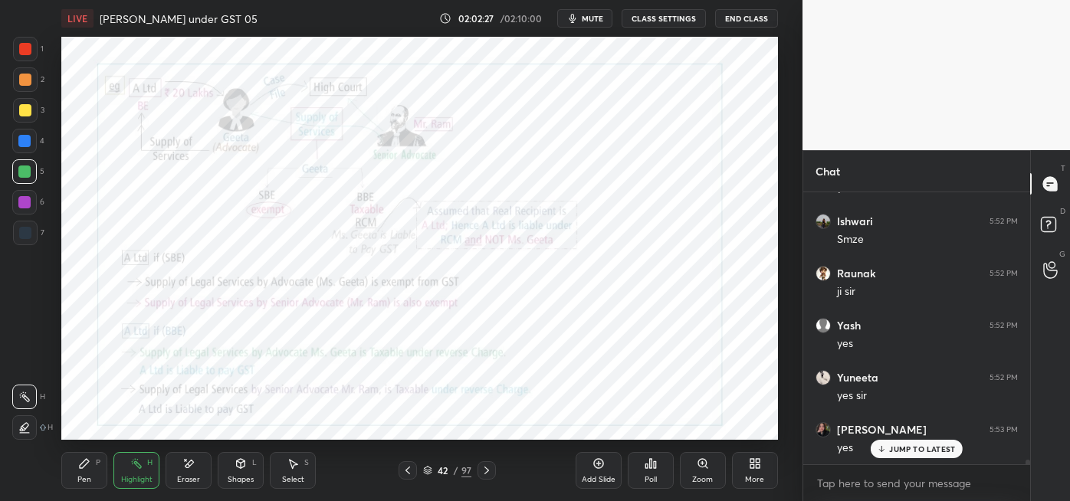
click at [486, 470] on icon at bounding box center [487, 470] width 12 height 12
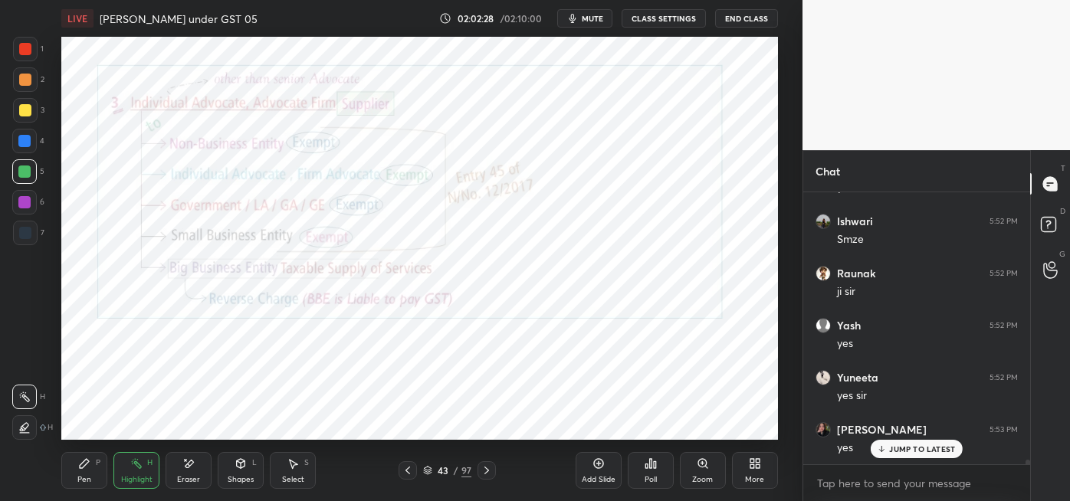
click at [494, 462] on div at bounding box center [486, 470] width 18 height 18
click at [486, 470] on icon at bounding box center [487, 470] width 12 height 12
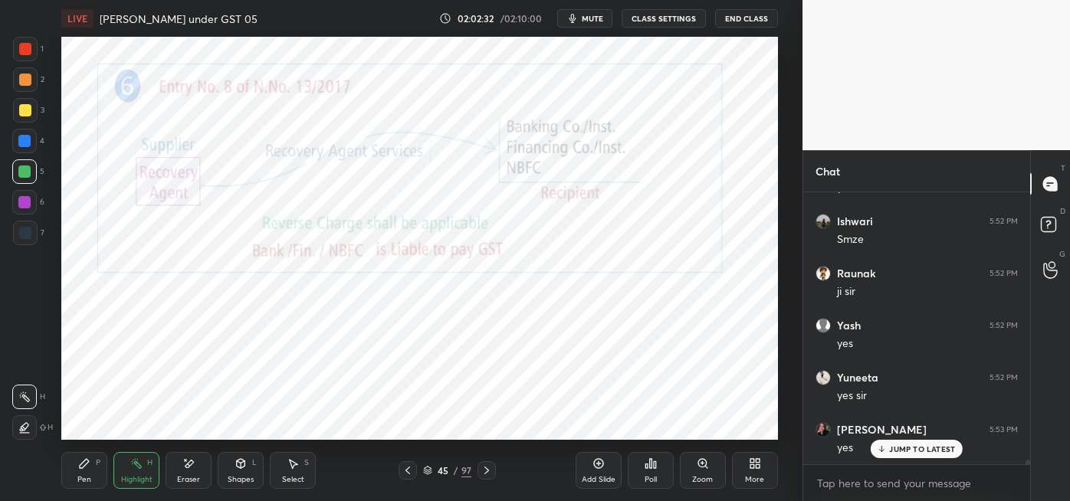
click at [494, 473] on div at bounding box center [486, 470] width 18 height 18
click at [486, 470] on icon at bounding box center [487, 470] width 12 height 12
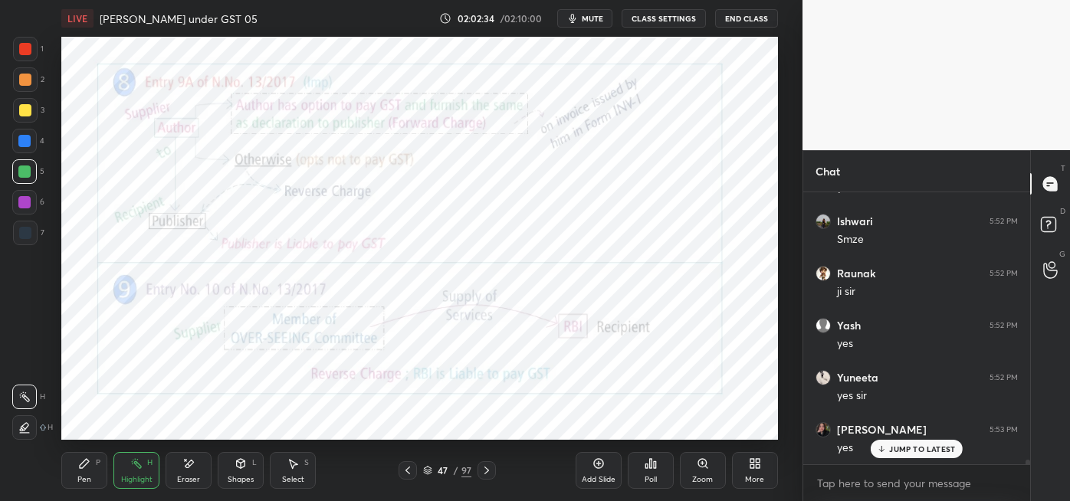
click at [495, 475] on div at bounding box center [486, 470] width 18 height 18
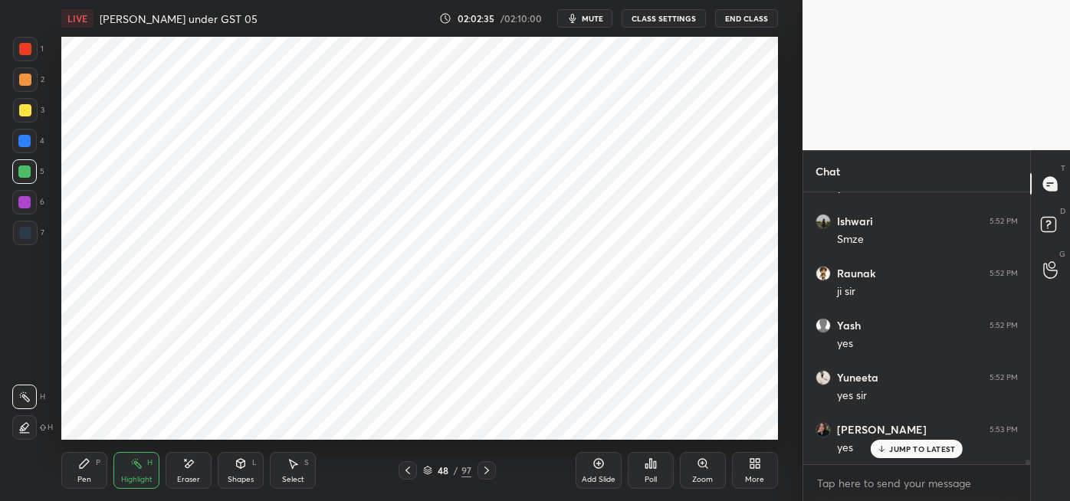
click at [492, 469] on div at bounding box center [486, 470] width 18 height 18
click at [484, 472] on icon at bounding box center [487, 470] width 12 height 12
click at [485, 471] on icon at bounding box center [487, 470] width 12 height 12
click at [486, 470] on icon at bounding box center [487, 470] width 12 height 12
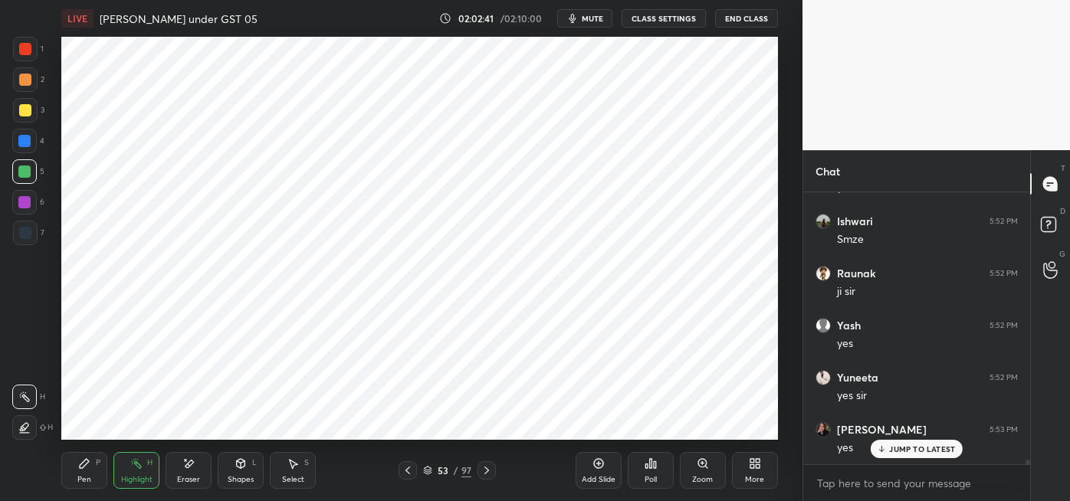
click at [483, 464] on div at bounding box center [486, 470] width 18 height 18
click at [486, 470] on icon at bounding box center [487, 470] width 12 height 12
click at [487, 471] on icon at bounding box center [486, 471] width 5 height 8
click at [487, 472] on icon at bounding box center [487, 470] width 12 height 12
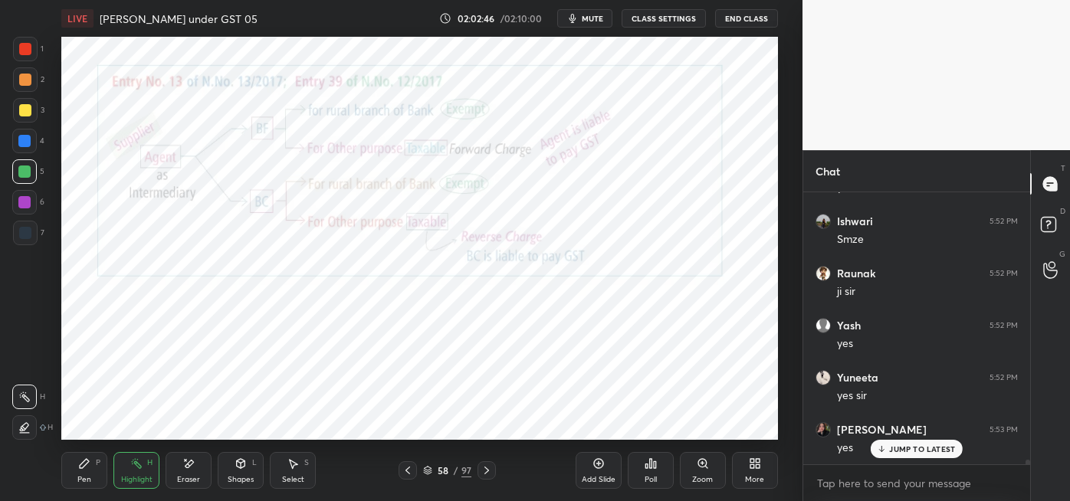
click at [494, 472] on div at bounding box center [486, 470] width 18 height 18
click at [494, 463] on div at bounding box center [486, 470] width 18 height 18
click at [488, 470] on icon at bounding box center [486, 471] width 5 height 8
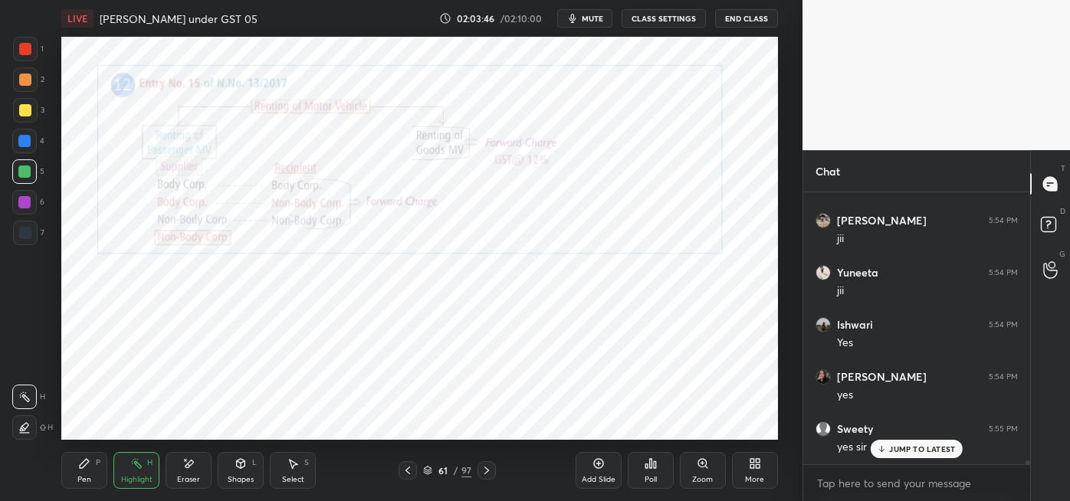
scroll to position [17672, 0]
click at [485, 471] on icon at bounding box center [487, 470] width 12 height 12
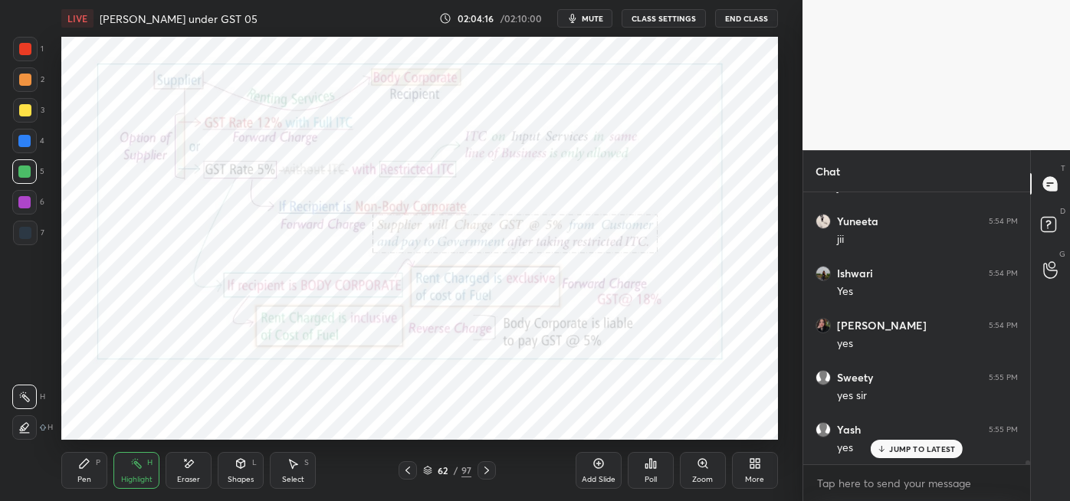
click at [404, 471] on icon at bounding box center [408, 470] width 12 height 12
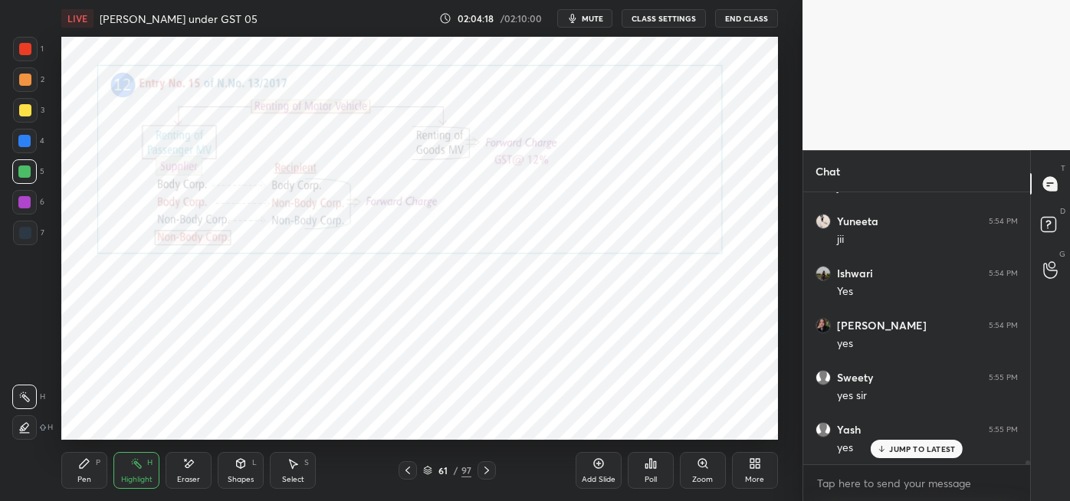
click at [596, 466] on icon at bounding box center [598, 464] width 12 height 12
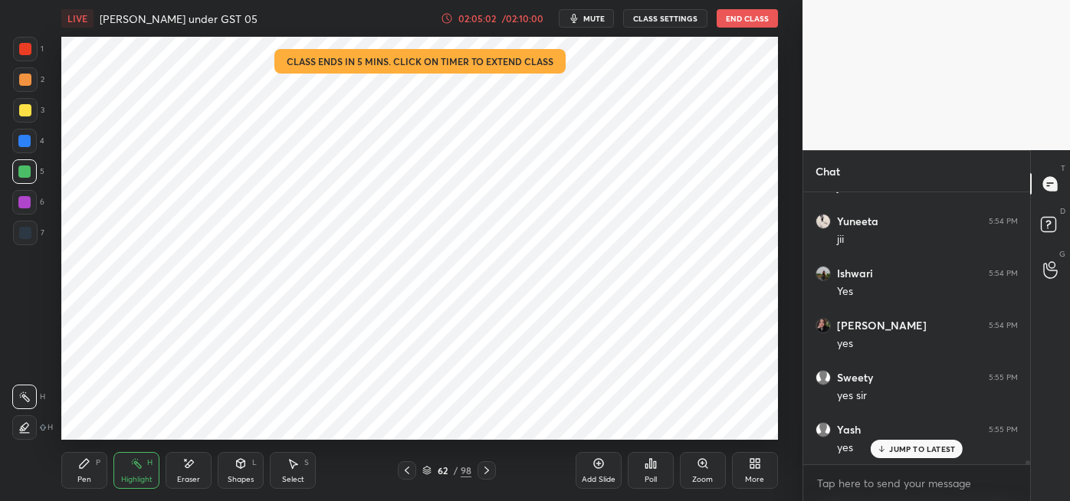
click at [510, 19] on div "/ 02:10:00" at bounding box center [523, 18] width 48 height 9
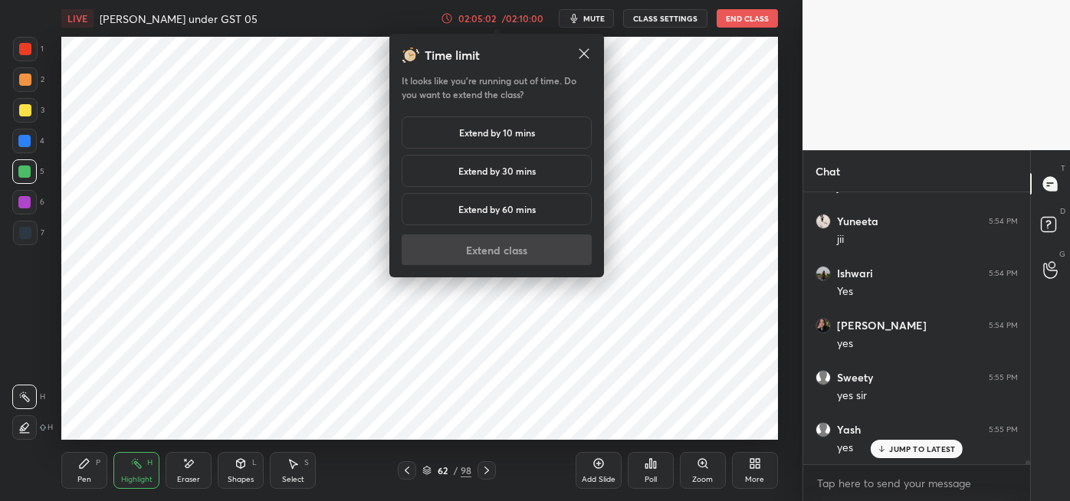
click at [535, 137] on h5 "Extend by 10 mins" at bounding box center [497, 133] width 76 height 14
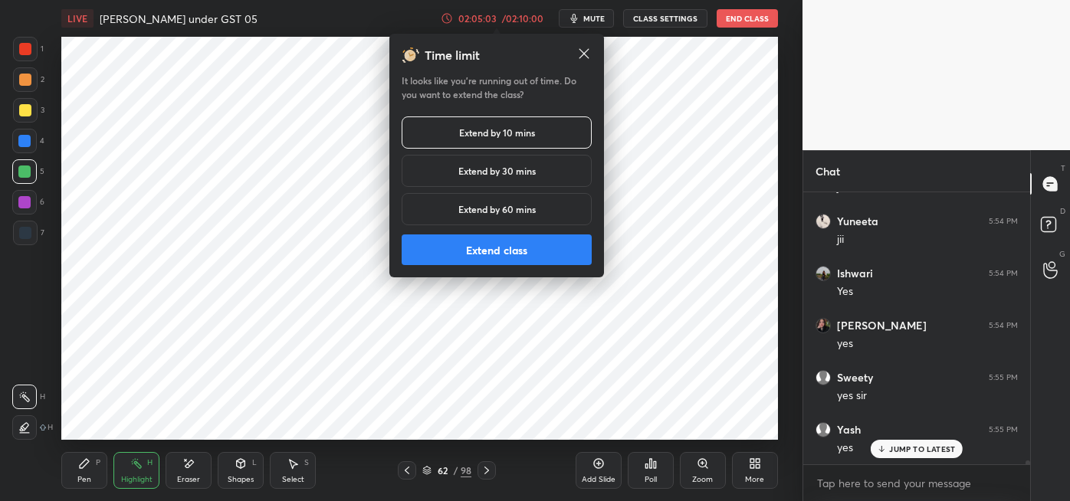
click at [543, 252] on button "Extend class" at bounding box center [497, 250] width 190 height 31
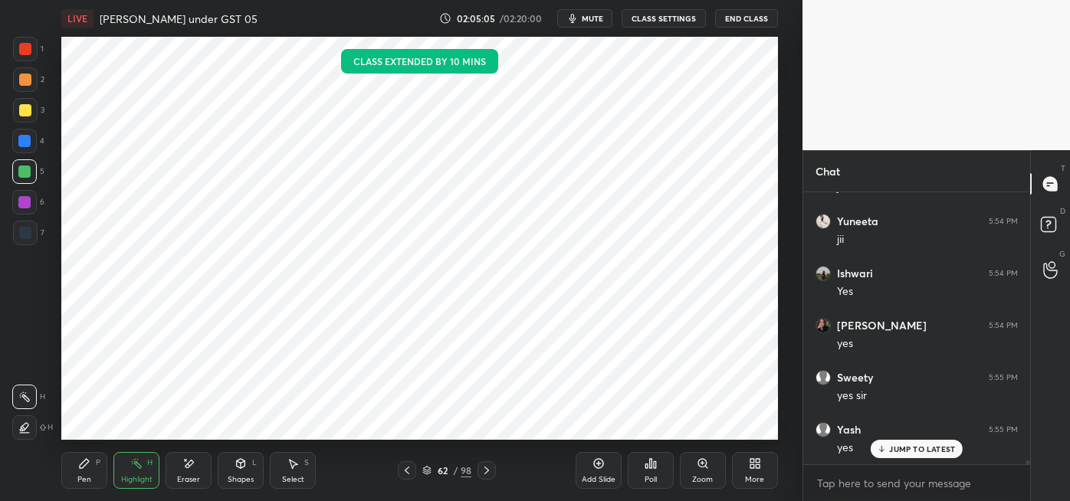
click at [96, 468] on div "Pen P" at bounding box center [84, 470] width 46 height 37
click at [24, 51] on div at bounding box center [25, 49] width 12 height 12
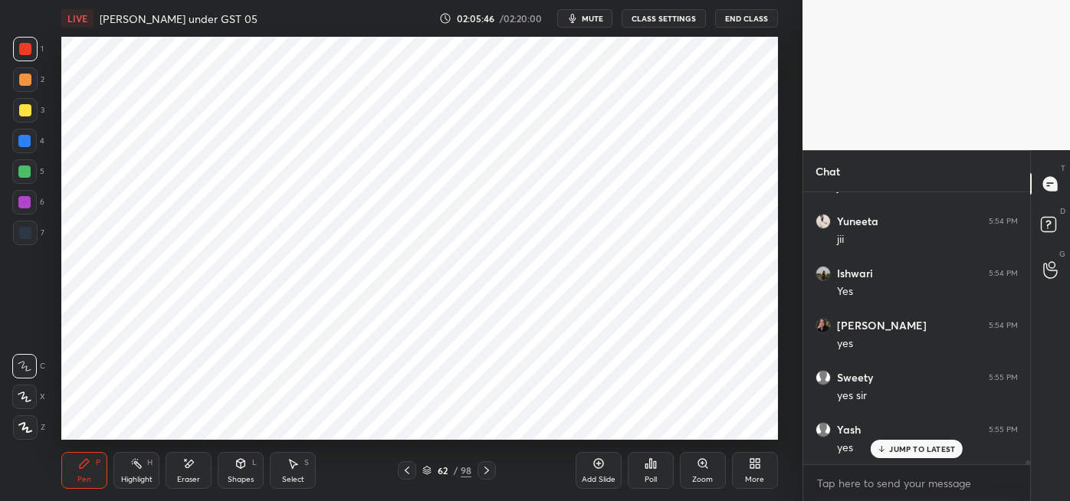
click at [28, 144] on div at bounding box center [24, 141] width 12 height 12
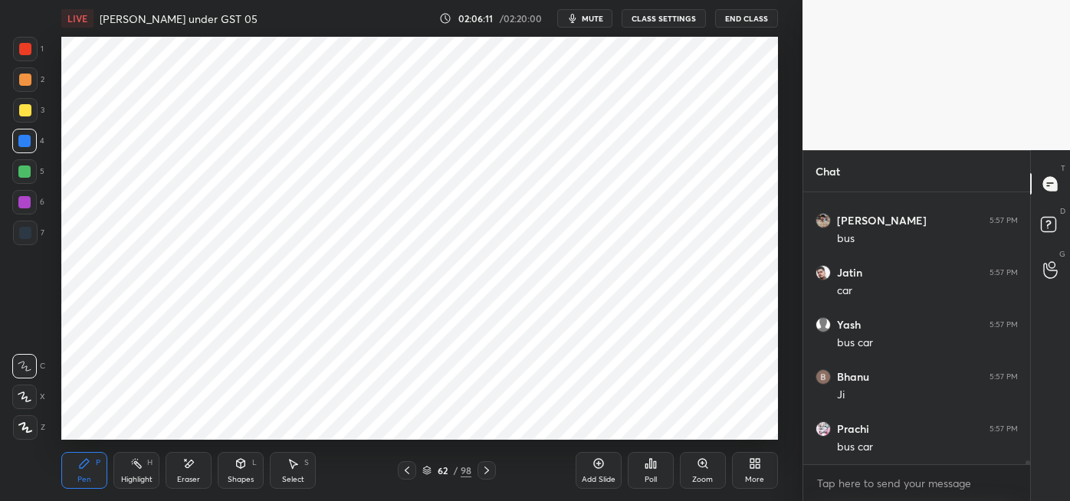
scroll to position [18089, 0]
click at [31, 50] on div at bounding box center [25, 49] width 12 height 12
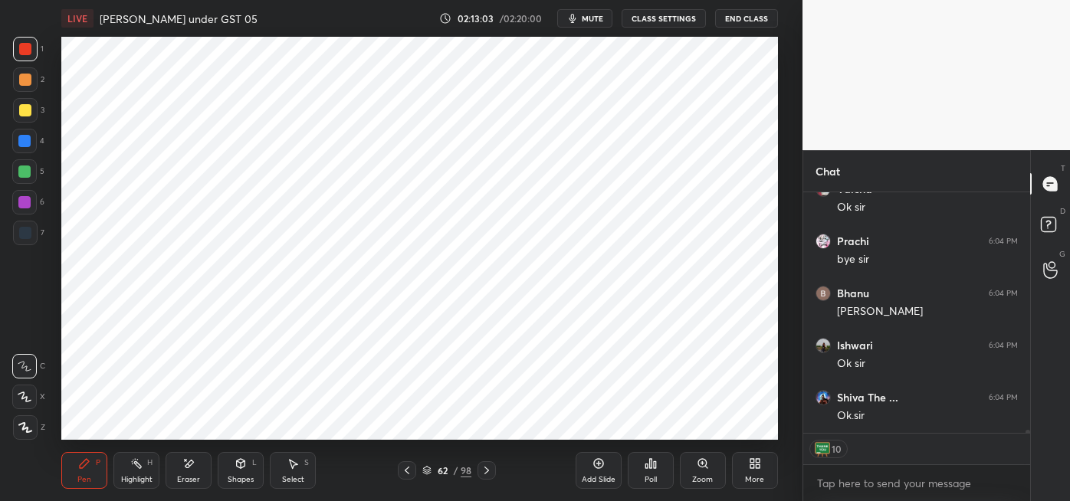
scroll to position [20414, 0]
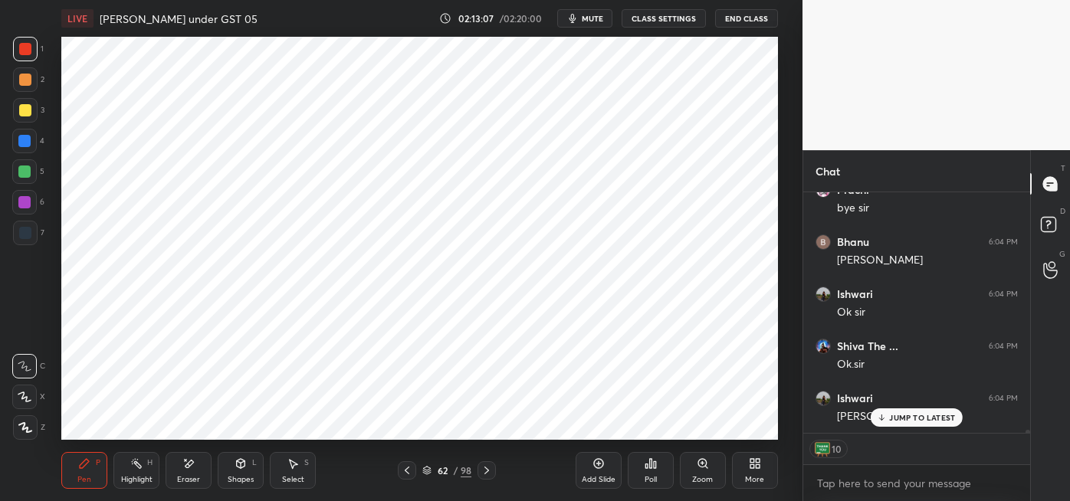
click at [747, 18] on button "End Class" at bounding box center [746, 18] width 63 height 18
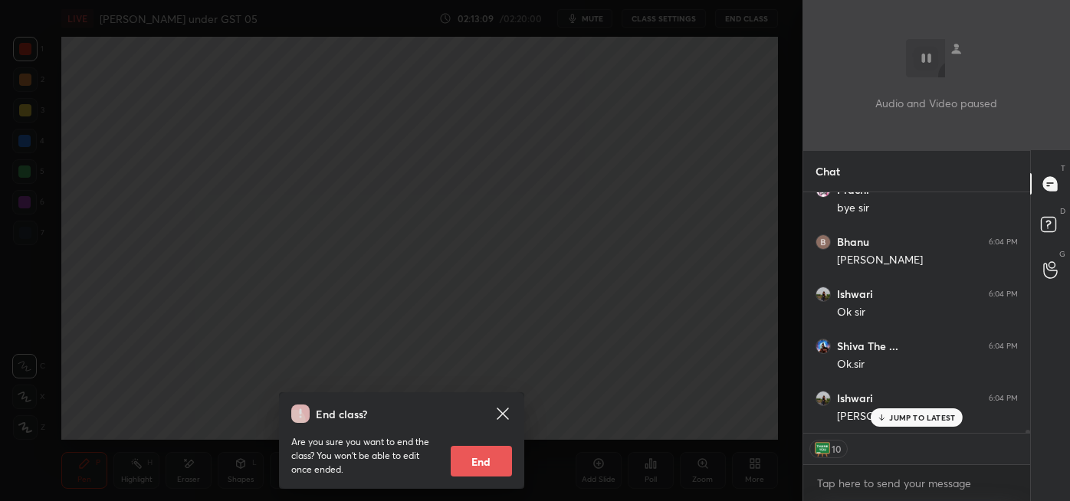
scroll to position [20467, 0]
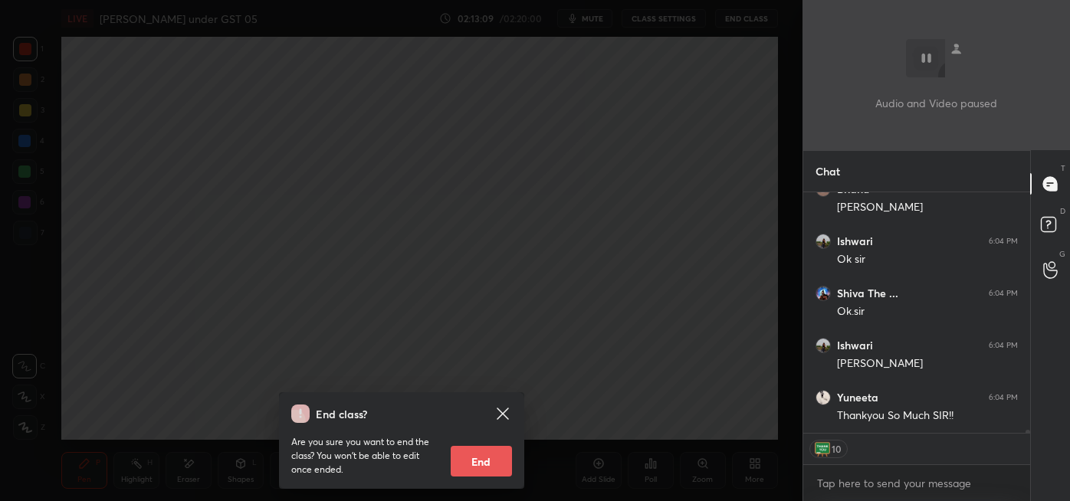
click at [482, 467] on button "End" at bounding box center [481, 461] width 61 height 31
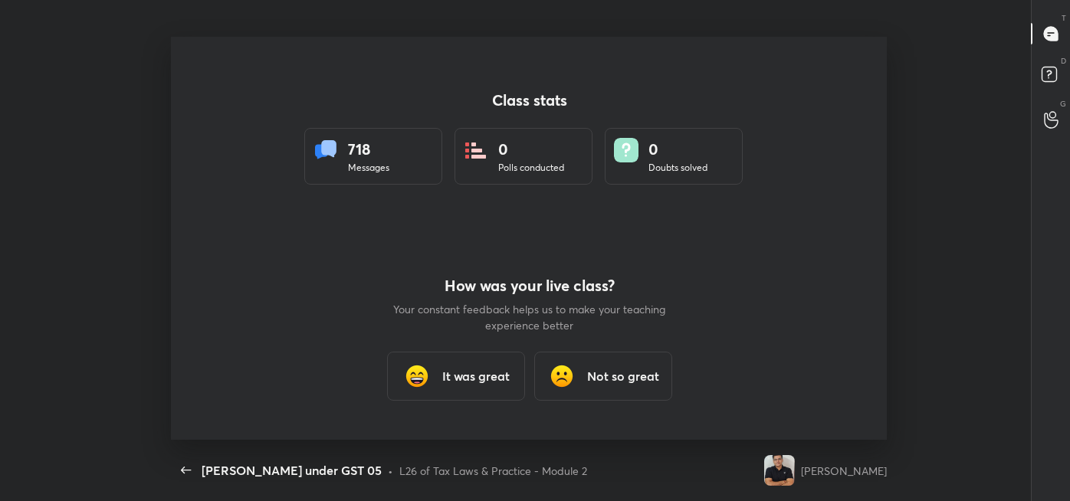
scroll to position [0, 0]
type textarea "x"
